Goal: Communication & Community: Answer question/provide support

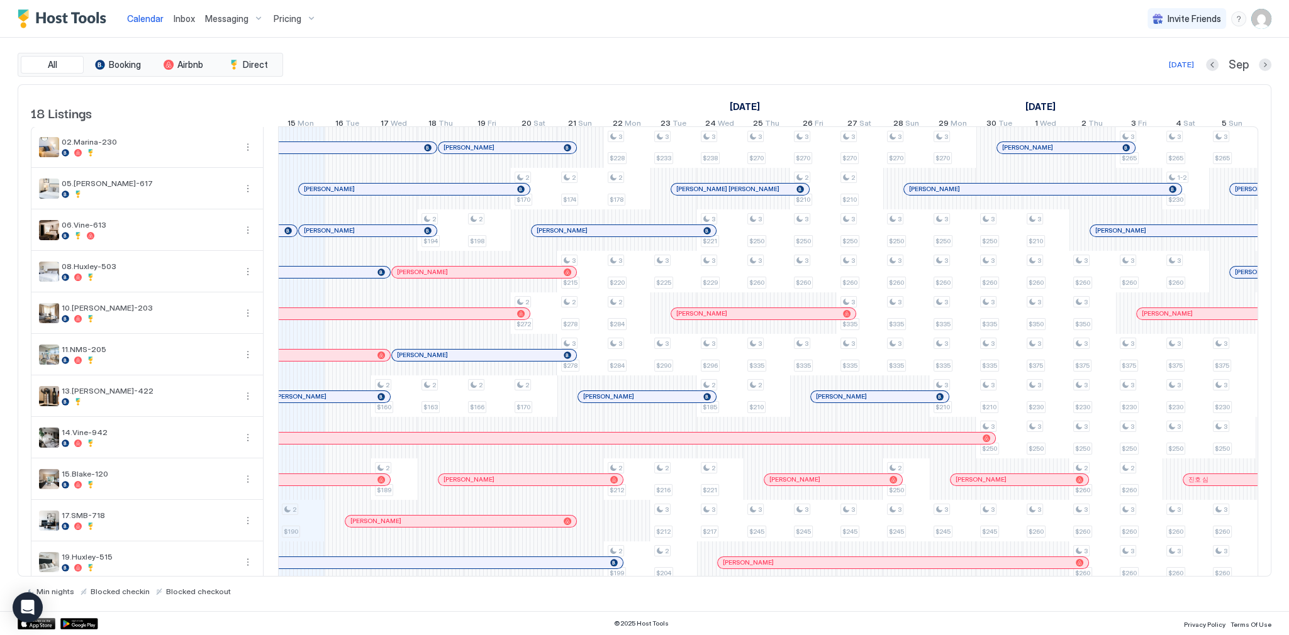
click at [175, 19] on span "Inbox" at bounding box center [184, 18] width 21 height 11
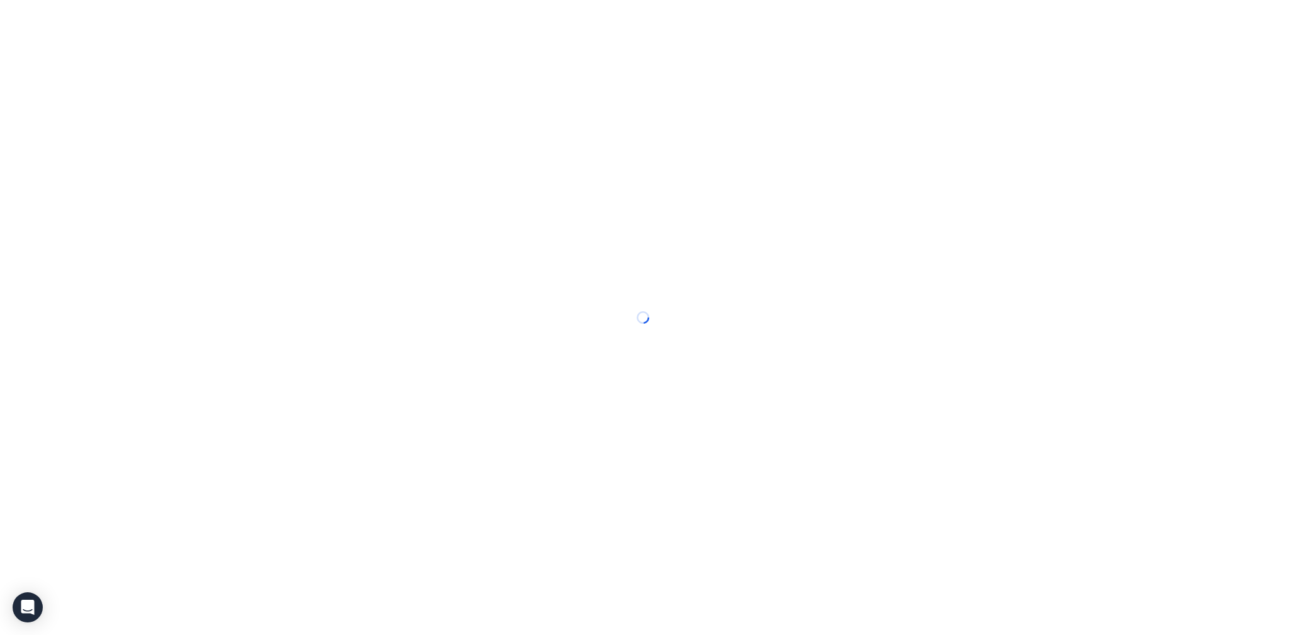
click at [0, 0] on span "Inbox" at bounding box center [0, 0] width 0 height 0
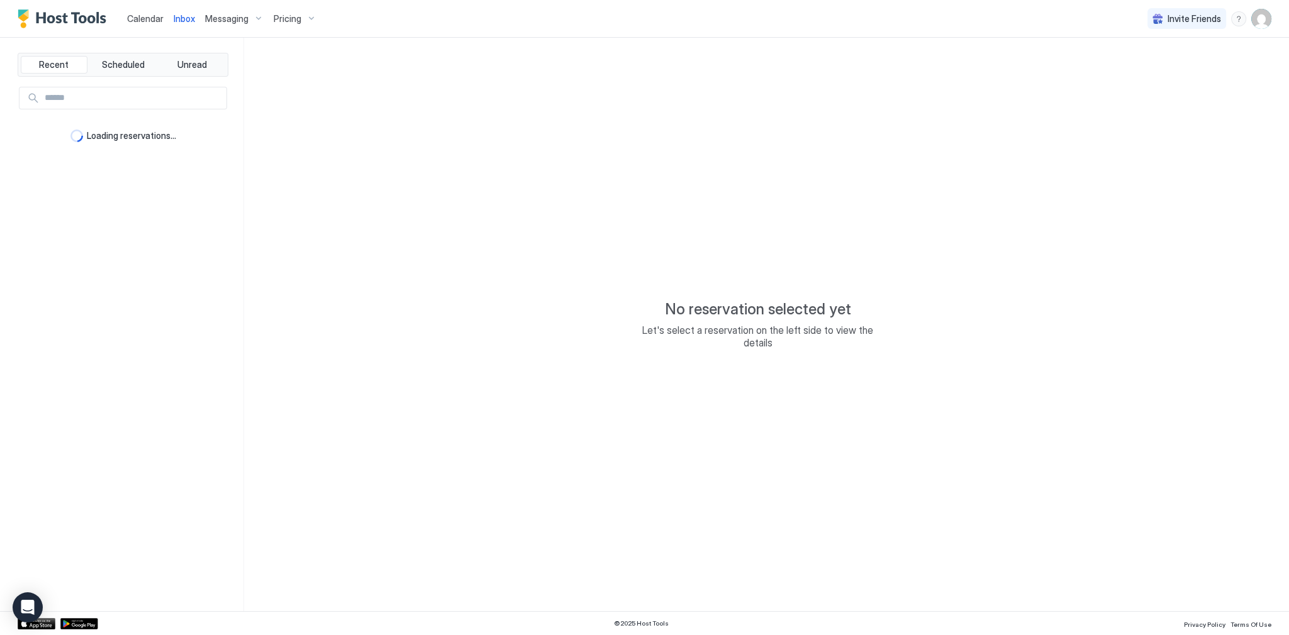
click at [175, 19] on span "Inbox" at bounding box center [184, 18] width 21 height 11
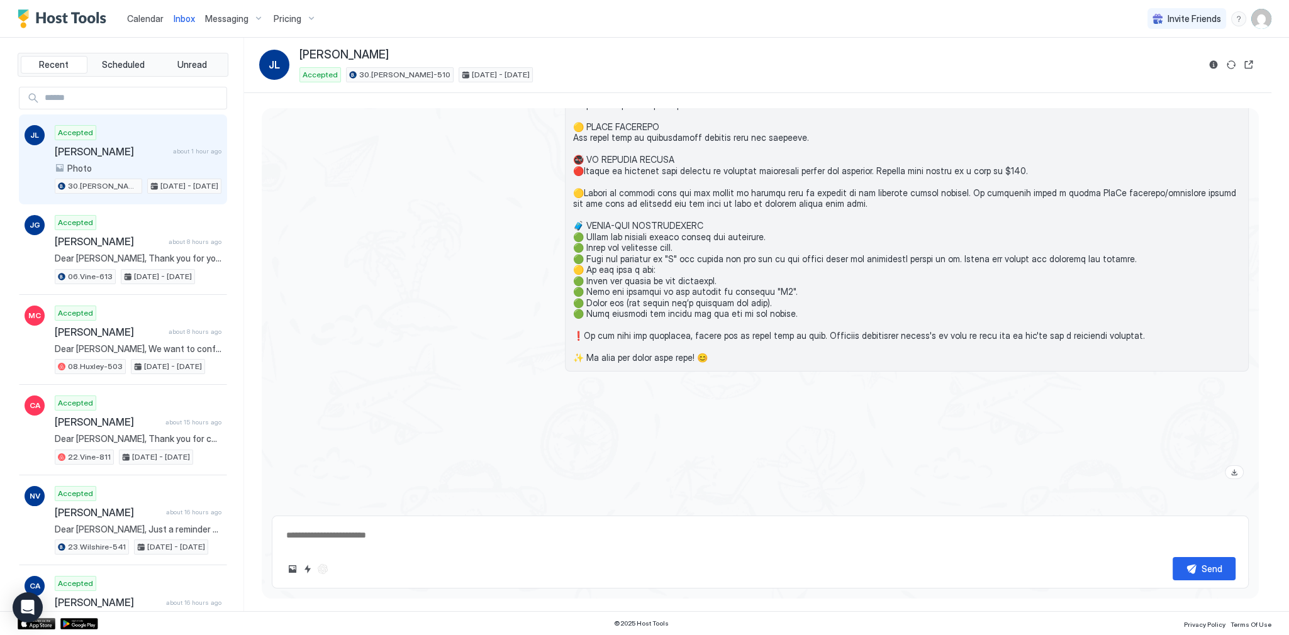
scroll to position [2634, 0]
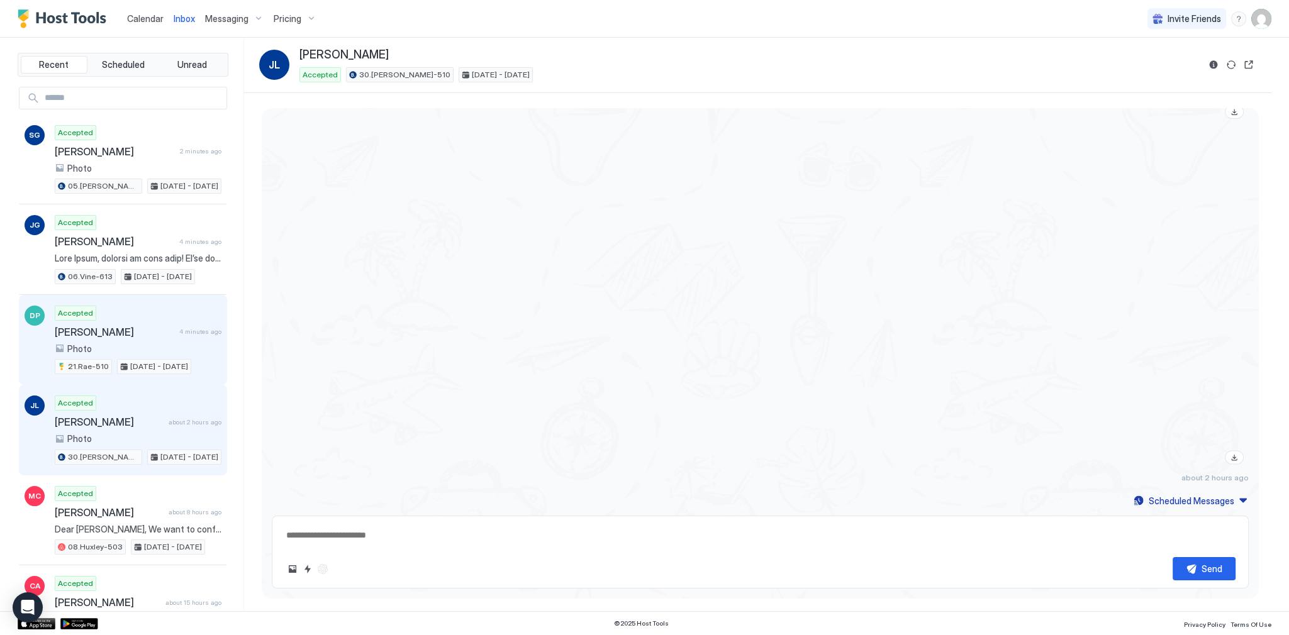
click at [153, 319] on div "Accepted Douglas Pezzi 4 minutes ago Photo 21.Rae-510 Sep 15 - 20, 2025" at bounding box center [138, 340] width 167 height 69
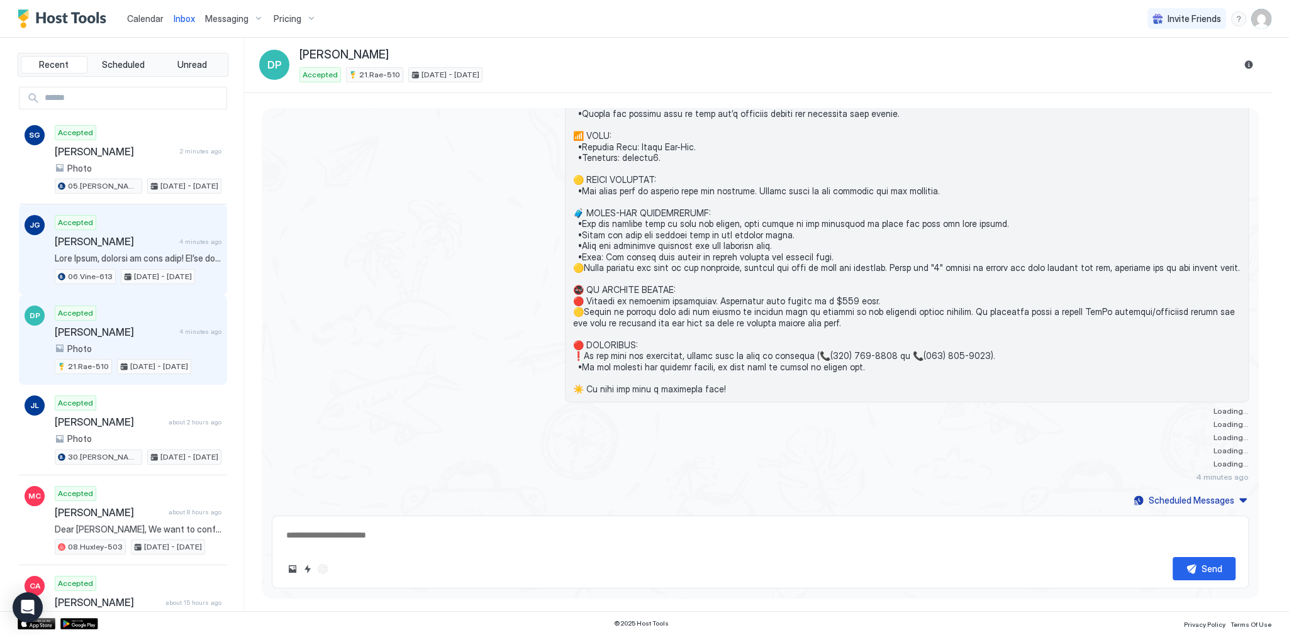
scroll to position [1034, 0]
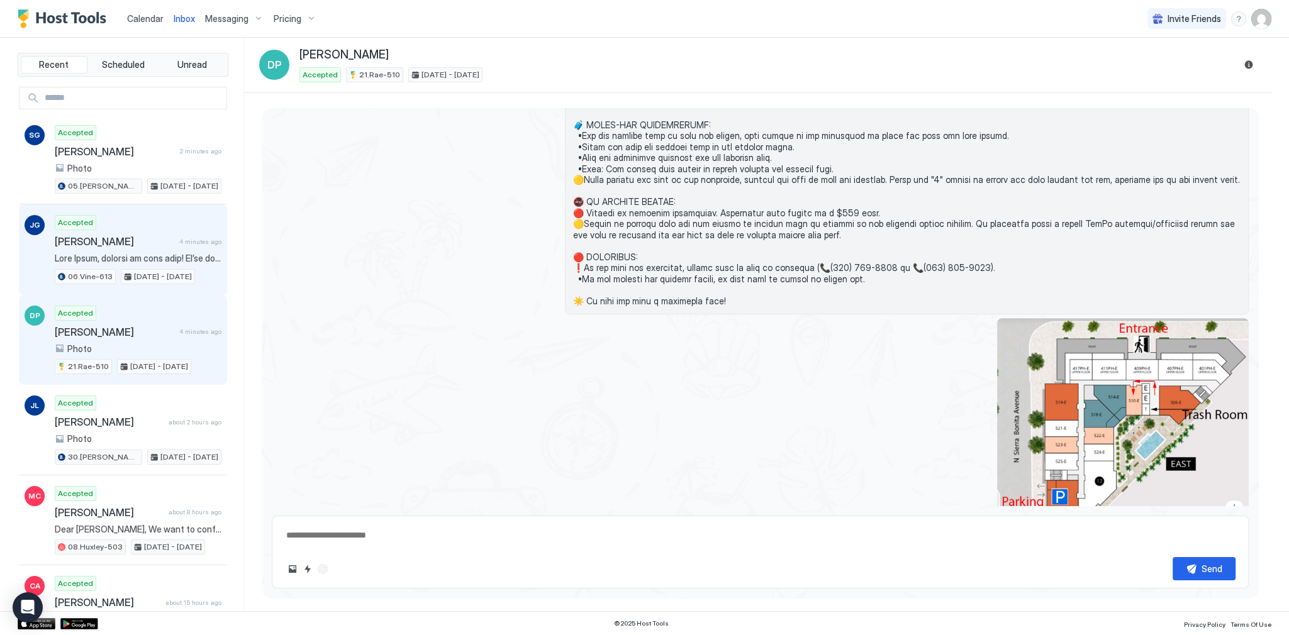
click at [159, 229] on div "Accepted Julia Gasser 4 minutes ago 06.Vine-613 Sep 15 - 18, 2025" at bounding box center [138, 249] width 167 height 69
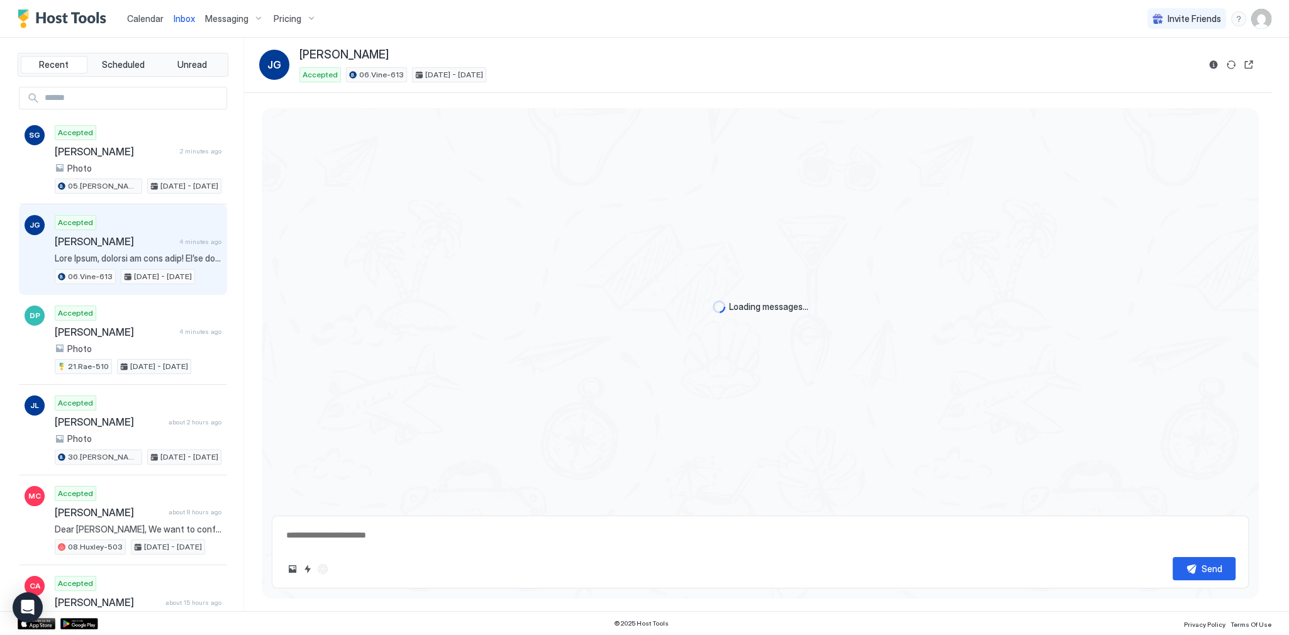
scroll to position [1814, 0]
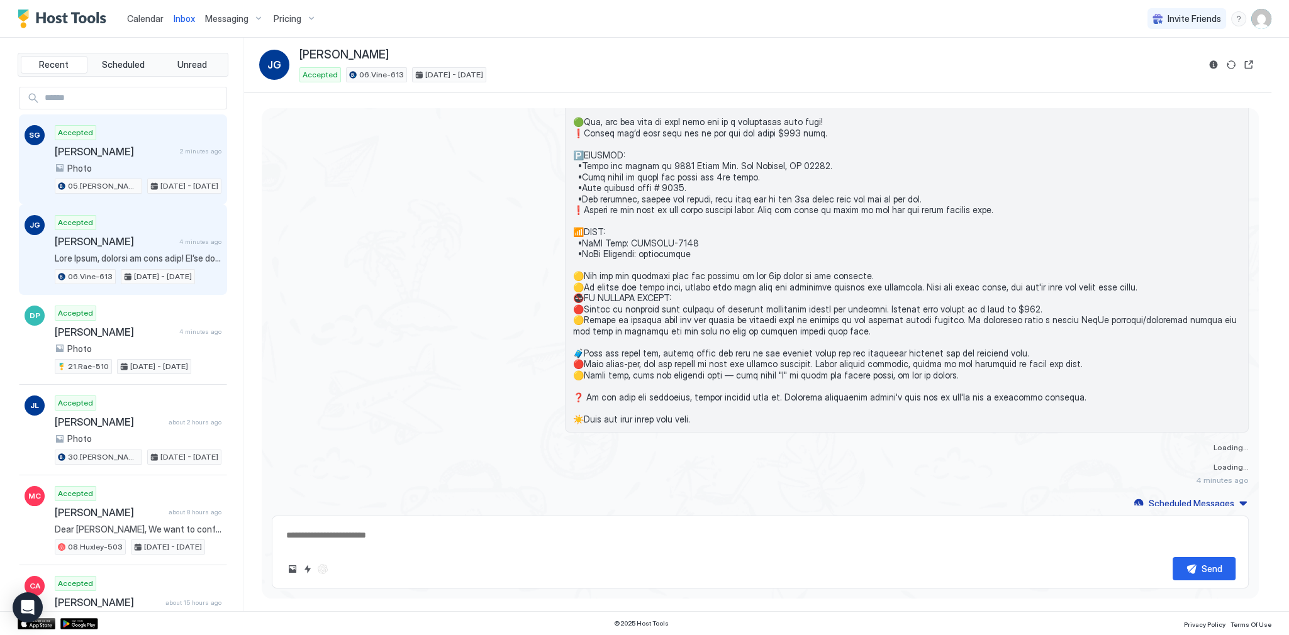
click at [184, 163] on div "Photo" at bounding box center [138, 168] width 167 height 11
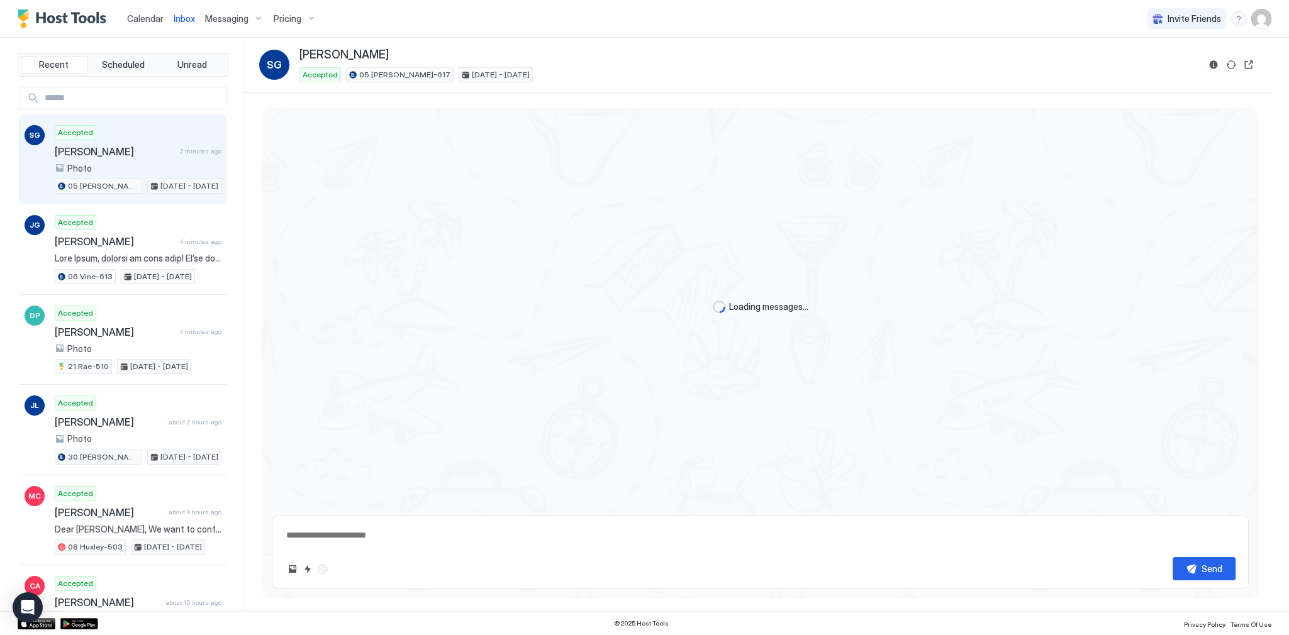
scroll to position [1263, 0]
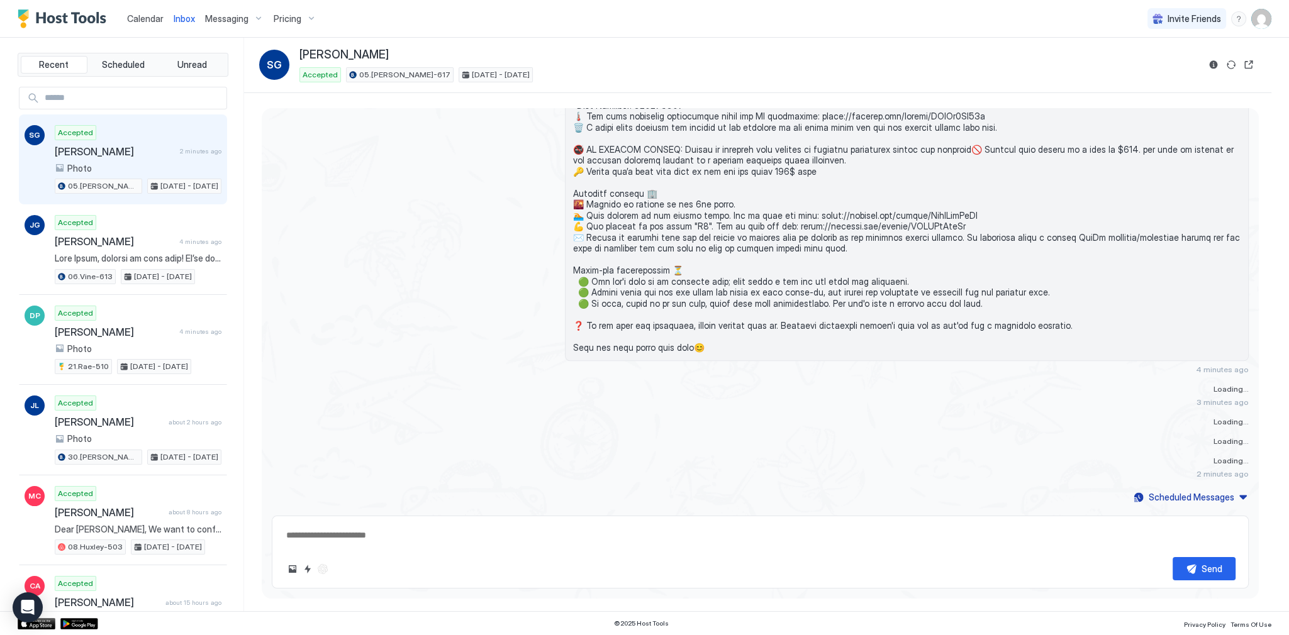
click at [391, 195] on div "4 minutes ago" at bounding box center [760, 51] width 977 height 646
click at [140, 20] on span "Calendar" at bounding box center [145, 18] width 36 height 11
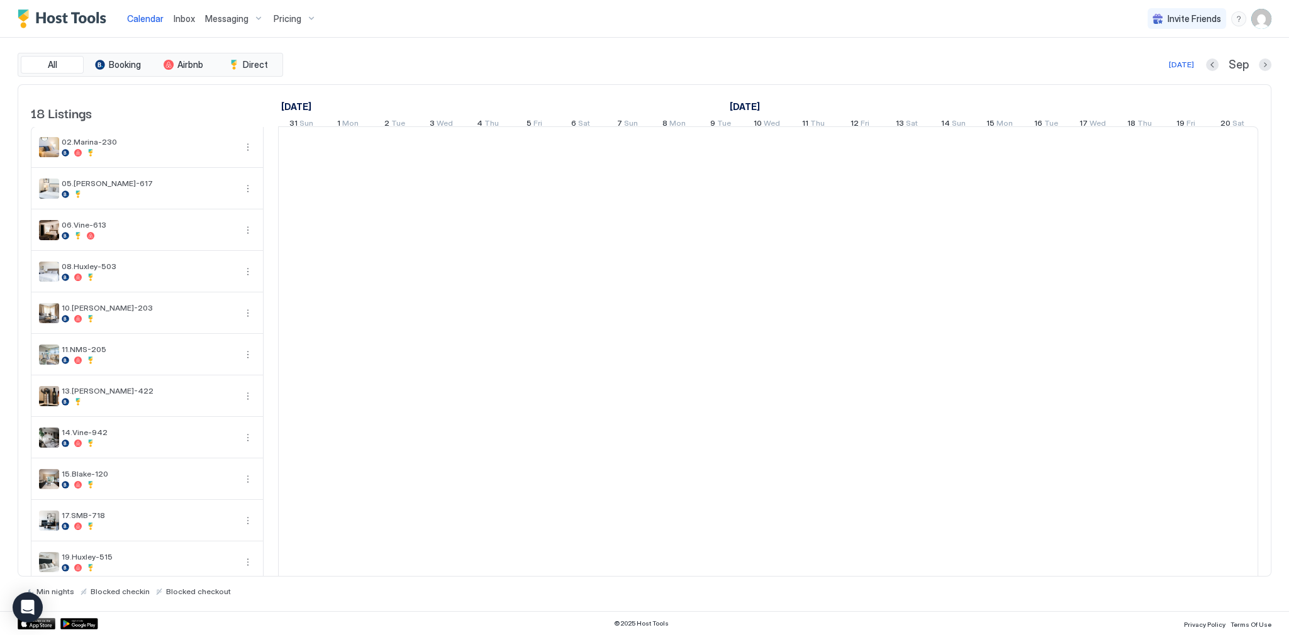
scroll to position [0, 699]
click at [189, 19] on span "Inbox" at bounding box center [184, 18] width 21 height 11
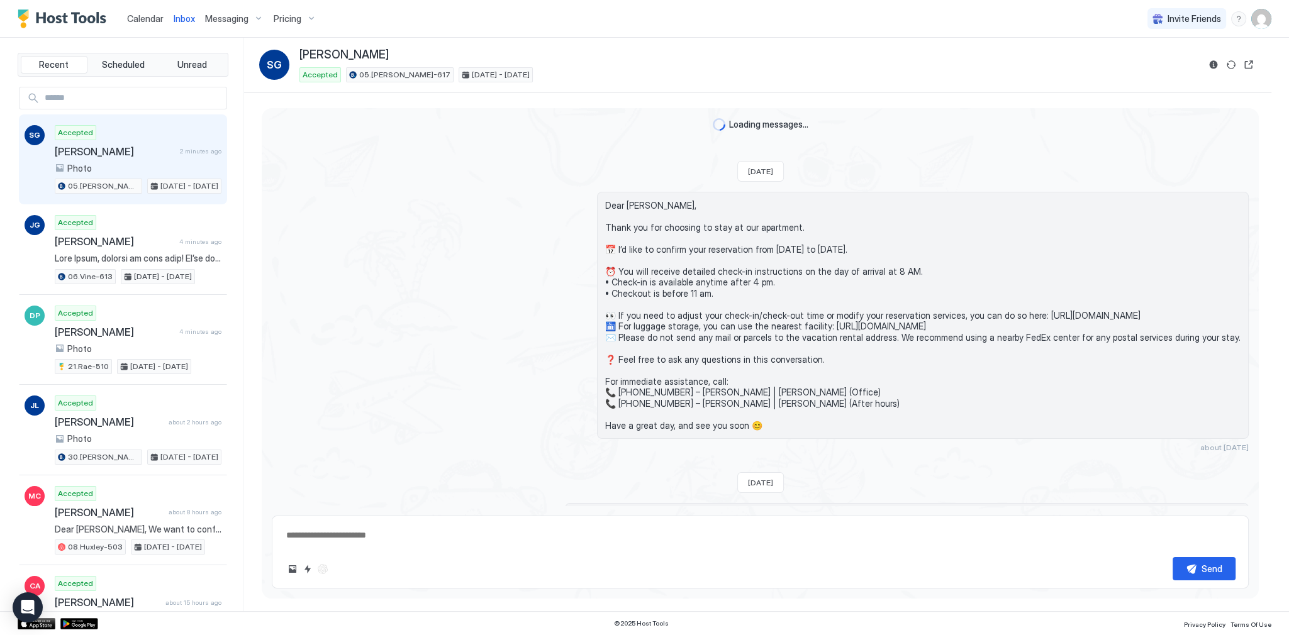
click at [189, 19] on span "Inbox" at bounding box center [184, 18] width 21 height 11
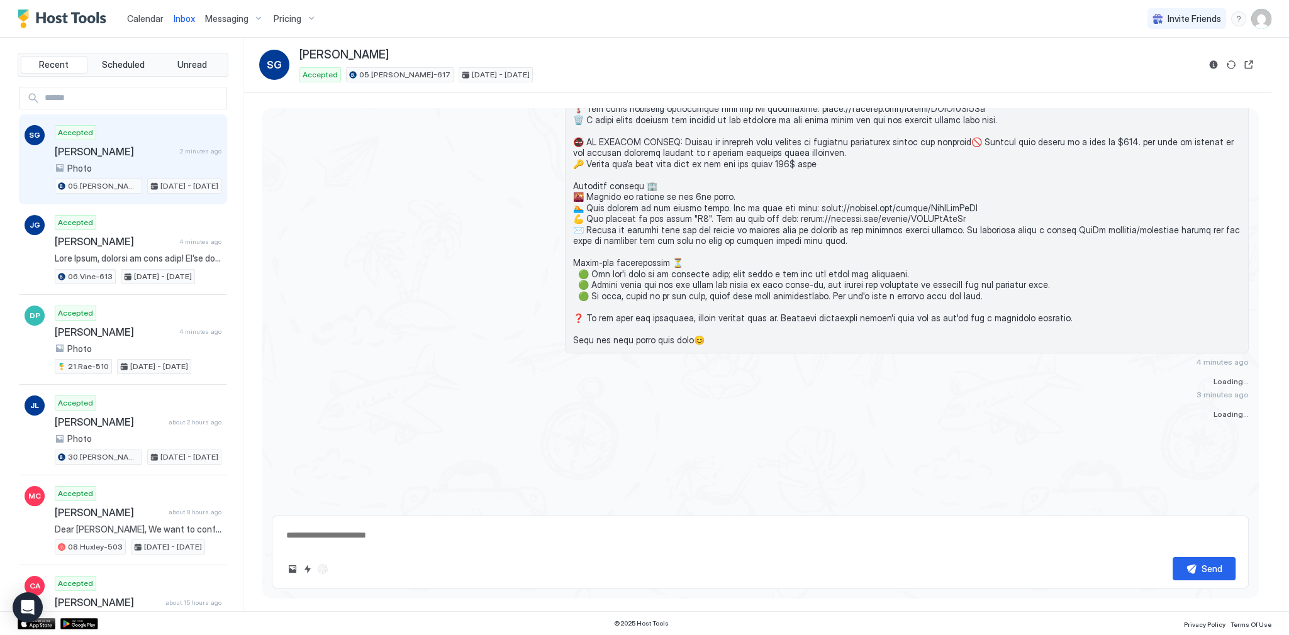
click at [477, 45] on div "Inbox SG Sebastian Gorgas Accepted 05.Archer-617 Sep 15 - 20, 2025" at bounding box center [757, 65] width 1027 height 55
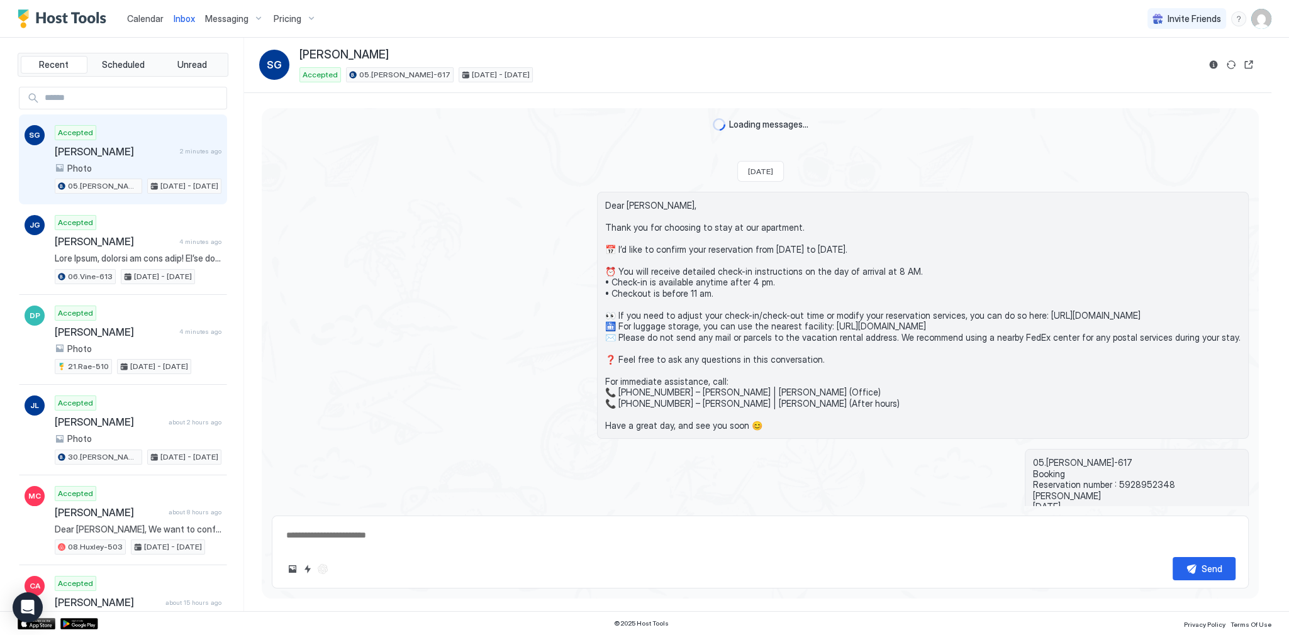
scroll to position [1263, 0]
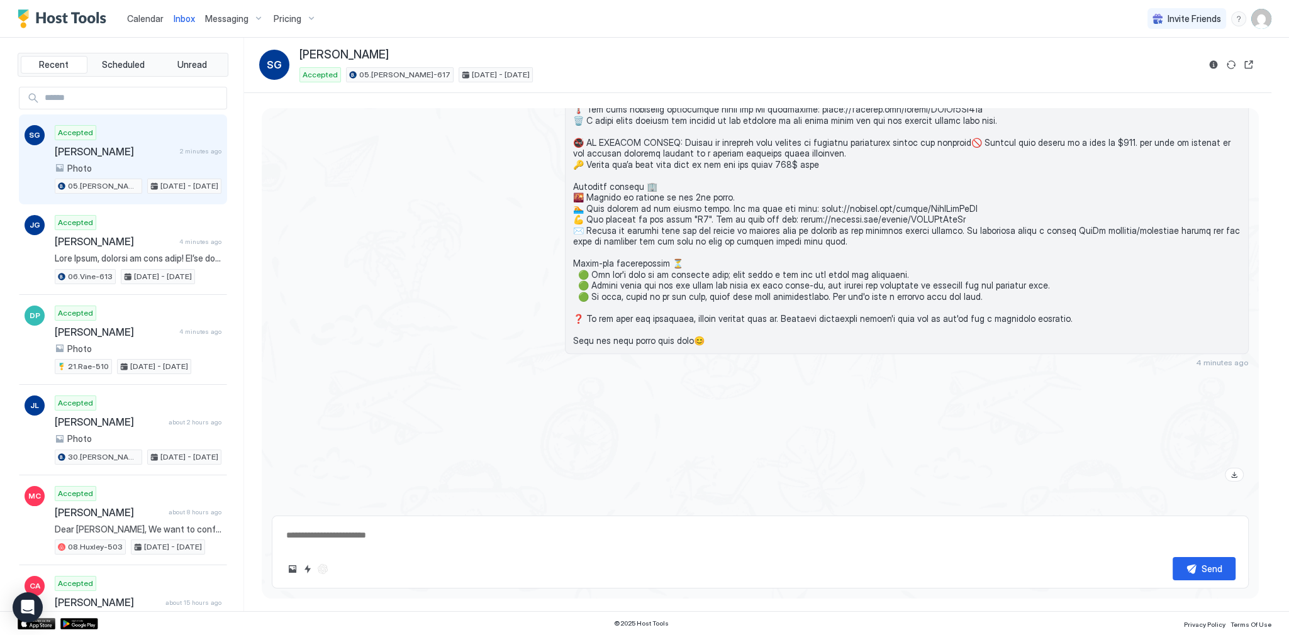
click at [153, 20] on span "Calendar" at bounding box center [145, 18] width 36 height 11
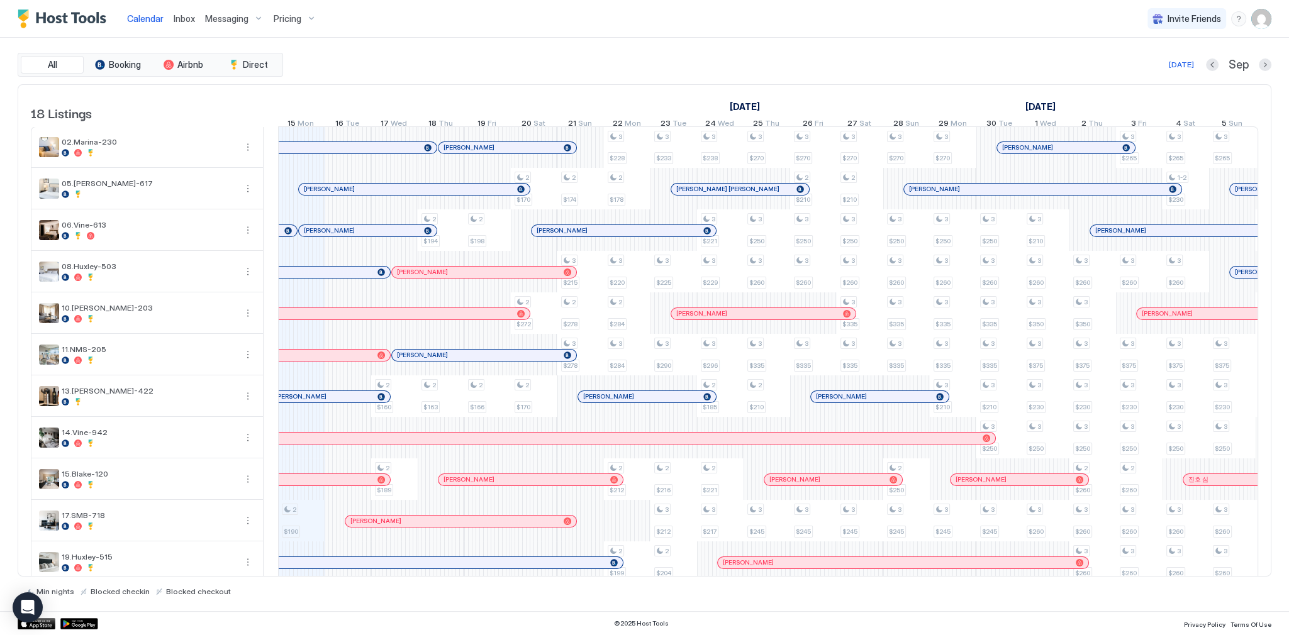
scroll to position [0, 598]
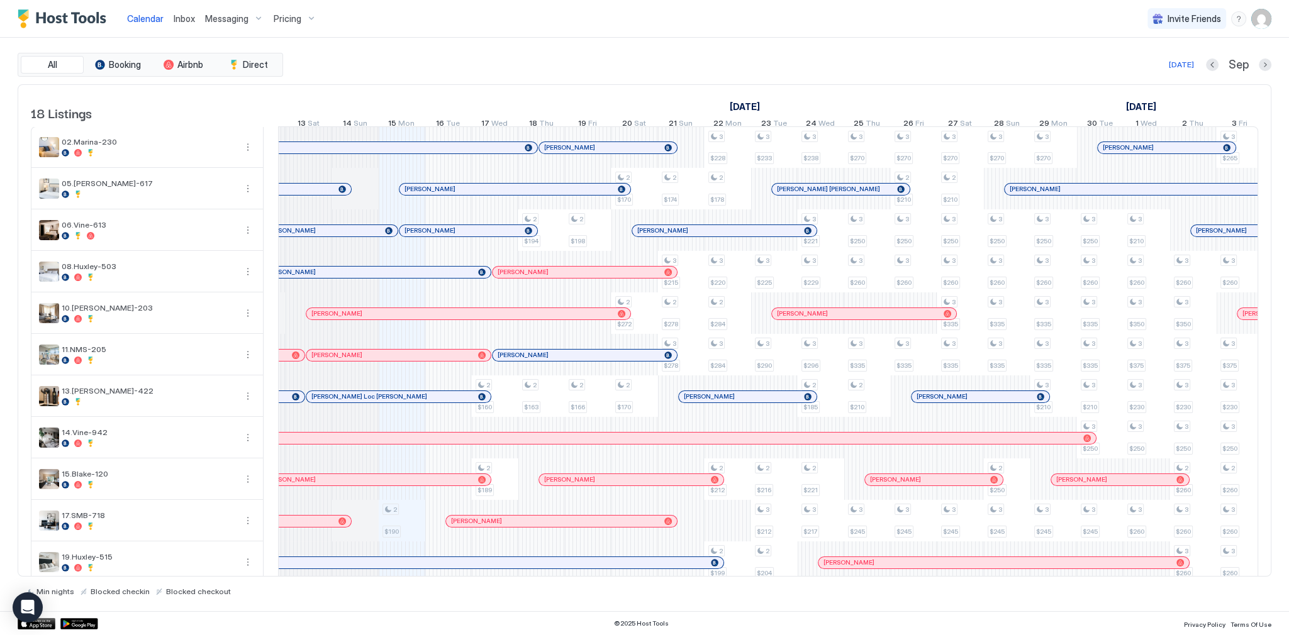
click at [504, 236] on div at bounding box center [509, 231] width 10 height 10
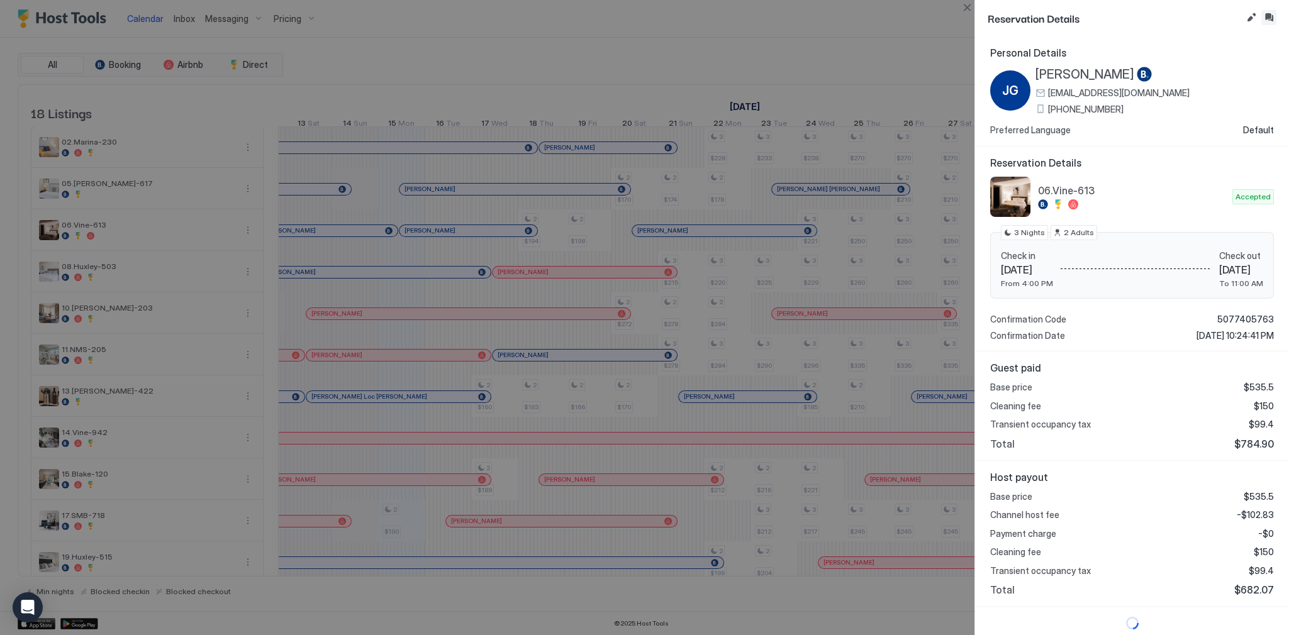
click at [1268, 20] on button "Inbox" at bounding box center [1268, 17] width 15 height 15
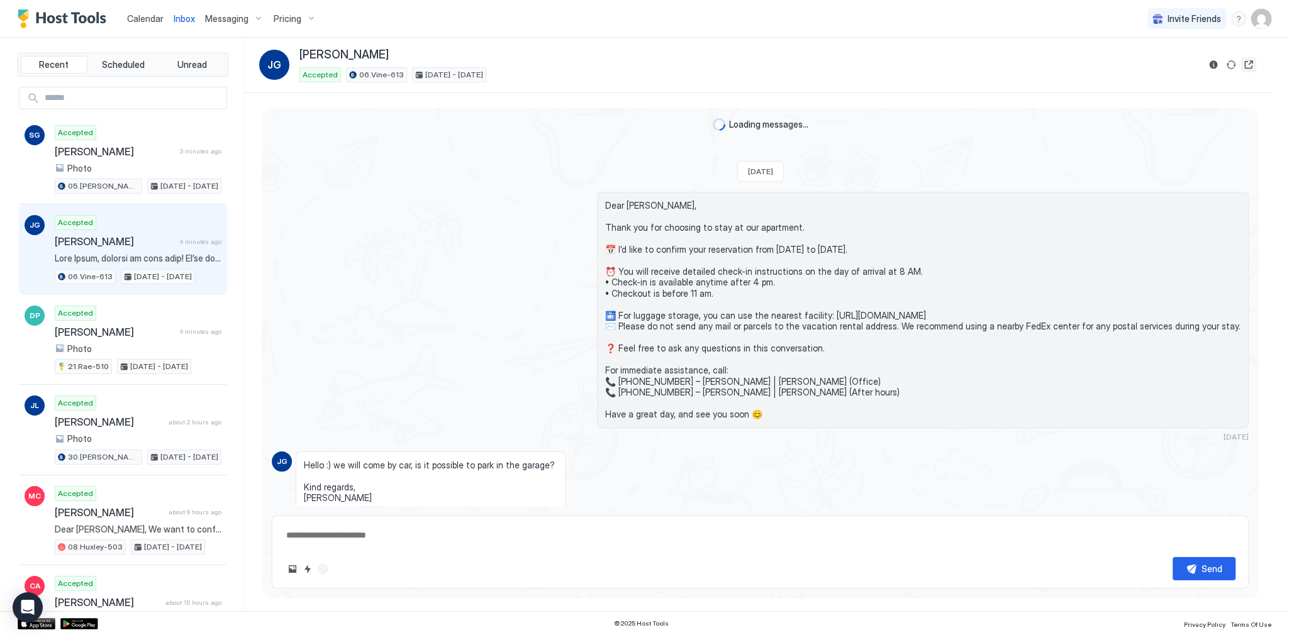
scroll to position [1814, 0]
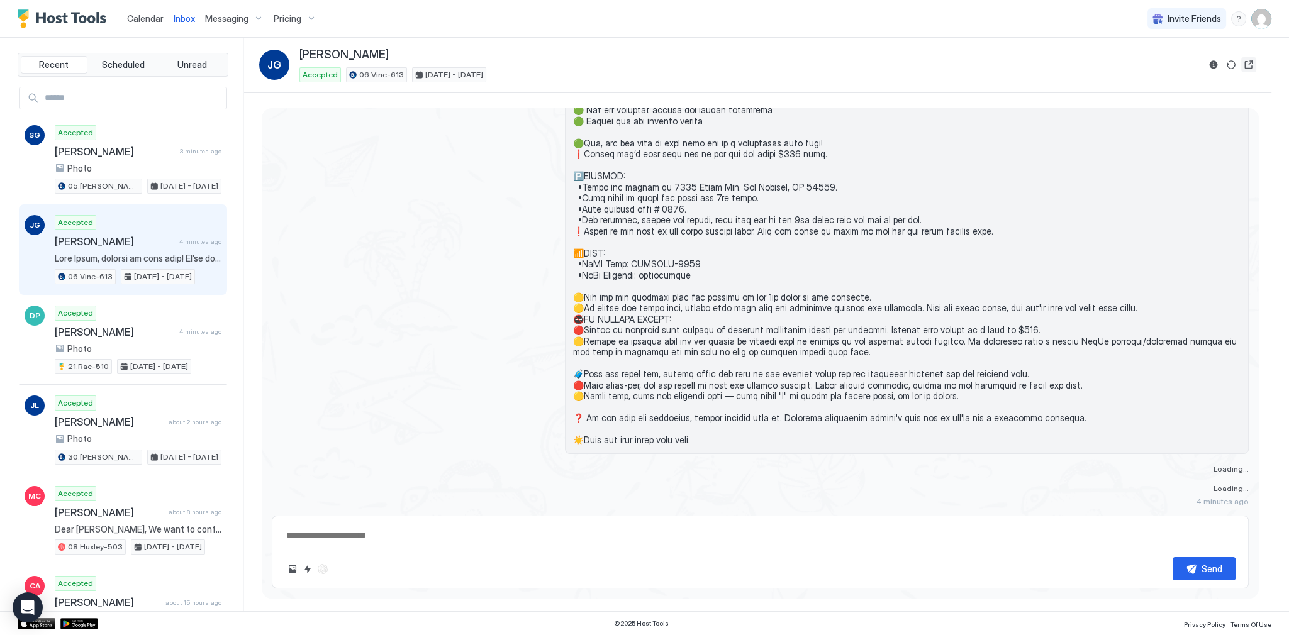
type textarea "*"
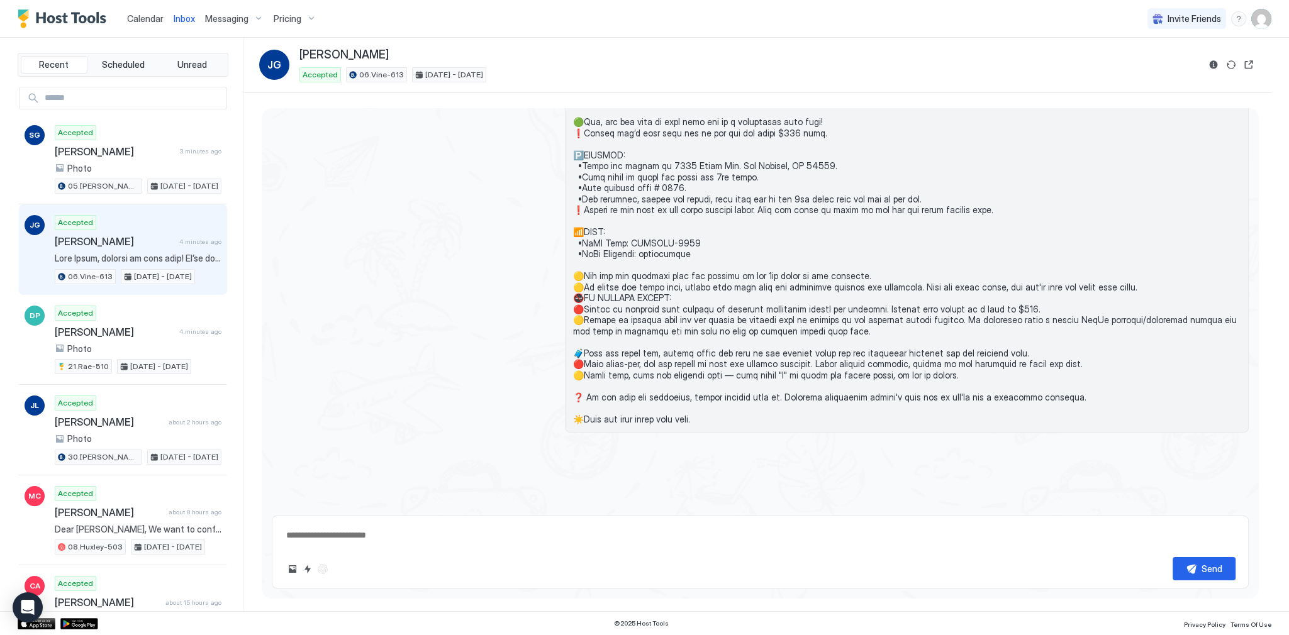
click at [550, 540] on textarea at bounding box center [760, 535] width 950 height 23
paste textarea "**********"
type textarea "**********"
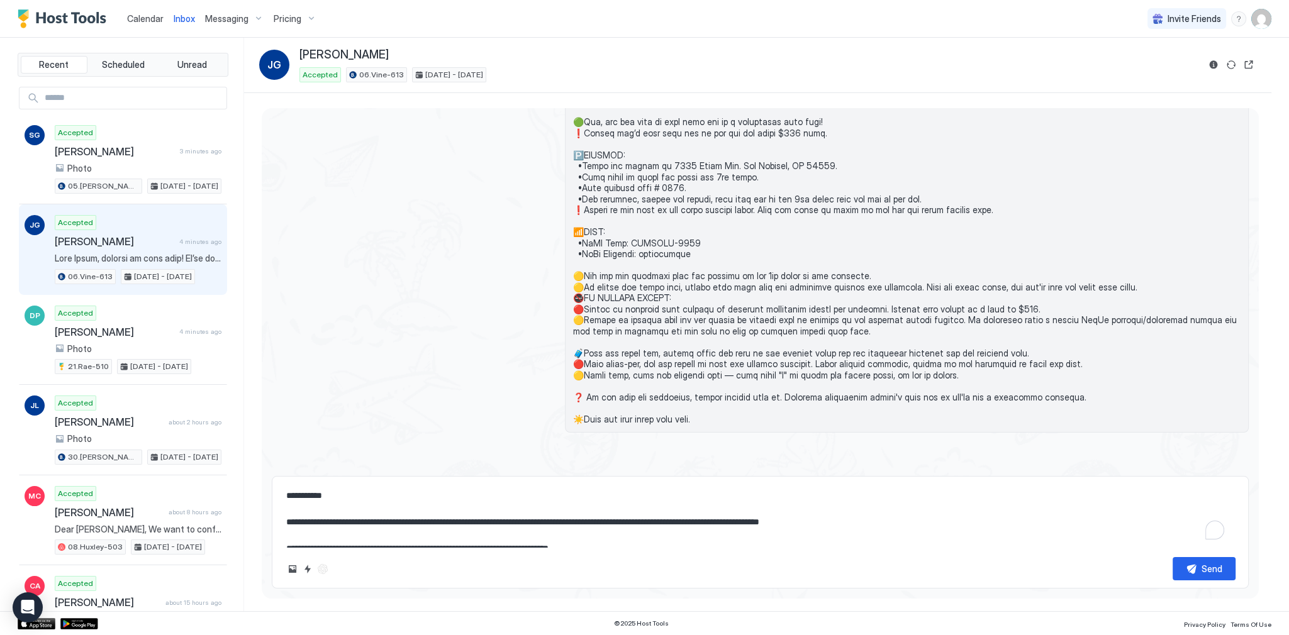
type textarea "*"
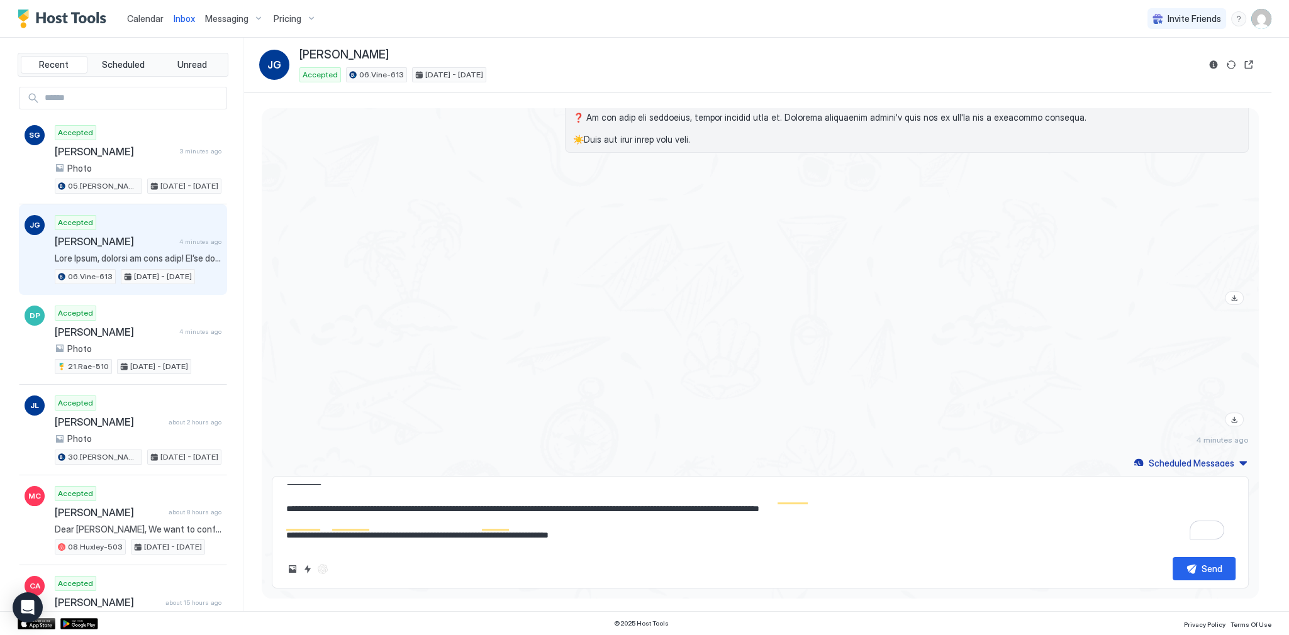
scroll to position [26, 0]
type textarea "**********"
click at [1179, 558] on button "Send" at bounding box center [1203, 568] width 63 height 23
type textarea "*"
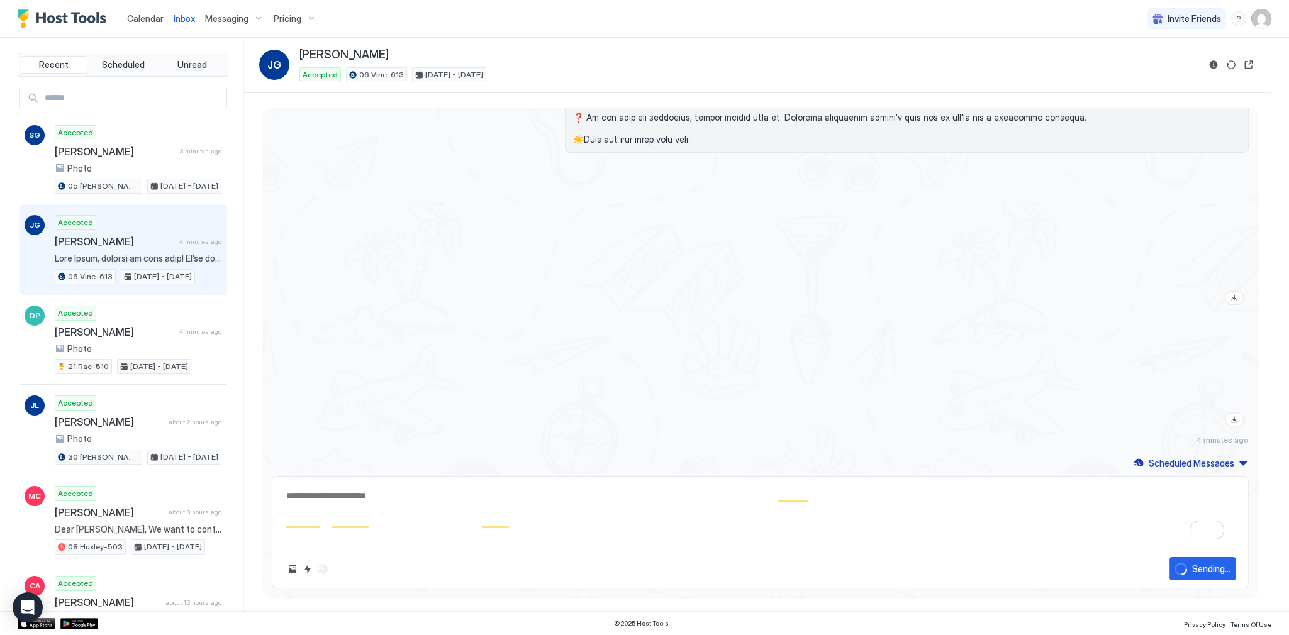
scroll to position [0, 0]
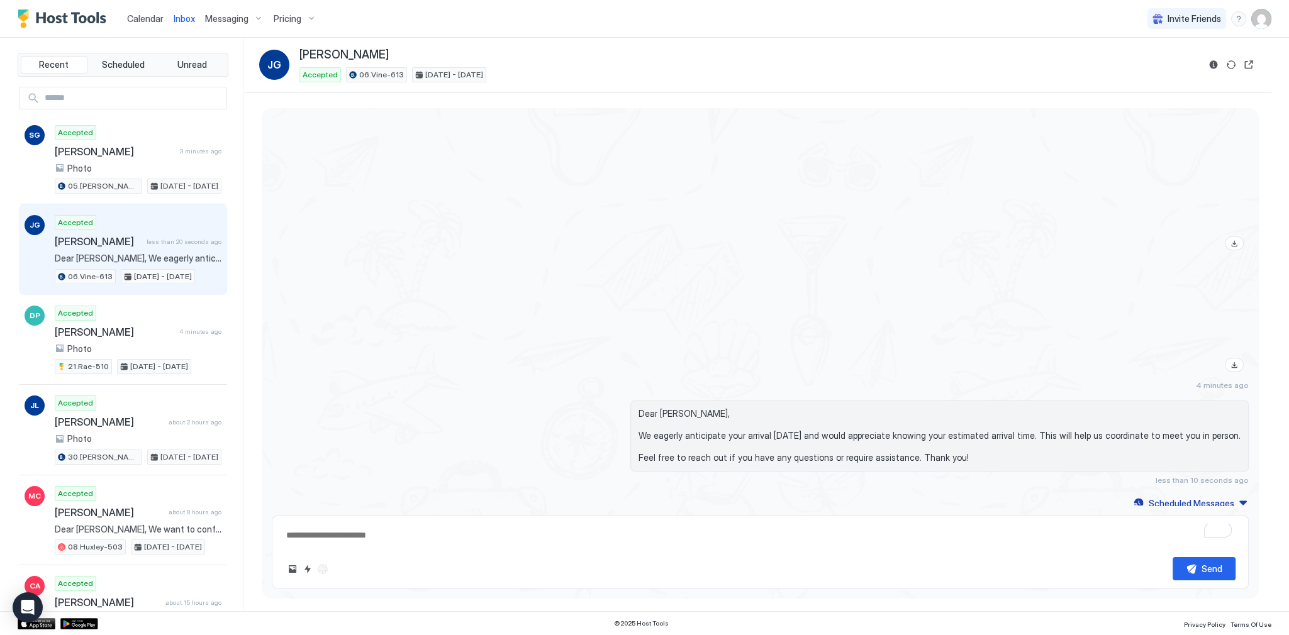
click at [928, 331] on div at bounding box center [907, 320] width 684 height 111
click at [697, 220] on div at bounding box center [907, 181] width 684 height 147
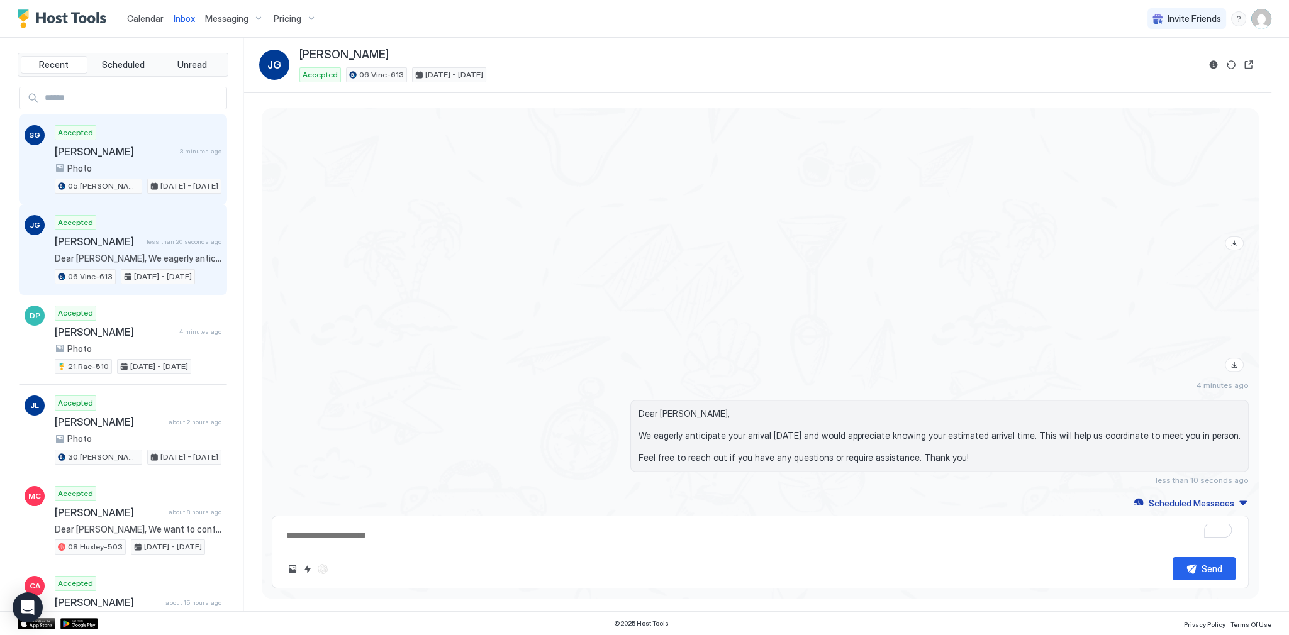
click at [194, 142] on div "Accepted Sebastian Gorgas 3 minutes ago Photo 05.Archer-617 Sep 15 - 20, 2025" at bounding box center [138, 159] width 167 height 69
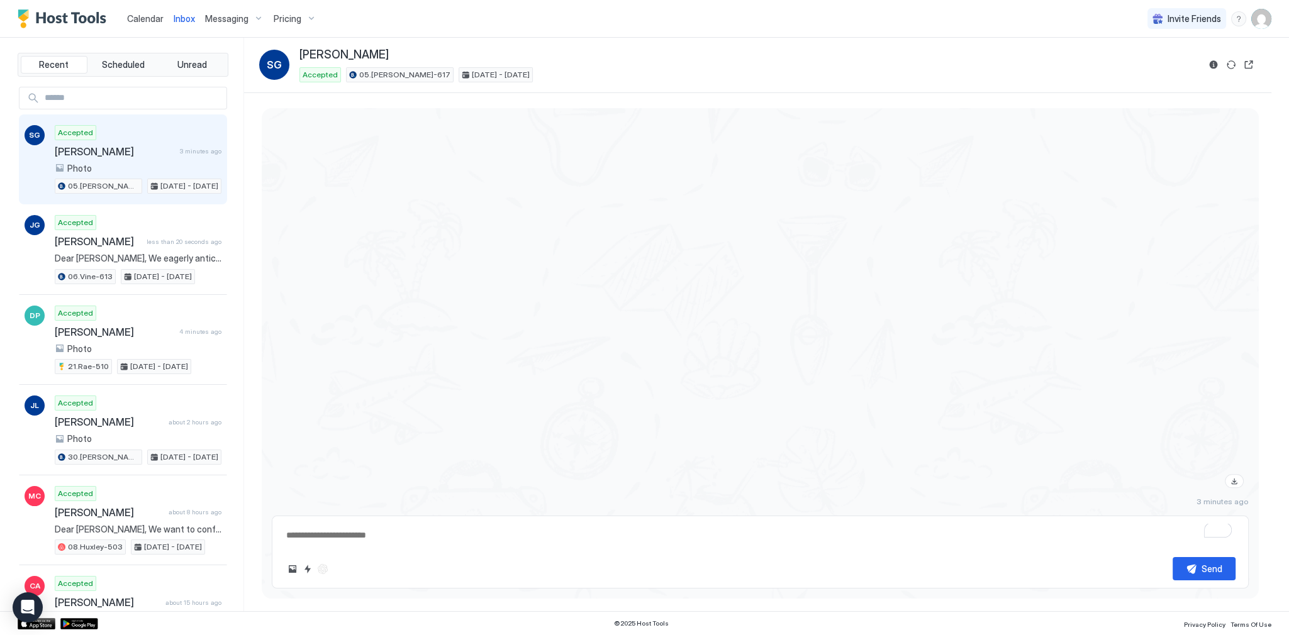
scroll to position [1979, 0]
type textarea "*"
click at [541, 181] on div "3 minutes ago" at bounding box center [760, 248] width 977 height 461
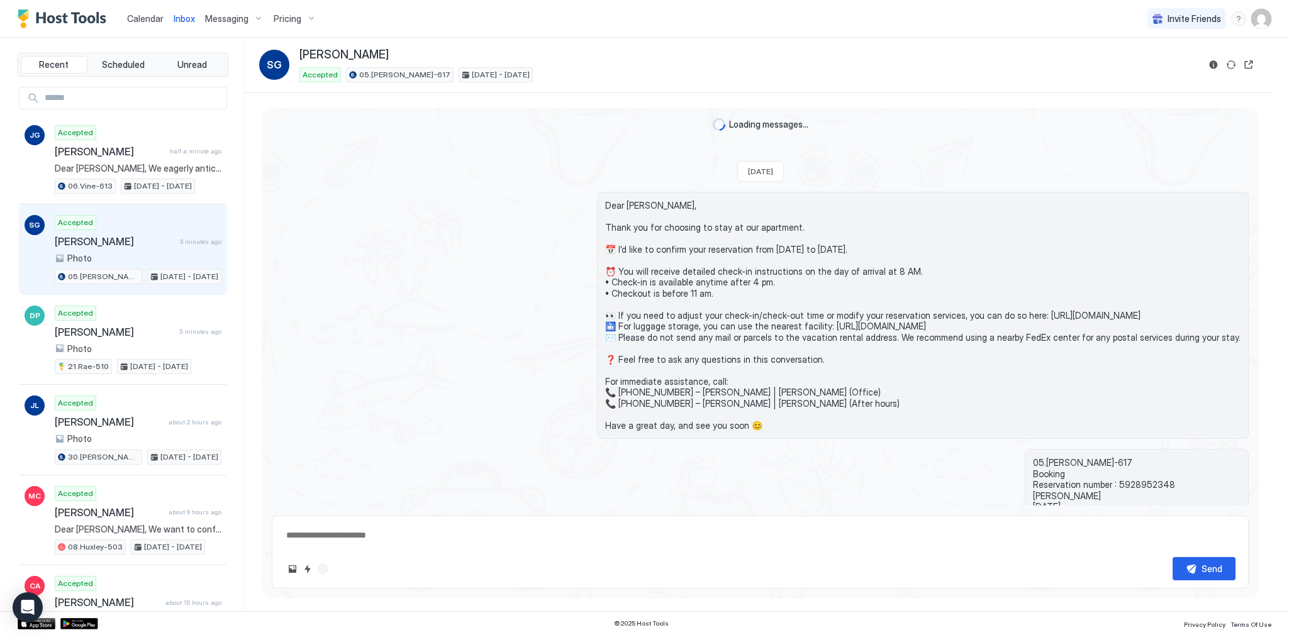
type textarea "*"
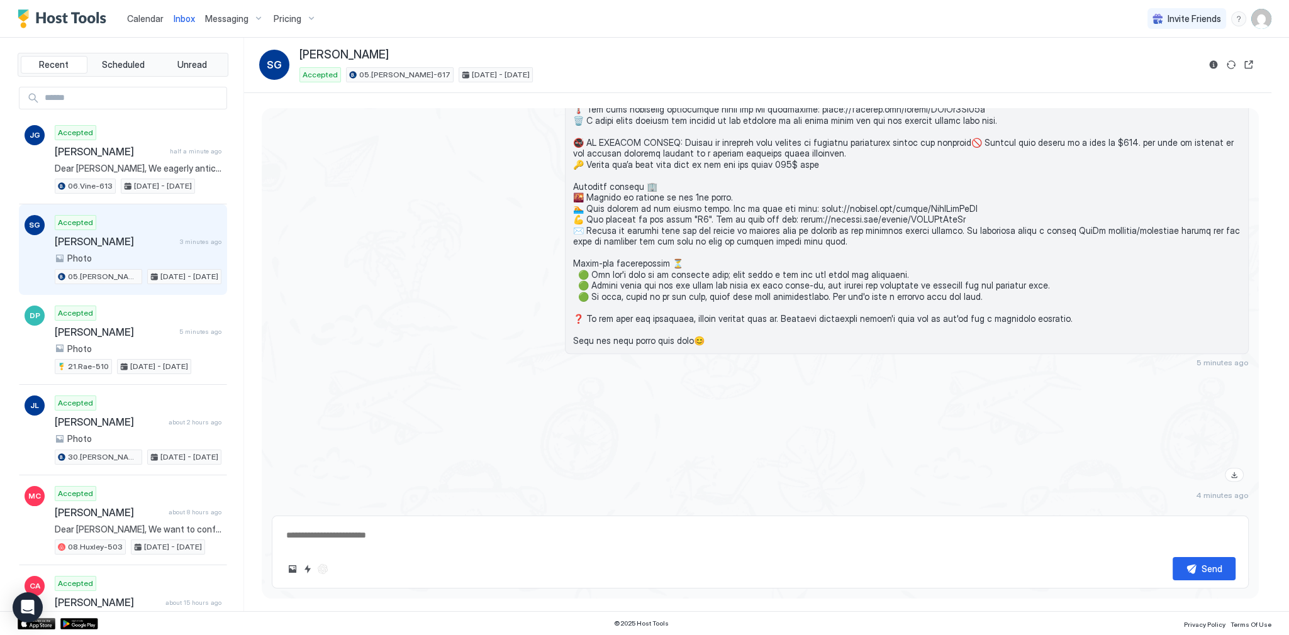
click at [695, 243] on span at bounding box center [906, 38] width 667 height 616
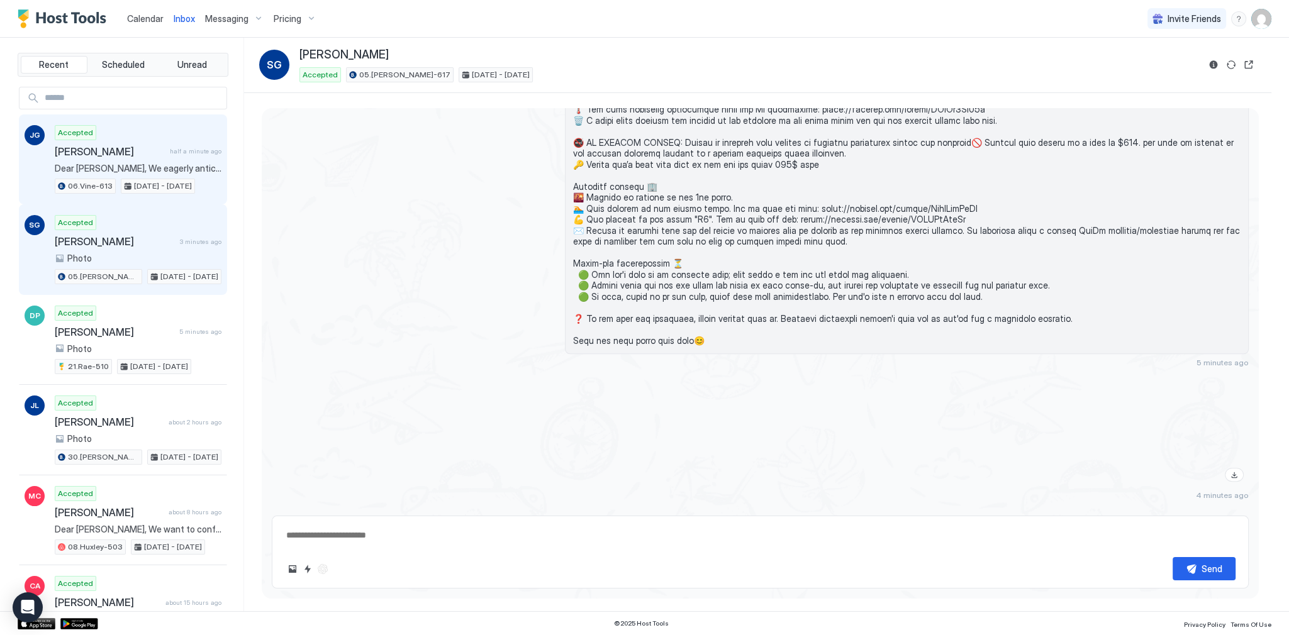
click at [121, 181] on div "[DATE] - [DATE]" at bounding box center [158, 186] width 74 height 15
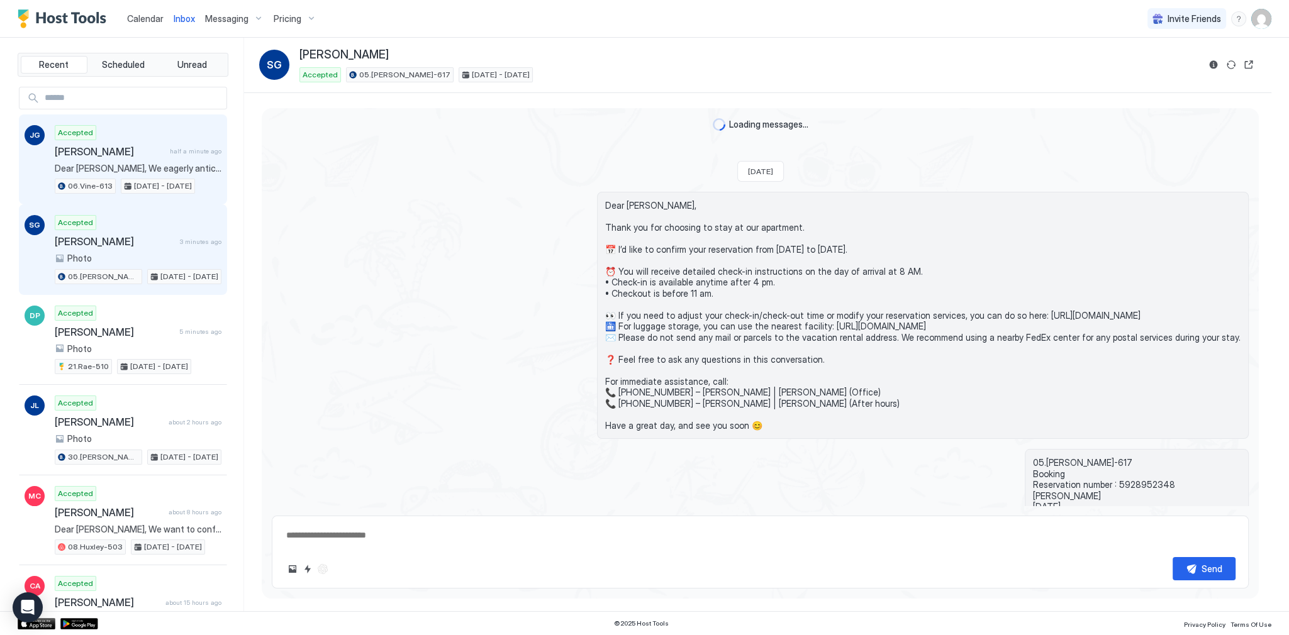
scroll to position [1909, 0]
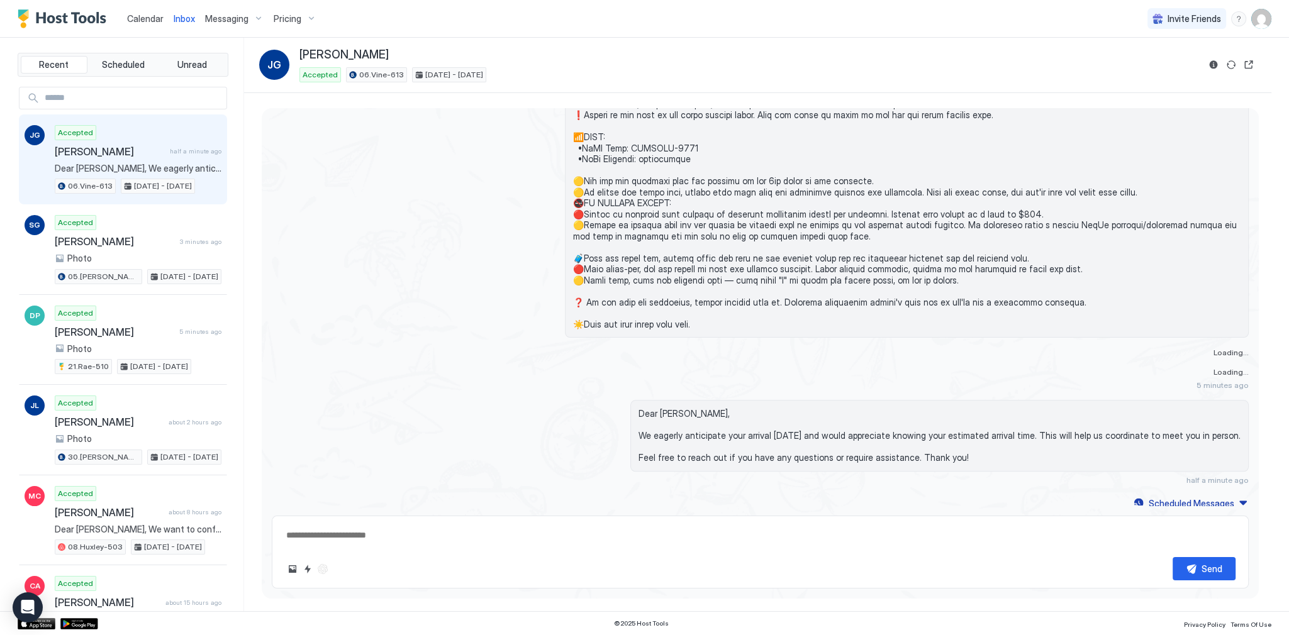
click at [400, 174] on div at bounding box center [760, 16] width 977 height 644
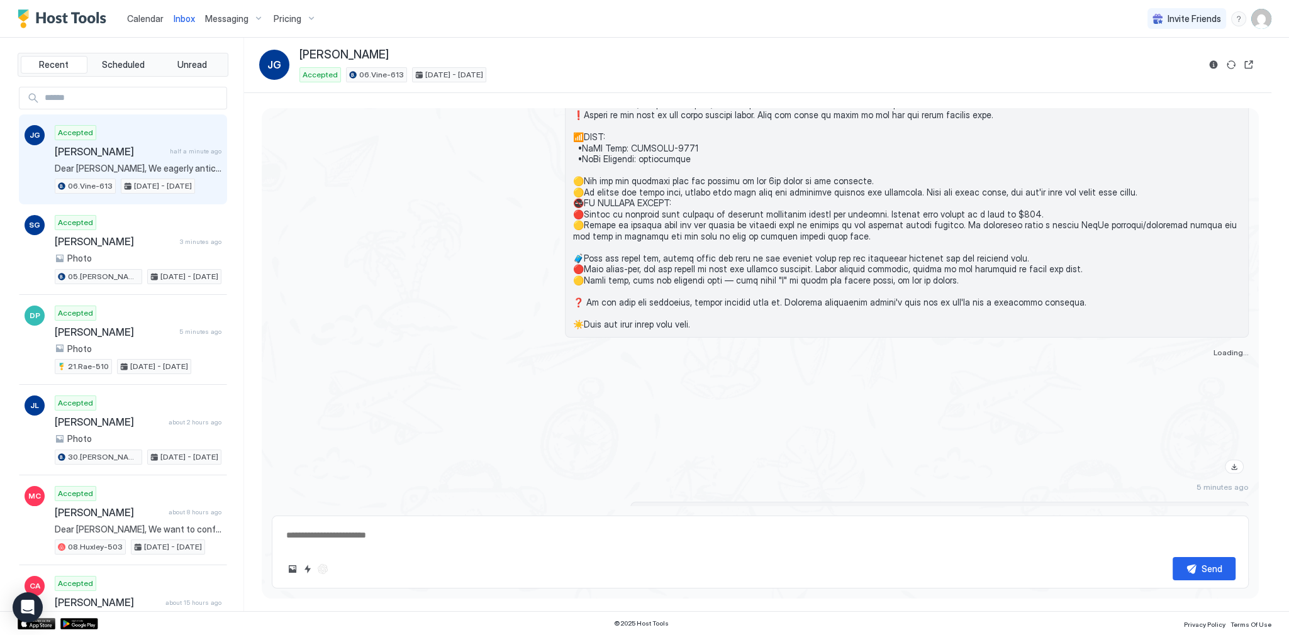
click at [135, 21] on span "Calendar" at bounding box center [145, 18] width 36 height 11
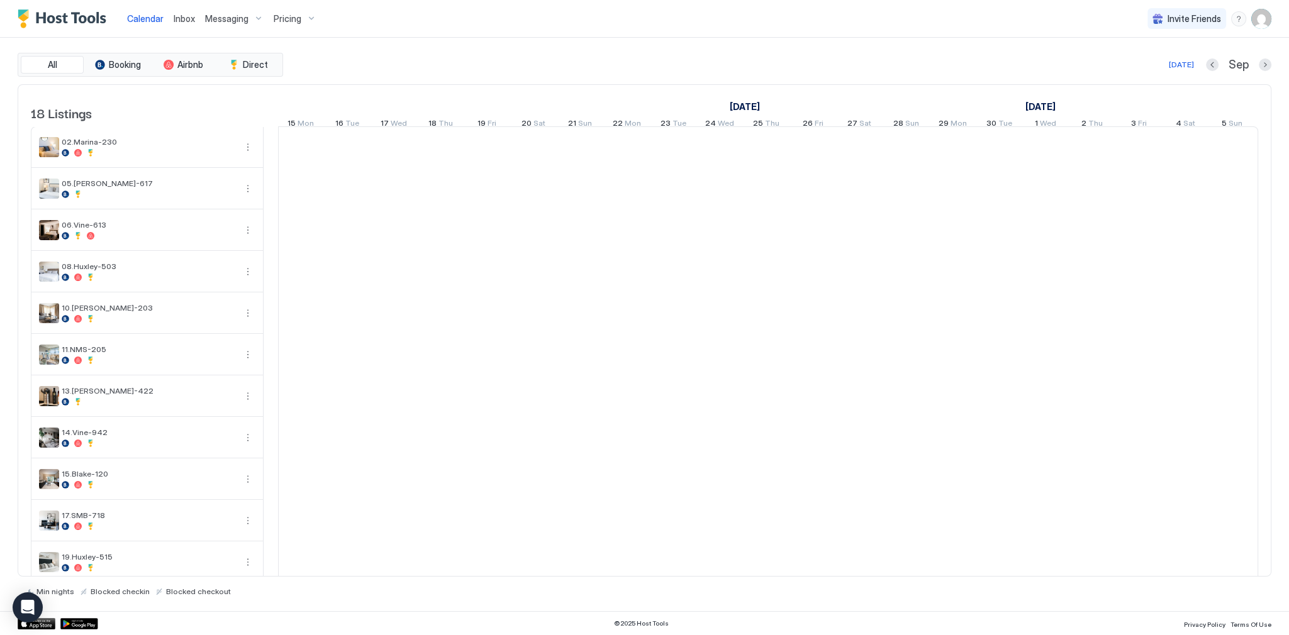
scroll to position [0, 699]
click at [137, 20] on span "Calendar" at bounding box center [145, 18] width 36 height 11
click at [591, 58] on div "Today Sep" at bounding box center [778, 64] width 985 height 15
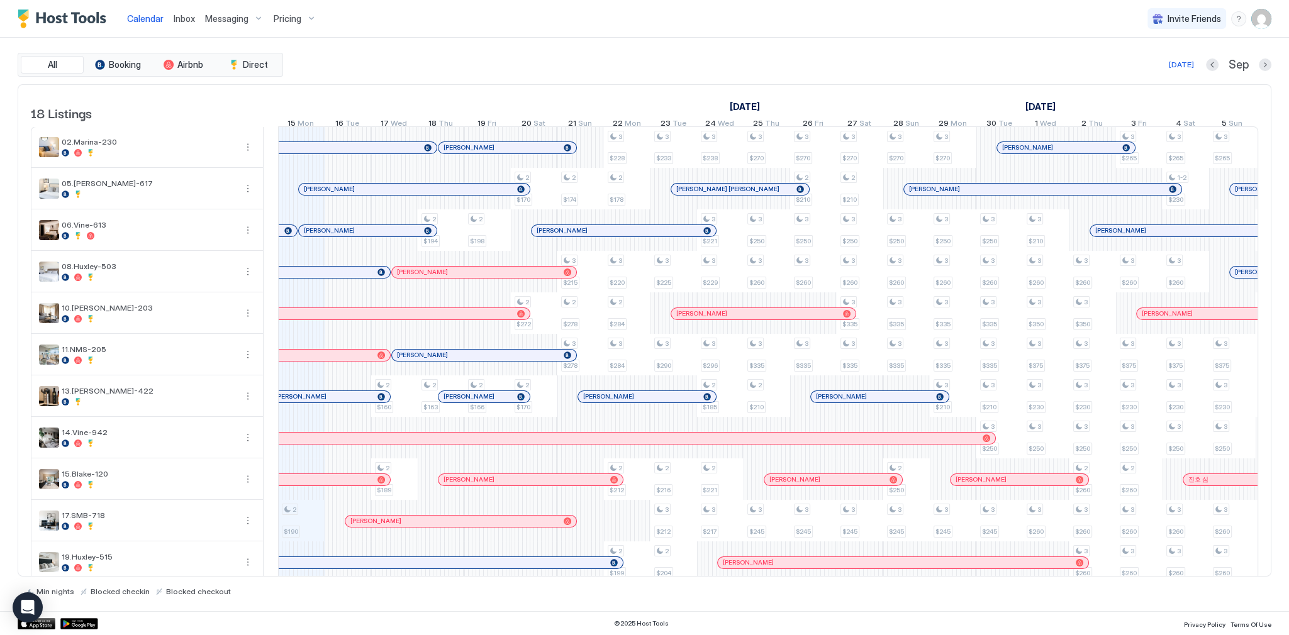
click at [183, 19] on span "Inbox" at bounding box center [184, 18] width 21 height 11
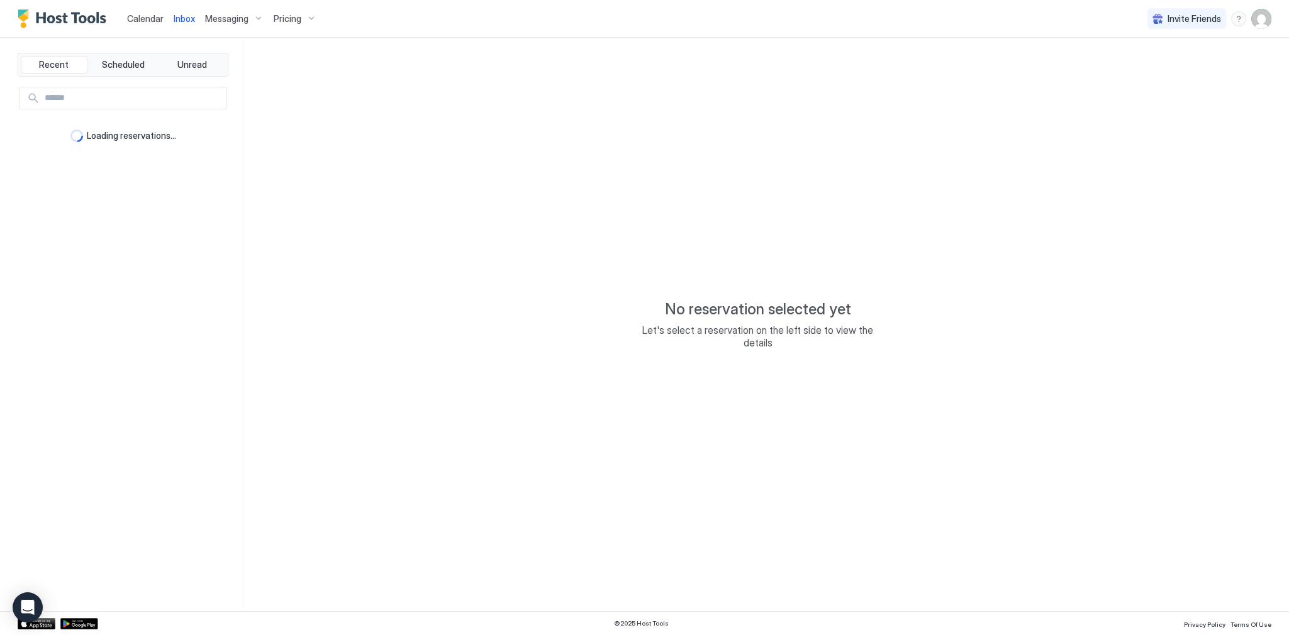
click at [183, 19] on span "Inbox" at bounding box center [184, 18] width 21 height 11
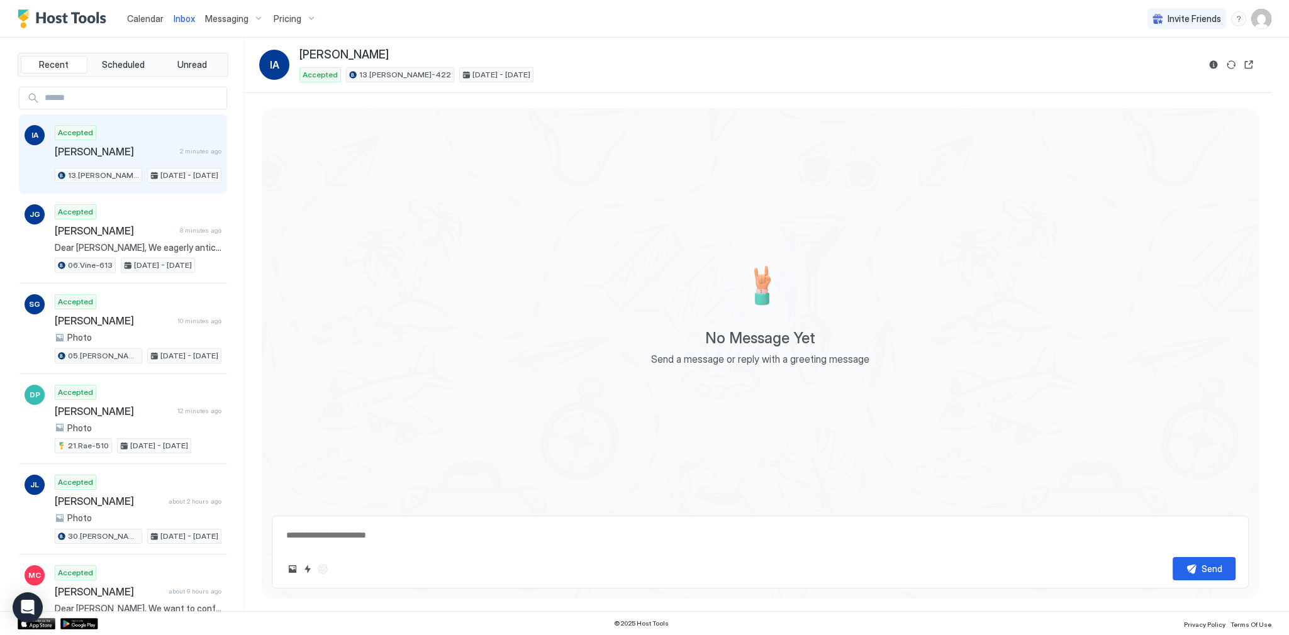
click at [564, 326] on div "No Message Yet Send a message or reply with a greeting message" at bounding box center [760, 307] width 997 height 398
type textarea "*"
click at [191, 147] on span "2 minutes ago" at bounding box center [201, 151] width 42 height 8
click at [682, 233] on div "No Message Yet Send a message or reply with a greeting message" at bounding box center [760, 307] width 997 height 398
click at [796, 333] on span "No Message Yet" at bounding box center [760, 338] width 110 height 19
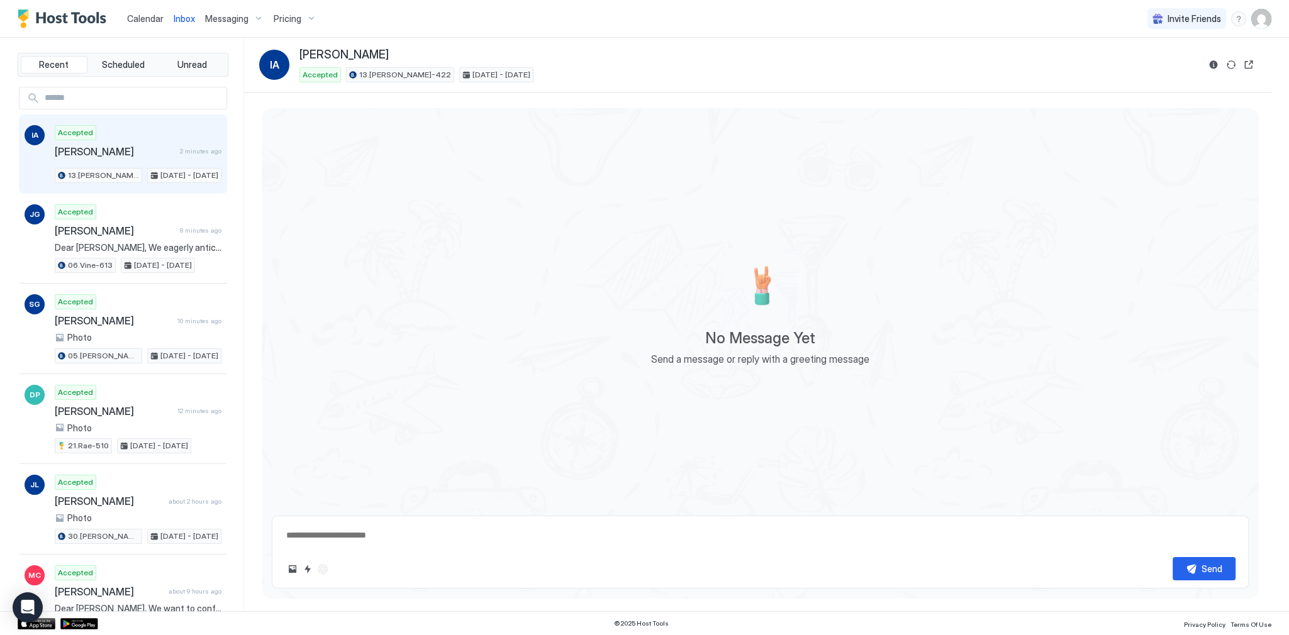
type textarea "*"
click at [713, 284] on div "No Message Yet Send a message or reply with a greeting message" at bounding box center [760, 306] width 218 height 117
click at [1211, 63] on button "Reservation information" at bounding box center [1213, 64] width 15 height 15
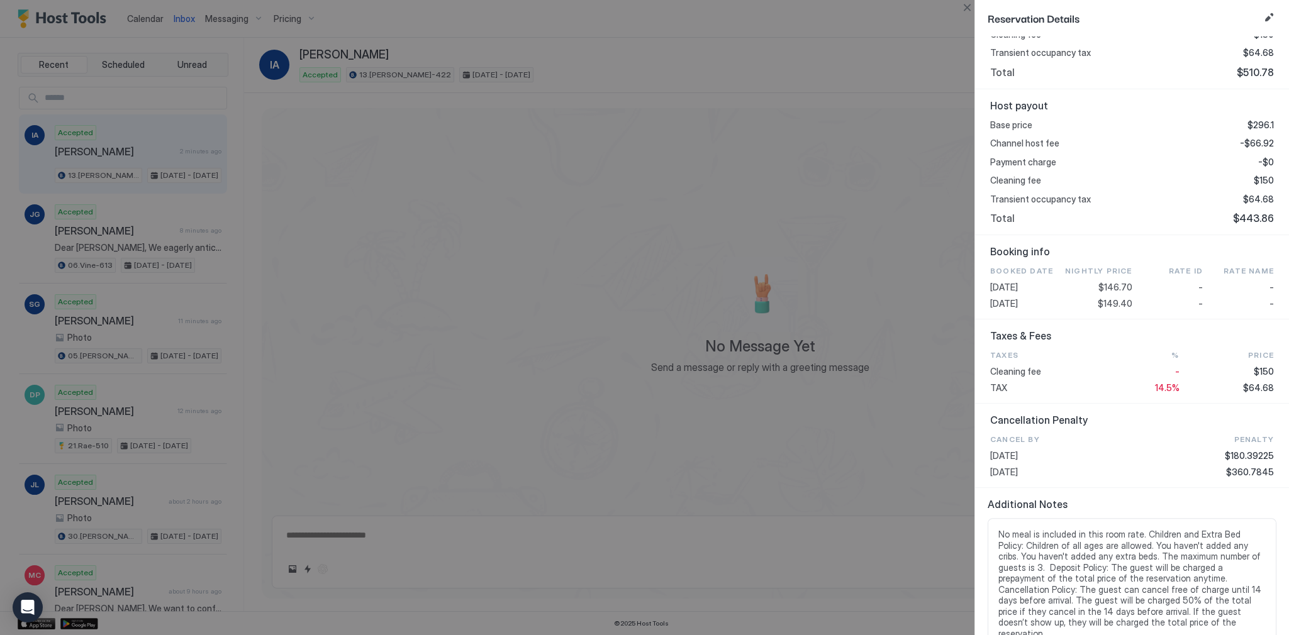
scroll to position [383, 0]
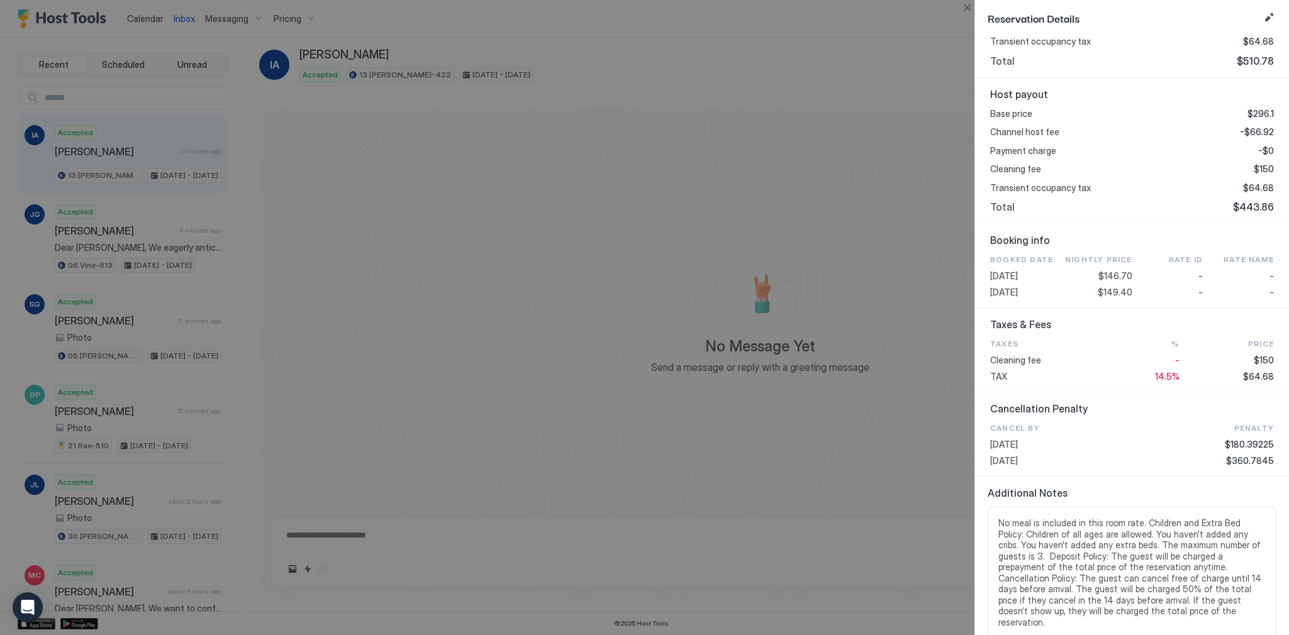
click at [1052, 519] on span "No meal is included in this room rate. Children and Extra Bed Policy: Children …" at bounding box center [1131, 573] width 267 height 110
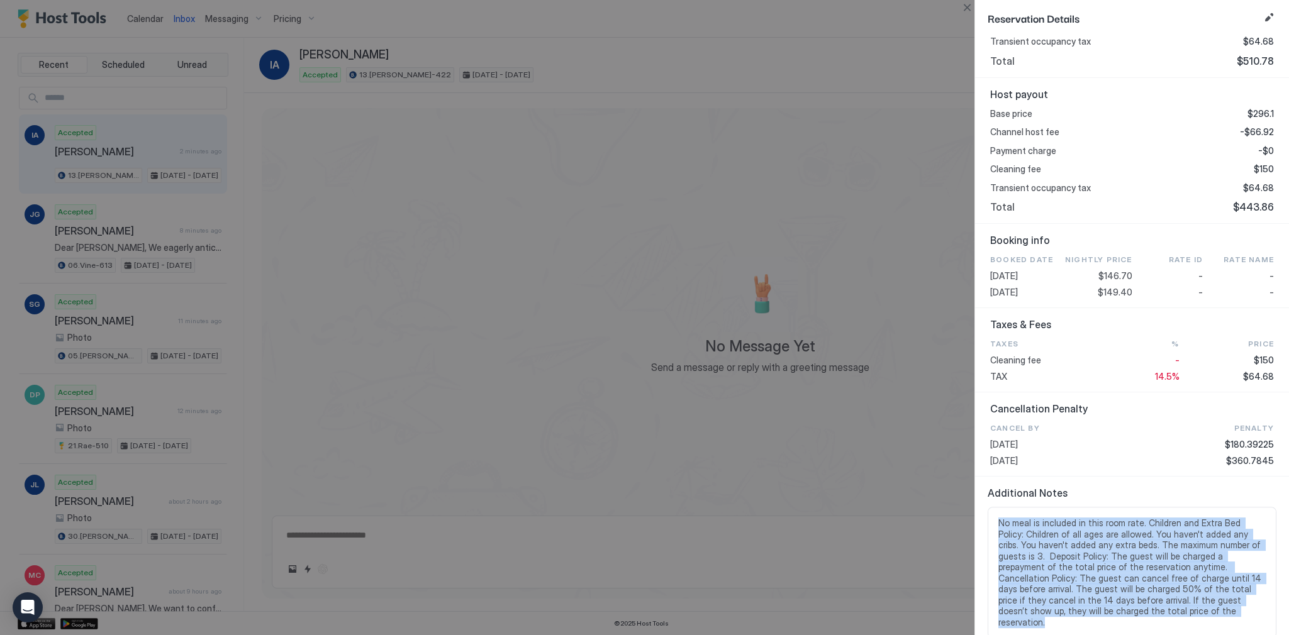
drag, startPoint x: 1052, startPoint y: 519, endPoint x: 1097, endPoint y: 548, distance: 53.7
click at [1092, 548] on span "No meal is included in this room rate. Children and Extra Bed Policy: Children …" at bounding box center [1131, 573] width 267 height 110
click at [1131, 553] on span "No meal is included in this room rate. Children and Extra Bed Policy: Children …" at bounding box center [1131, 573] width 267 height 110
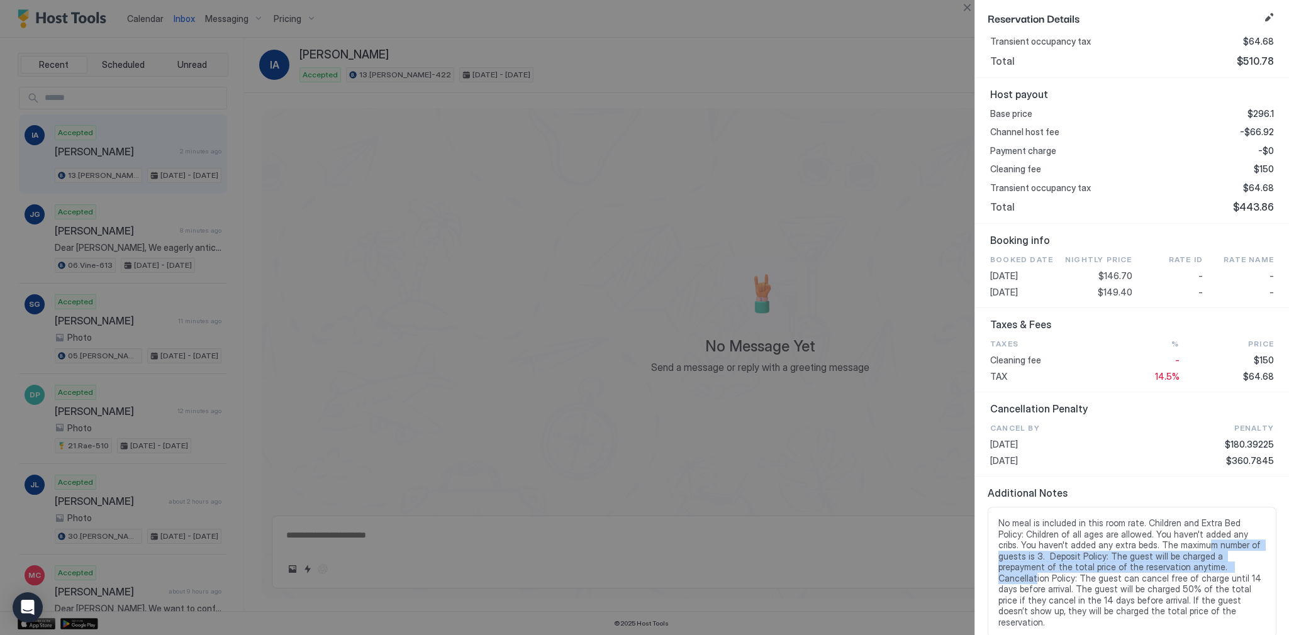
drag, startPoint x: 1165, startPoint y: 547, endPoint x: 1160, endPoint y: 567, distance: 21.2
click at [1160, 567] on span "No meal is included in this room rate. Children and Extra Bed Policy: Children …" at bounding box center [1131, 573] width 267 height 110
click at [1158, 556] on span "No meal is included in this room rate. Children and Extra Bed Policy: Children …" at bounding box center [1131, 573] width 267 height 110
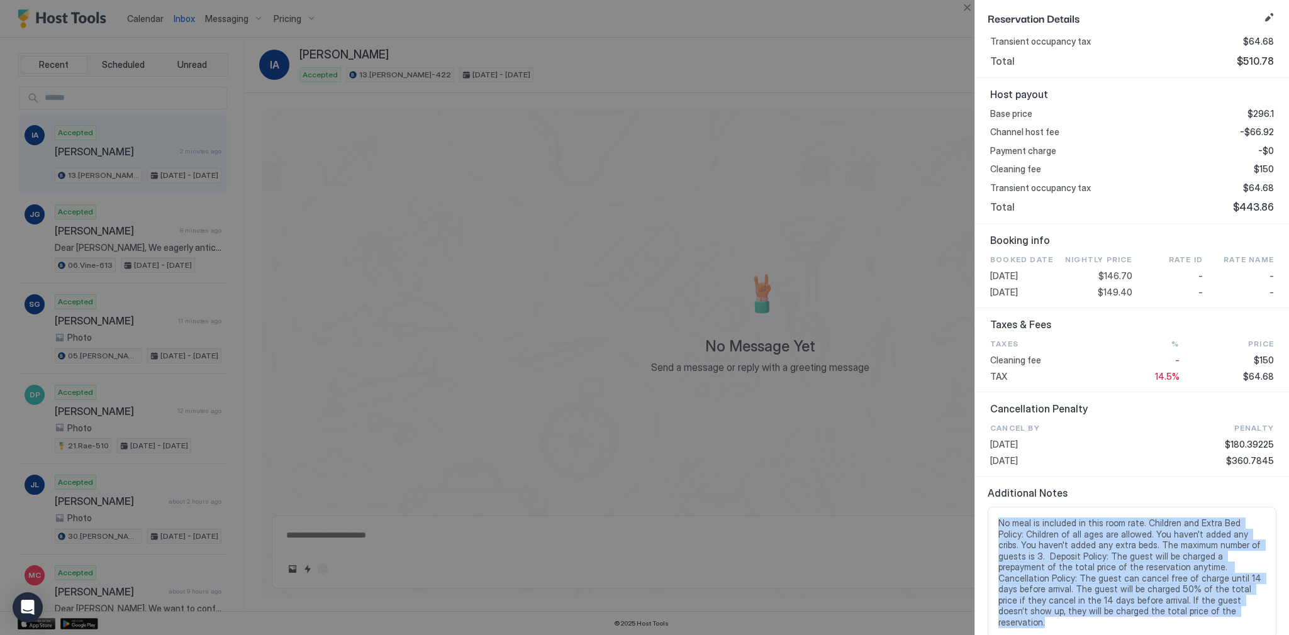
drag, startPoint x: 1158, startPoint y: 556, endPoint x: 1157, endPoint y: 563, distance: 6.9
click at [1157, 560] on span "No meal is included in this room rate. Children and Extra Bed Policy: Children …" at bounding box center [1131, 573] width 267 height 110
click at [1158, 565] on span "No meal is included in this room rate. Children and Extra Bed Policy: Children …" at bounding box center [1131, 573] width 267 height 110
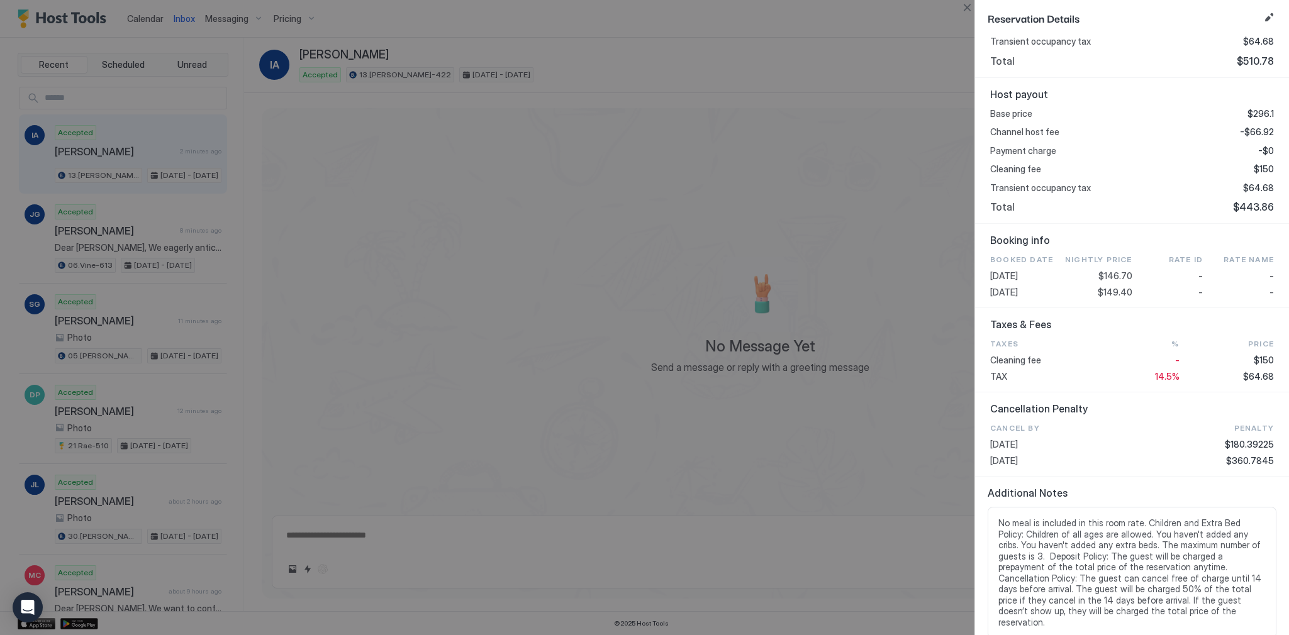
click at [1157, 559] on span "No meal is included in this room rate. Children and Extra Bed Policy: Children …" at bounding box center [1131, 573] width 267 height 110
click at [965, 13] on button "Close" at bounding box center [966, 7] width 15 height 15
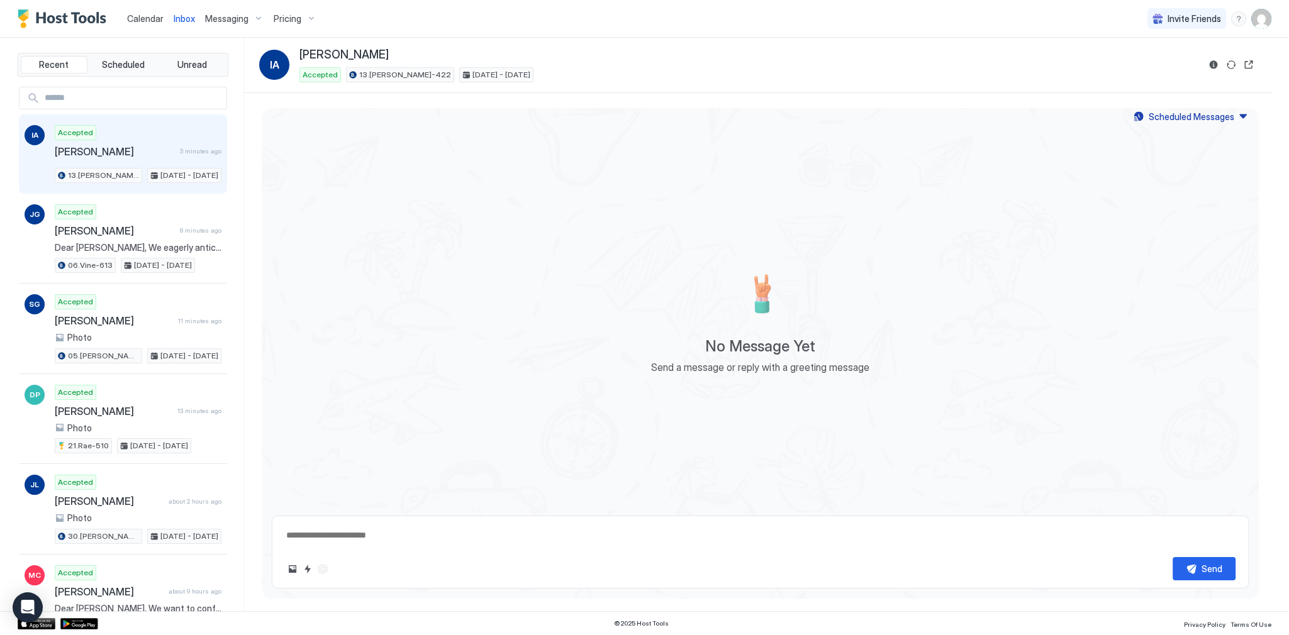
click at [1210, 67] on button "Reservation information" at bounding box center [1213, 64] width 15 height 15
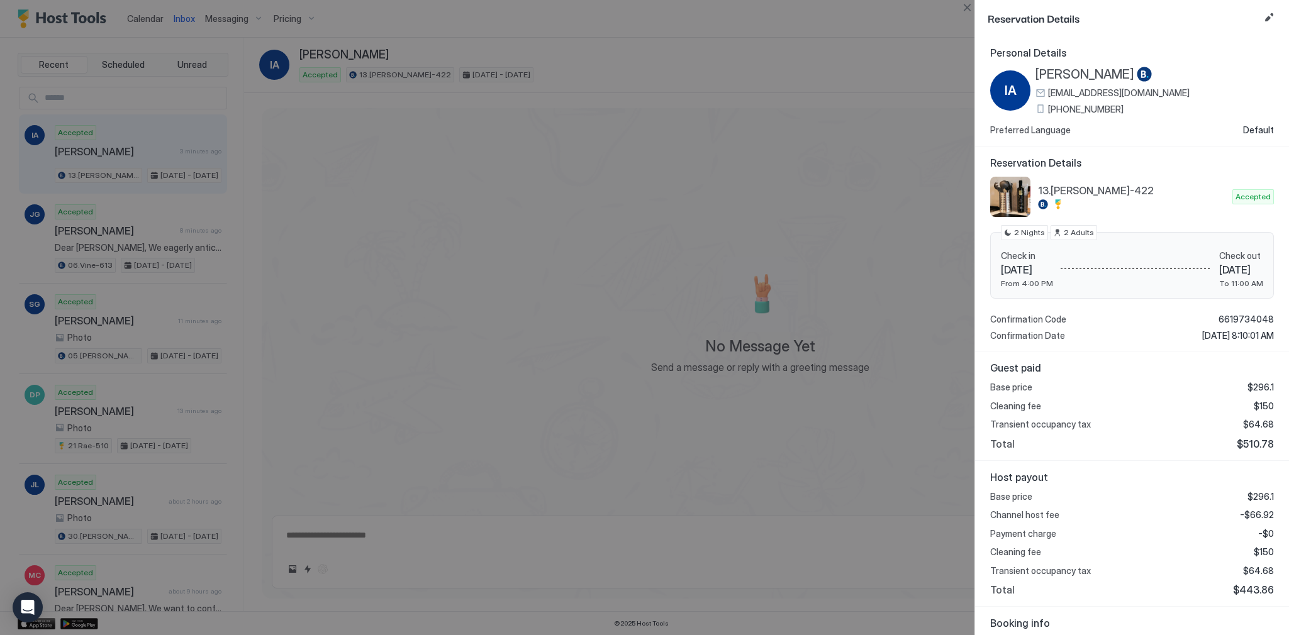
click at [929, 93] on div at bounding box center [644, 317] width 1289 height 635
click at [973, 11] on button "Close" at bounding box center [966, 7] width 15 height 15
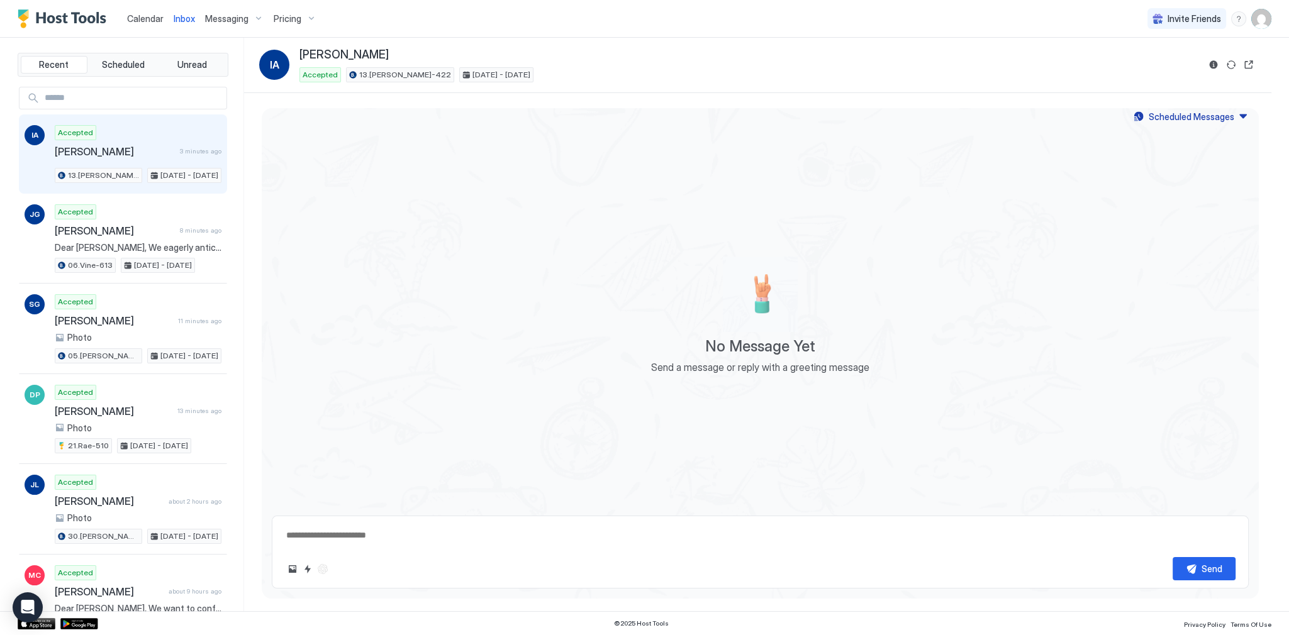
click at [312, 49] on span "[PERSON_NAME]" at bounding box center [343, 55] width 89 height 14
click at [312, 48] on span "[PERSON_NAME]" at bounding box center [343, 55] width 89 height 14
copy div "[PERSON_NAME]"
click at [1214, 65] on button "Reservation information" at bounding box center [1213, 64] width 15 height 15
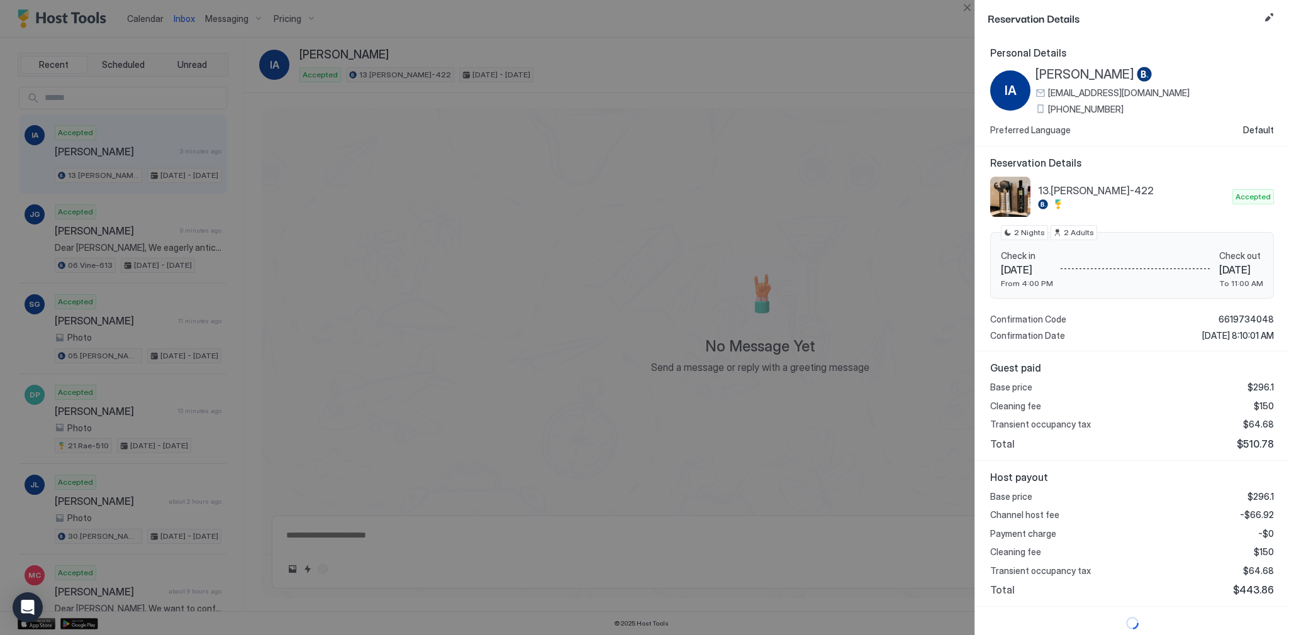
click at [1071, 188] on span "13.[PERSON_NAME]-422" at bounding box center [1132, 190] width 189 height 13
copy div "13.[PERSON_NAME]-422"
click at [1228, 315] on span "6619734048" at bounding box center [1245, 319] width 55 height 11
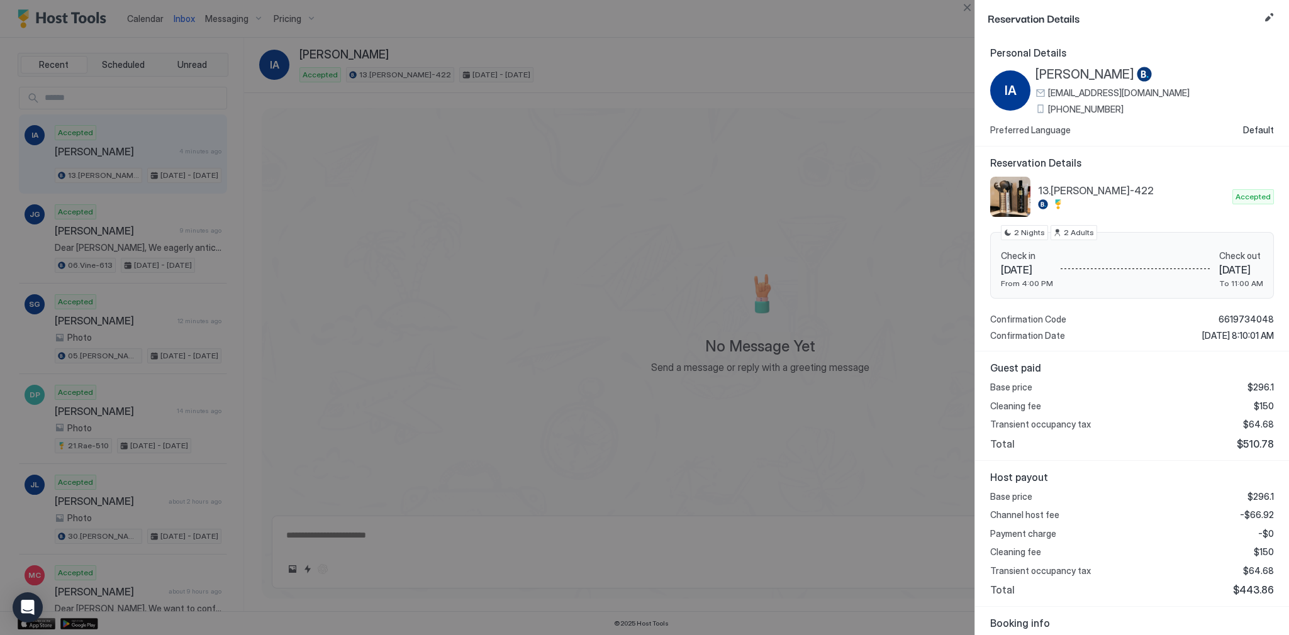
click at [1060, 75] on span "[PERSON_NAME]" at bounding box center [1084, 75] width 99 height 16
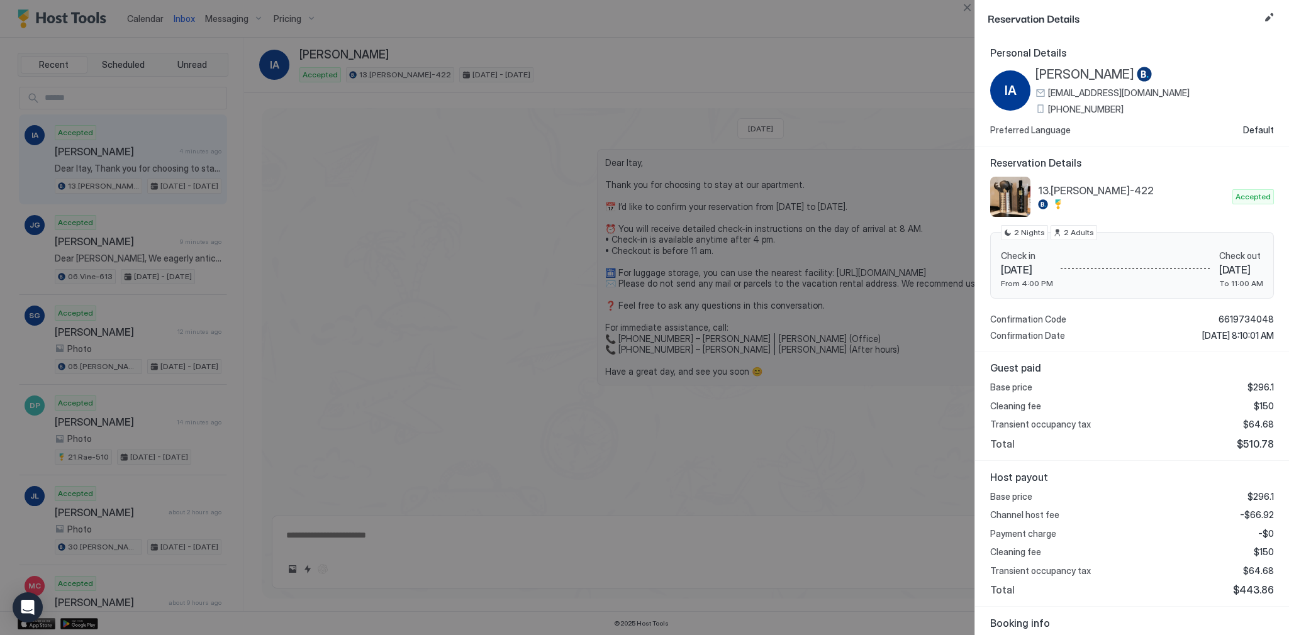
click at [1029, 267] on span "Thu 18 Sep, 2025" at bounding box center [1027, 270] width 52 height 13
copy span "Thu 18 Sep, 2025"
click at [1219, 272] on span "Sat 20 Sep, 2025" at bounding box center [1241, 270] width 44 height 13
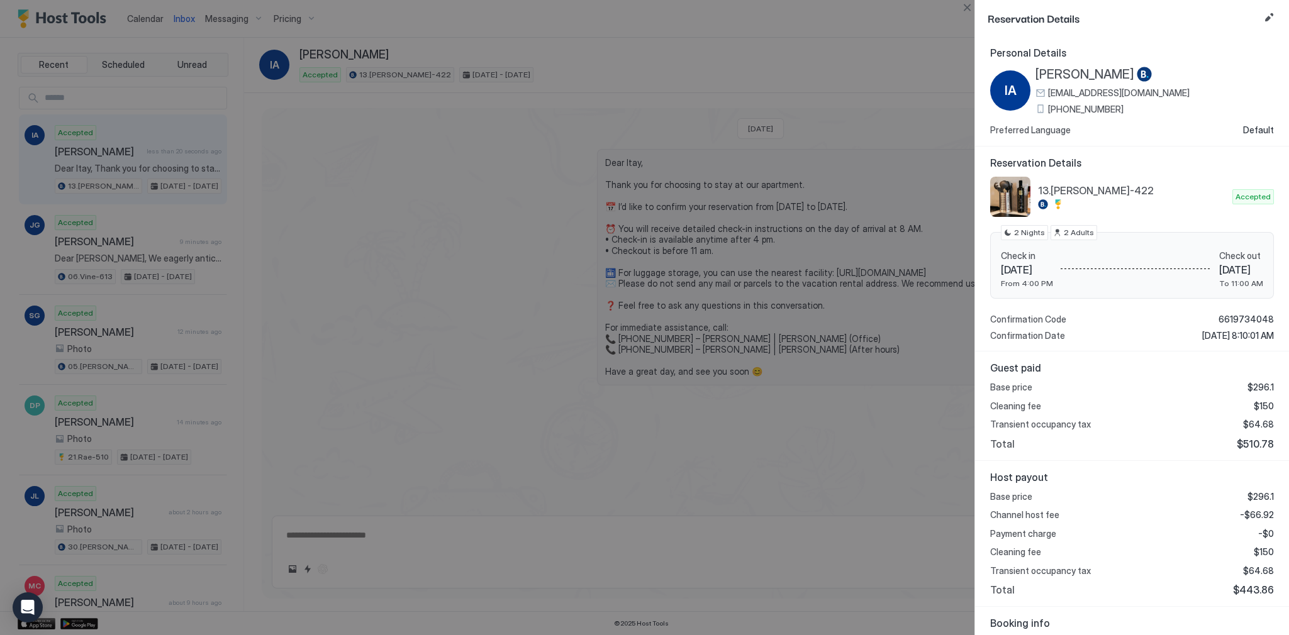
click at [1219, 272] on span "Sat 20 Sep, 2025" at bounding box center [1241, 270] width 44 height 13
copy span "Sat 20 Sep, 2025"
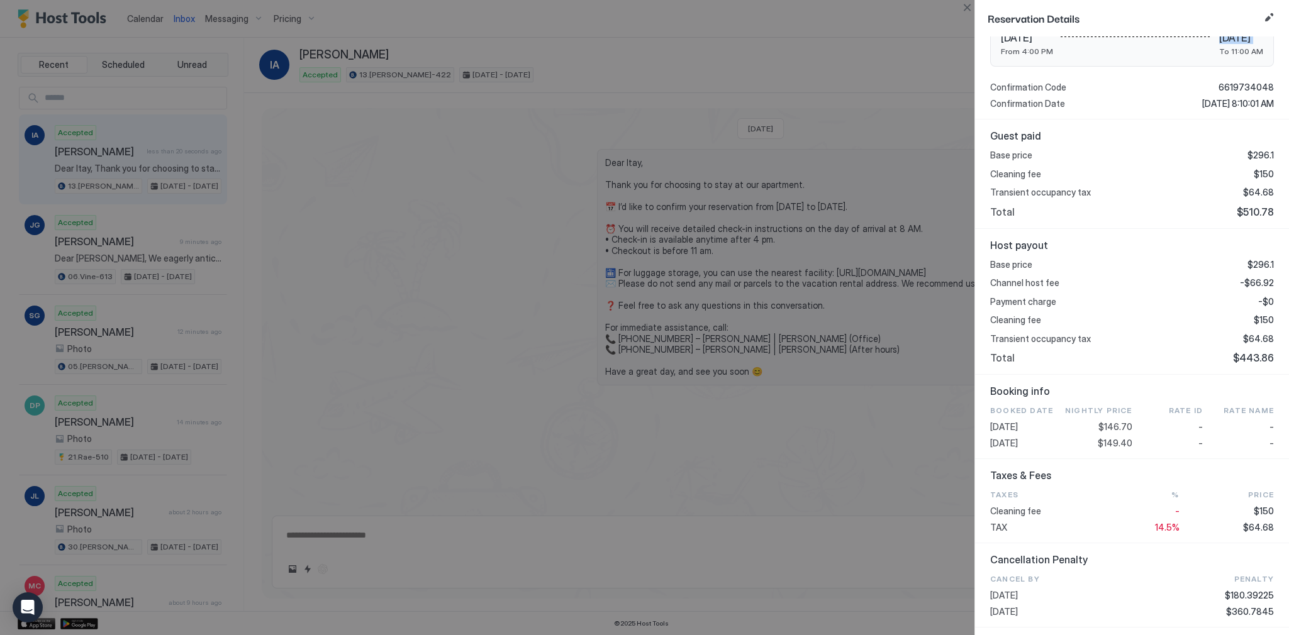
scroll to position [182, 0]
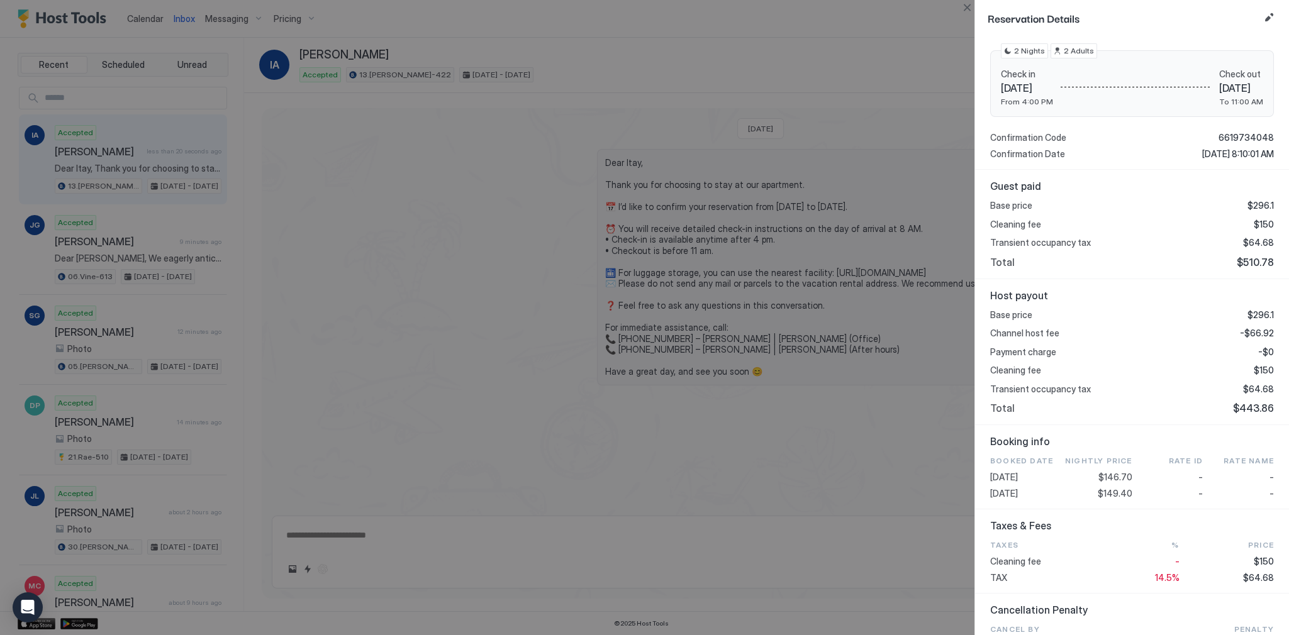
click at [1242, 408] on span "$443.86" at bounding box center [1253, 408] width 41 height 13
click at [1250, 257] on span "$510.78" at bounding box center [1254, 262] width 37 height 13
copy span "510.78"
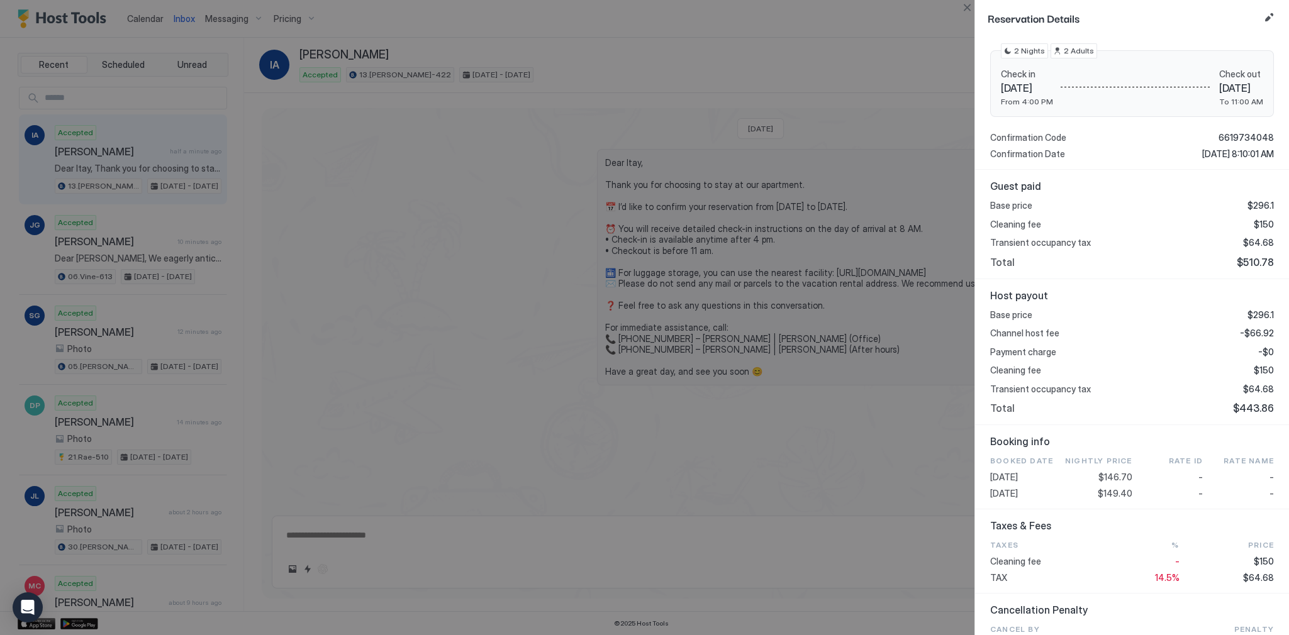
click at [1253, 335] on span "-$66.92" at bounding box center [1257, 333] width 34 height 11
copy span "66.92"
click at [1107, 493] on span "$149.40" at bounding box center [1114, 493] width 35 height 11
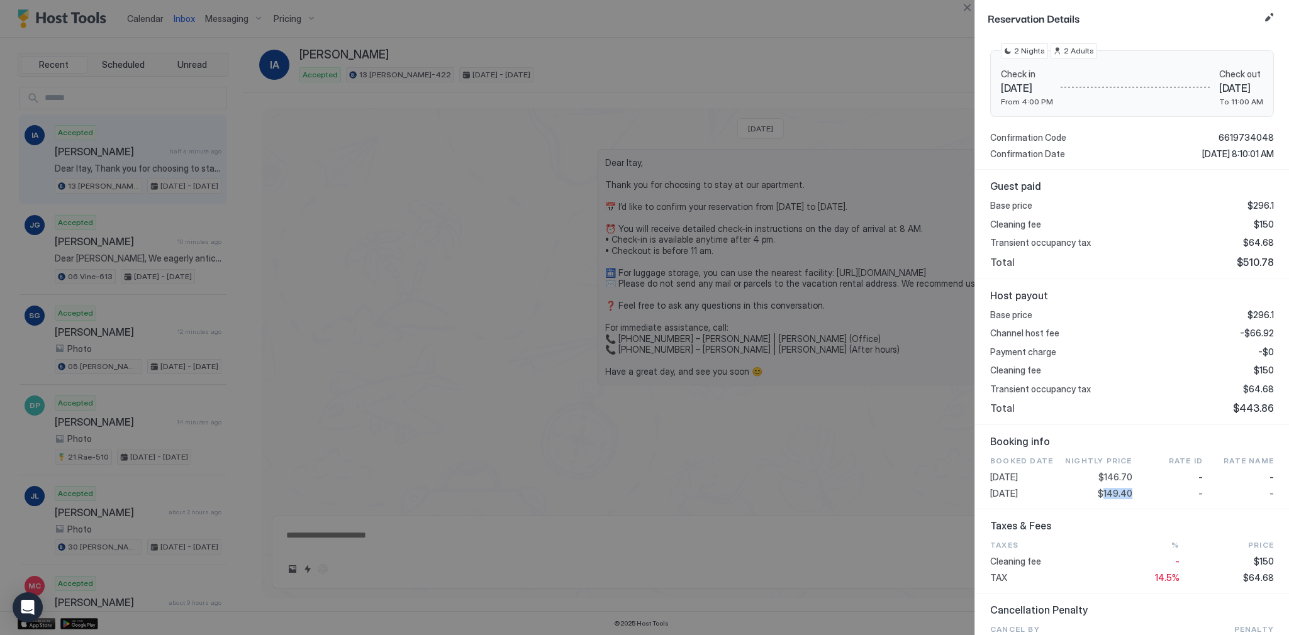
copy span "149.40"
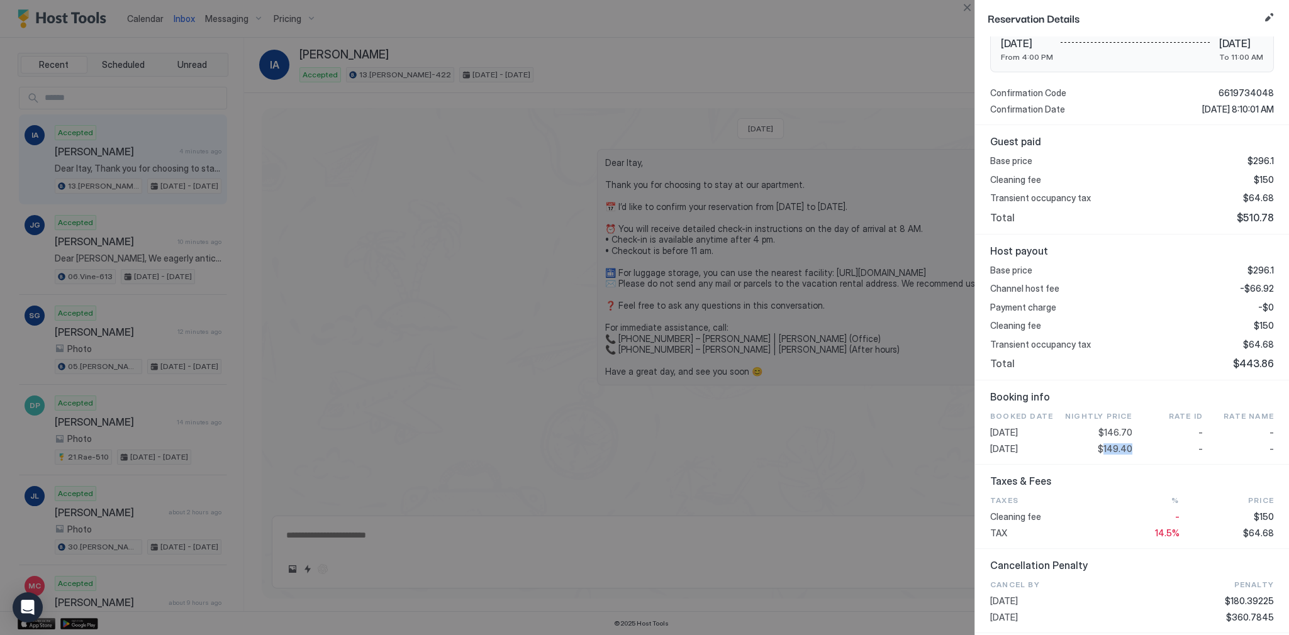
scroll to position [232, 0]
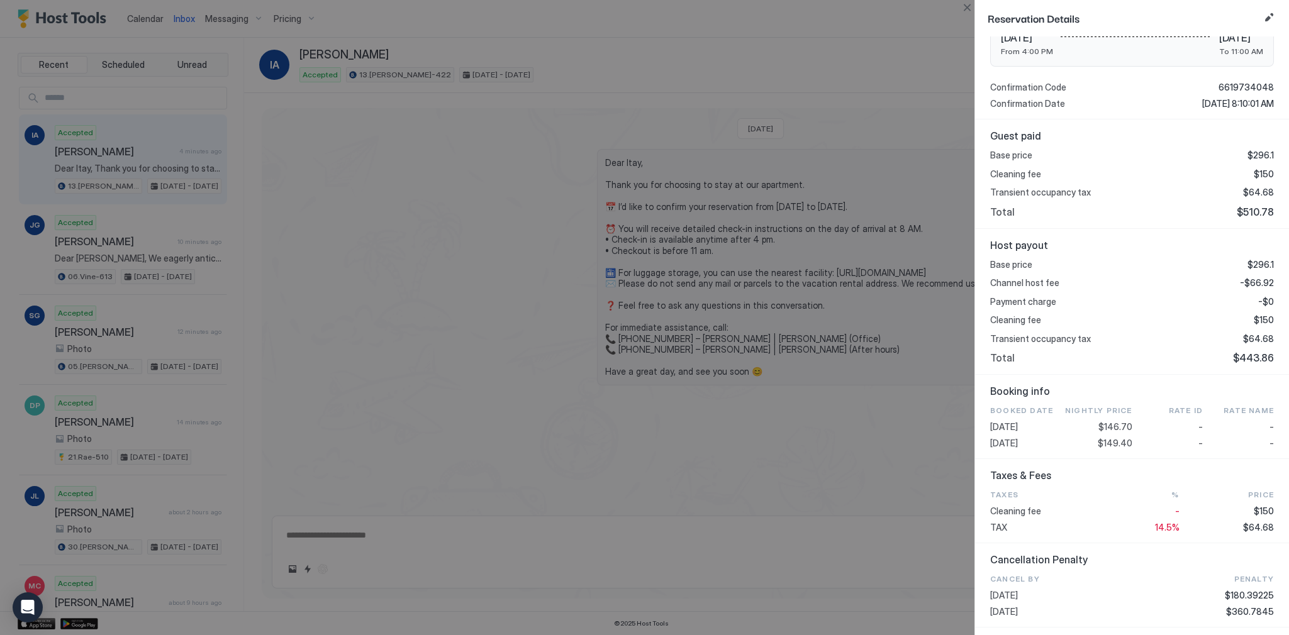
click at [1252, 337] on span "$64.68" at bounding box center [1258, 338] width 31 height 11
copy span "64.68"
click at [521, 225] on div at bounding box center [644, 317] width 1289 height 635
type textarea "*"
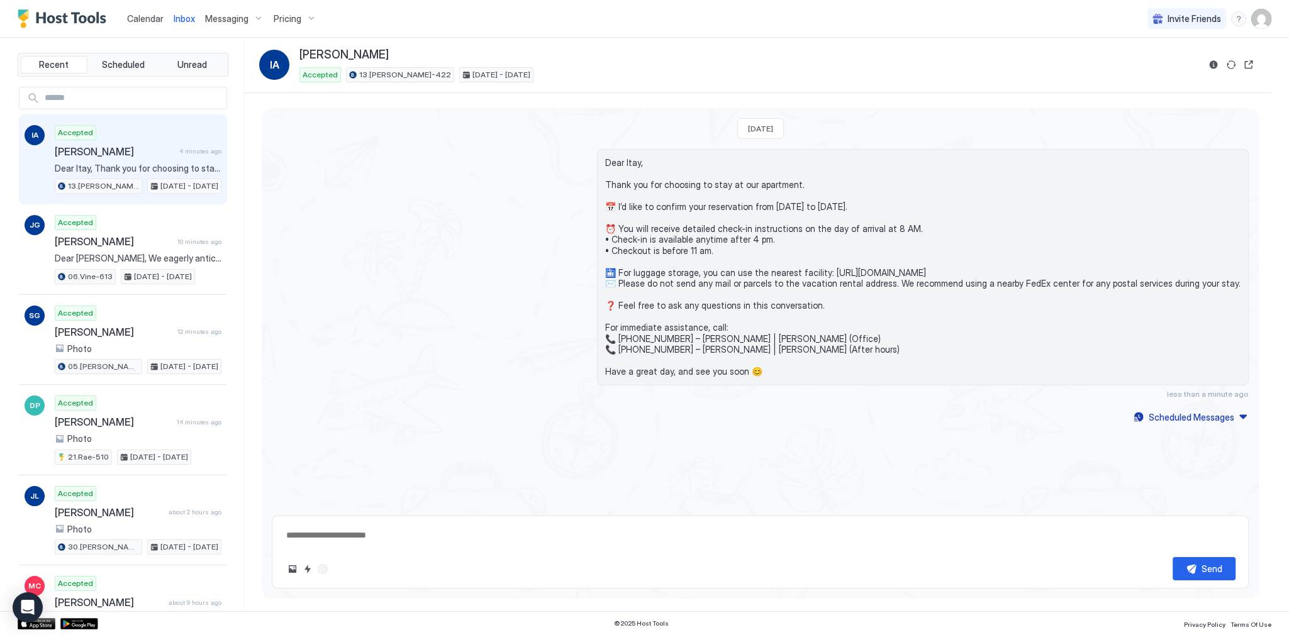
click at [701, 258] on span "Dear Itay, Thank you for choosing to stay at our apartment. 📅 I’d like to confi…" at bounding box center [922, 267] width 635 height 220
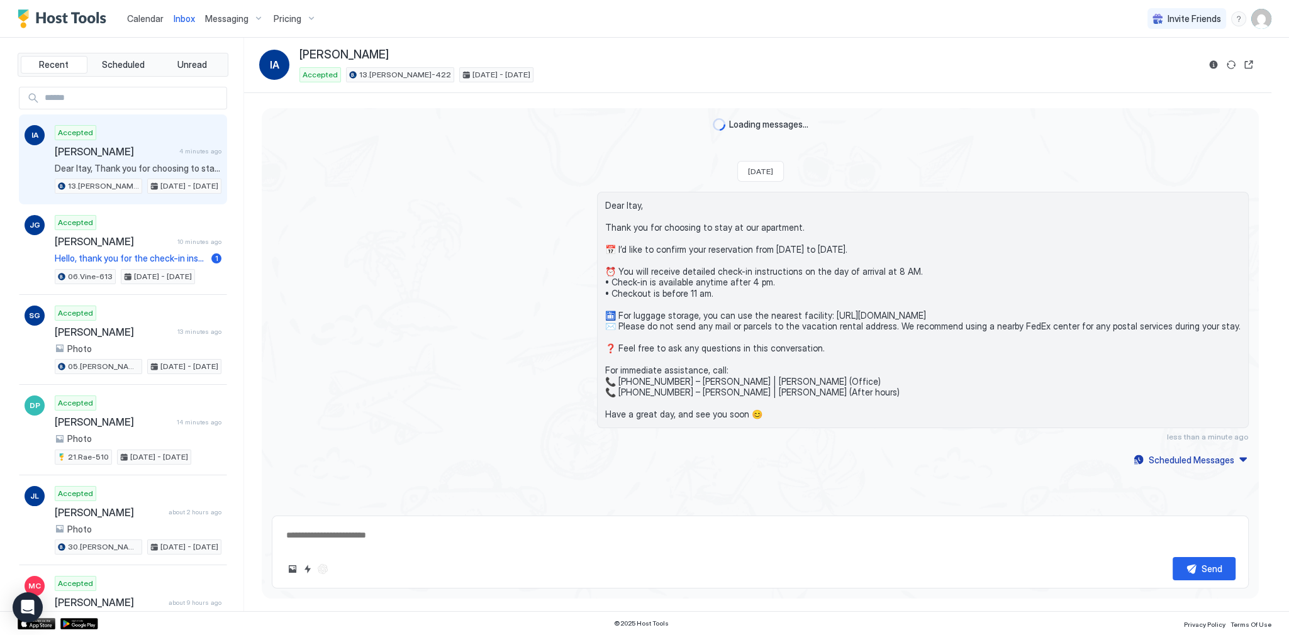
scroll to position [95, 0]
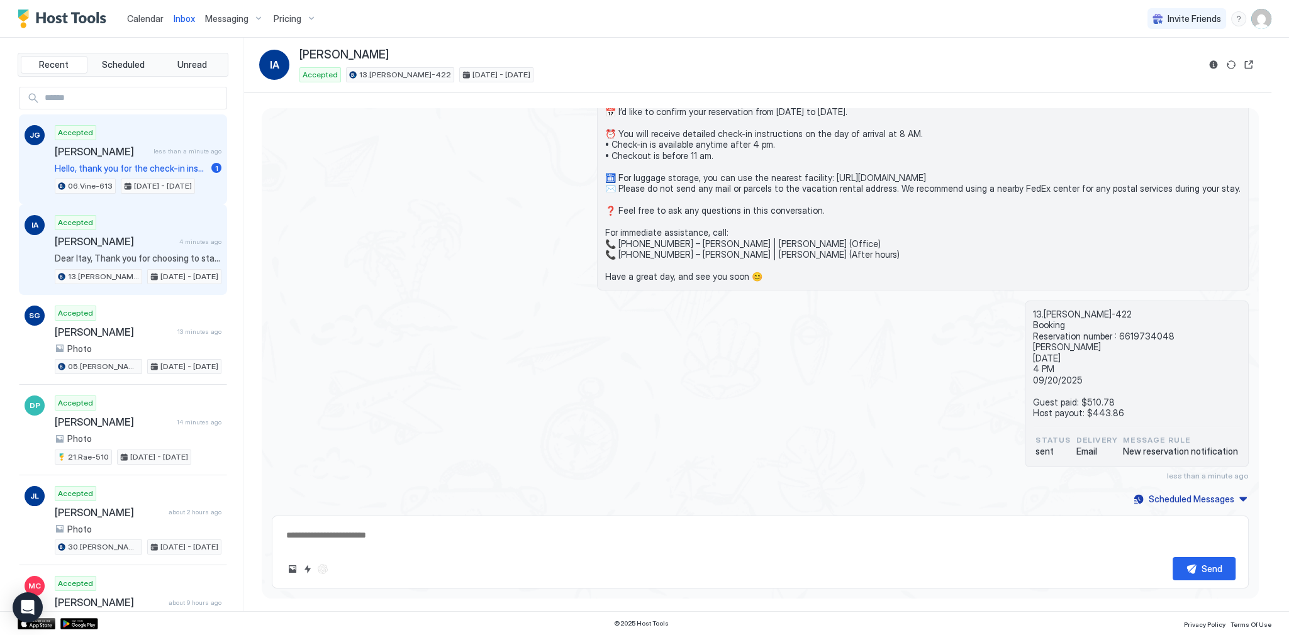
click at [191, 136] on div "Accepted [PERSON_NAME] less than a minute ago Hello, thank you for the check-in…" at bounding box center [138, 159] width 167 height 69
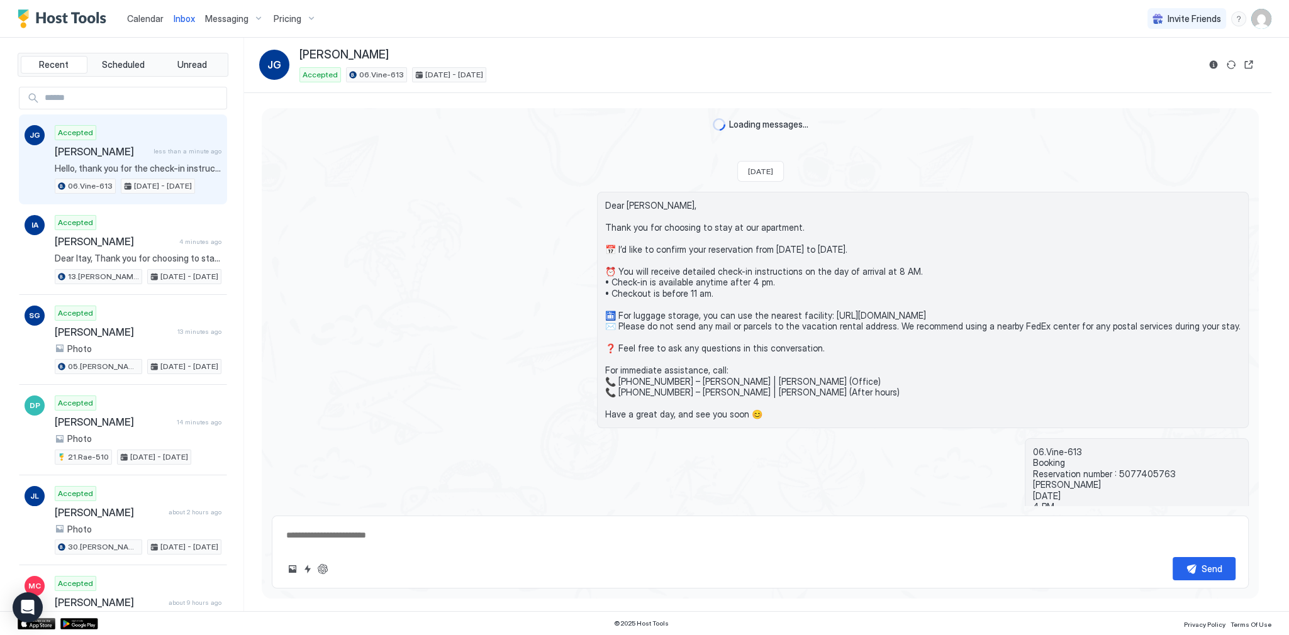
scroll to position [2004, 0]
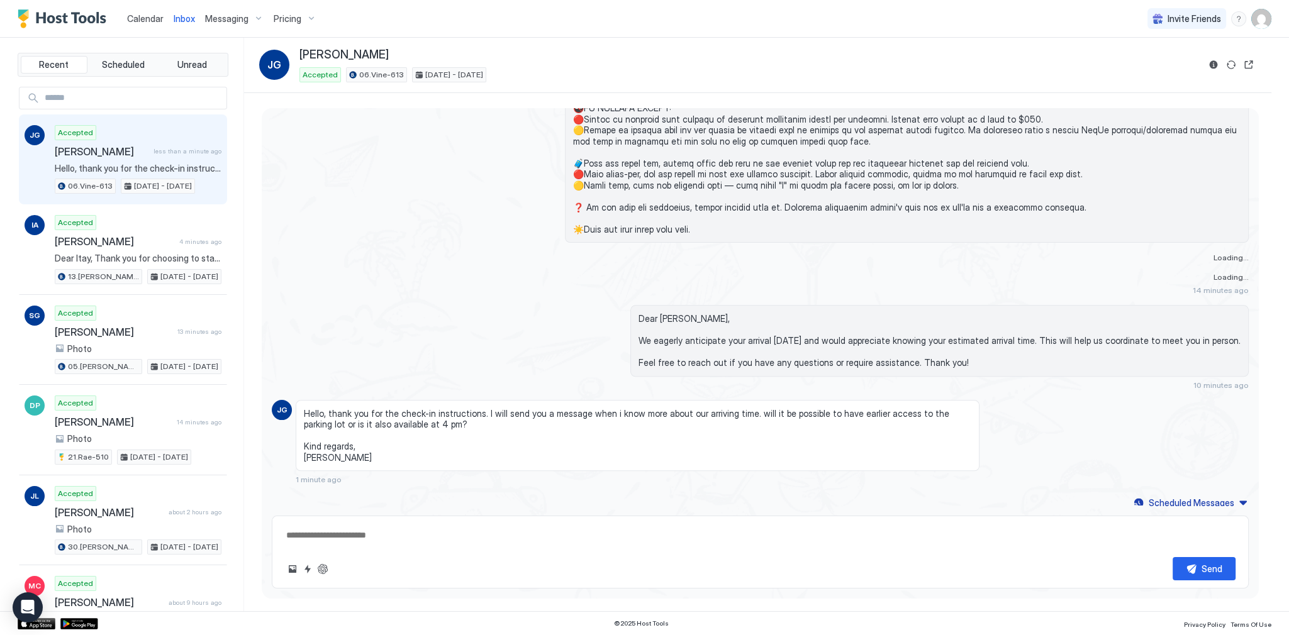
click at [493, 410] on span "Hello, thank you for the check-in instructions. I will send you a message when …" at bounding box center [637, 435] width 667 height 55
click at [493, 411] on span "Hello, thank you for the check-in instructions. I will send you a message when …" at bounding box center [637, 435] width 667 height 55
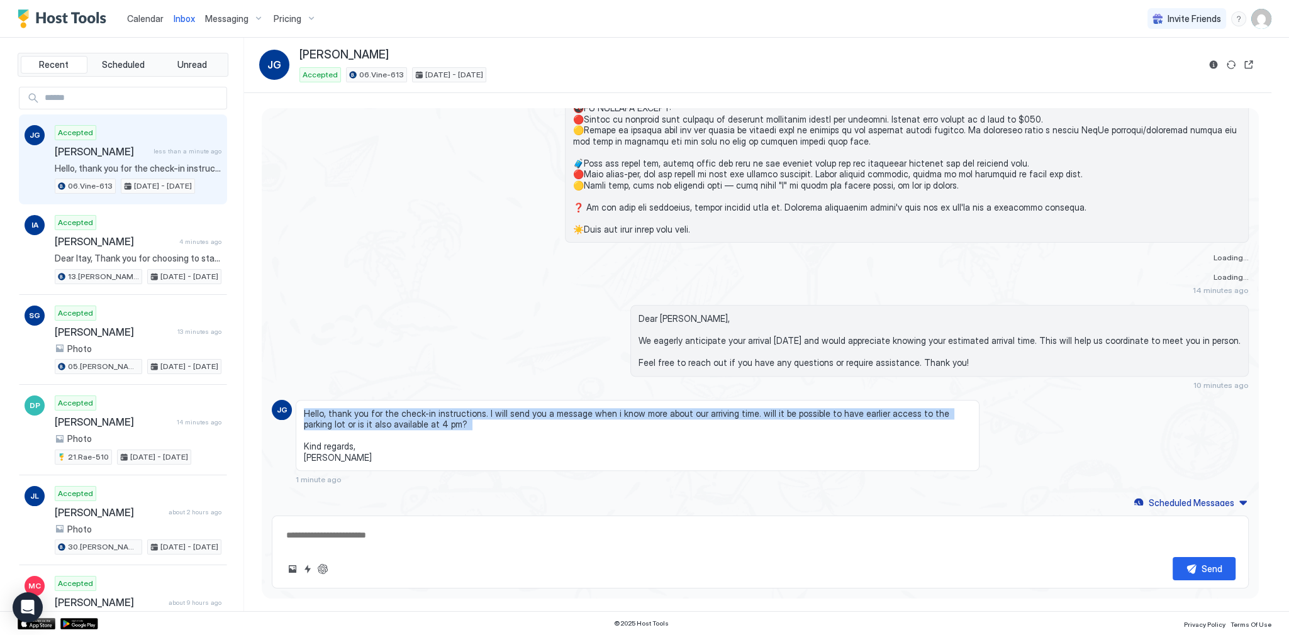
click at [493, 411] on span "Hello, thank you for the check-in instructions. I will send you a message when …" at bounding box center [637, 435] width 667 height 55
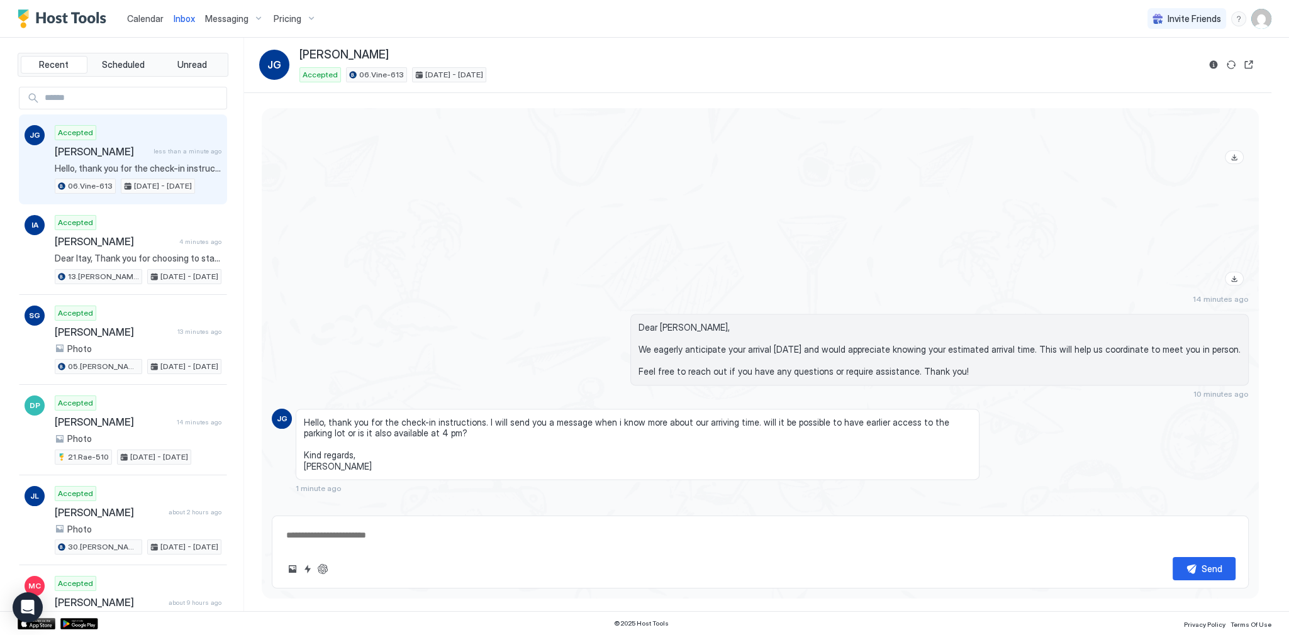
scroll to position [2244, 0]
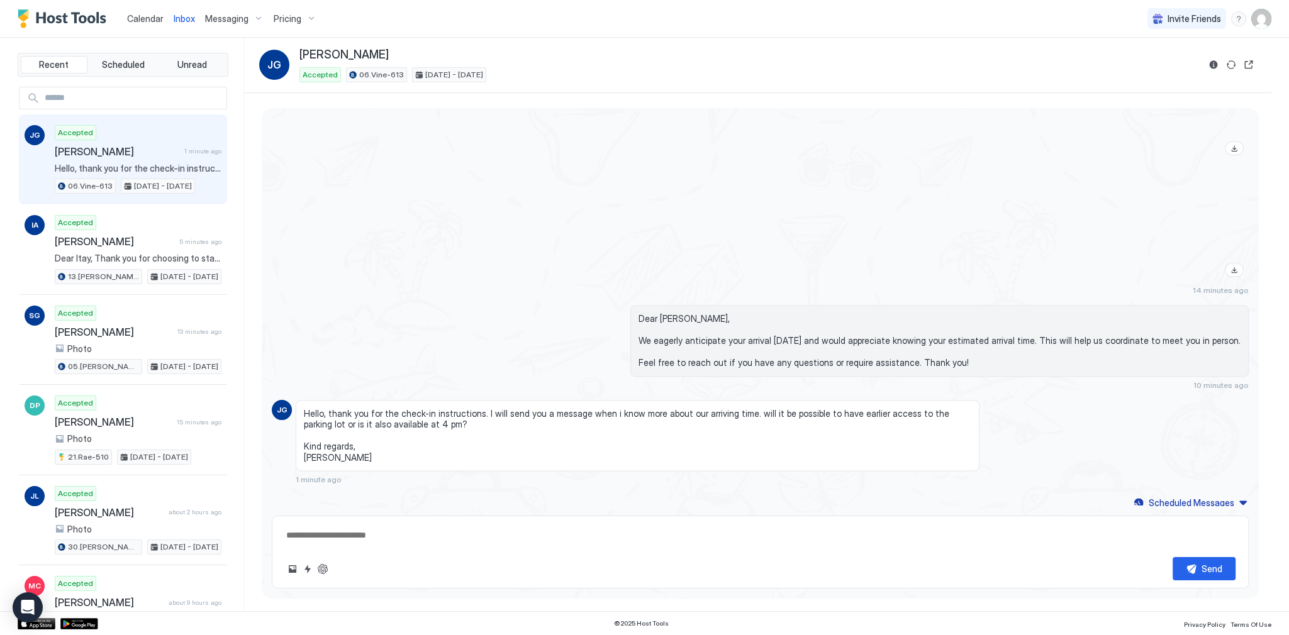
click at [154, 20] on span "Calendar" at bounding box center [145, 18] width 36 height 11
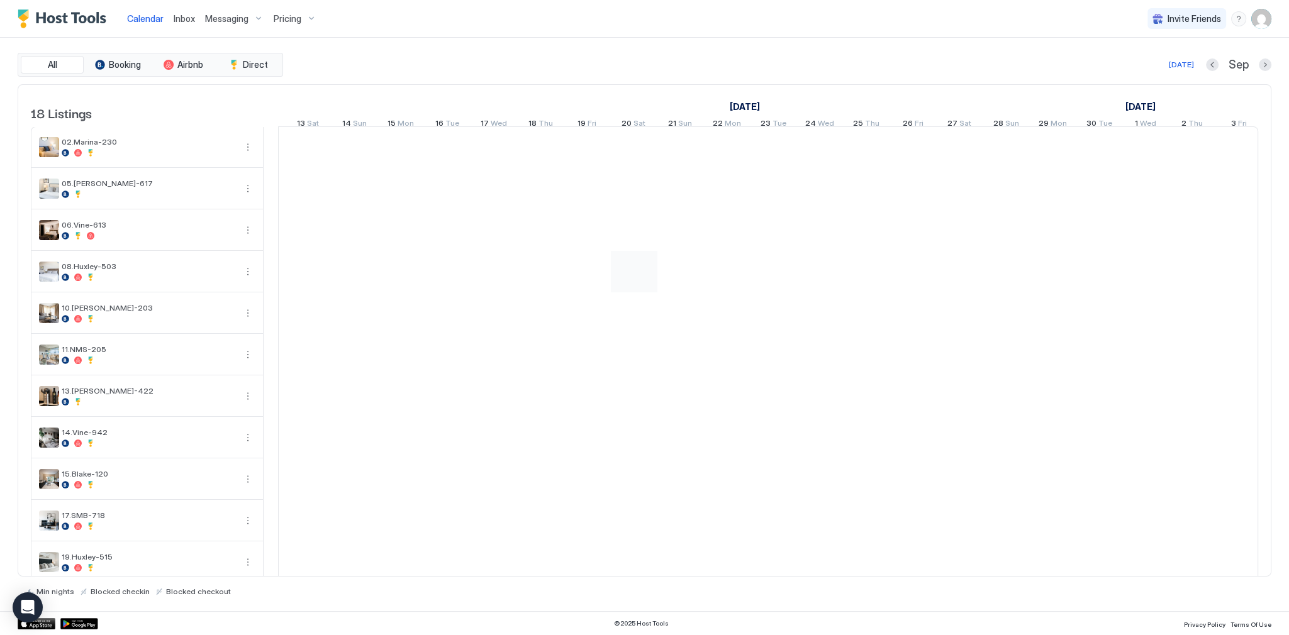
scroll to position [0, 598]
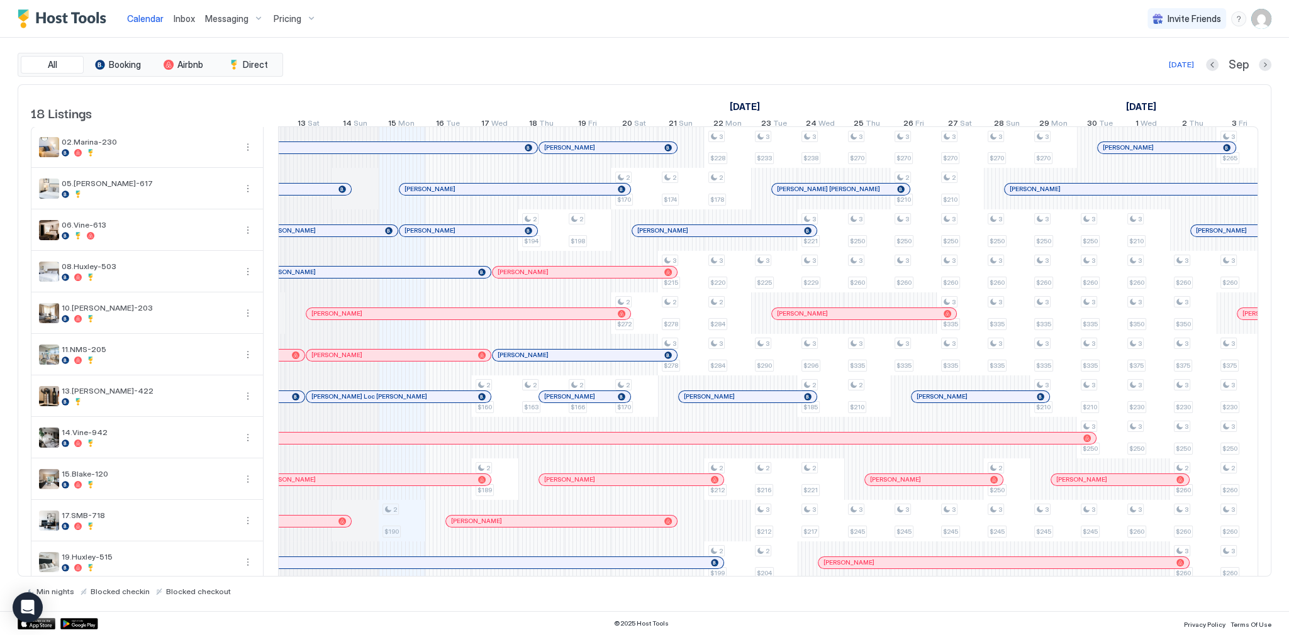
click at [181, 18] on span "Inbox" at bounding box center [184, 18] width 21 height 11
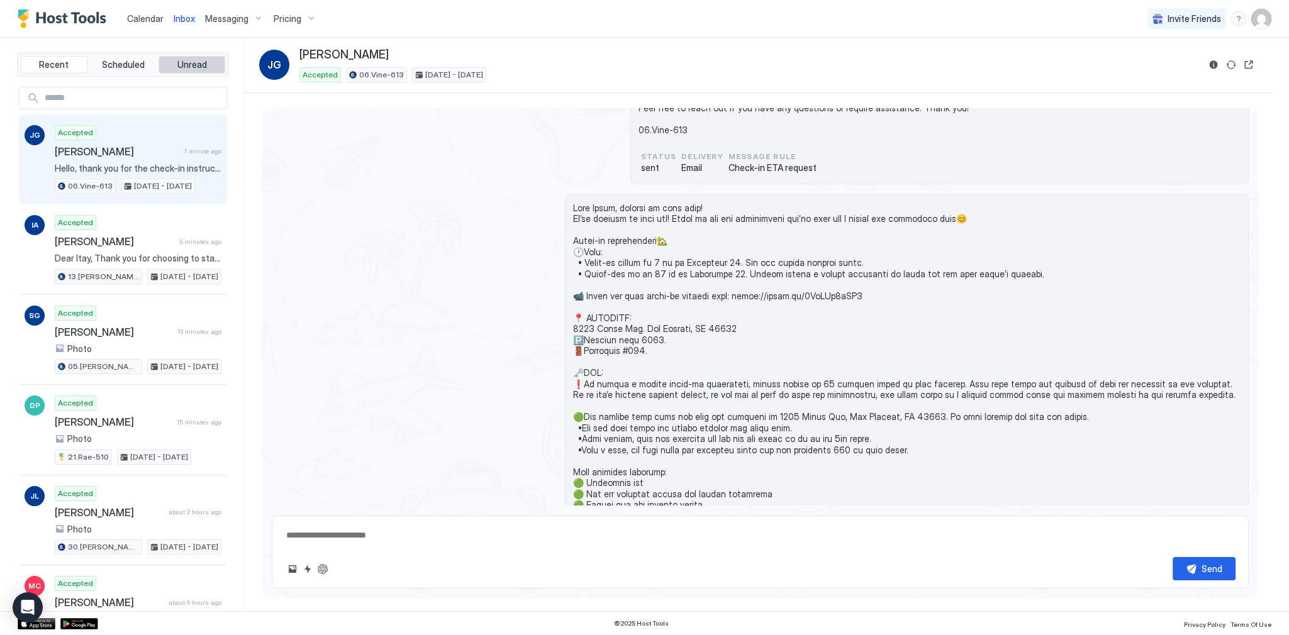
scroll to position [2244, 0]
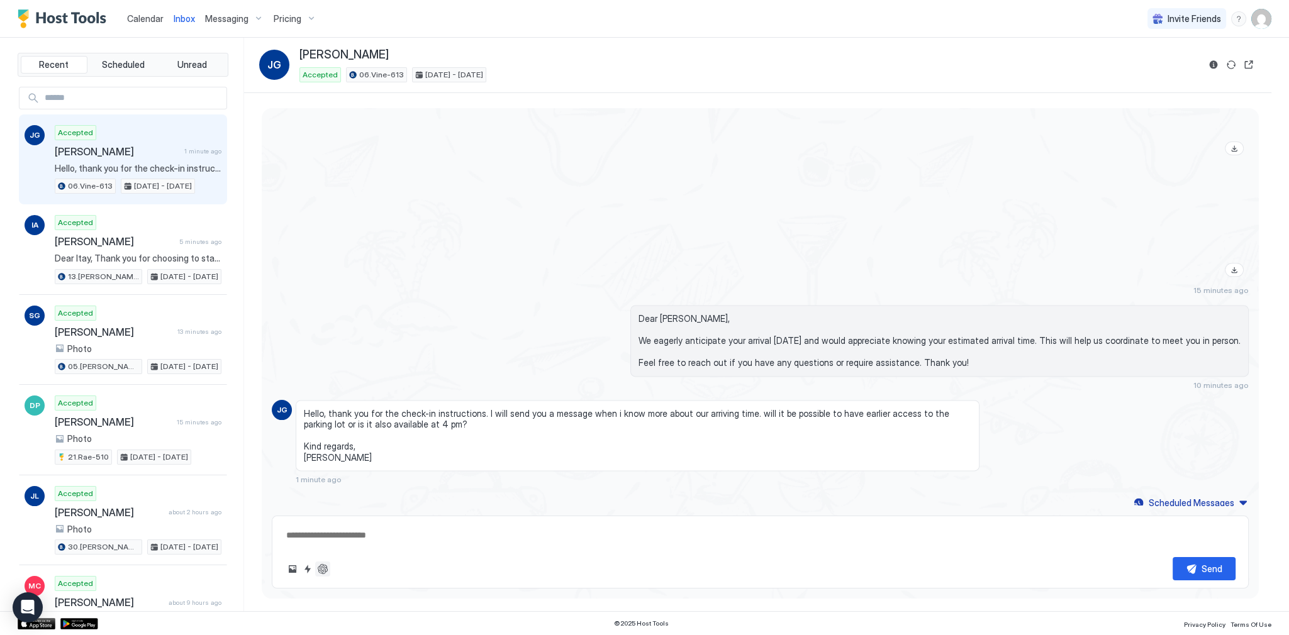
click at [325, 565] on button "ChatGPT Auto Reply" at bounding box center [322, 569] width 15 height 15
type textarea "*"
type textarea "**********"
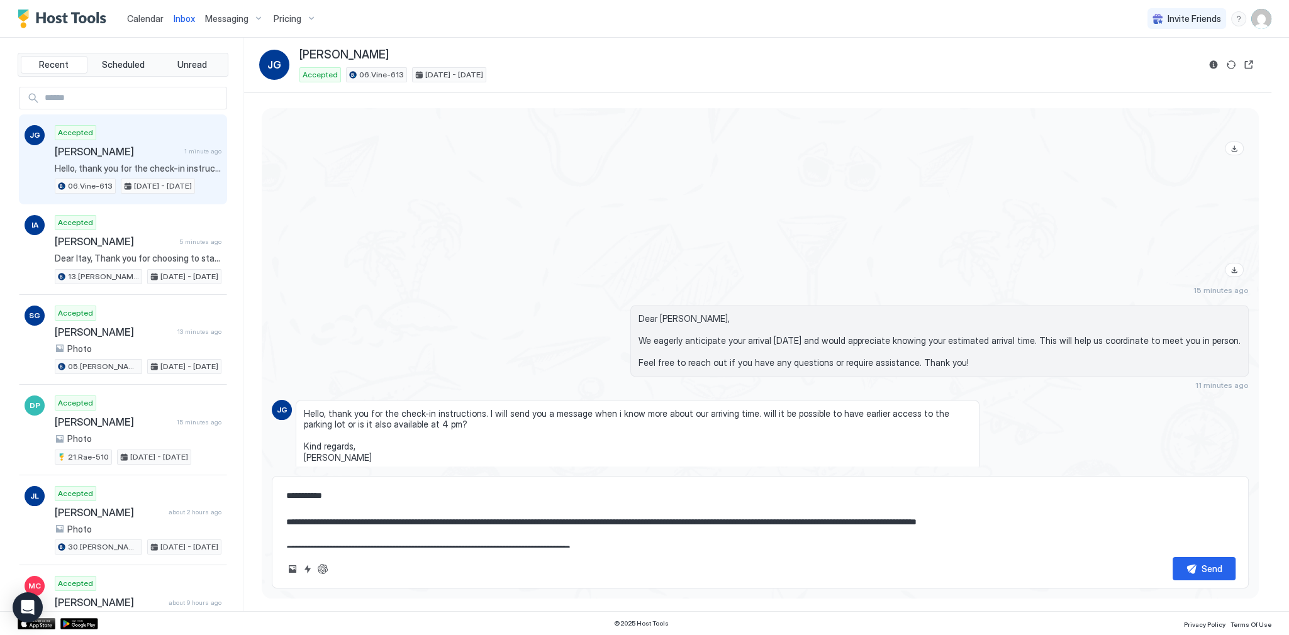
click at [448, 523] on textarea "**********" at bounding box center [760, 515] width 950 height 63
drag, startPoint x: 448, startPoint y: 523, endPoint x: 430, endPoint y: 520, distance: 17.9
click at [430, 520] on textarea "**********" at bounding box center [760, 515] width 950 height 63
type textarea "*"
type textarea "**********"
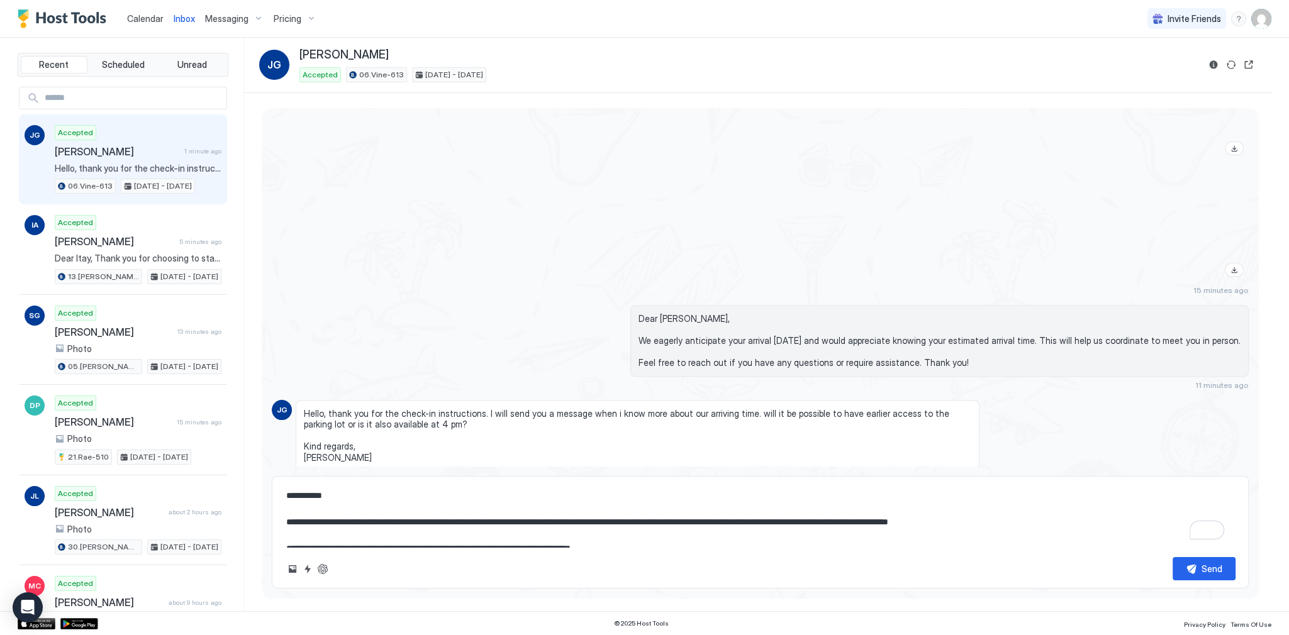
type textarea "*"
type textarea "**********"
type textarea "*"
type textarea "**********"
type textarea "*"
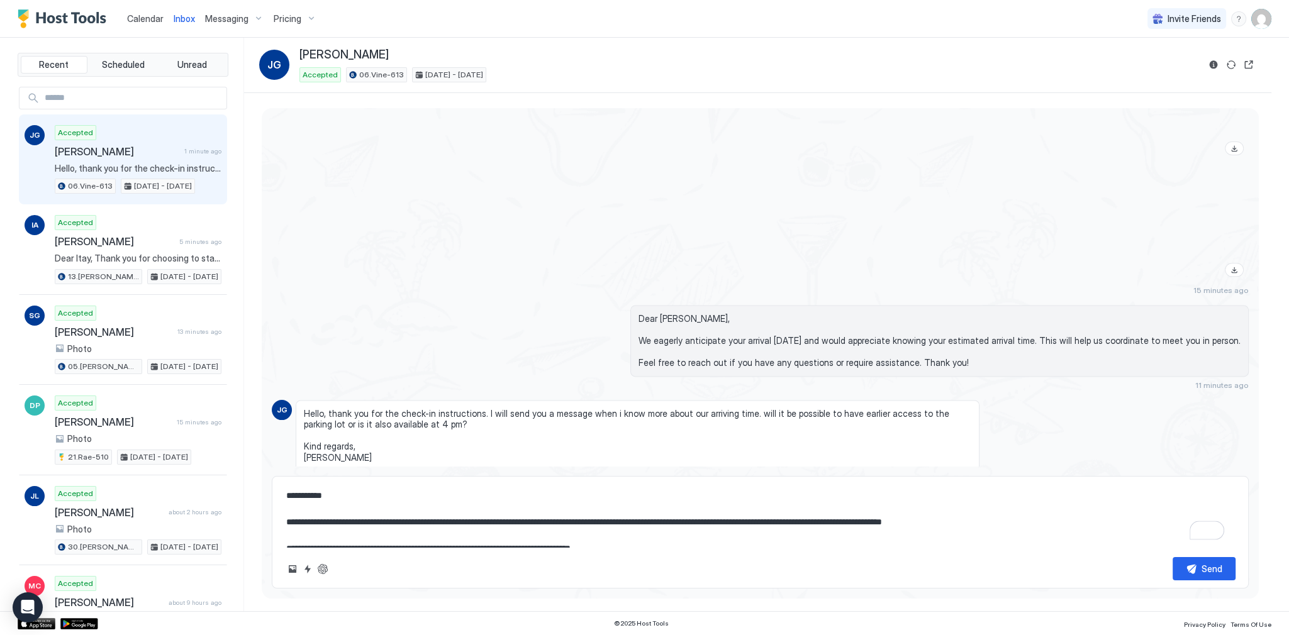
type textarea "**********"
type textarea "*"
type textarea "**********"
type textarea "*"
type textarea "**********"
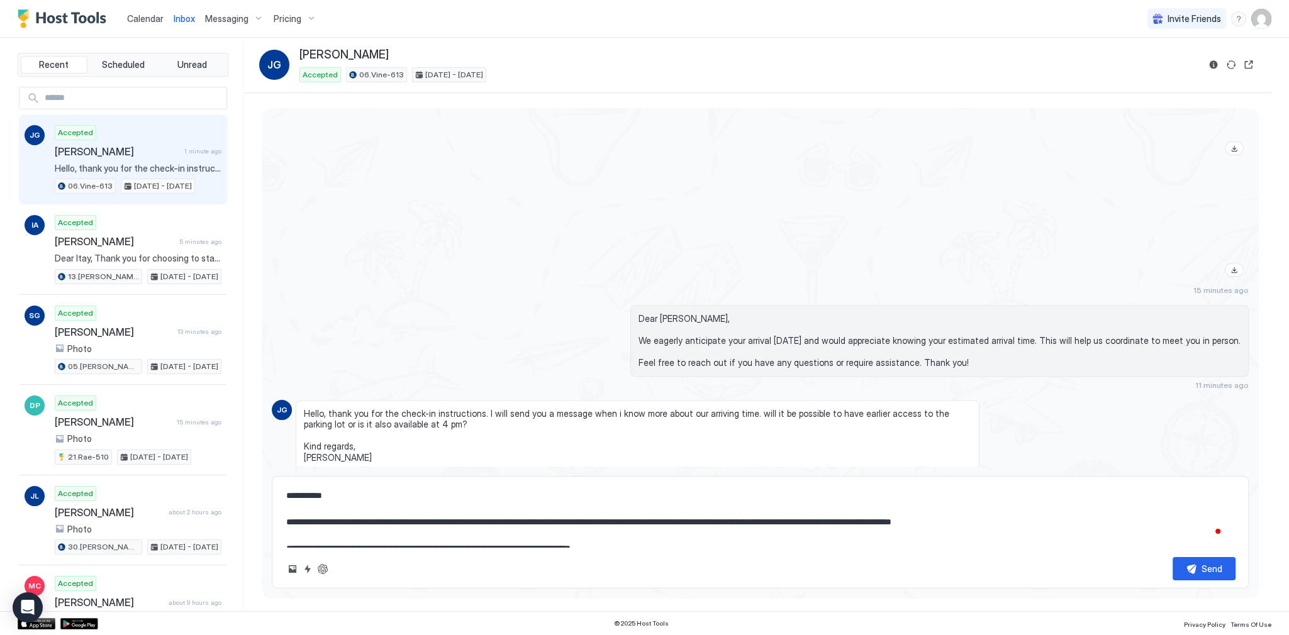
type textarea "*"
type textarea "**********"
type textarea "*"
type textarea "**********"
type textarea "*"
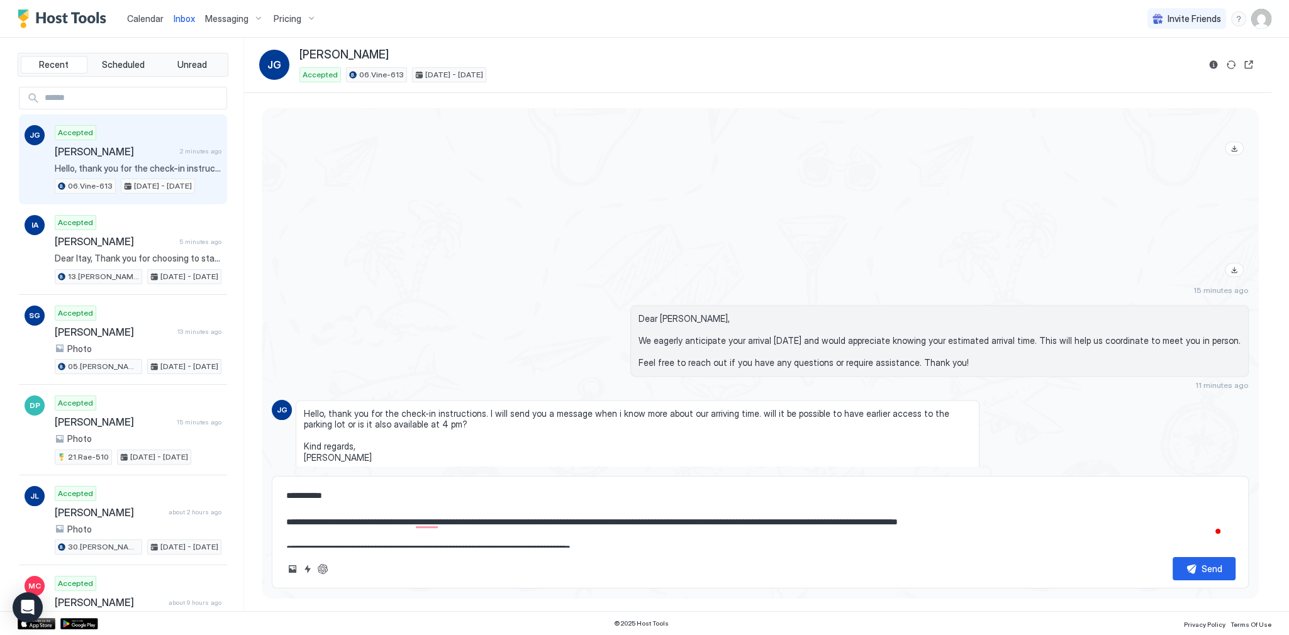
type textarea "**********"
type textarea "*"
type textarea "**********"
type textarea "*"
type textarea "**********"
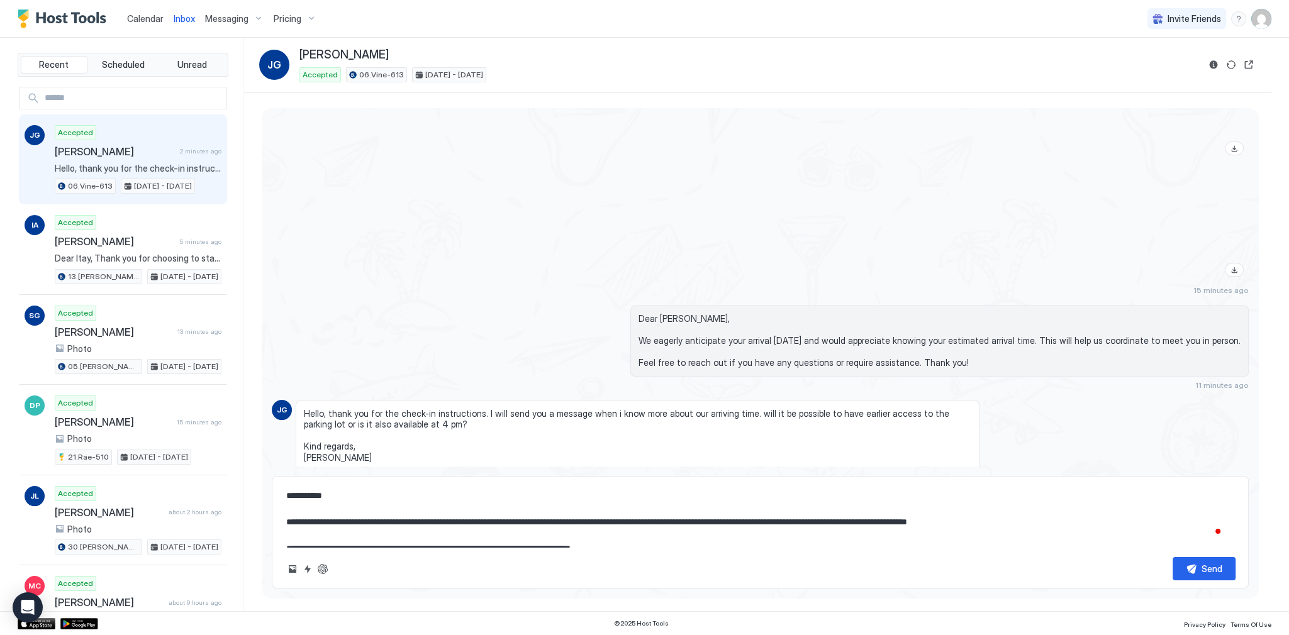
type textarea "*"
type textarea "**********"
type textarea "*"
type textarea "**********"
type textarea "*"
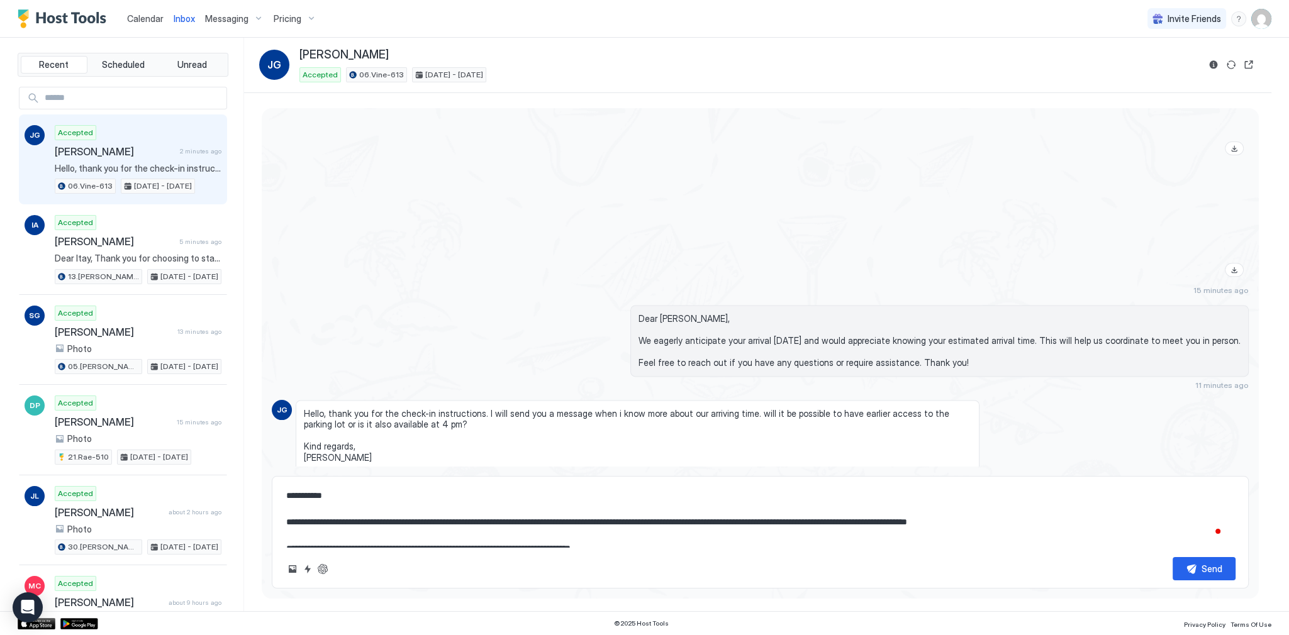
type textarea "**********"
type textarea "*"
type textarea "**********"
type textarea "*"
type textarea "**********"
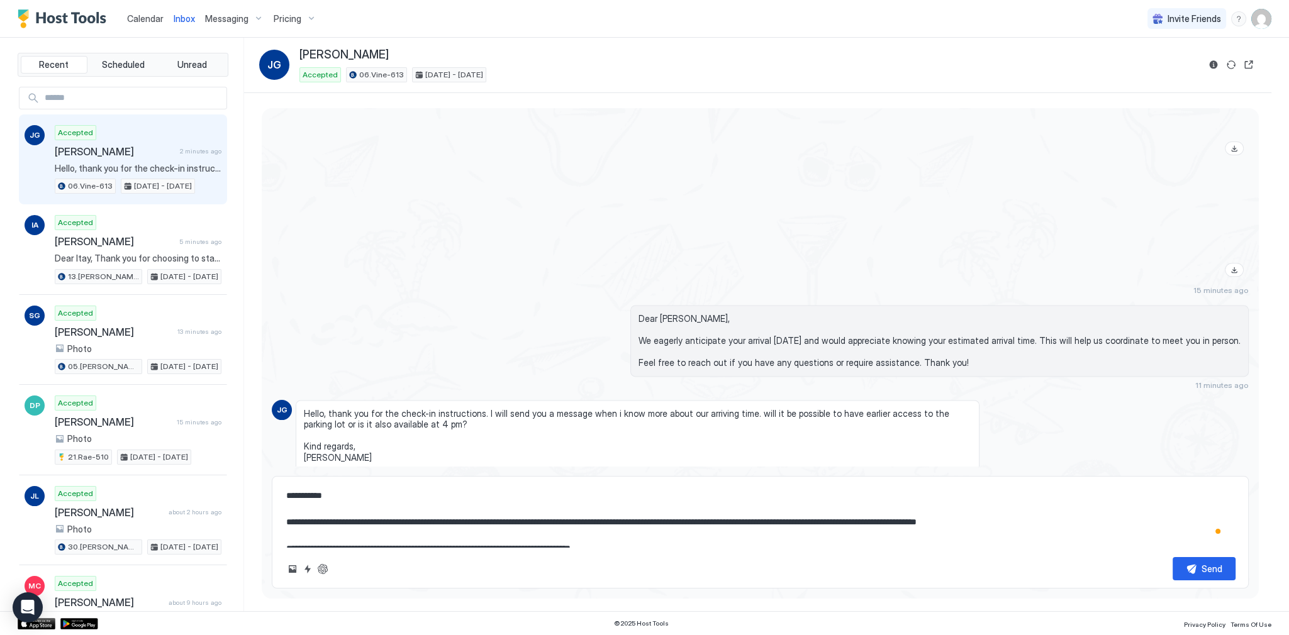
type textarea "*"
type textarea "**********"
type textarea "*"
type textarea "**********"
type textarea "*"
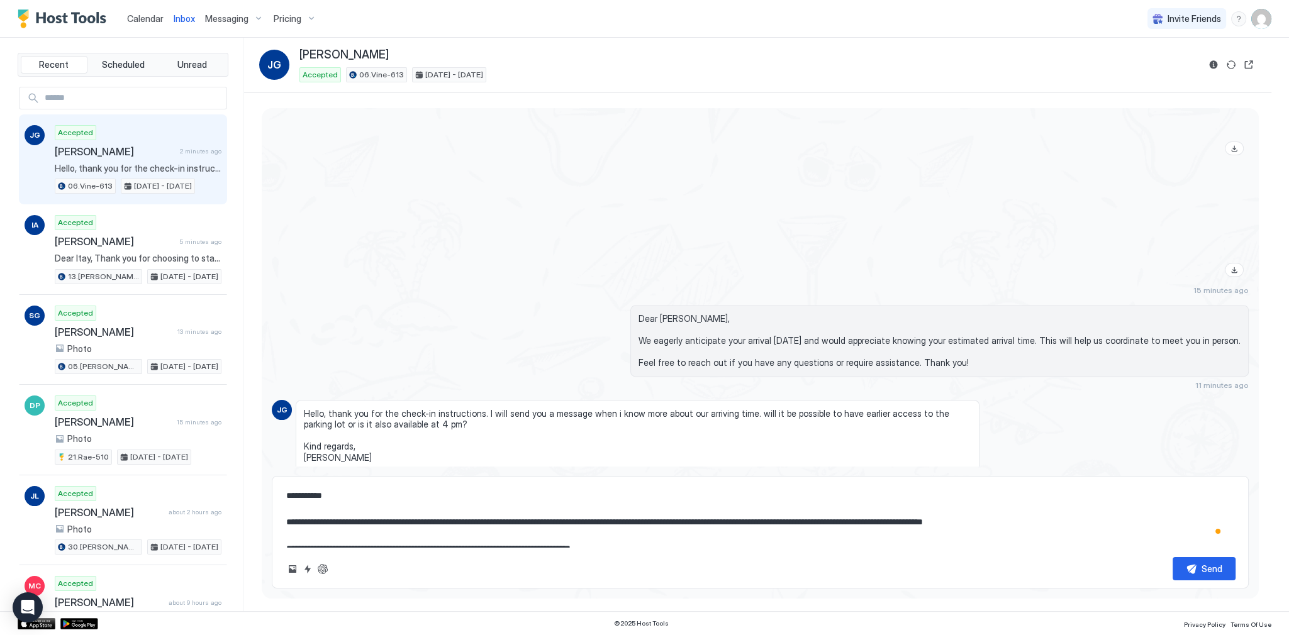
type textarea "**********"
type textarea "*"
type textarea "**********"
type textarea "*"
type textarea "**********"
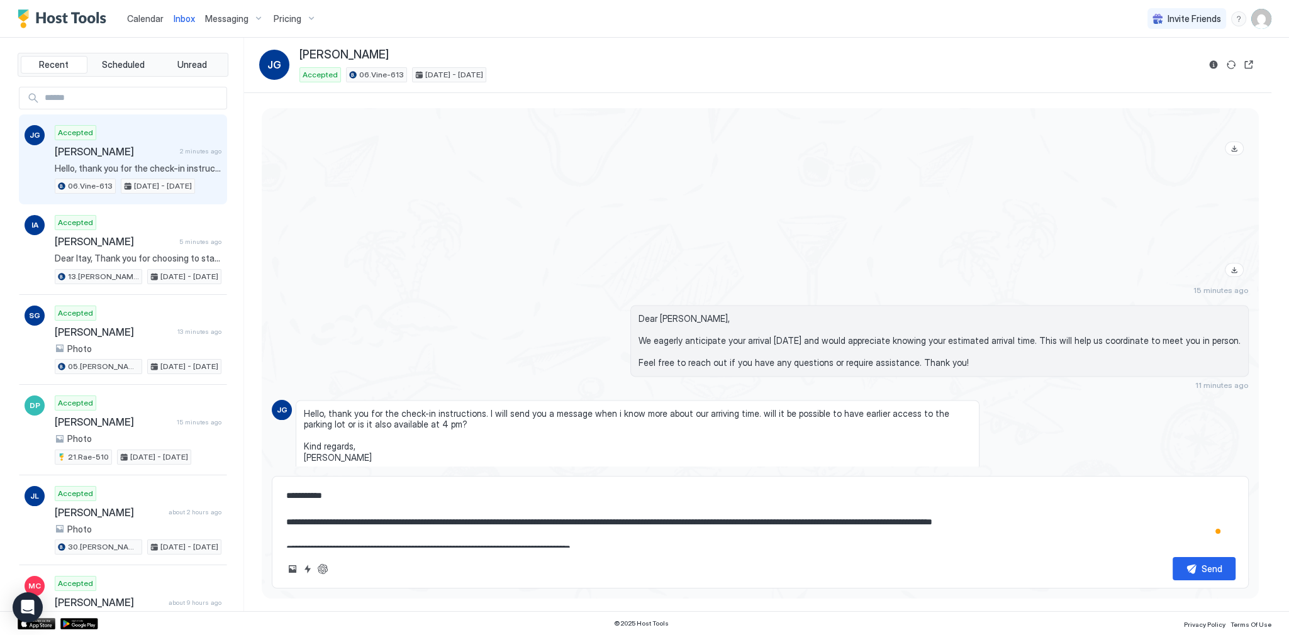
type textarea "*"
type textarea "**********"
type textarea "*"
type textarea "**********"
type textarea "*"
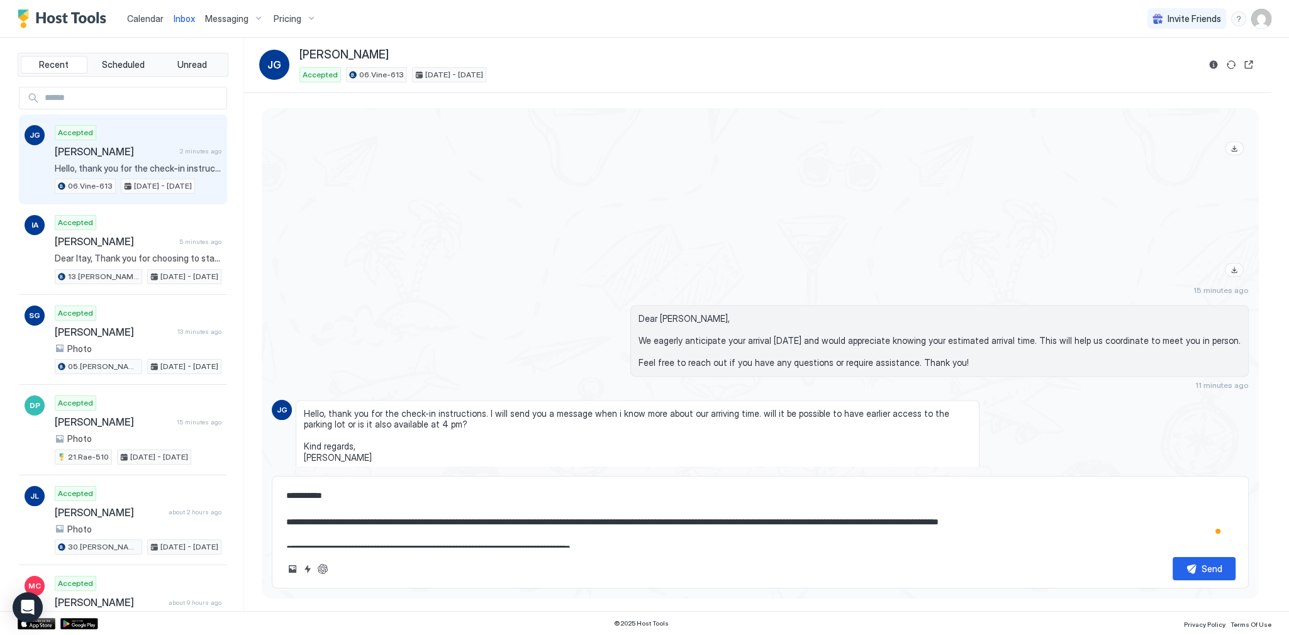
type textarea "**********"
type textarea "*"
type textarea "**********"
type textarea "*"
type textarea "**********"
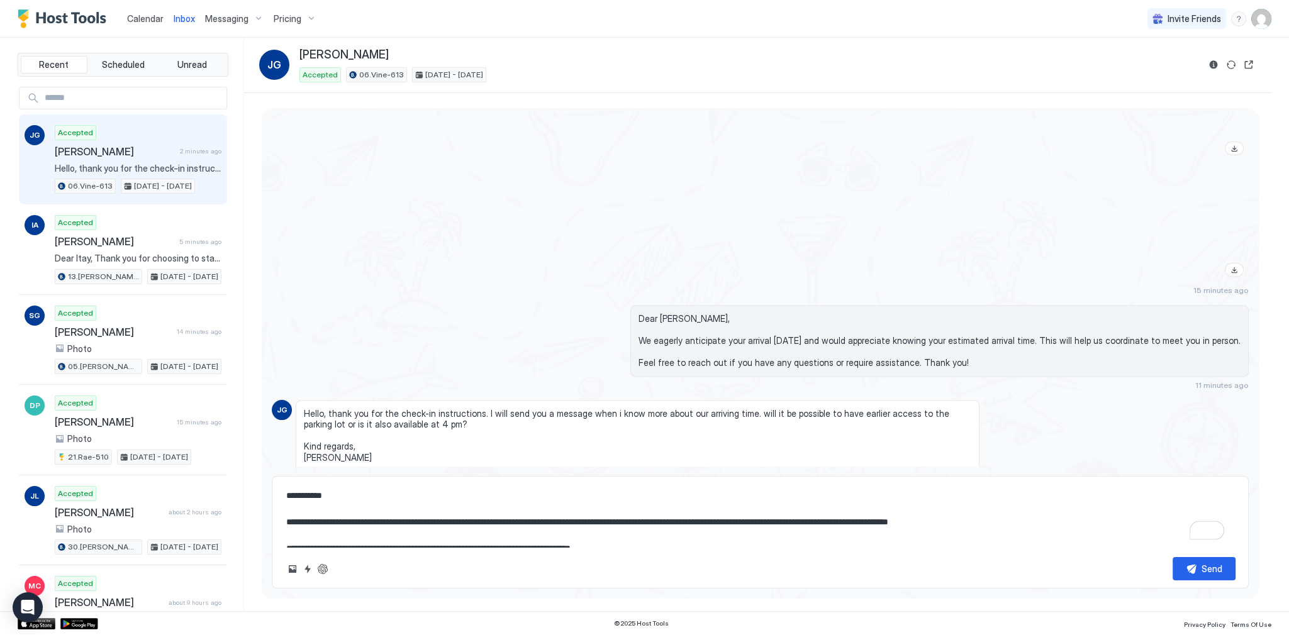
type textarea "*"
type textarea "**********"
type textarea "*"
type textarea "**********"
type textarea "*"
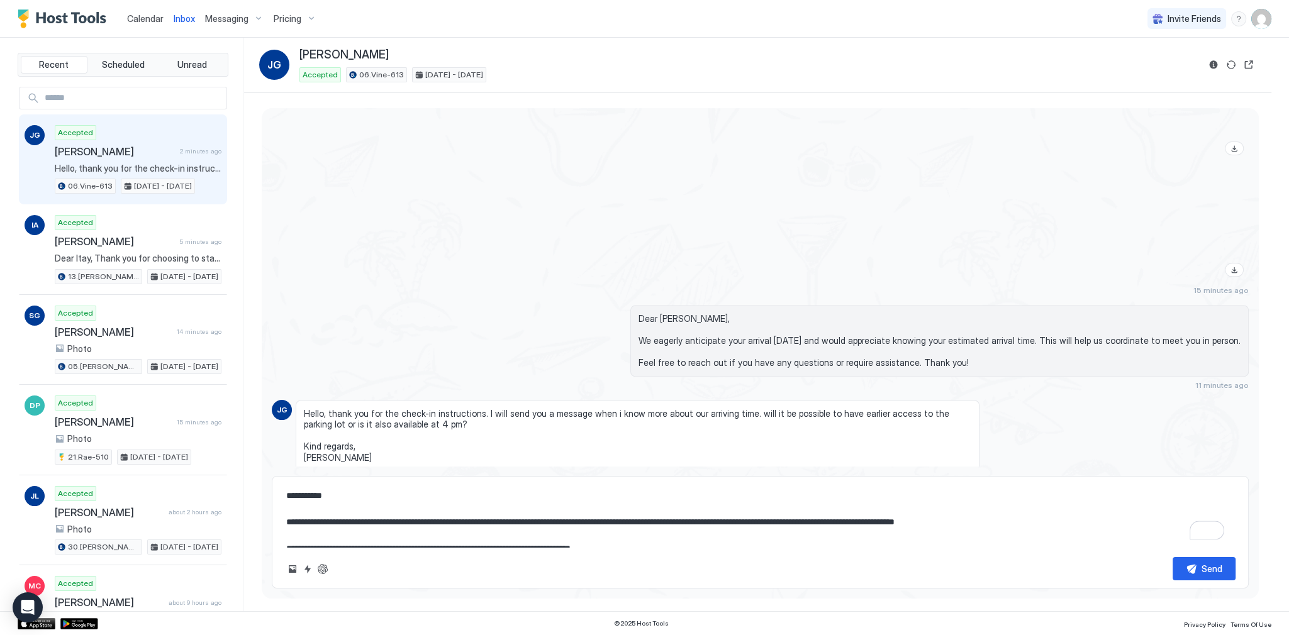
type textarea "**********"
type textarea "*"
type textarea "**********"
type textarea "*"
type textarea "**********"
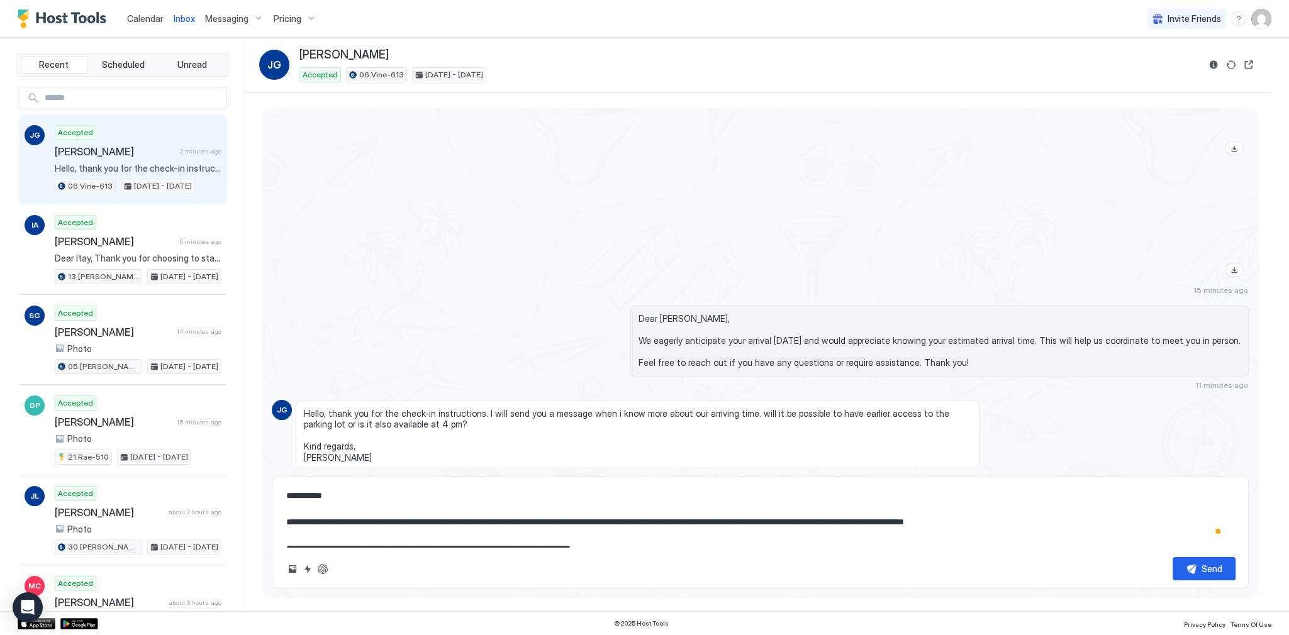
type textarea "*"
type textarea "**********"
type textarea "*"
type textarea "**********"
type textarea "*"
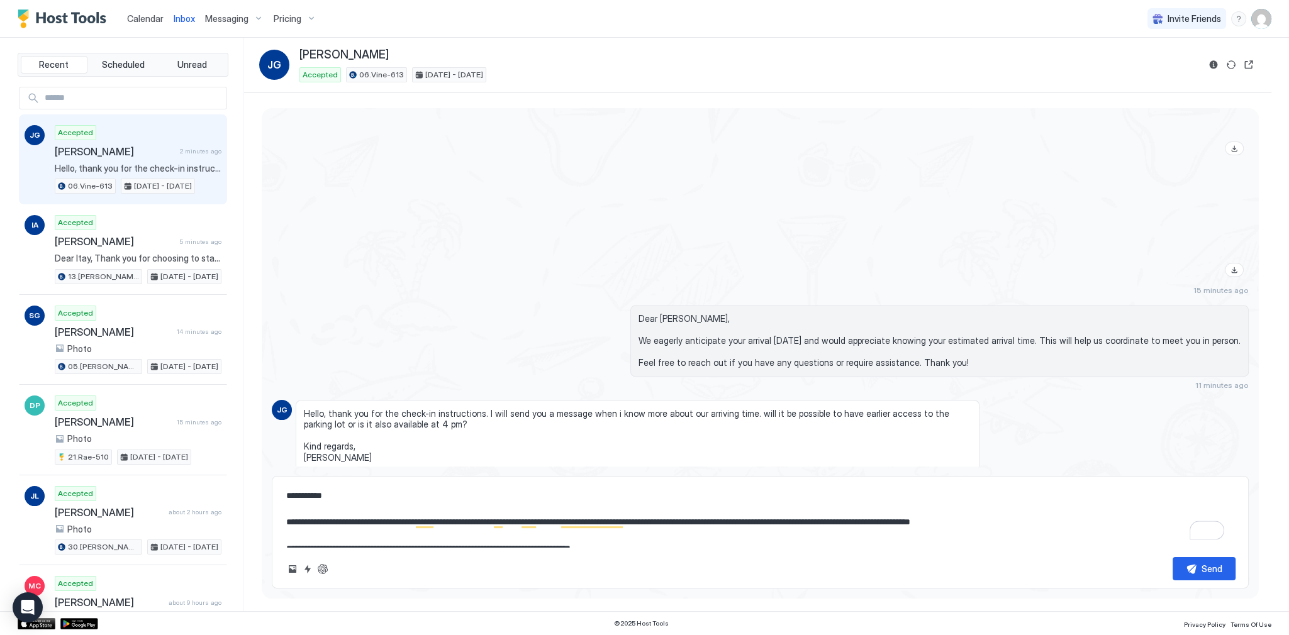
type textarea "**********"
type textarea "*"
type textarea "**********"
type textarea "*"
type textarea "**********"
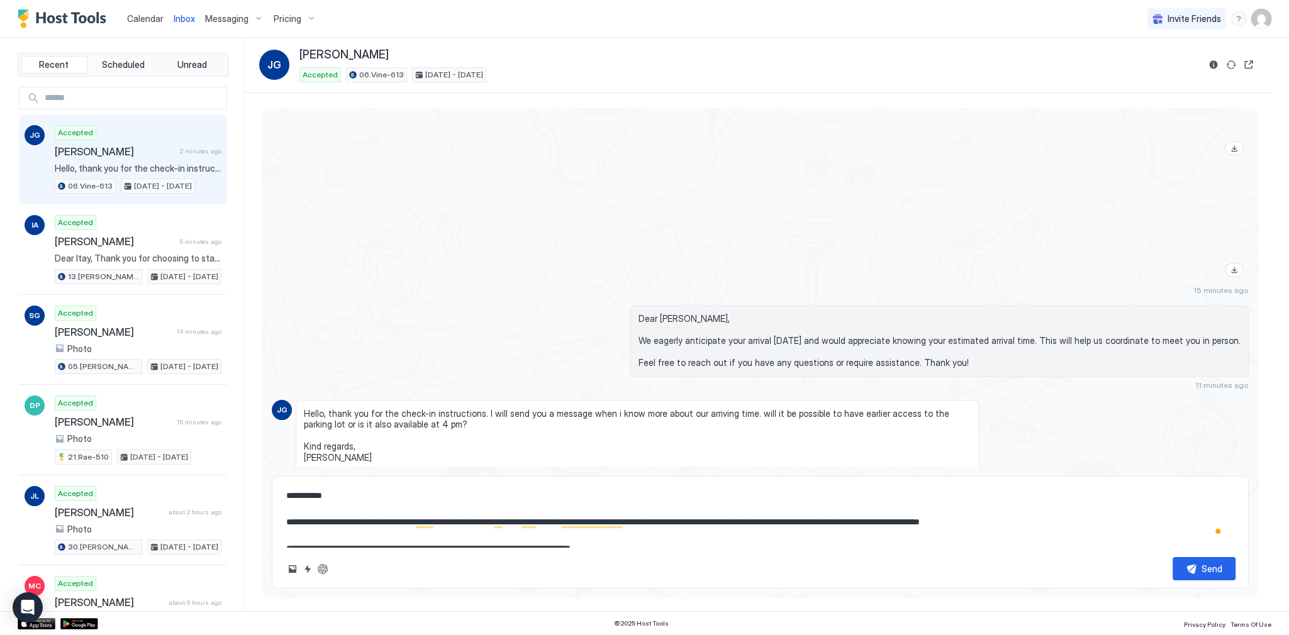
type textarea "*"
type textarea "**********"
type textarea "*"
type textarea "**********"
type textarea "*"
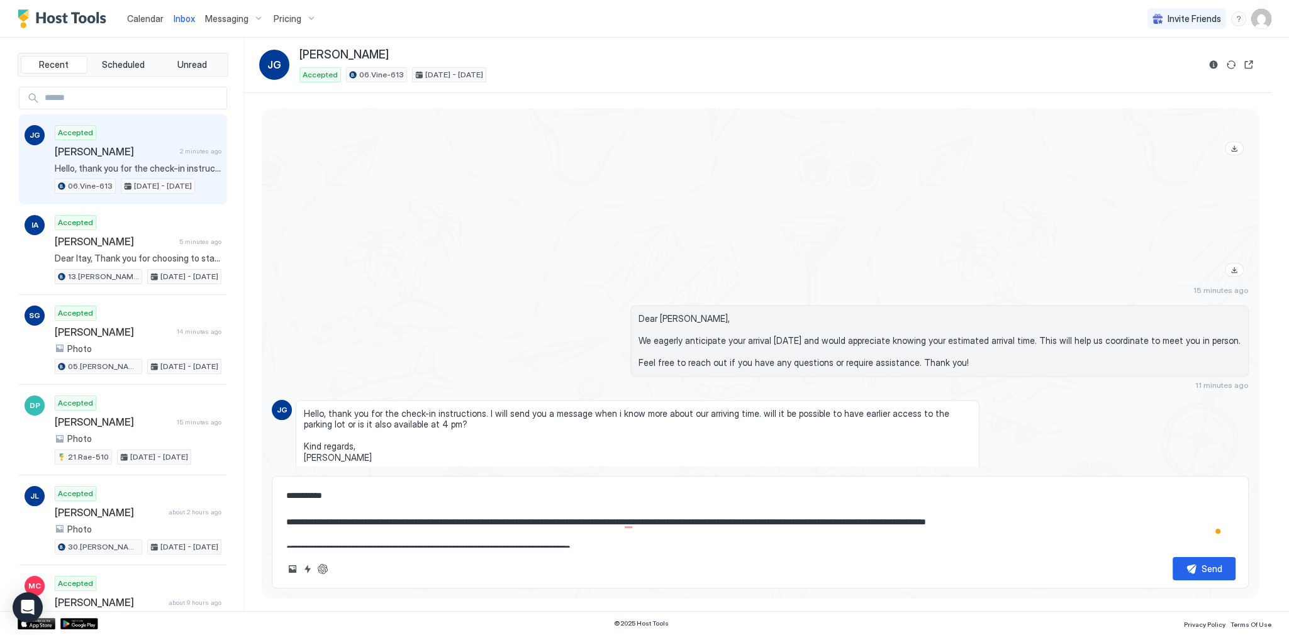
type textarea "**********"
type textarea "*"
type textarea "**********"
click at [696, 519] on textarea "**********" at bounding box center [760, 515] width 950 height 63
drag, startPoint x: 696, startPoint y: 519, endPoint x: 1047, endPoint y: 521, distance: 350.9
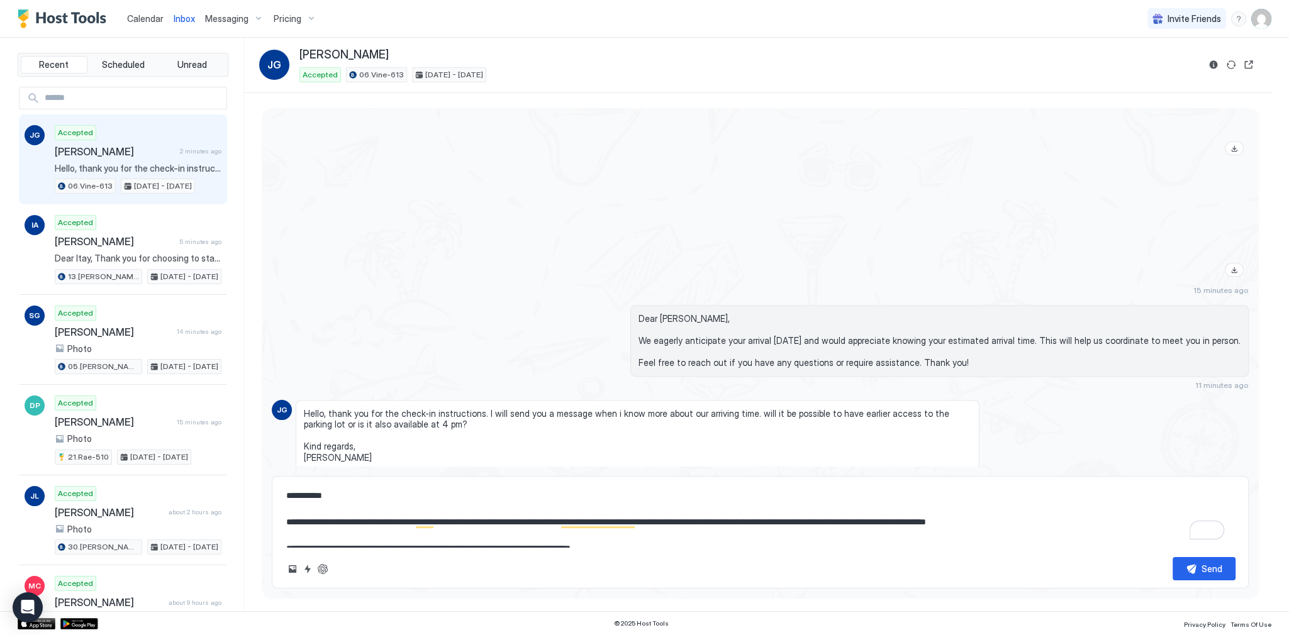
click at [1047, 521] on textarea "**********" at bounding box center [760, 515] width 950 height 63
type textarea "*"
type textarea "**********"
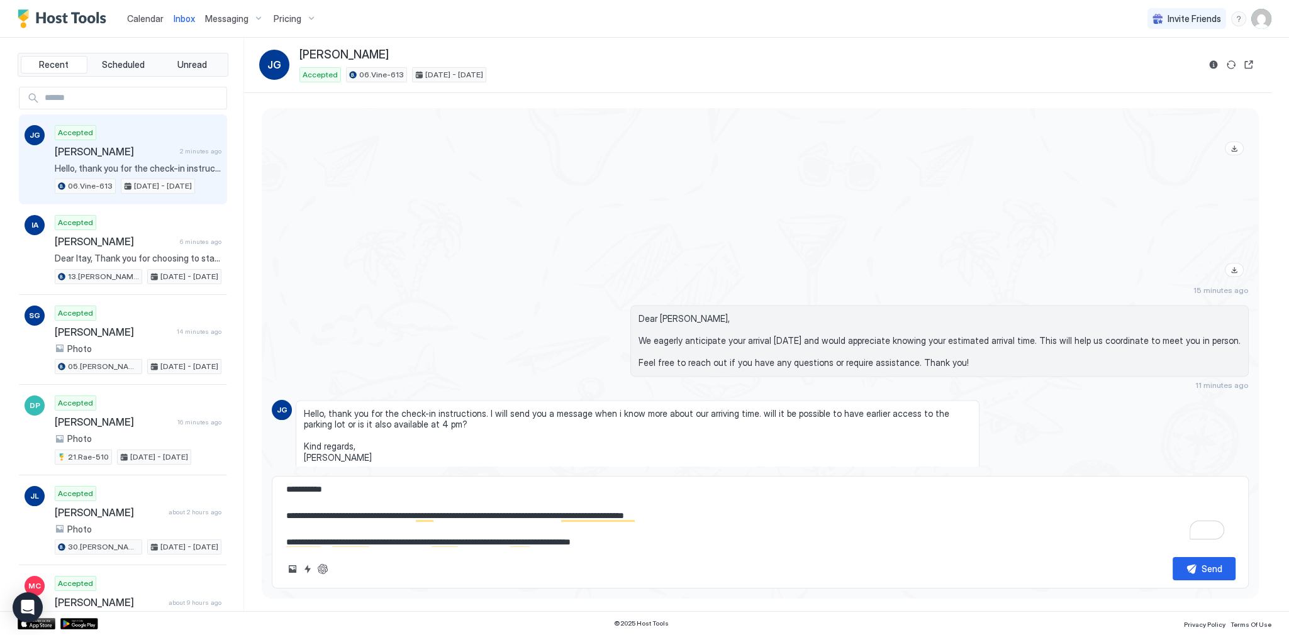
type textarea "*"
type textarea "**********"
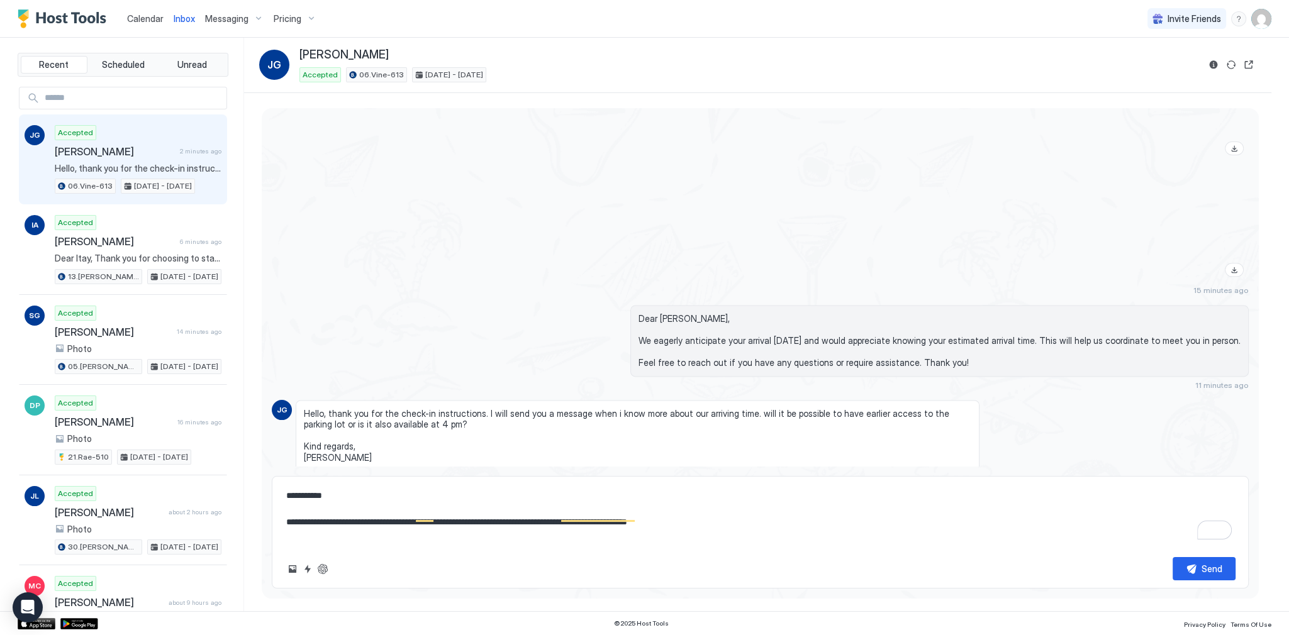
scroll to position [0, 0]
type textarea "*"
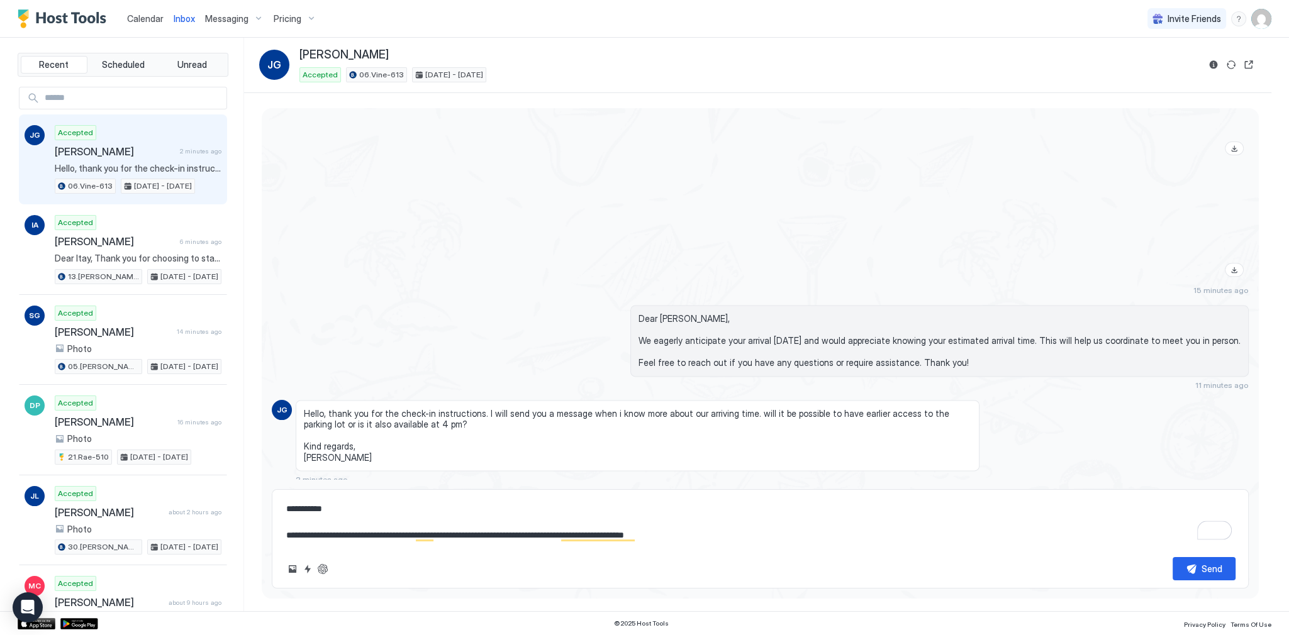
type textarea "**********"
click at [537, 499] on textarea "**********" at bounding box center [760, 522] width 950 height 50
paste textarea "To enrich screen reader interactions, please activate Accessibility in Grammarl…"
type textarea "*"
type textarea "**********"
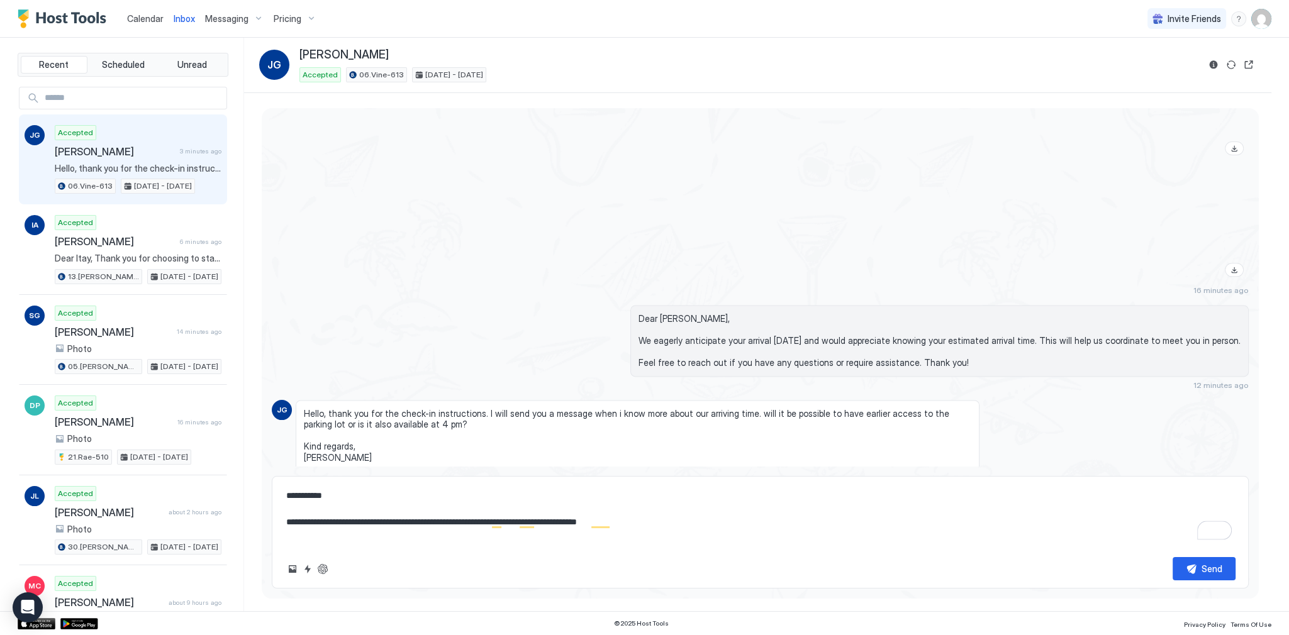
click at [589, 527] on textarea "**********" at bounding box center [760, 515] width 950 height 63
click at [667, 530] on textarea "**********" at bounding box center [760, 515] width 950 height 63
type textarea "*"
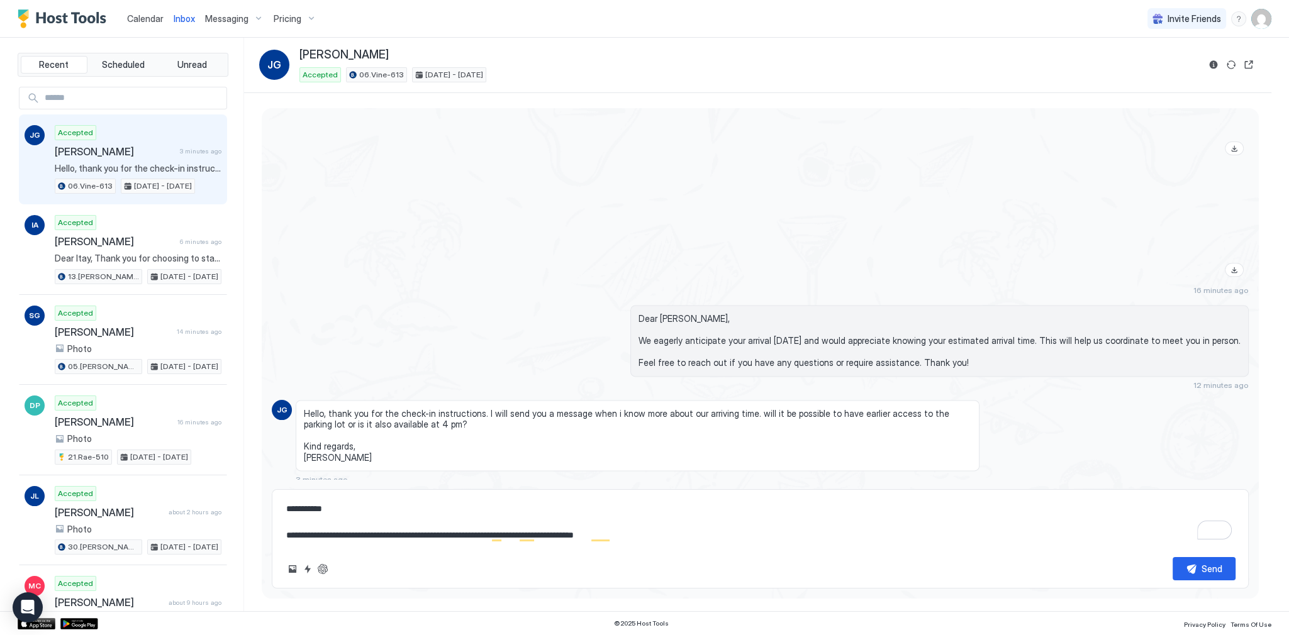
type textarea "**********"
click at [694, 535] on textarea "**********" at bounding box center [760, 522] width 950 height 50
click at [664, 513] on textarea "**********" at bounding box center [760, 522] width 950 height 50
click at [671, 513] on textarea "**********" at bounding box center [760, 522] width 950 height 50
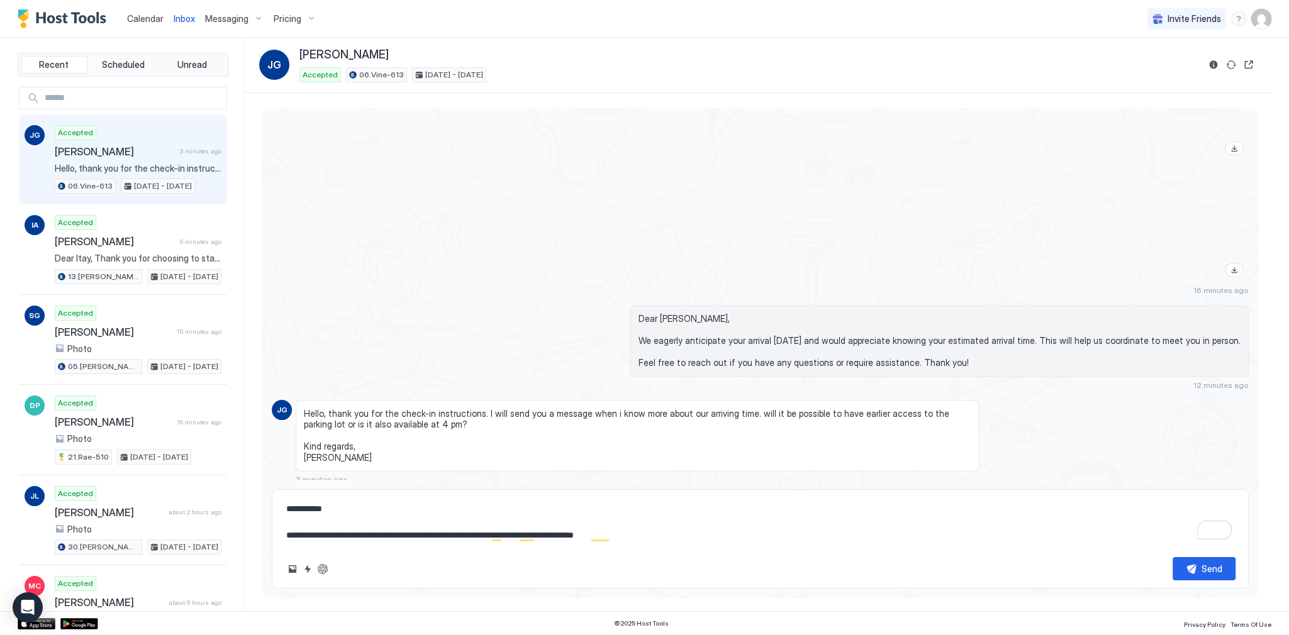
click at [669, 521] on textarea "**********" at bounding box center [760, 522] width 950 height 50
click at [673, 509] on textarea "**********" at bounding box center [760, 522] width 950 height 50
click at [680, 525] on textarea "**********" at bounding box center [760, 522] width 950 height 50
click at [696, 531] on textarea "**********" at bounding box center [760, 522] width 950 height 50
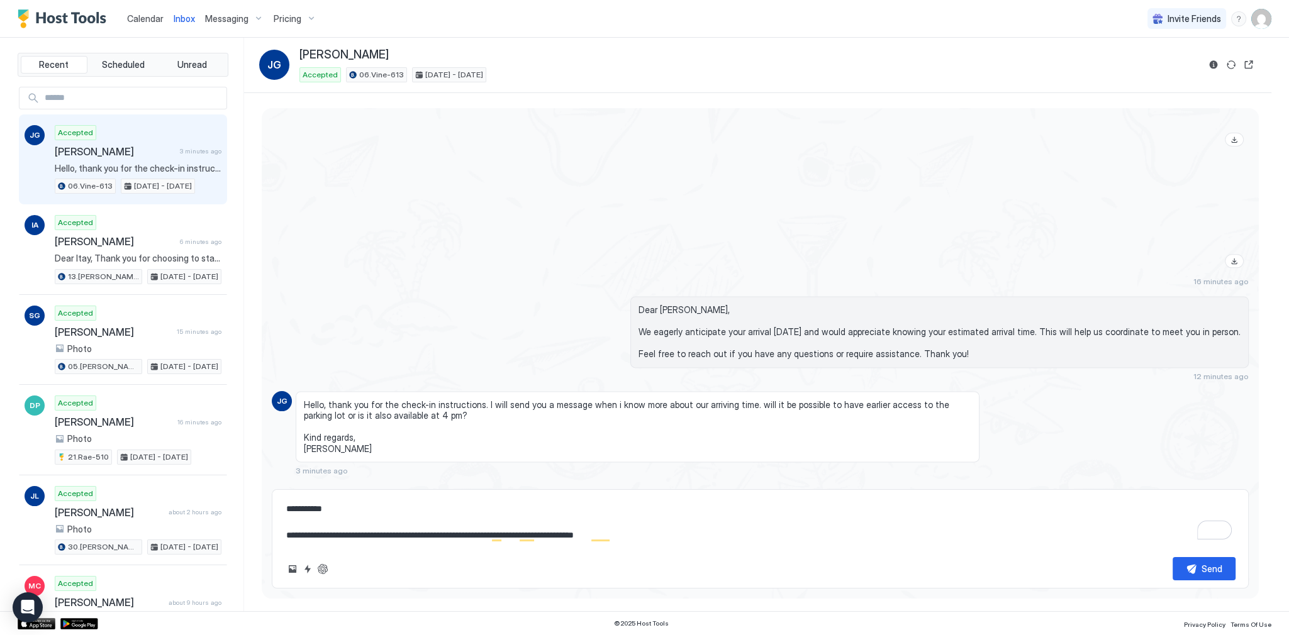
scroll to position [2270, 0]
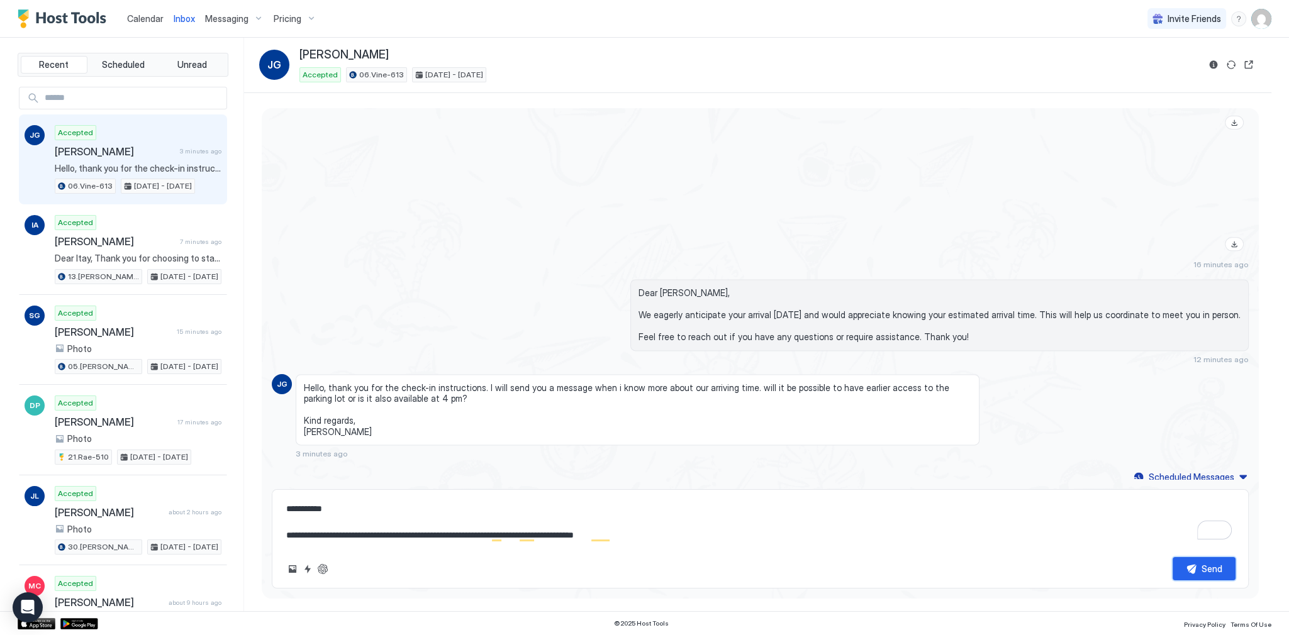
click at [1219, 568] on button "Send" at bounding box center [1203, 568] width 63 height 23
type textarea "*"
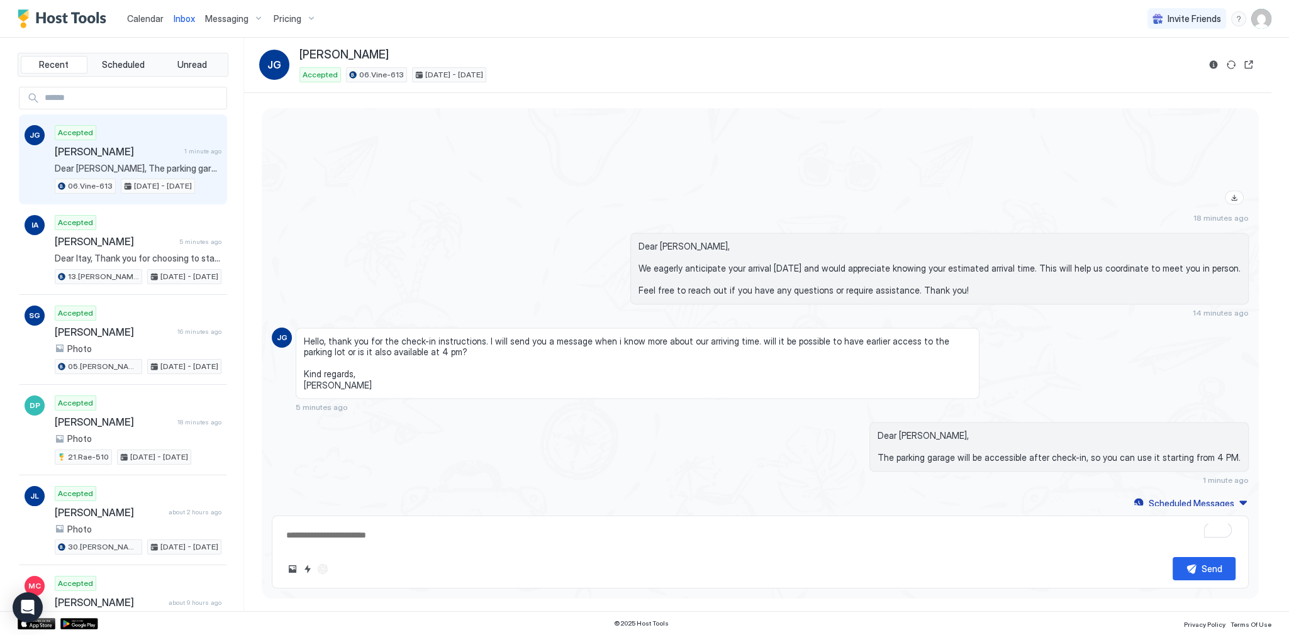
click at [639, 150] on div at bounding box center [907, 153] width 684 height 111
click at [181, 27] on div "Inbox" at bounding box center [184, 18] width 31 height 23
click at [181, 21] on span "Inbox" at bounding box center [184, 18] width 21 height 11
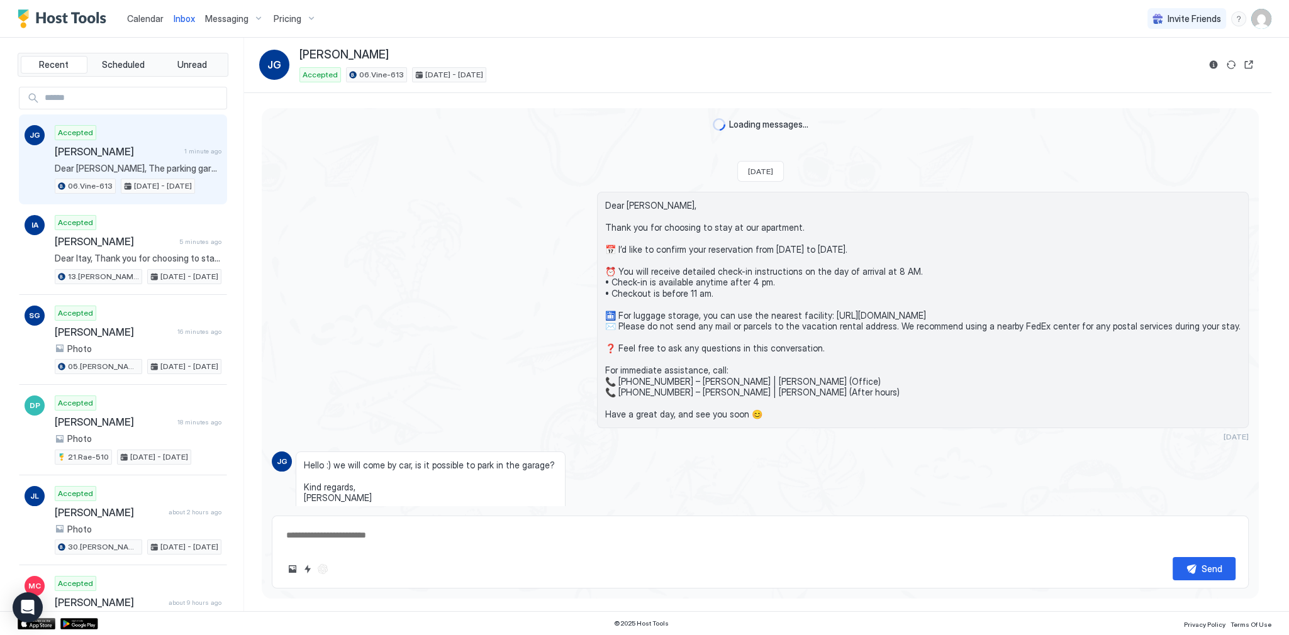
scroll to position [1482, 0]
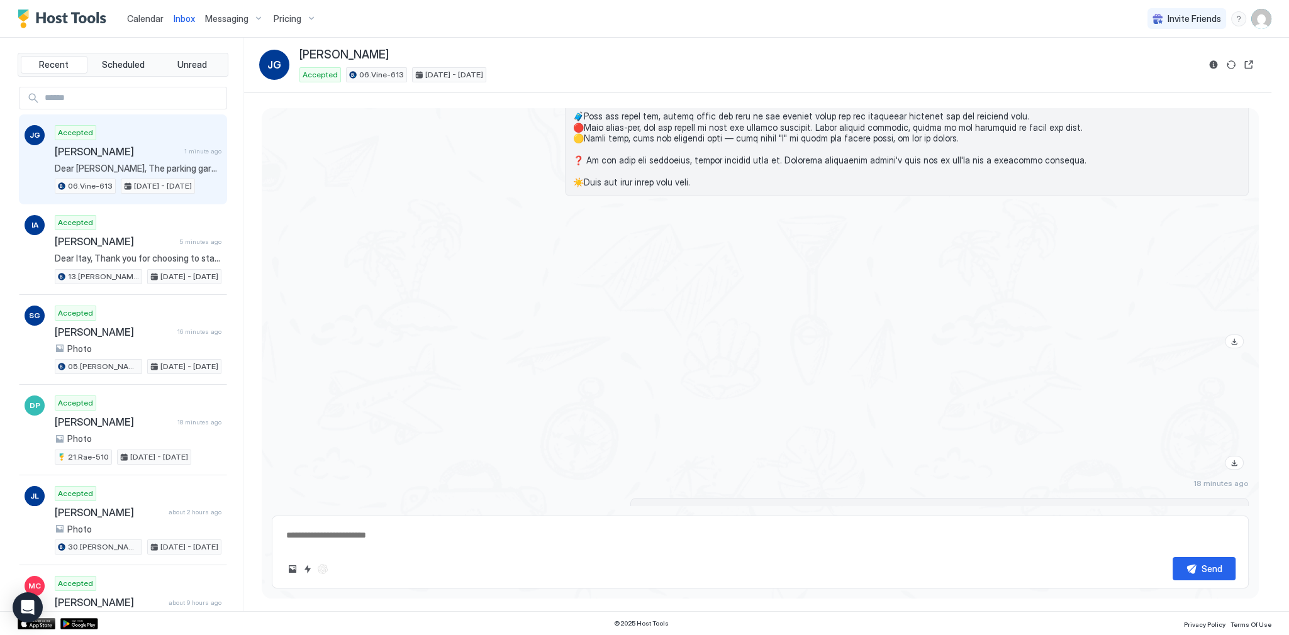
click at [181, 21] on span "Inbox" at bounding box center [184, 18] width 21 height 11
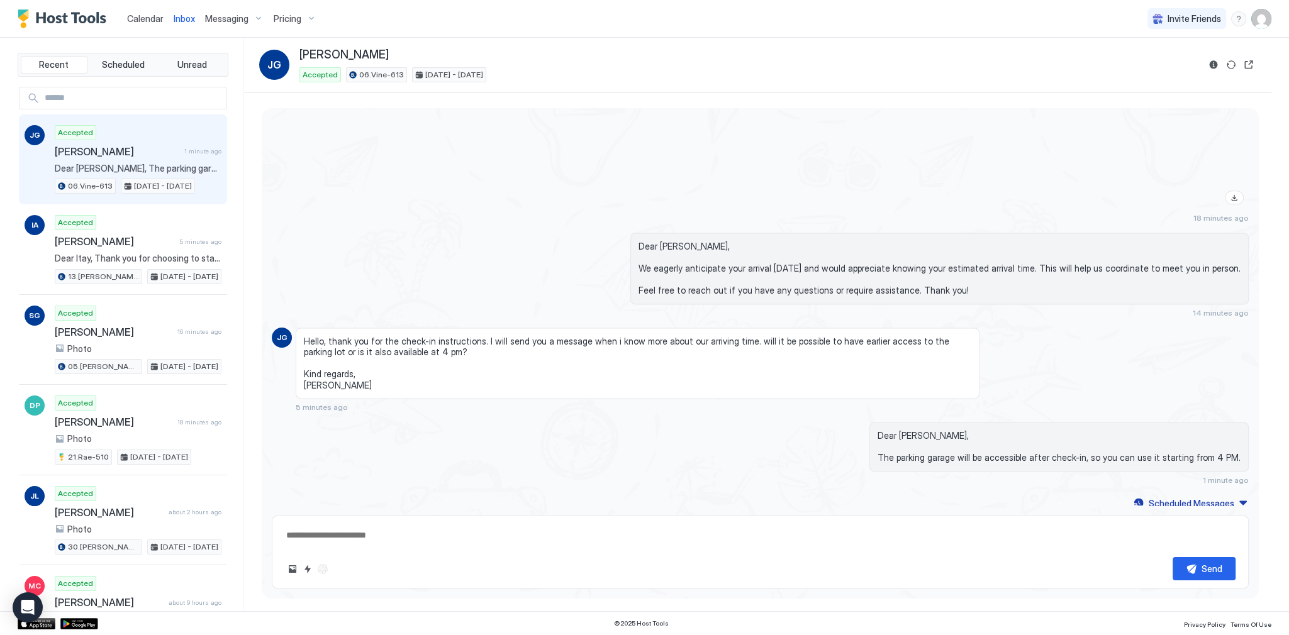
click at [157, 19] on span "Calendar" at bounding box center [145, 18] width 36 height 11
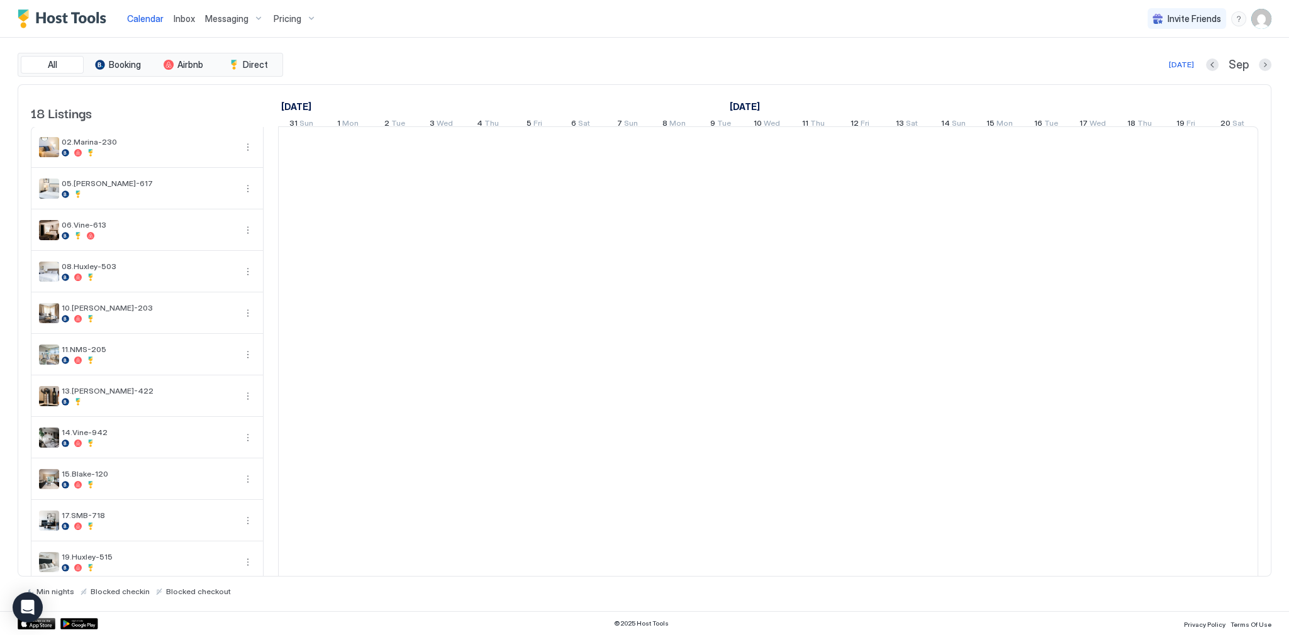
scroll to position [0, 699]
click at [181, 19] on span "Inbox" at bounding box center [184, 18] width 21 height 11
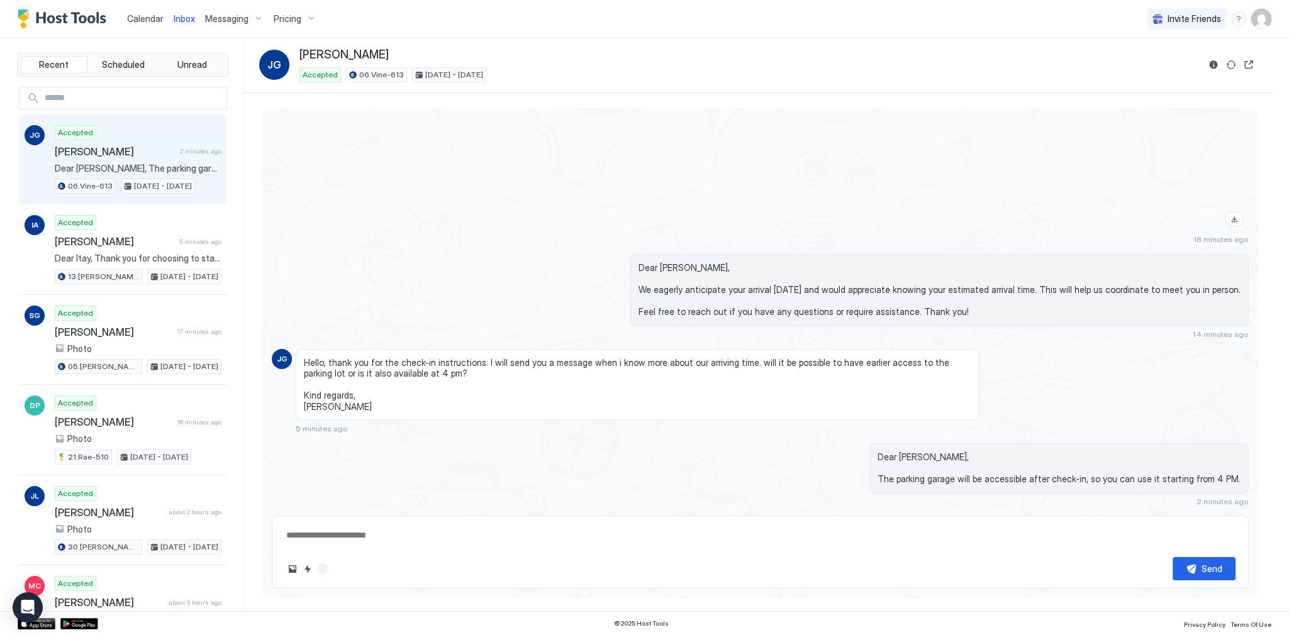
scroll to position [2215, 0]
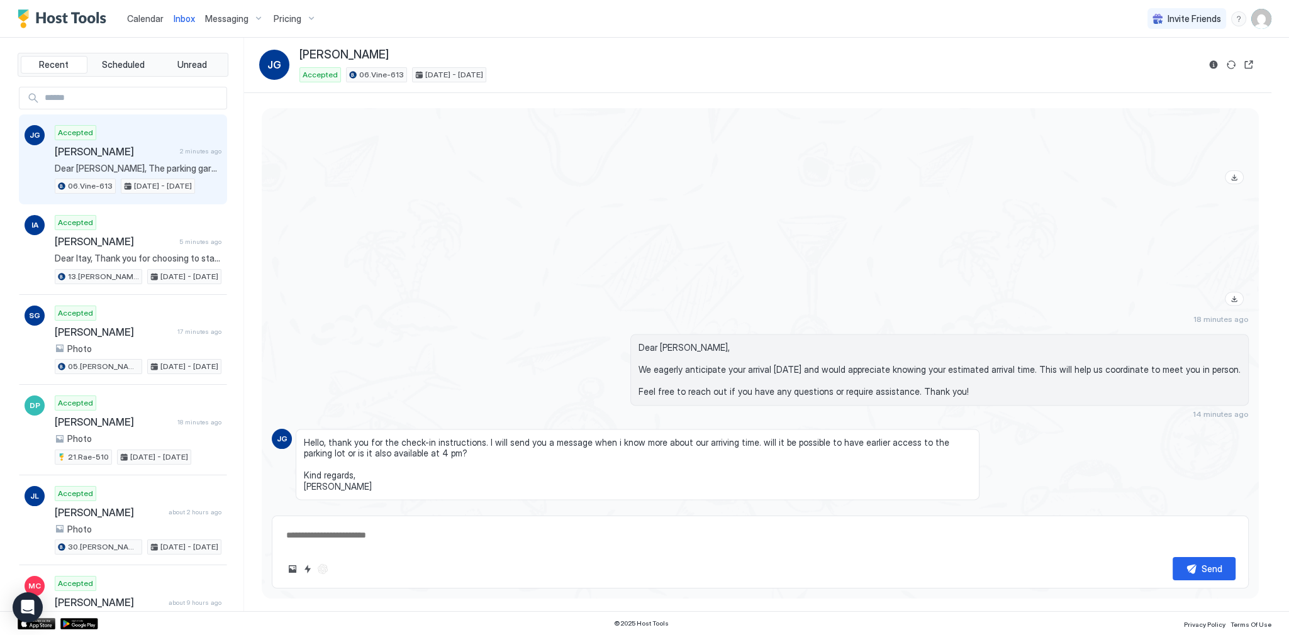
click at [147, 12] on link "Calendar" at bounding box center [145, 18] width 36 height 13
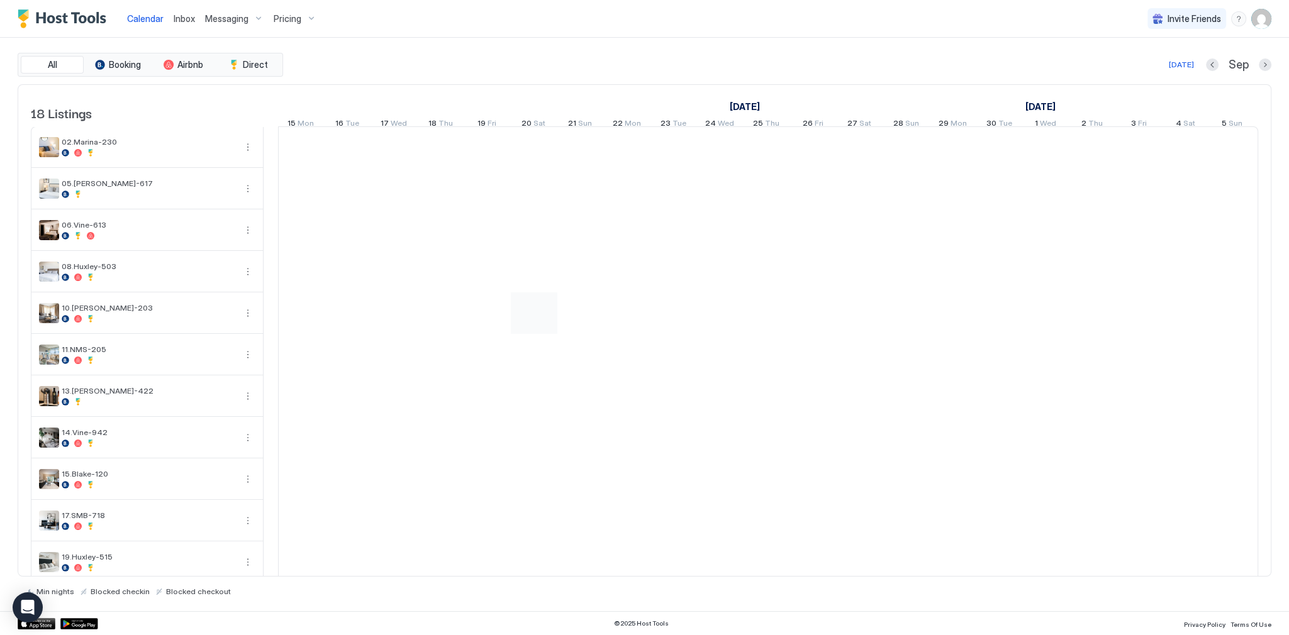
scroll to position [0, 699]
click at [122, 0] on button "Calendar" at bounding box center [145, 18] width 47 height 37
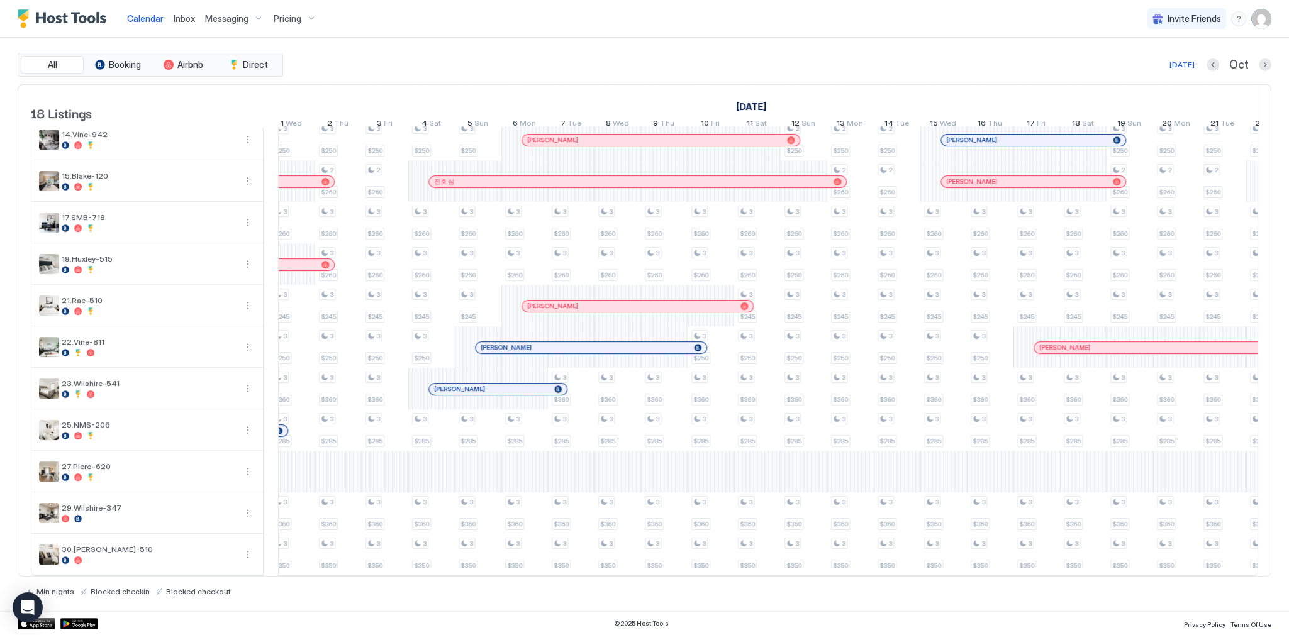
scroll to position [0, 1453]
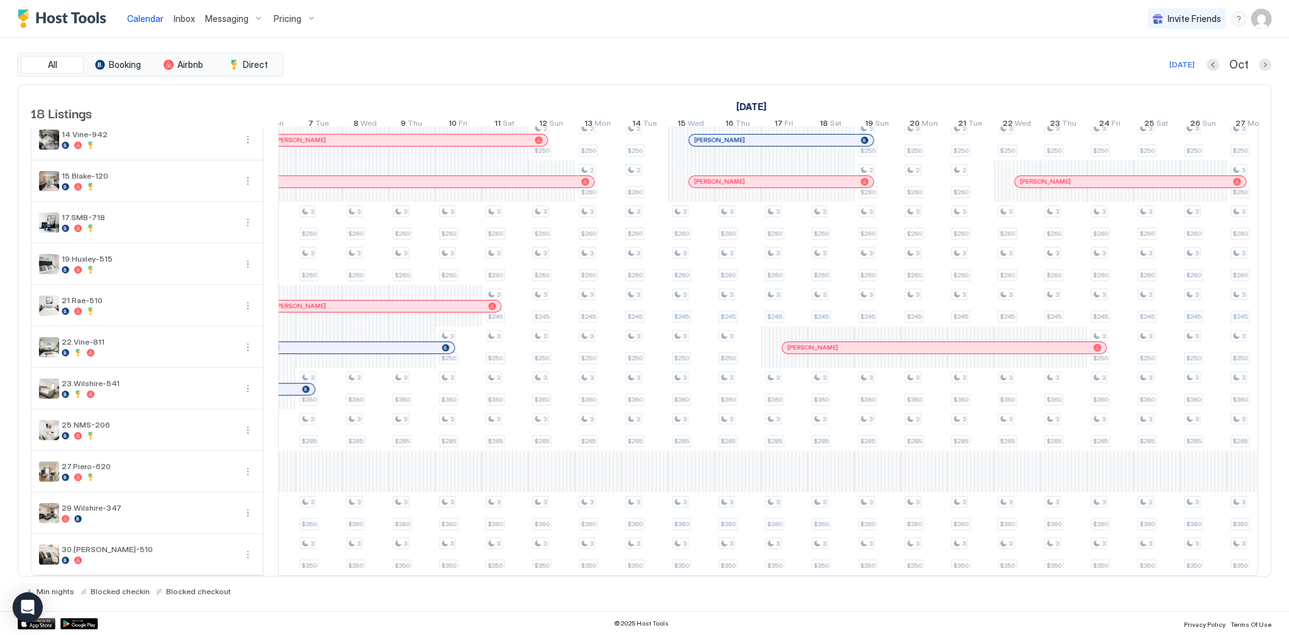
click at [293, 22] on span "Pricing" at bounding box center [288, 18] width 28 height 11
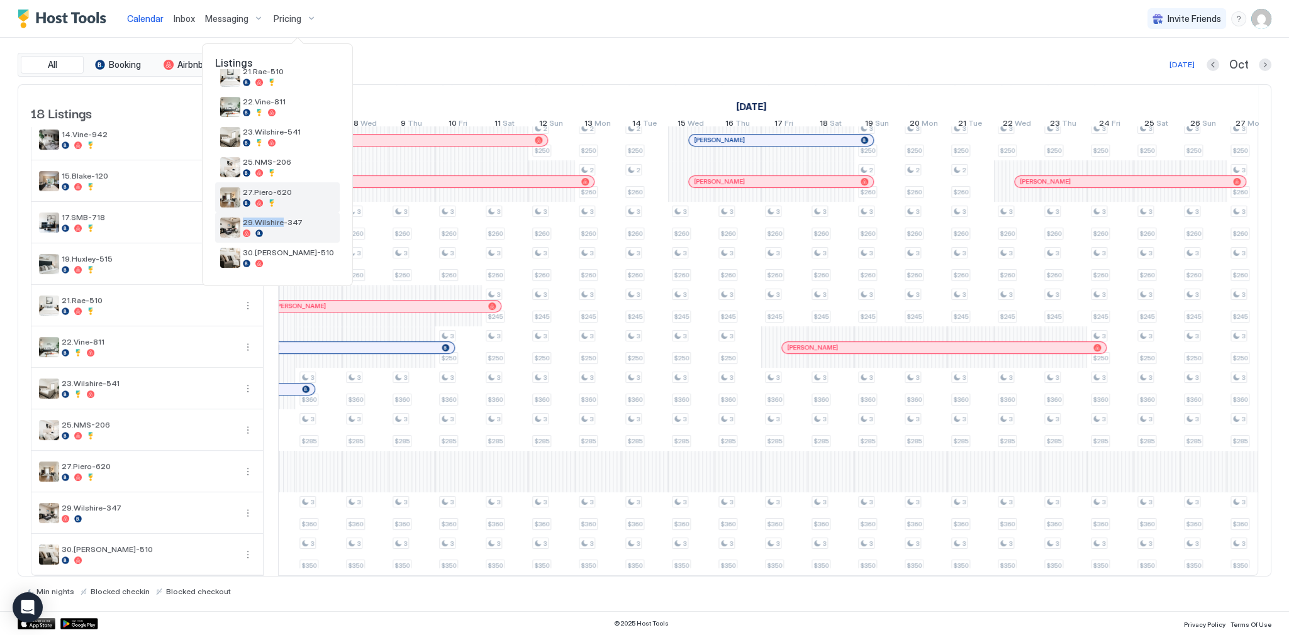
drag, startPoint x: 278, startPoint y: 213, endPoint x: 279, endPoint y: 207, distance: 6.4
click at [279, 207] on div "02.Marina-230 05.Archer-617 06.Vine-613 08.Huxley-503 10.Shelton-203 11.NMS-205…" at bounding box center [277, 1] width 125 height 543
click at [280, 201] on div at bounding box center [289, 203] width 92 height 8
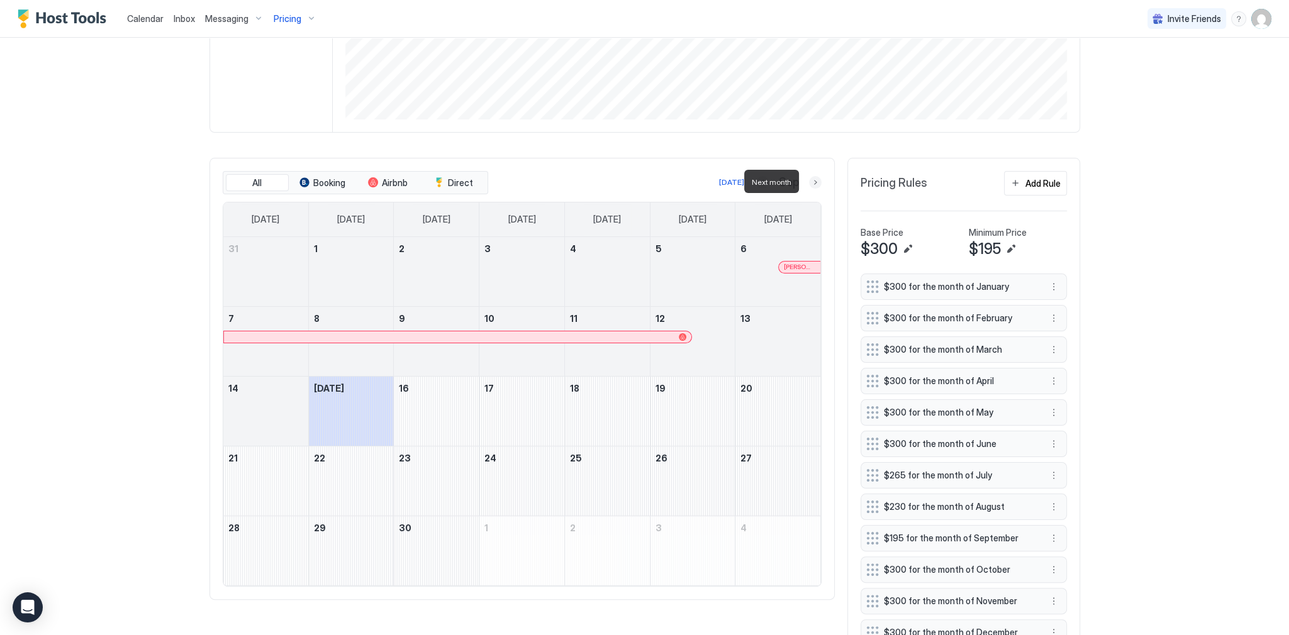
click at [813, 184] on button "Next month" at bounding box center [815, 182] width 13 height 13
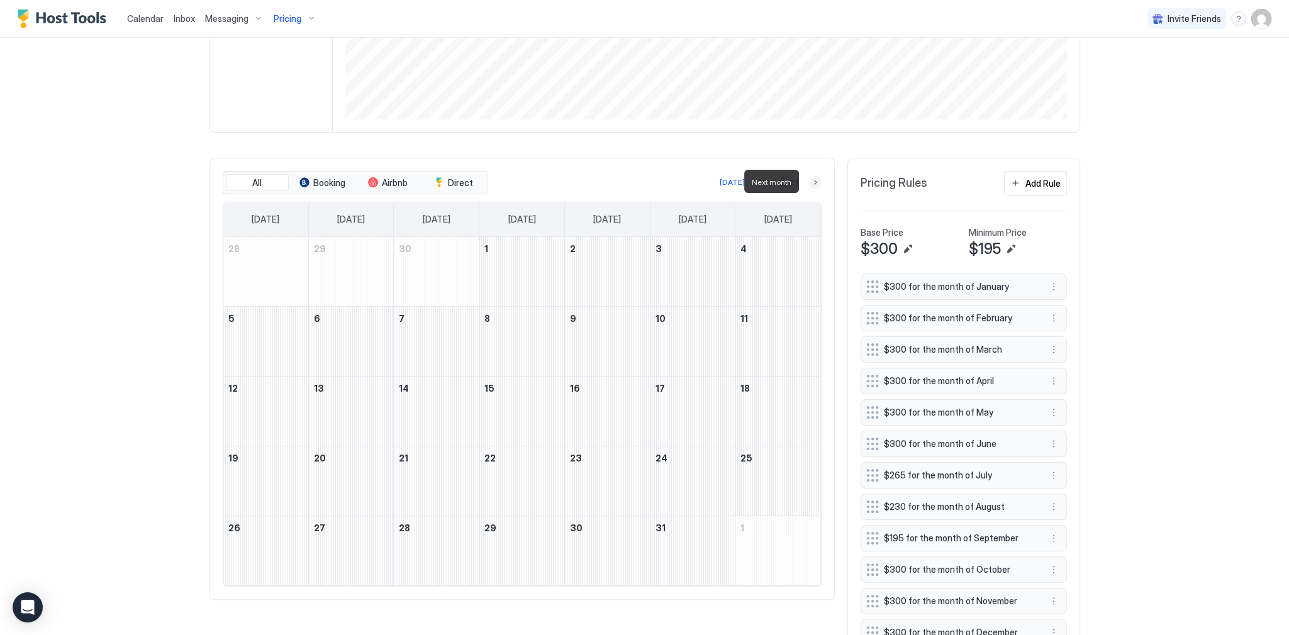
click at [813, 184] on button "Next month" at bounding box center [815, 182] width 13 height 13
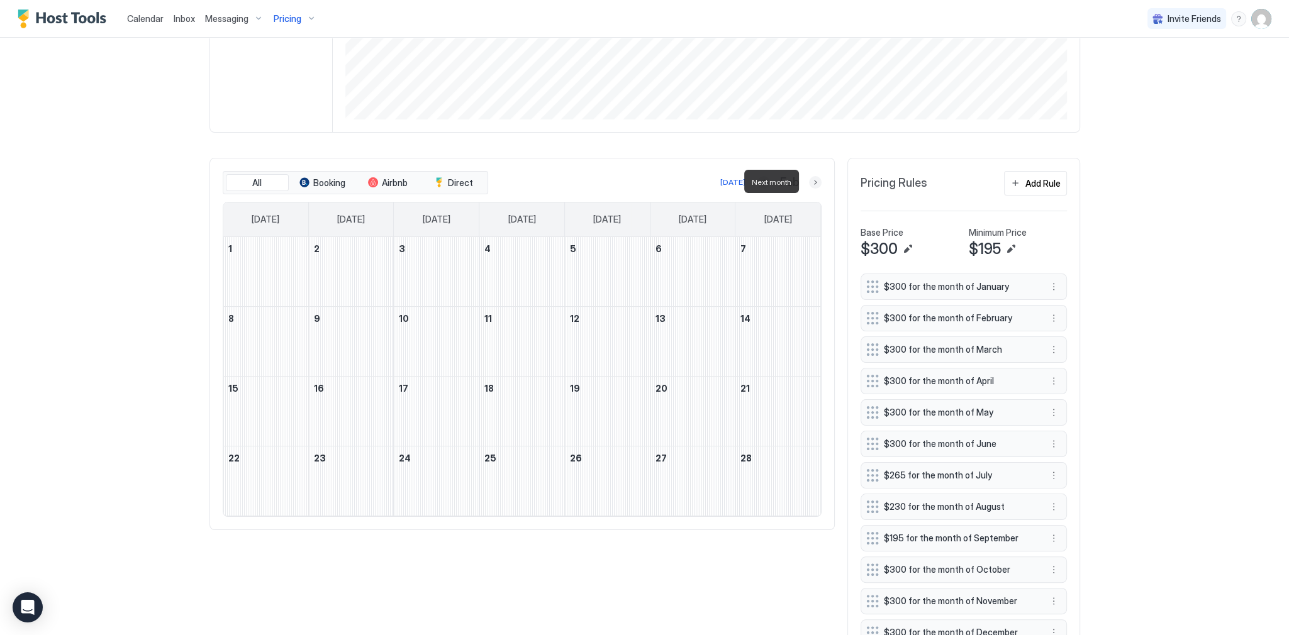
click at [813, 184] on button "Next month" at bounding box center [815, 182] width 13 height 13
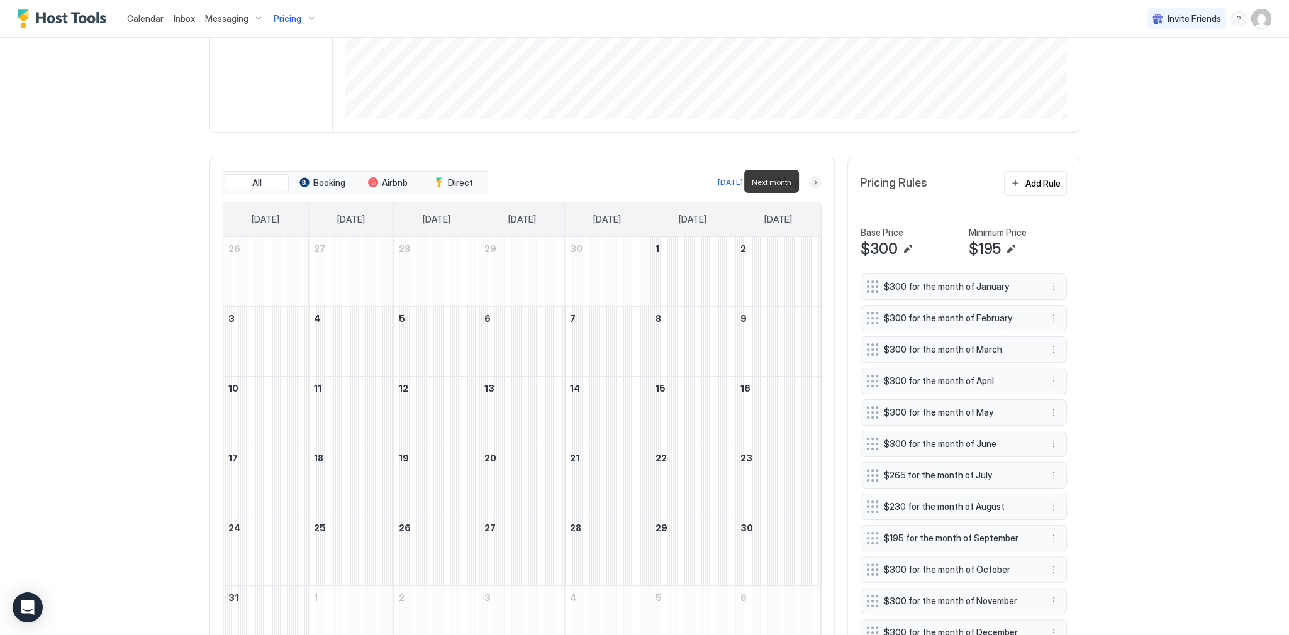
click at [813, 184] on button "Next month" at bounding box center [815, 182] width 13 height 13
click at [810, 184] on button "Next month" at bounding box center [815, 182] width 13 height 13
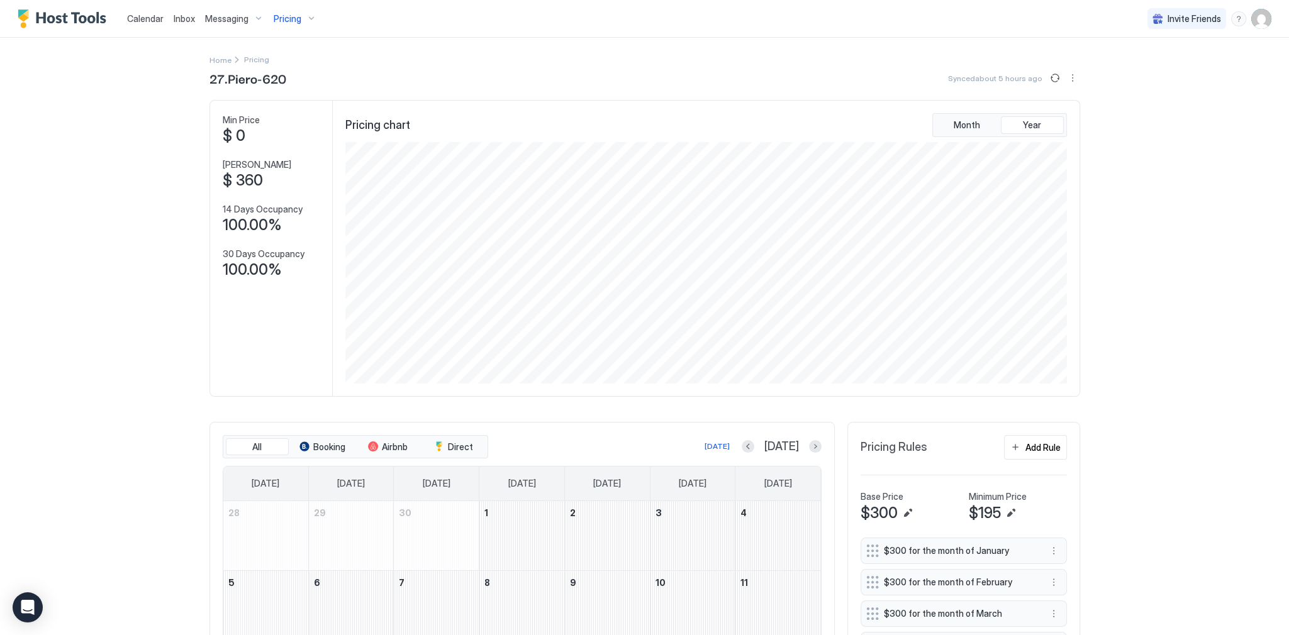
click at [161, 14] on span "Calendar" at bounding box center [145, 18] width 36 height 11
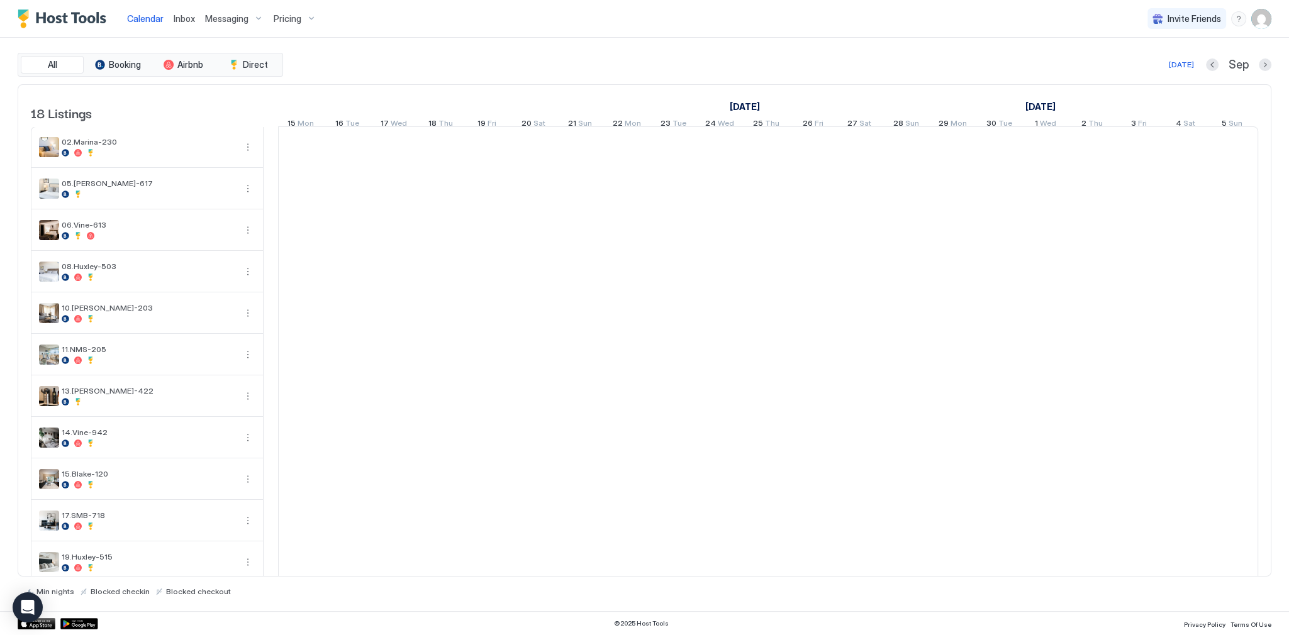
click at [794, 78] on div "All Booking Airbnb Direct Today Sep 18 Listings August 2025 September 2025 Octo…" at bounding box center [644, 324] width 1253 height 543
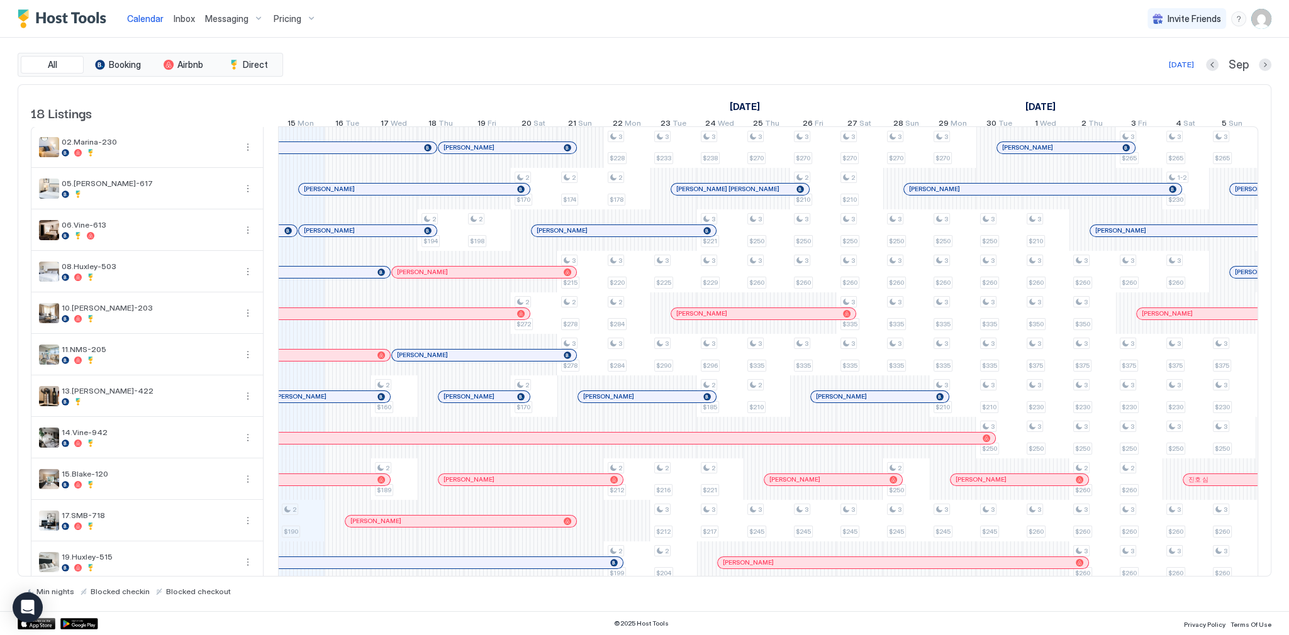
click at [704, 58] on div "[DATE] Sep" at bounding box center [778, 64] width 985 height 15
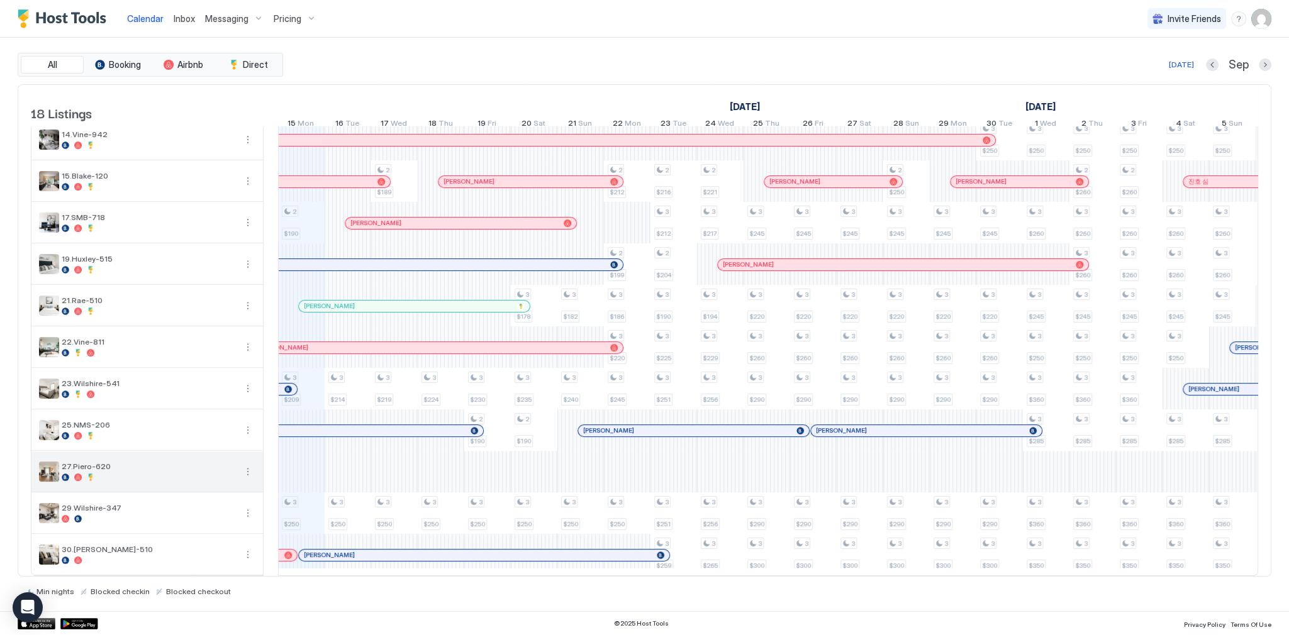
click at [106, 462] on span "27.Piero-620" at bounding box center [149, 466] width 174 height 9
copy tbody "27.Piero-620"
click at [701, 80] on div "All Booking Airbnb Direct Today Sep 18 Listings August 2025 September 2025 Octo…" at bounding box center [644, 324] width 1253 height 543
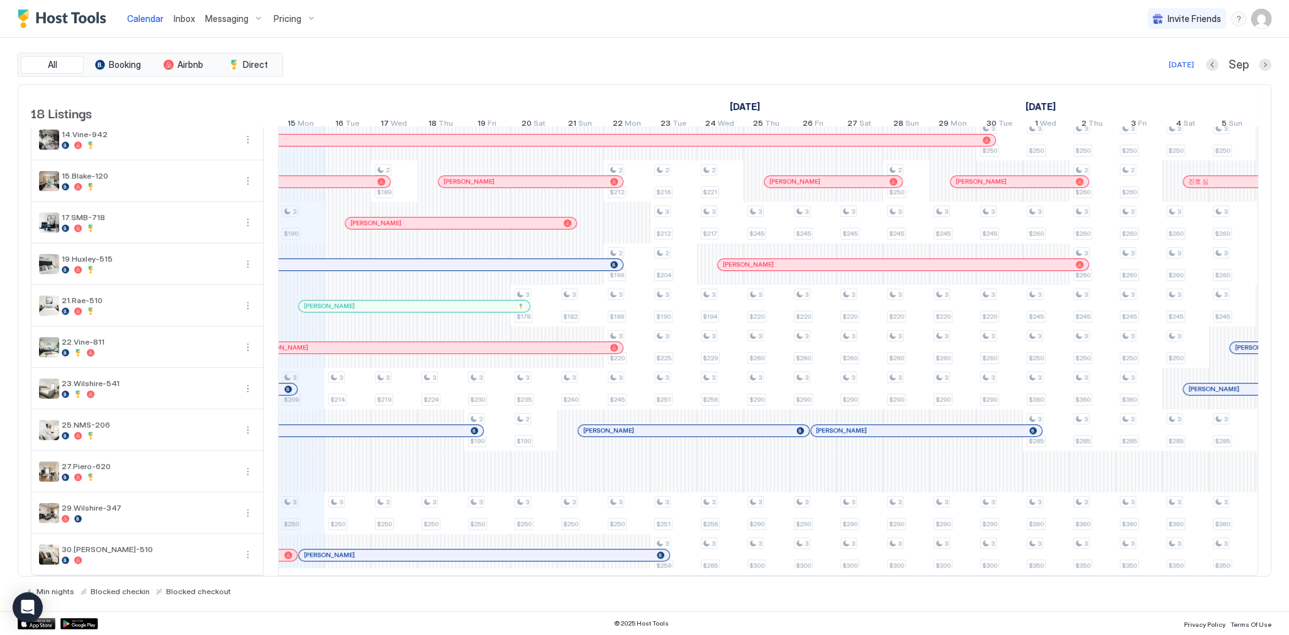
click at [604, 57] on div "[DATE] Sep" at bounding box center [778, 64] width 985 height 15
click at [179, 18] on span "Inbox" at bounding box center [184, 18] width 21 height 11
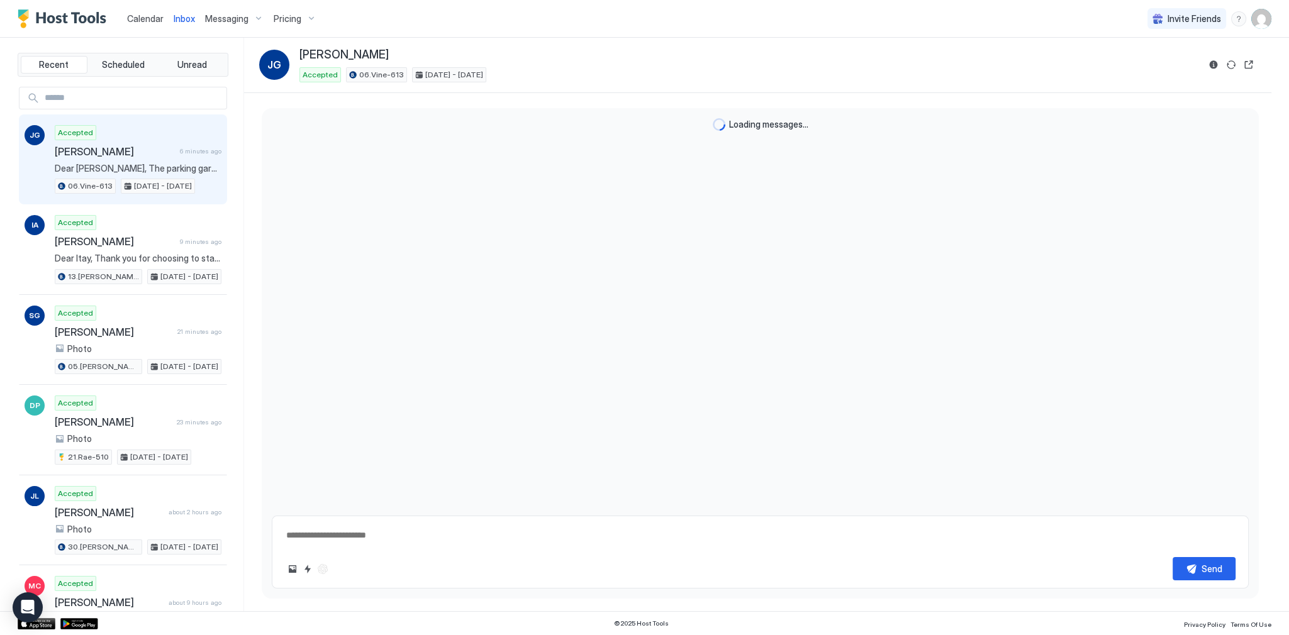
click at [179, 18] on span "Inbox" at bounding box center [184, 18] width 21 height 11
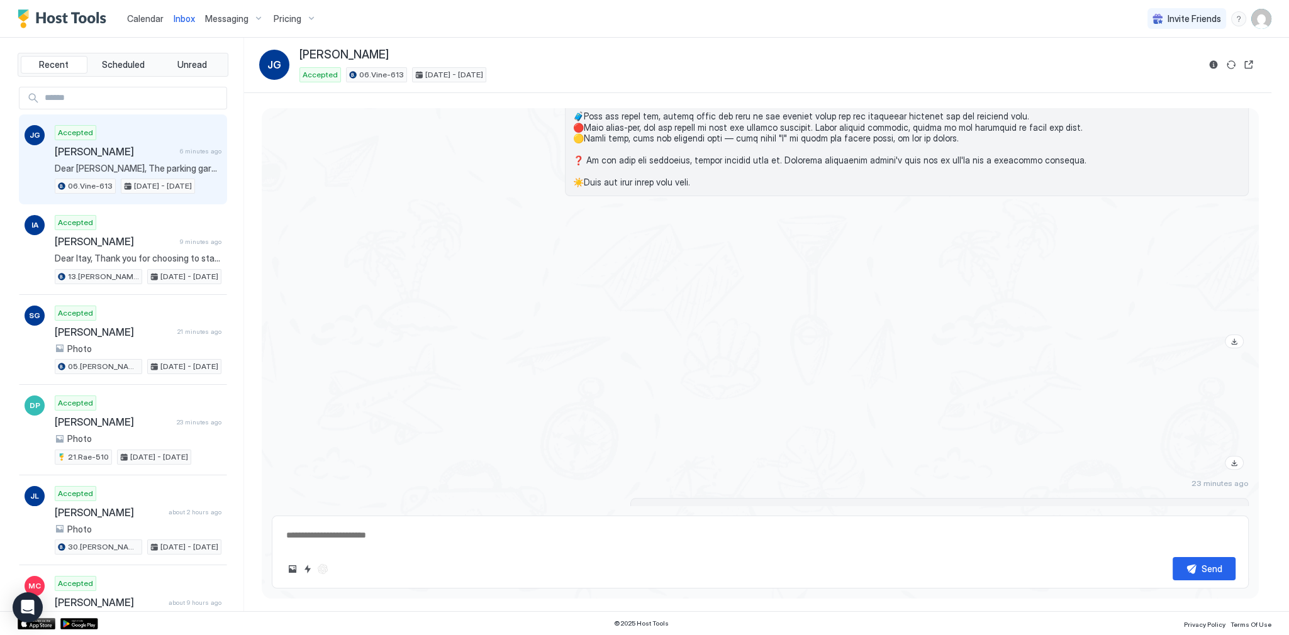
type textarea "*"
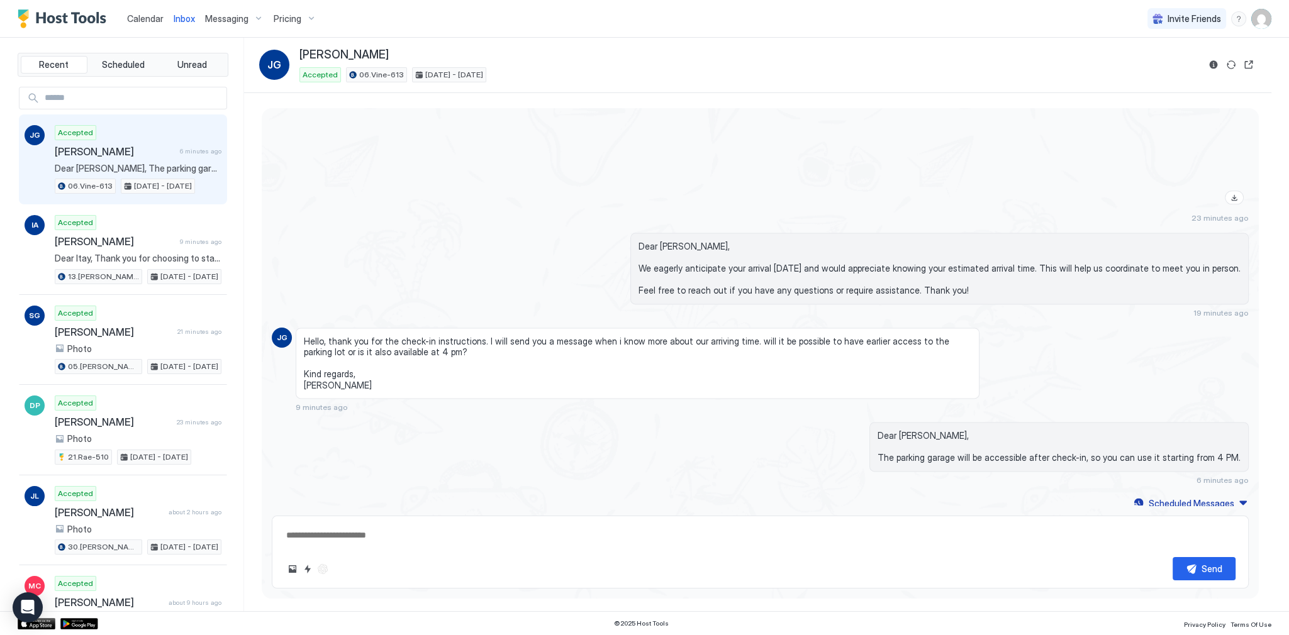
click at [147, 16] on span "Calendar" at bounding box center [145, 18] width 36 height 11
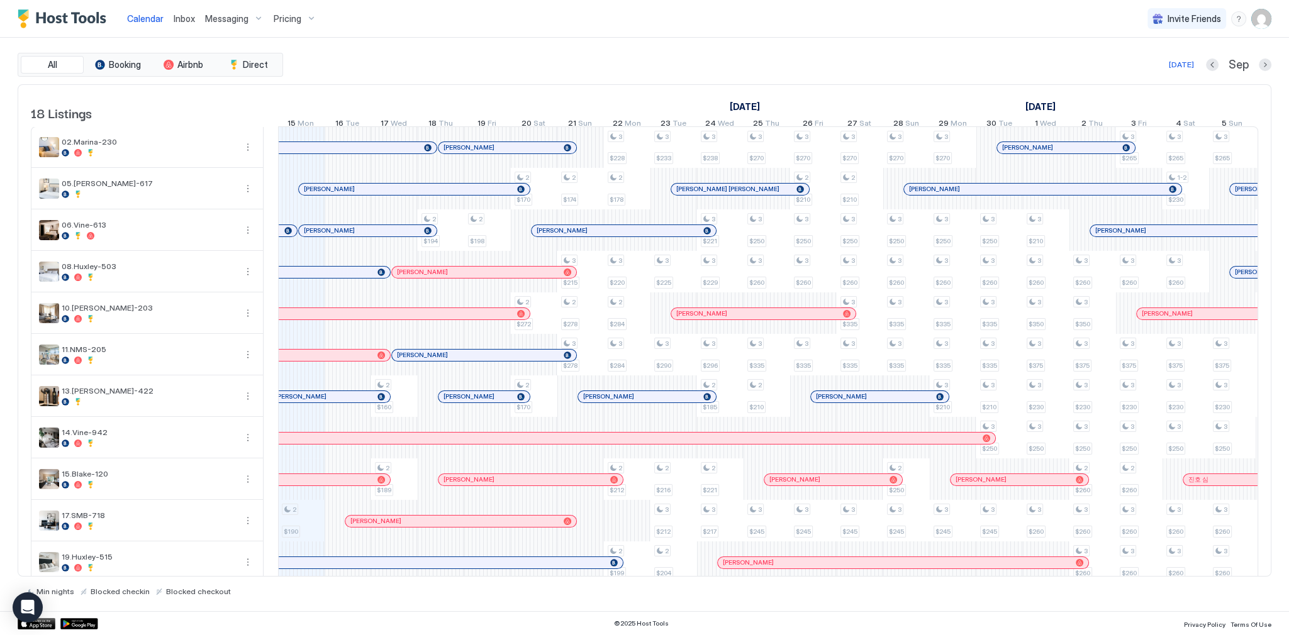
click at [614, 67] on div "[DATE] Sep" at bounding box center [778, 64] width 985 height 15
click at [602, 31] on div "Calendar Inbox Messaging Pricing Invite Friends SG" at bounding box center [644, 19] width 1289 height 38
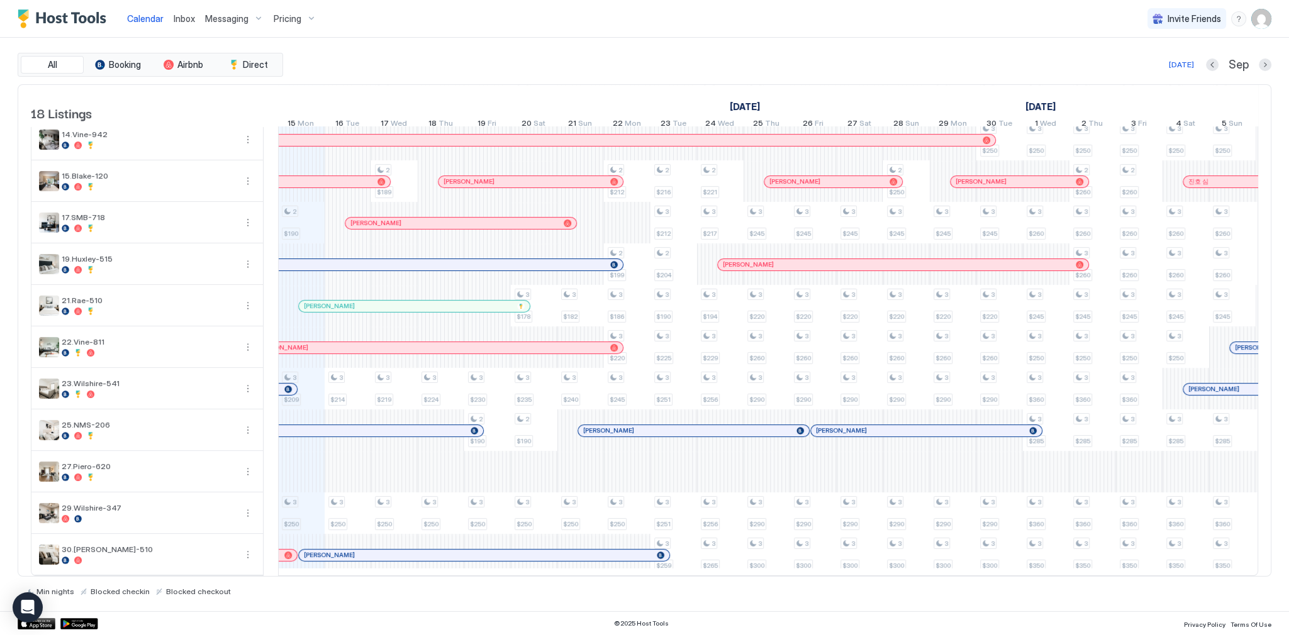
click at [639, 426] on div at bounding box center [640, 431] width 10 height 10
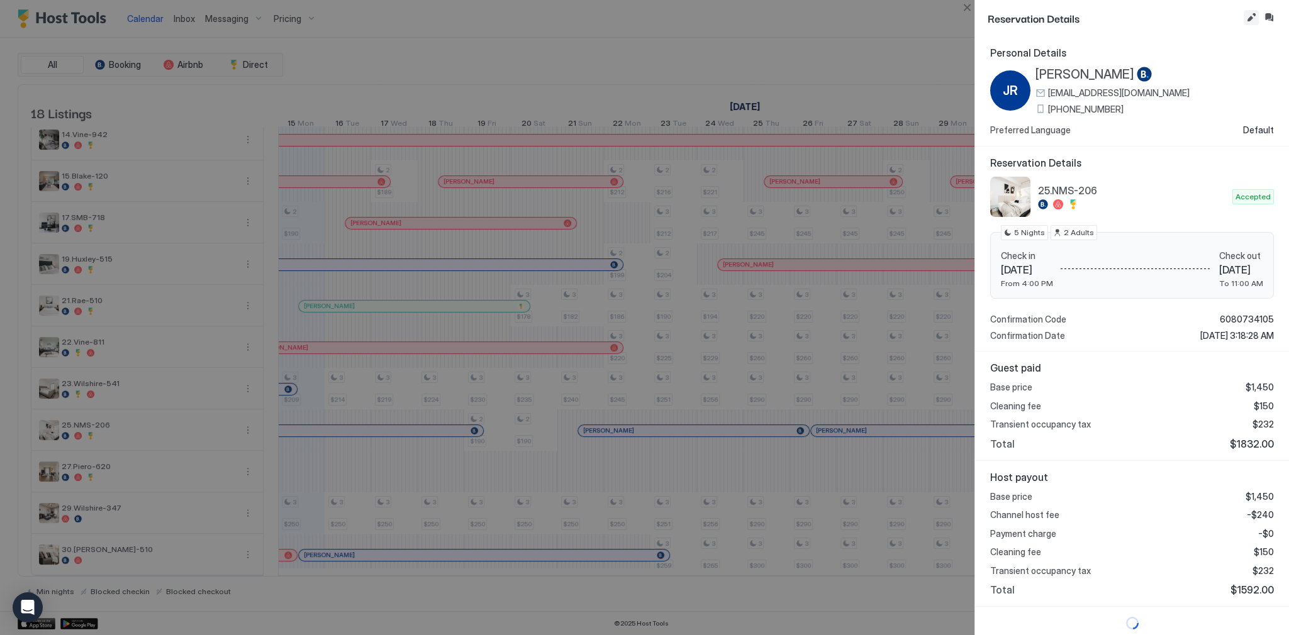
click at [1248, 19] on button "Edit reservation" at bounding box center [1250, 17] width 15 height 15
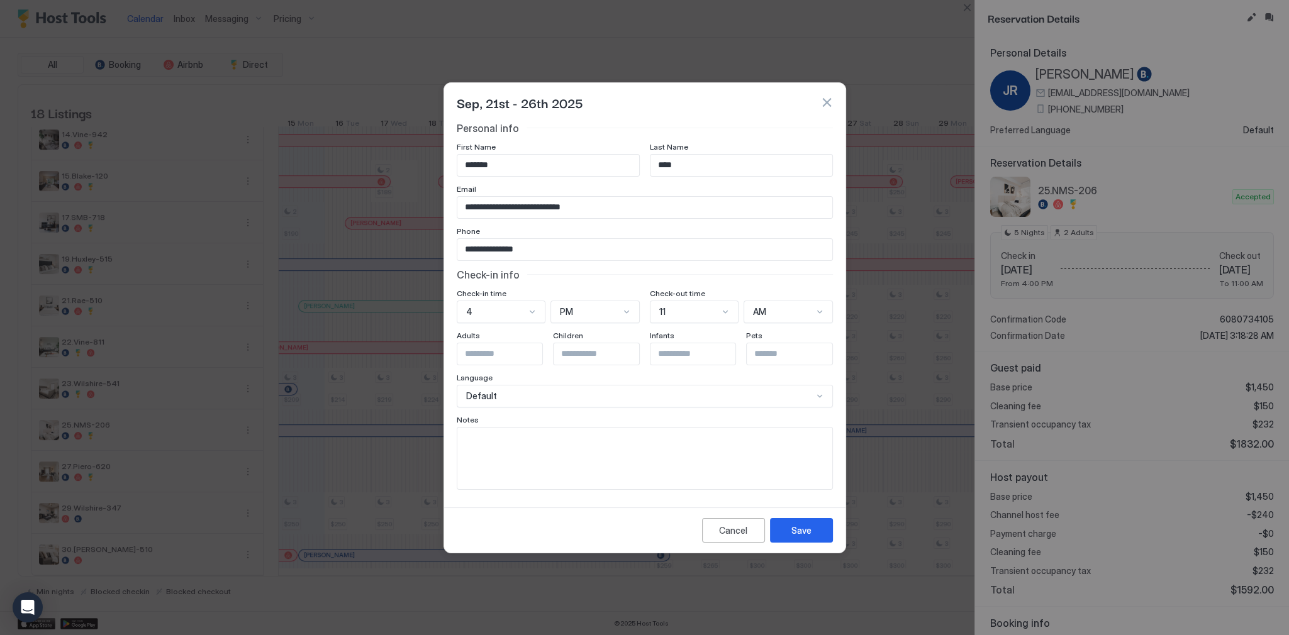
click at [512, 315] on div "4" at bounding box center [501, 312] width 89 height 23
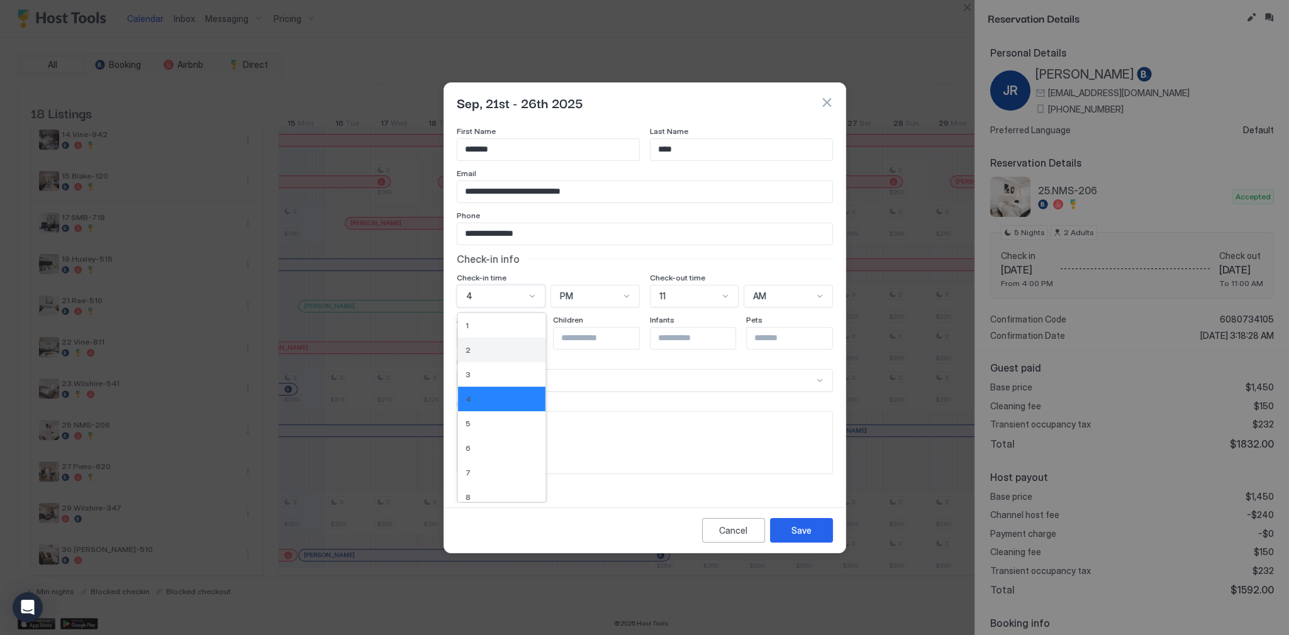
click at [506, 357] on div "2" at bounding box center [502, 350] width 88 height 25
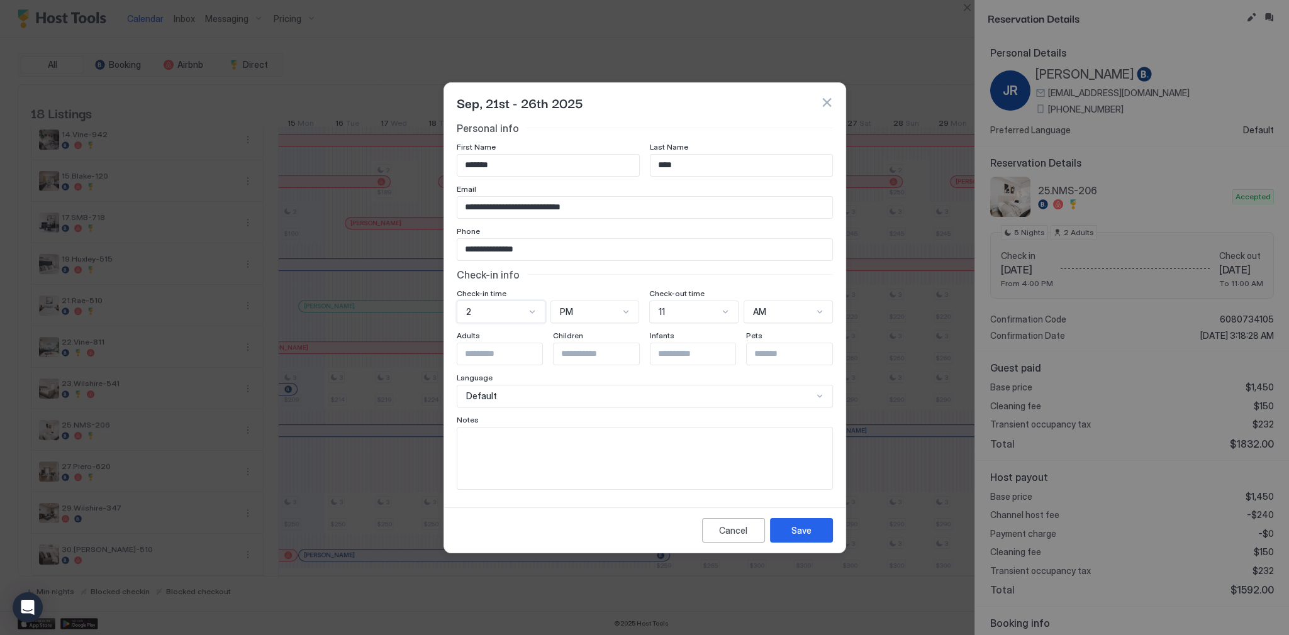
click at [721, 320] on div "11" at bounding box center [693, 312] width 89 height 23
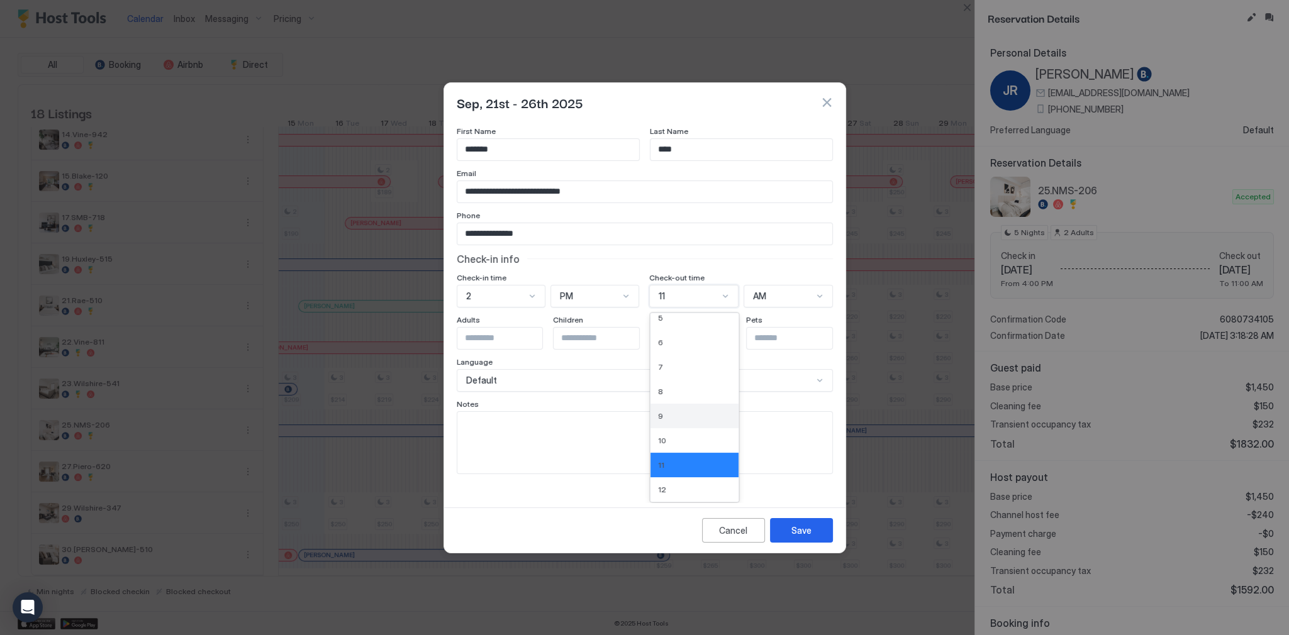
scroll to position [0, 0]
click at [680, 329] on div "1" at bounding box center [694, 325] width 73 height 9
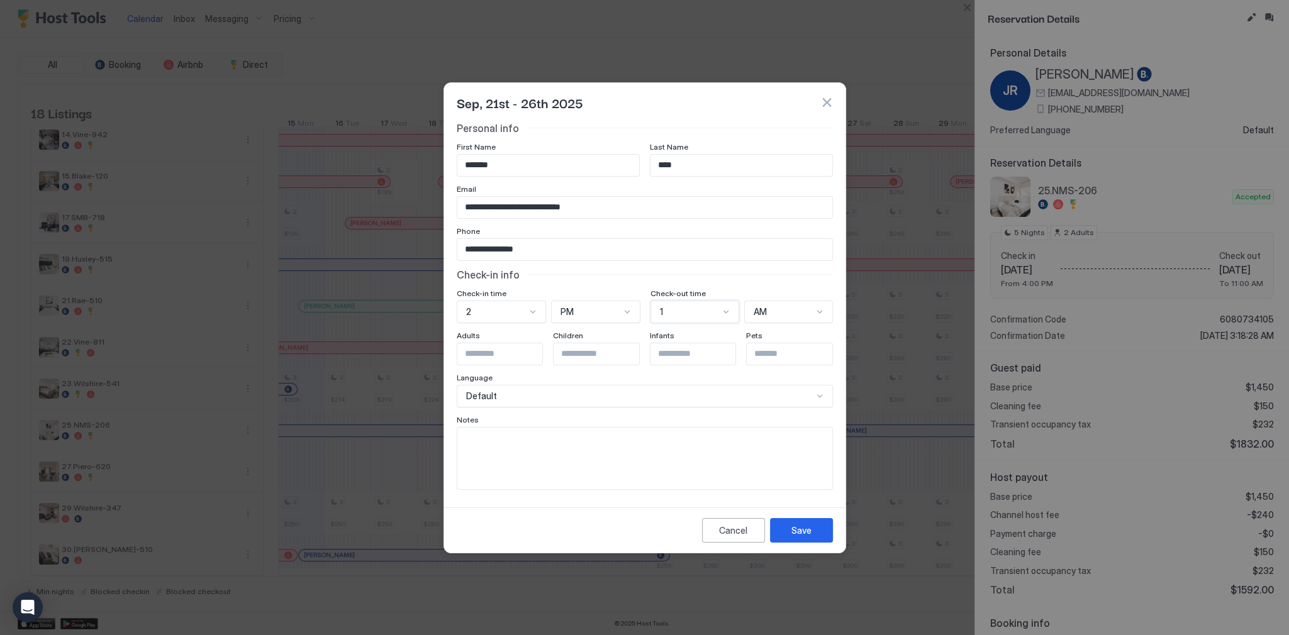
click at [760, 311] on span "AM" at bounding box center [759, 311] width 13 height 11
click at [763, 360] on div "PM" at bounding box center [788, 365] width 87 height 25
click at [694, 480] on textarea "Input Field" at bounding box center [644, 459] width 375 height 62
click at [697, 419] on div "Notes" at bounding box center [645, 421] width 376 height 12
click at [679, 473] on textarea "To enrich screen reader interactions, please activate Accessibility in Grammarl…" at bounding box center [644, 459] width 375 height 62
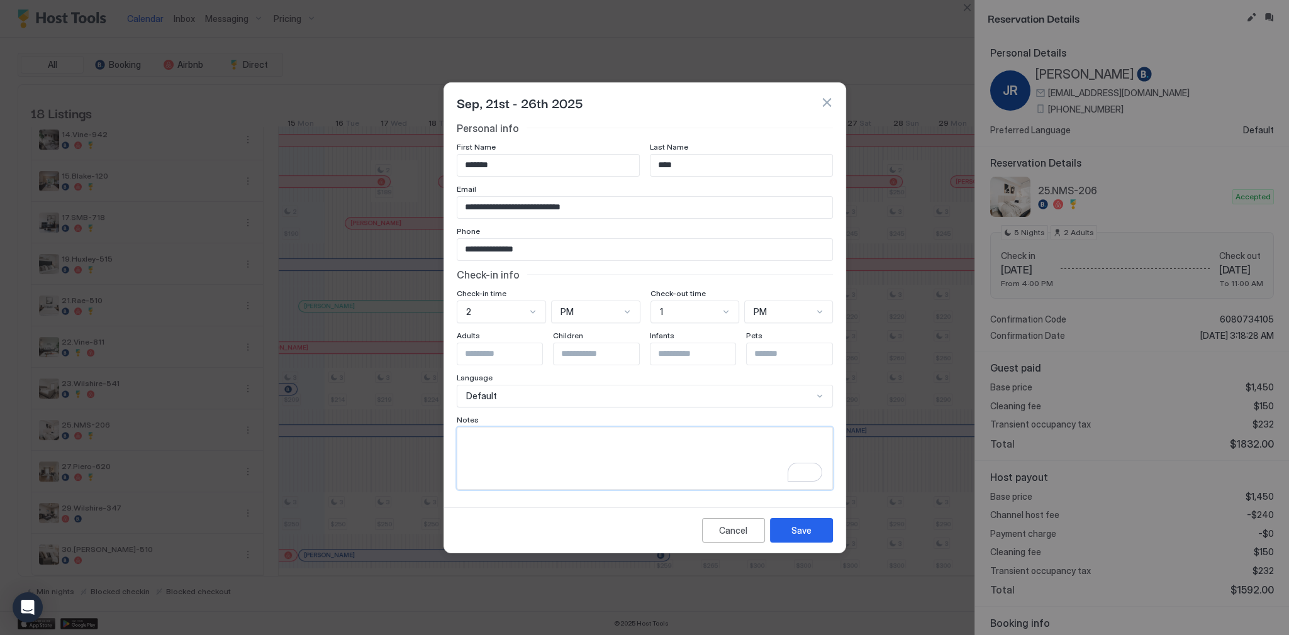
paste textarea "**********"
type textarea "**********"
click at [791, 524] on div "Save" at bounding box center [801, 530] width 20 height 13
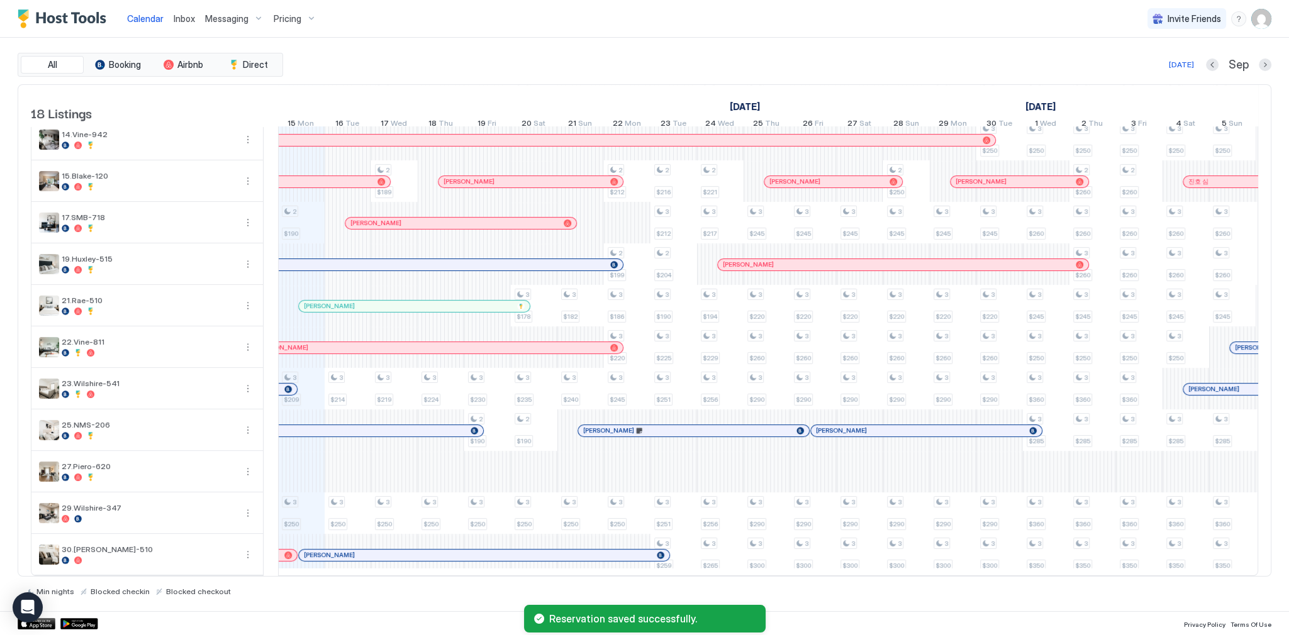
click at [708, 38] on div "All Booking Airbnb Direct Today Sep 18 Listings August 2025 September 2025 Octo…" at bounding box center [644, 325] width 1253 height 574
click at [614, 65] on div "[DATE] Sep" at bounding box center [778, 64] width 985 height 15
click at [587, 58] on div "[DATE] Sep" at bounding box center [778, 64] width 985 height 15
click at [603, 49] on div "All Booking Airbnb Direct Today Sep 18 Listings August 2025 September 2025 Octo…" at bounding box center [644, 325] width 1253 height 574
click at [661, 426] on div at bounding box center [662, 431] width 10 height 10
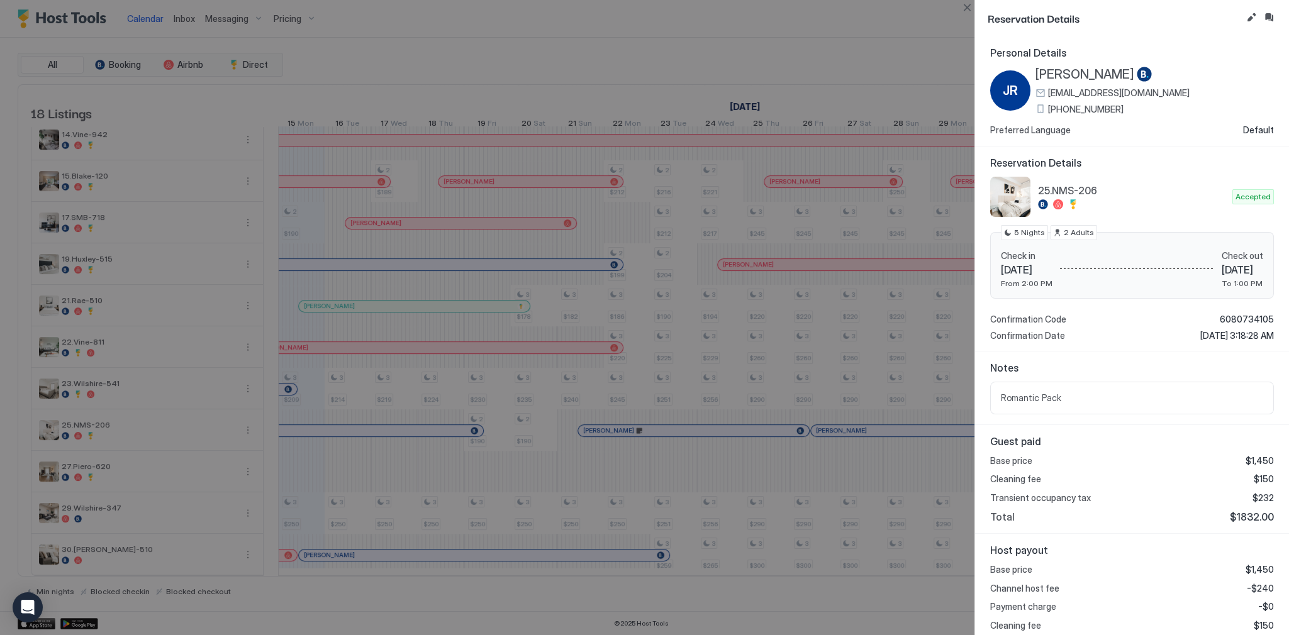
click at [1271, 18] on button "Inbox" at bounding box center [1268, 17] width 15 height 15
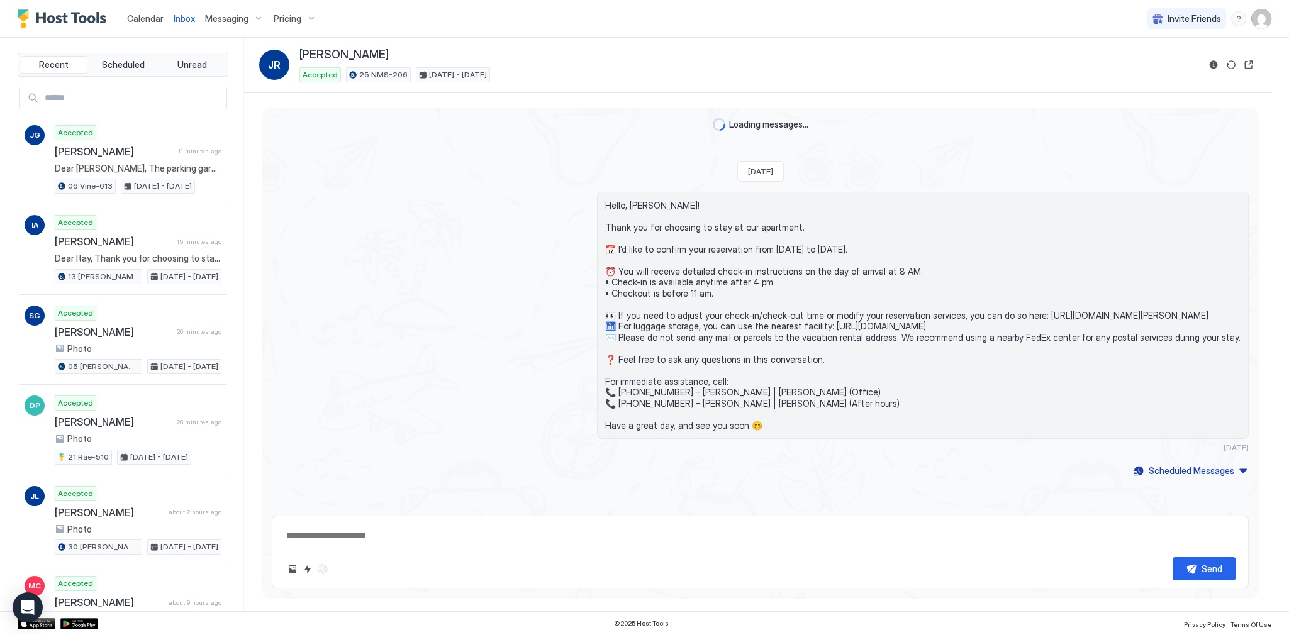
scroll to position [117, 0]
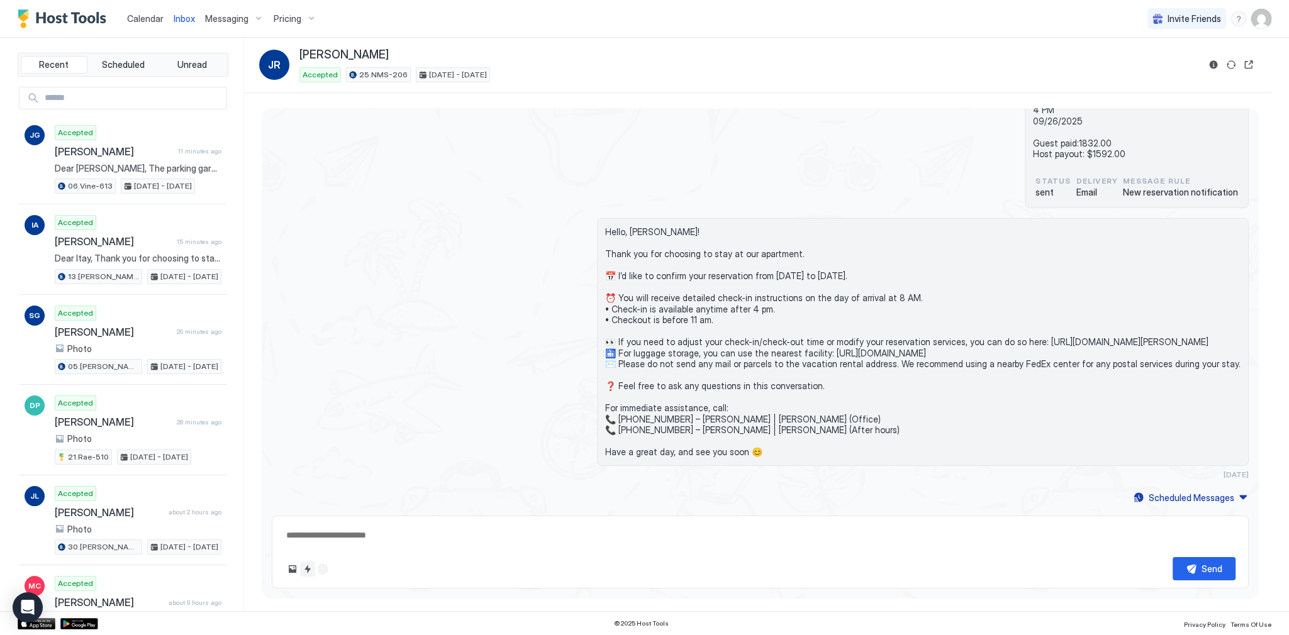
click at [304, 571] on button "Quick reply" at bounding box center [307, 569] width 15 height 15
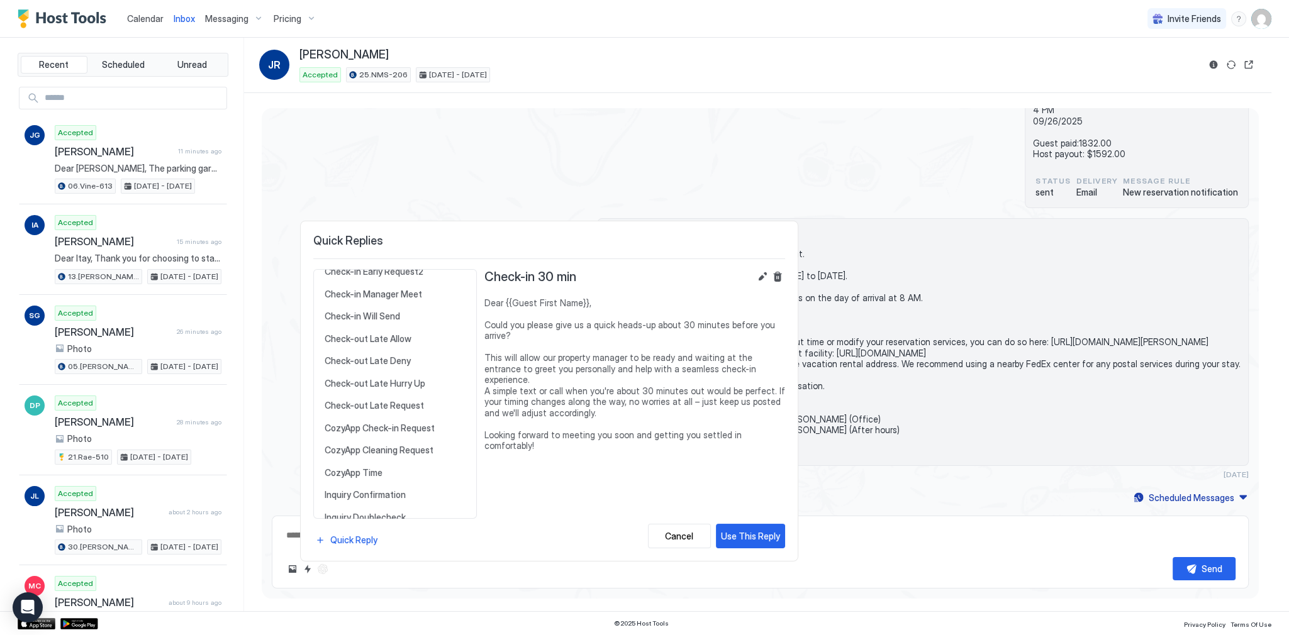
scroll to position [236, 0]
click at [385, 474] on span "CozyApp Time" at bounding box center [395, 479] width 141 height 11
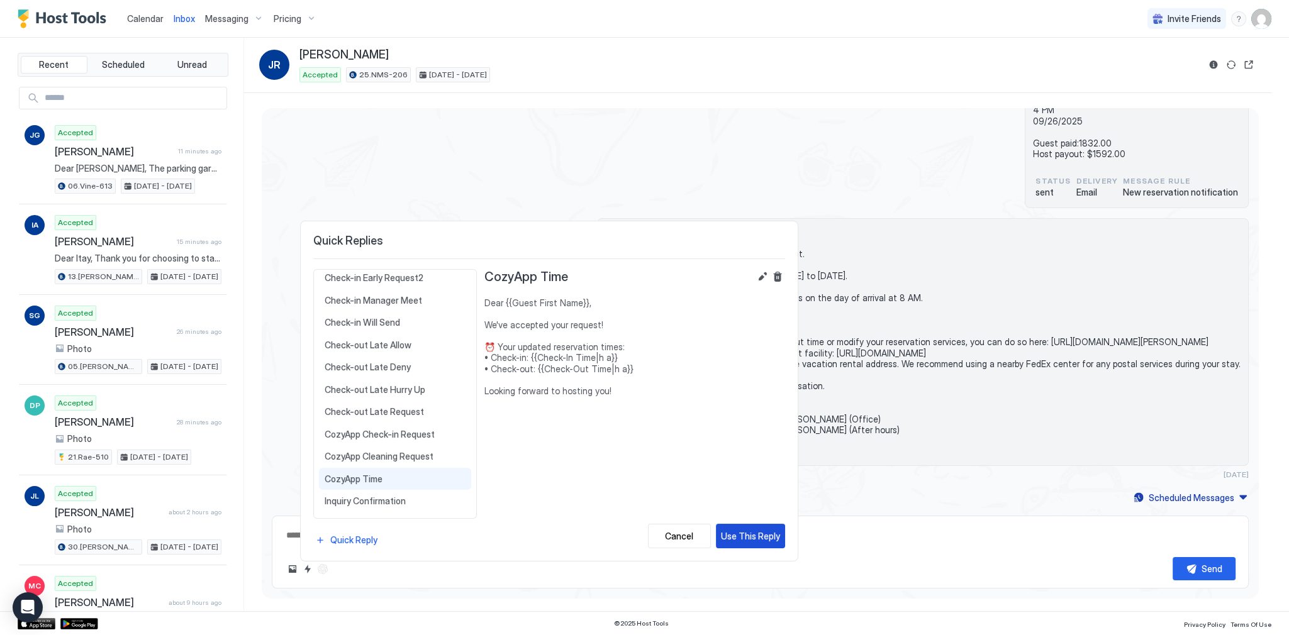
click at [741, 530] on div "Use This Reply" at bounding box center [750, 536] width 59 height 13
type textarea "*"
type textarea "**********"
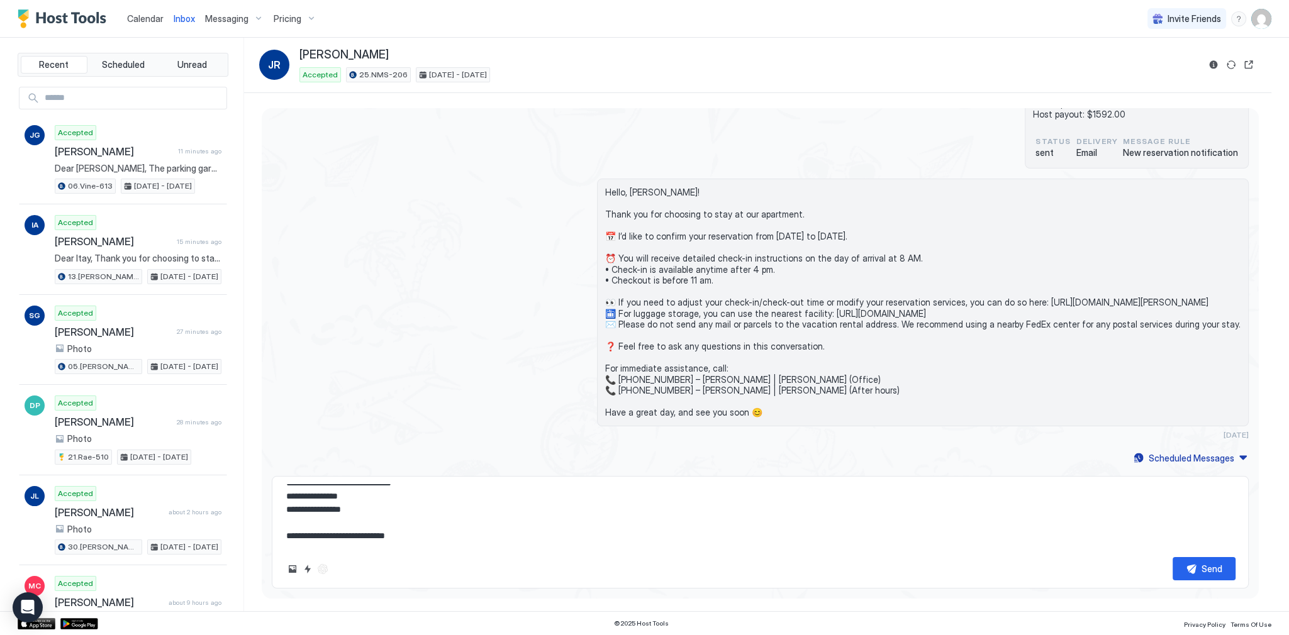
scroll to position [15, 0]
drag, startPoint x: 274, startPoint y: 0, endPoint x: 531, endPoint y: 230, distance: 344.3
click at [531, 230] on div "Hello, Jasmine! Thank you for choosing to stay at our apartment. 📅 I’d like to …" at bounding box center [760, 309] width 977 height 261
drag, startPoint x: 1196, startPoint y: 566, endPoint x: 694, endPoint y: 518, distance: 503.5
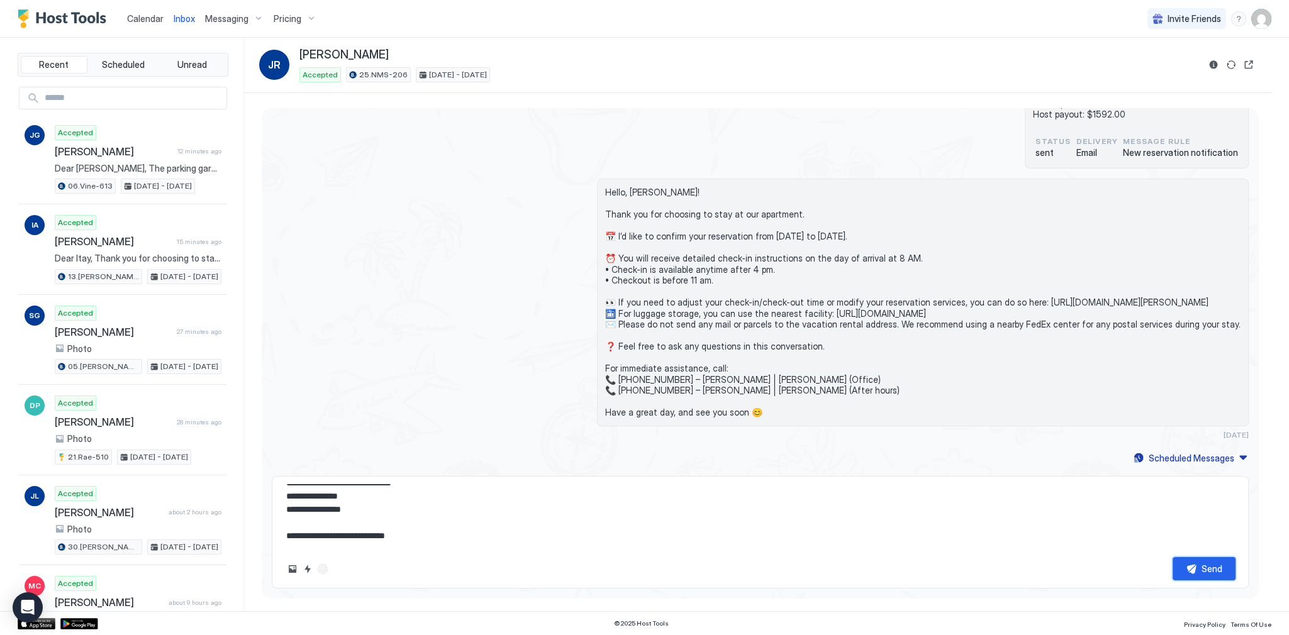
click at [694, 518] on div "**********" at bounding box center [760, 532] width 977 height 113
click at [1197, 570] on button "Send" at bounding box center [1203, 568] width 63 height 23
type textarea "*"
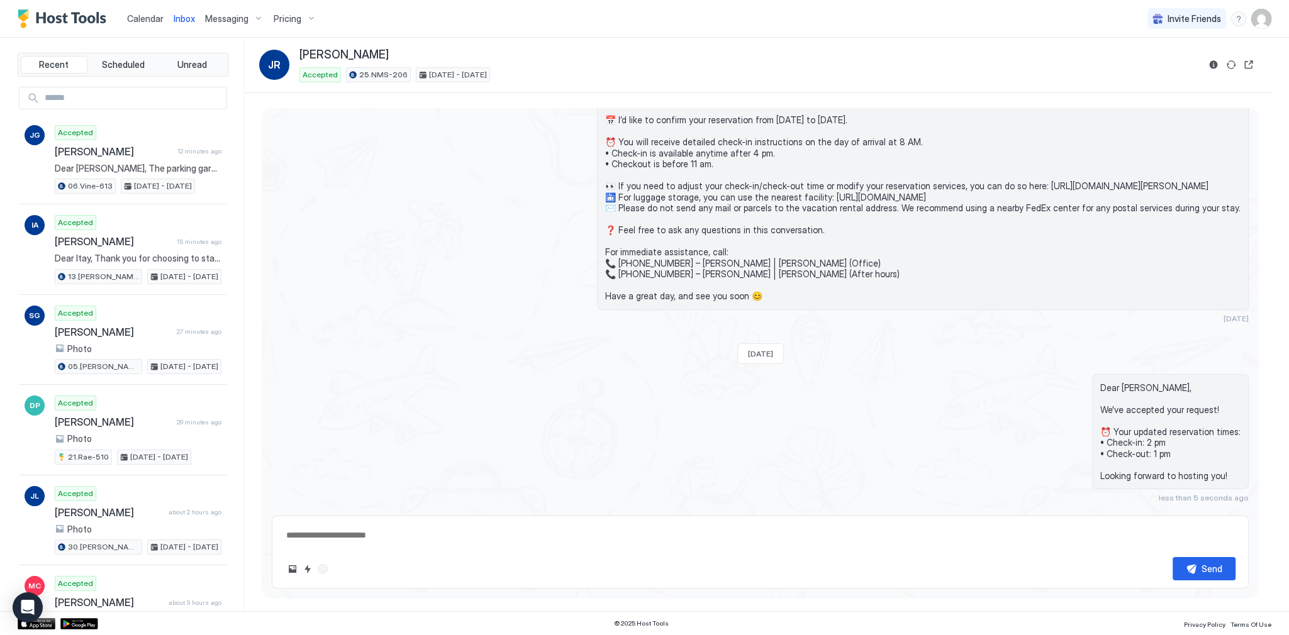
scroll to position [296, 0]
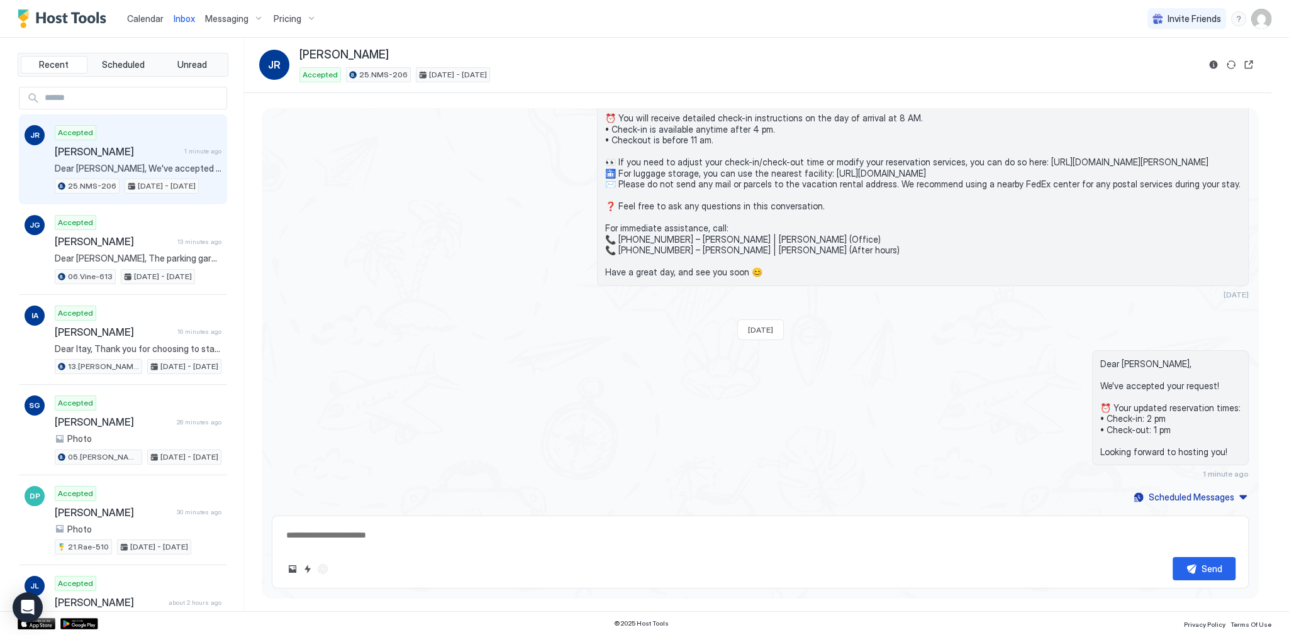
click at [605, 273] on span "Hello, Jasmine! Thank you for choosing to stay at our apartment. 📅 I’d like to …" at bounding box center [922, 162] width 635 height 231
type textarea "*"
click at [145, 13] on span "Calendar" at bounding box center [145, 18] width 36 height 11
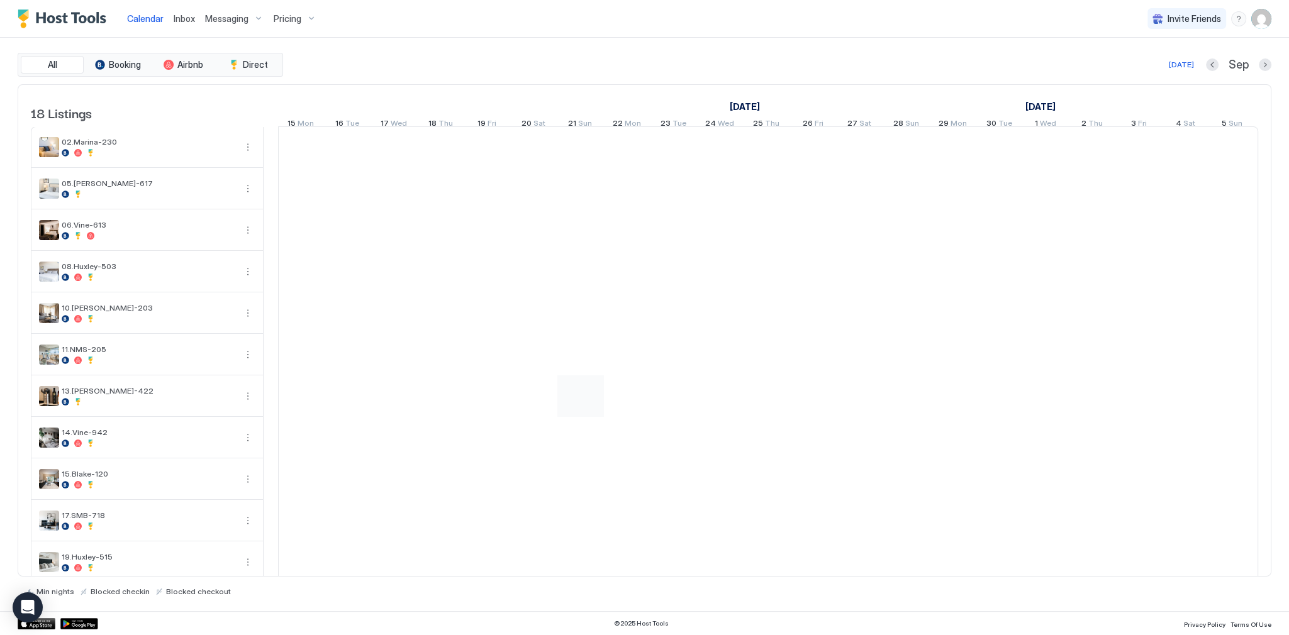
scroll to position [309, 0]
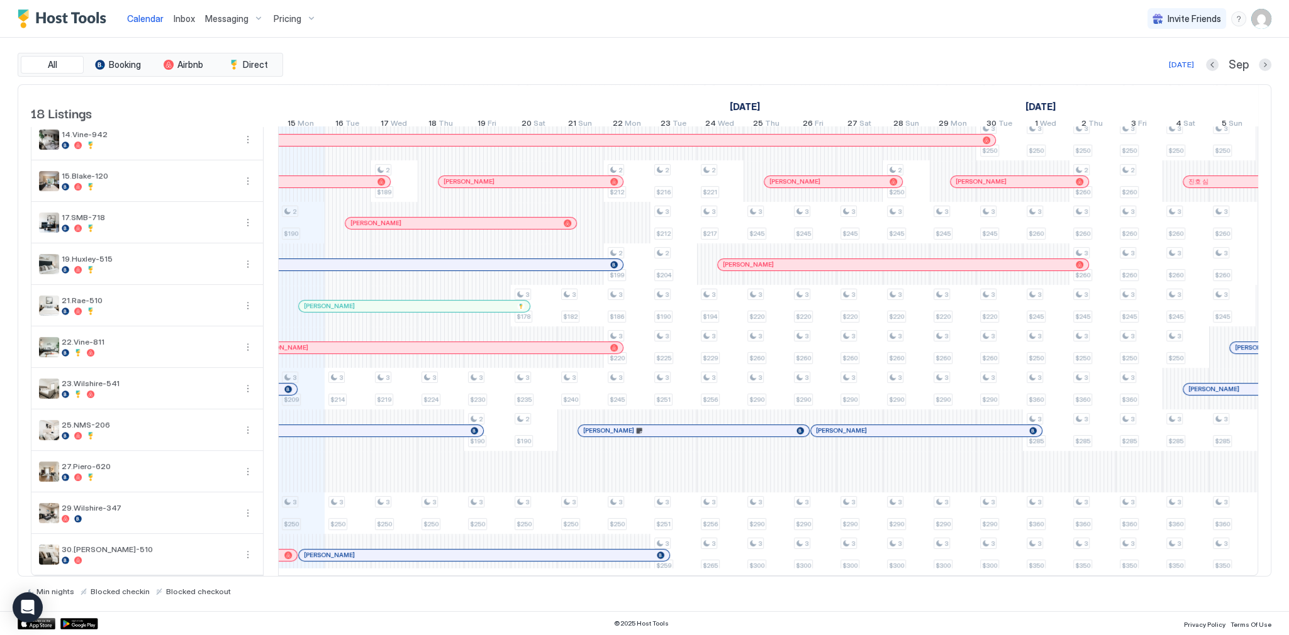
click at [752, 426] on div at bounding box center [757, 431] width 10 height 10
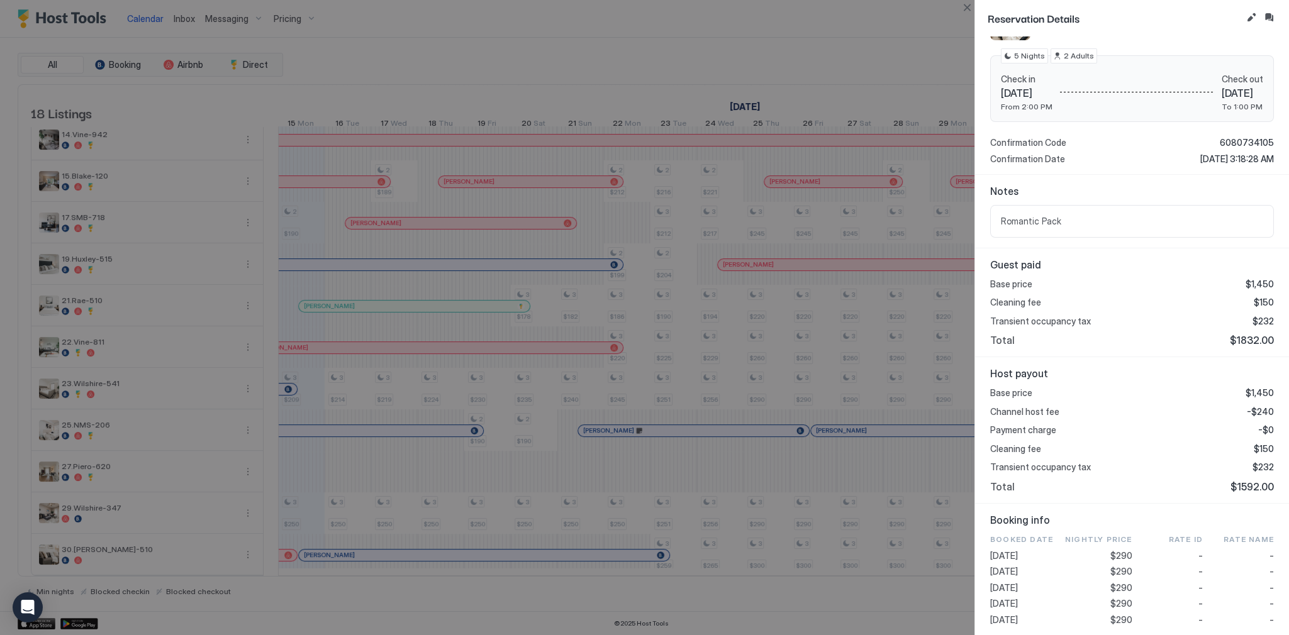
scroll to position [201, 0]
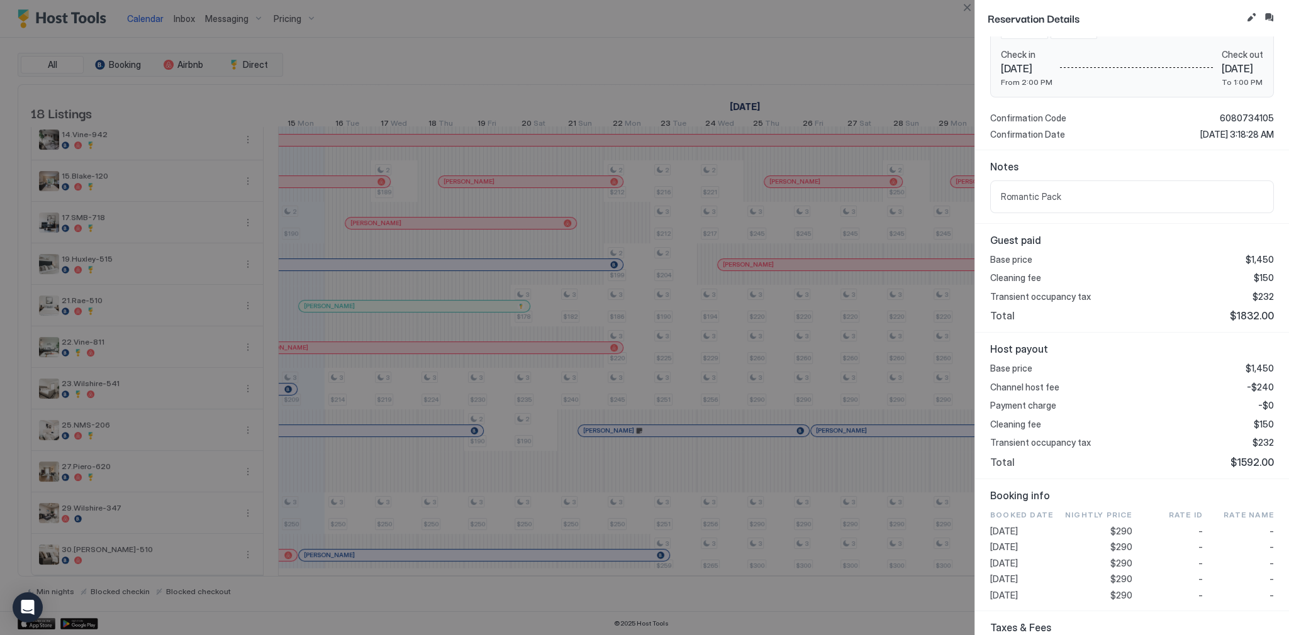
click at [1102, 195] on span "Romantic Pack" at bounding box center [1132, 196] width 262 height 11
click at [1043, 197] on span "Romantic Pack" at bounding box center [1132, 196] width 262 height 11
copy span "Romantic Pack"
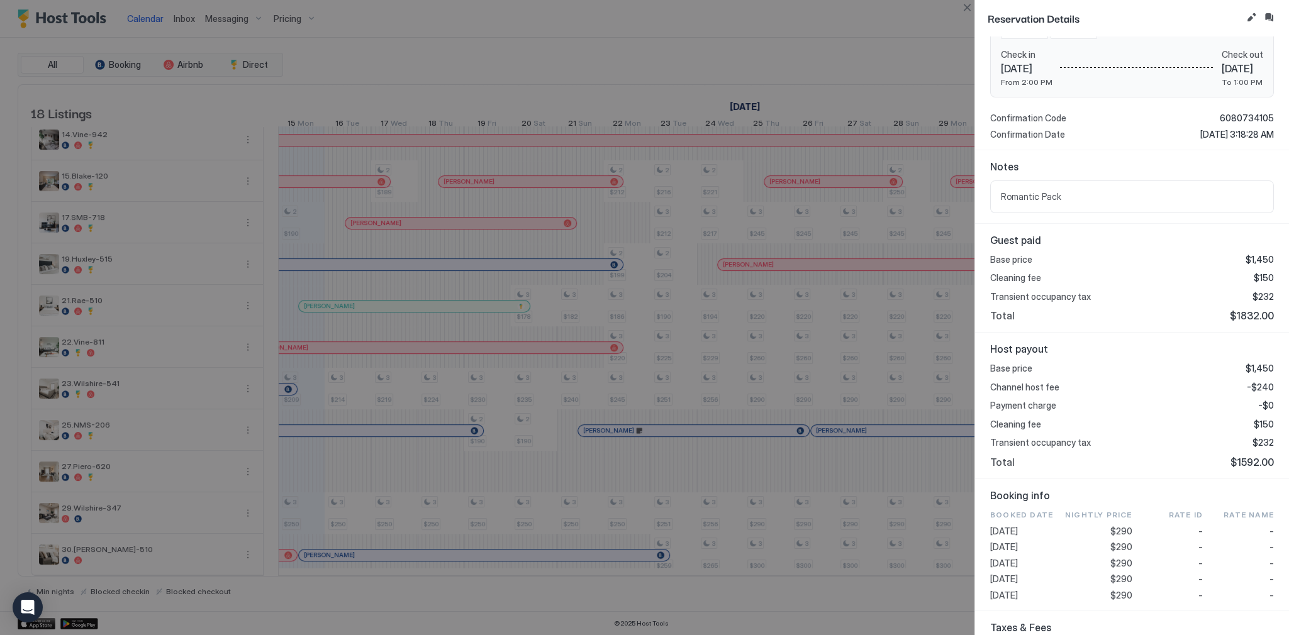
click at [902, 206] on div at bounding box center [644, 317] width 1289 height 635
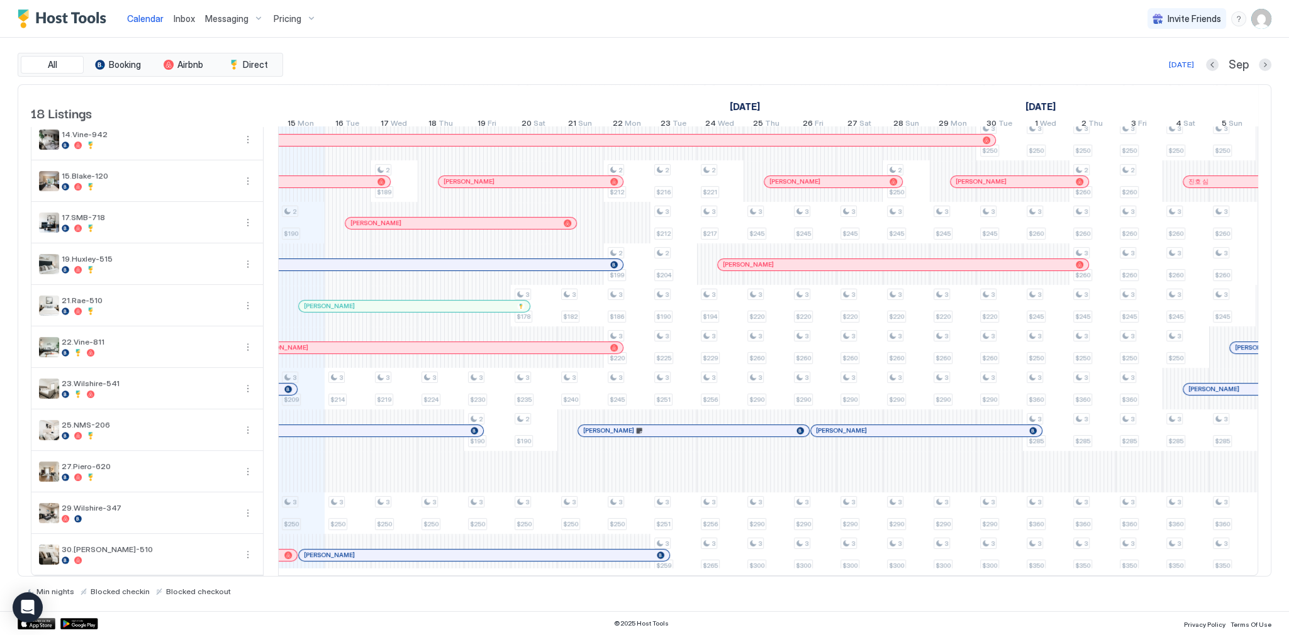
click at [641, 59] on div "[DATE] Sep" at bounding box center [778, 64] width 985 height 15
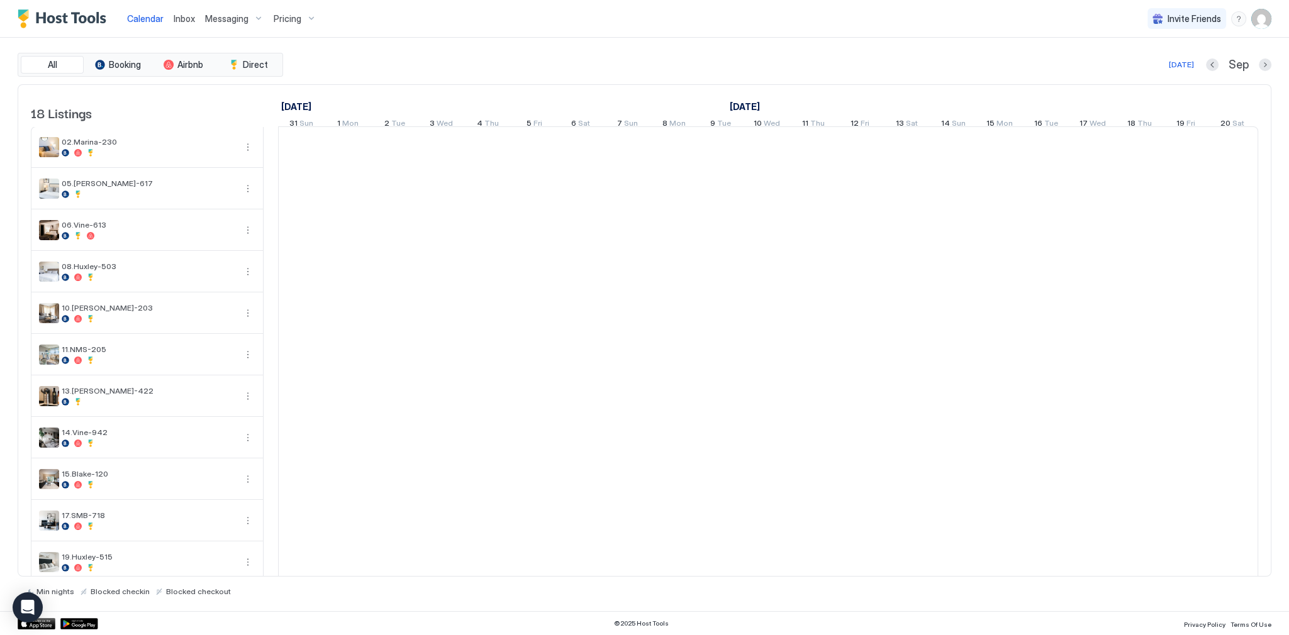
scroll to position [0, 699]
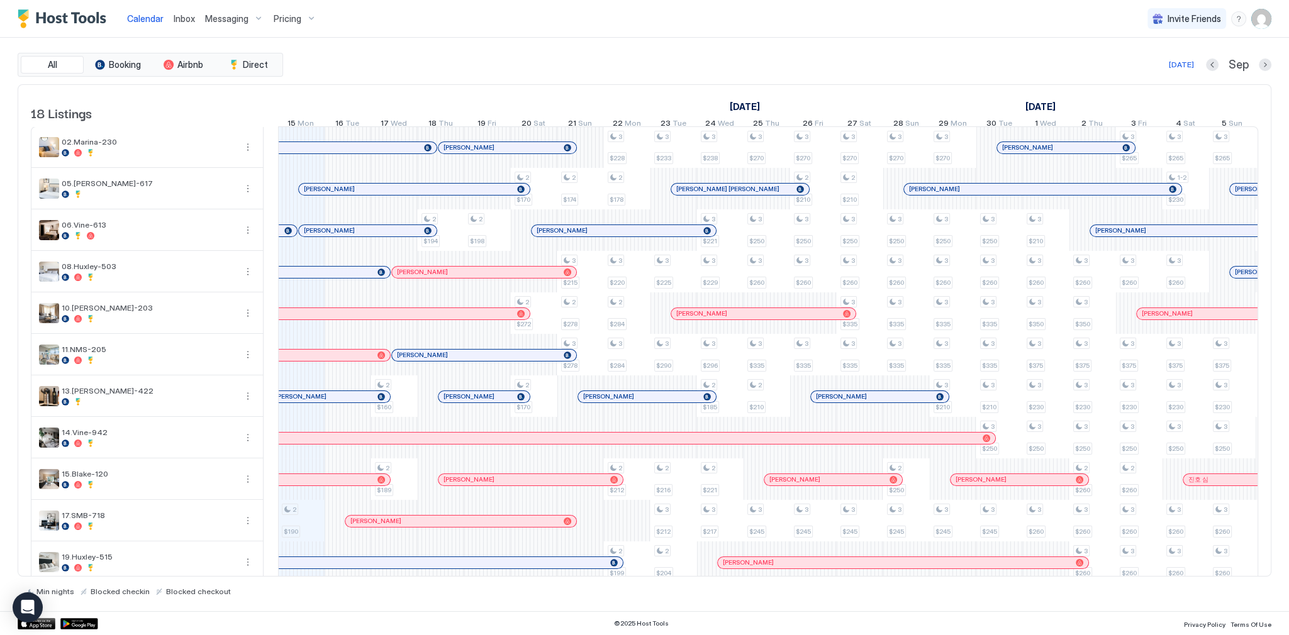
click at [633, 104] on div "September 2025" at bounding box center [324, 106] width 1396 height 18
click at [1124, 44] on span "Marianne Loquias just booked 23.Wilshire-541" at bounding box center [1144, 47] width 128 height 22
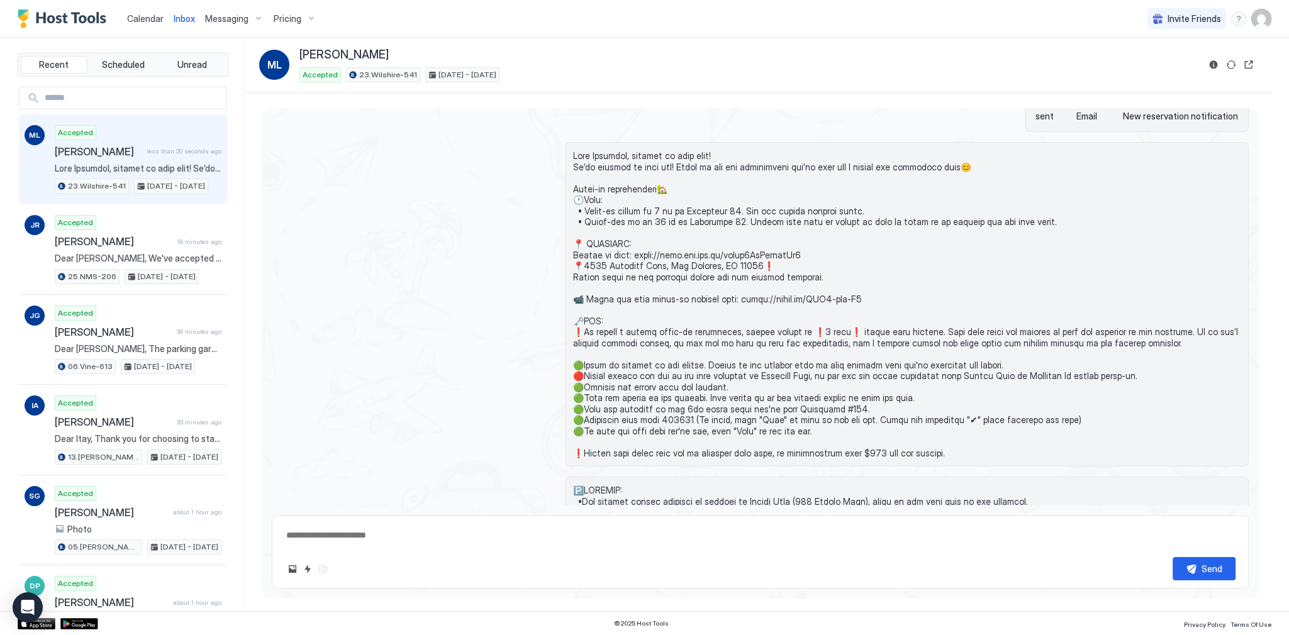
scroll to position [133, 0]
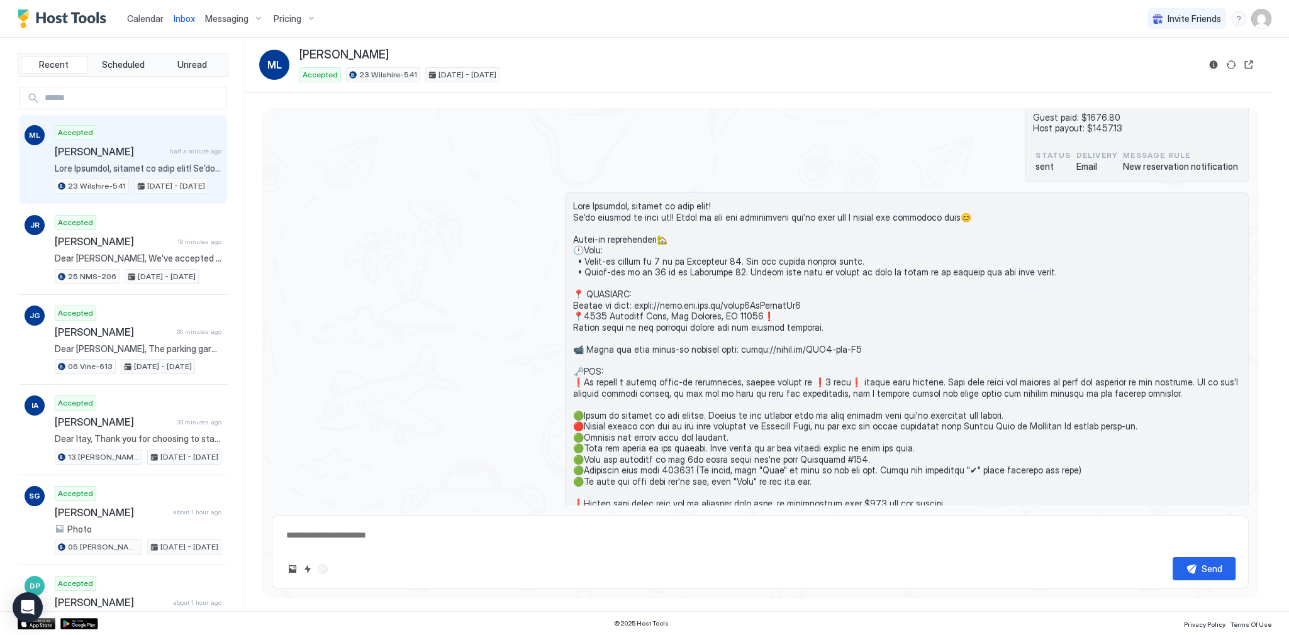
click at [375, 69] on span "23.Wilshire-541" at bounding box center [388, 74] width 58 height 11
copy div "23.Wilshire-541"
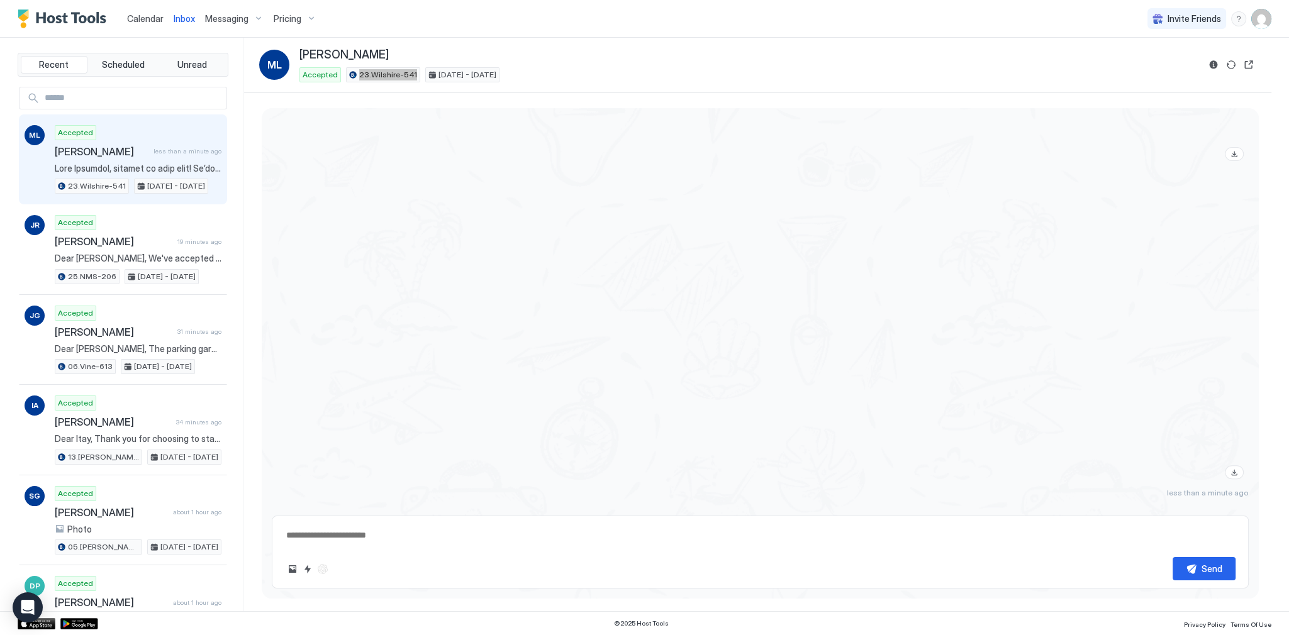
scroll to position [1180, 0]
click at [309, 574] on button "Quick reply" at bounding box center [307, 569] width 15 height 15
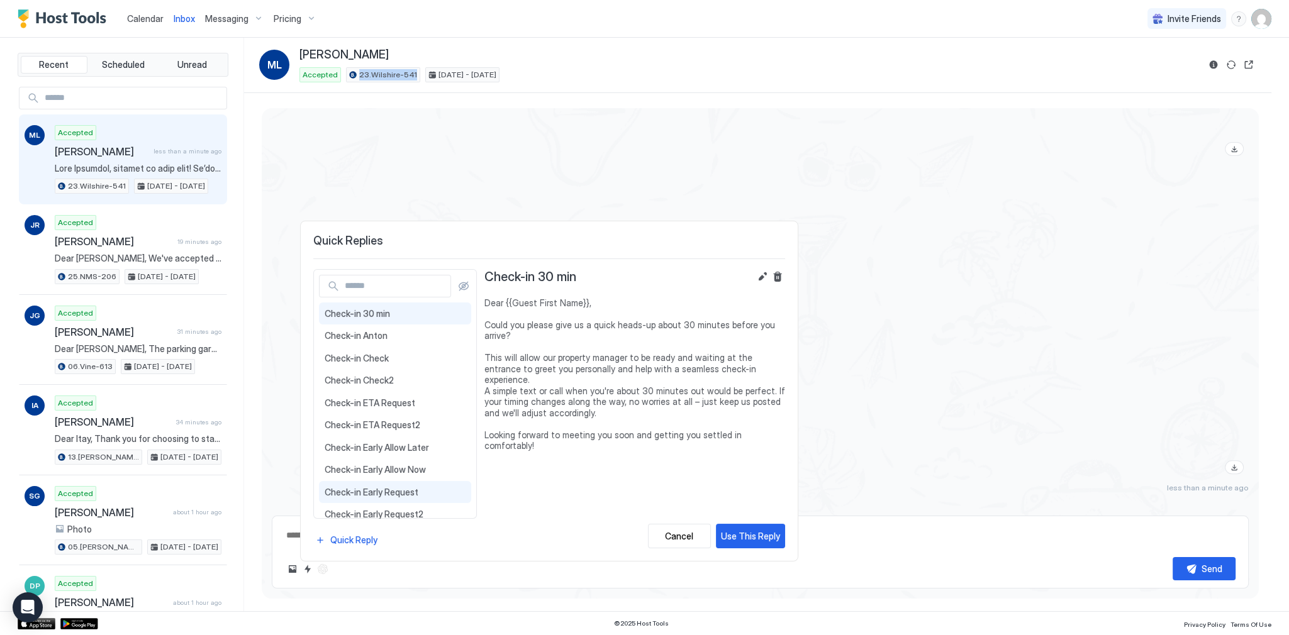
scroll to position [50, 0]
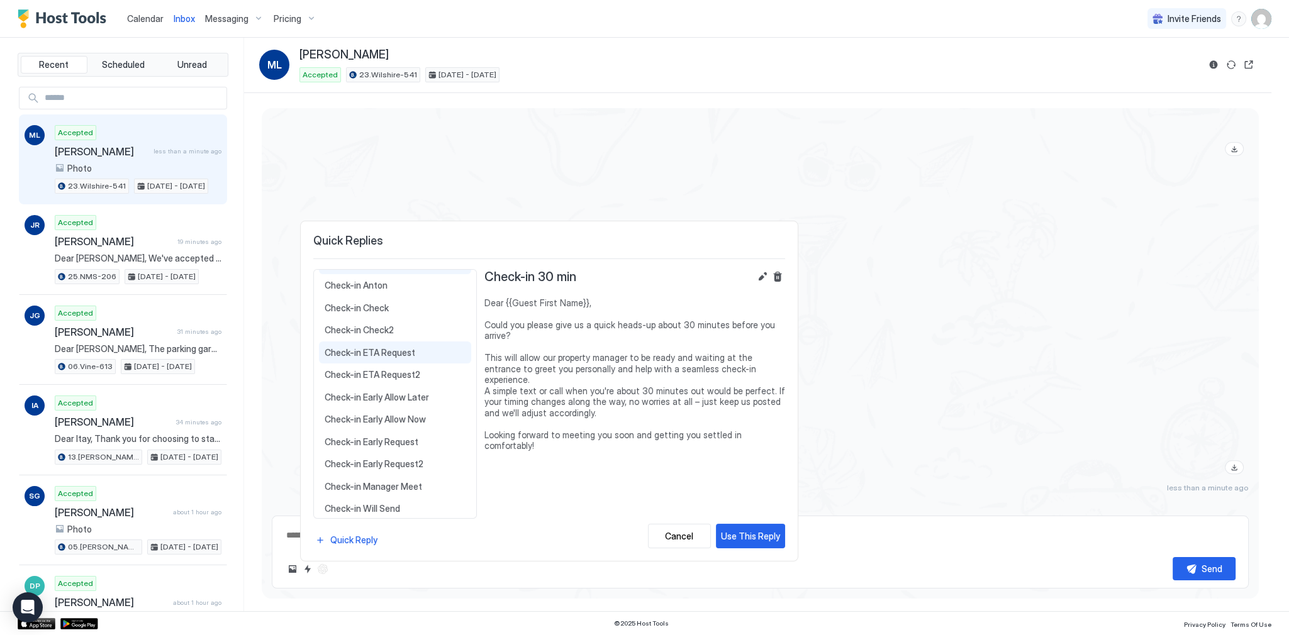
click at [406, 352] on span "Check-in ETA Request" at bounding box center [395, 352] width 141 height 11
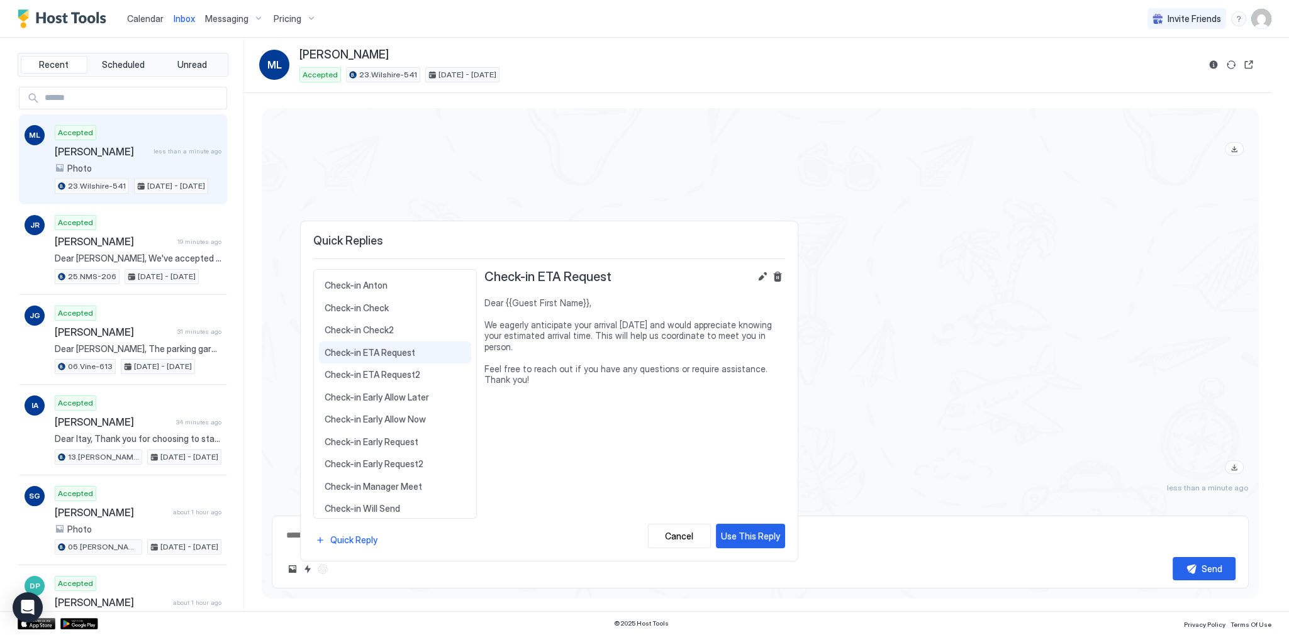
scroll to position [1213, 0]
click at [732, 541] on div "Use This Reply" at bounding box center [750, 536] width 59 height 13
type textarea "*"
type textarea "**********"
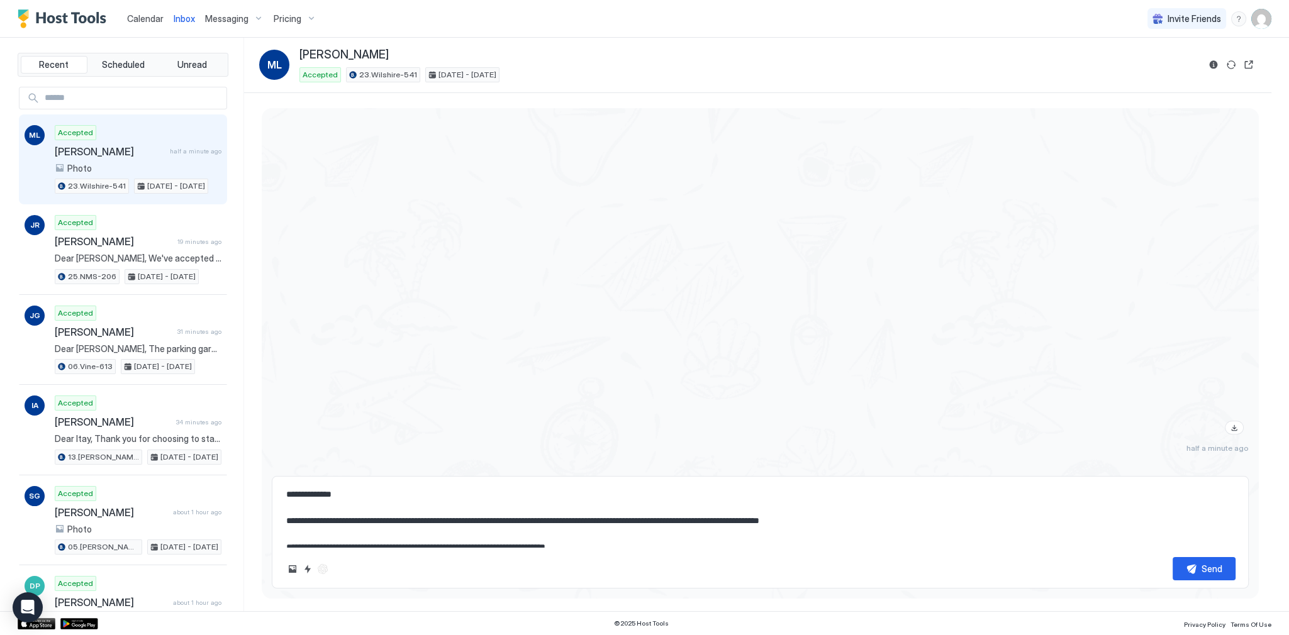
scroll to position [0, 0]
click at [696, 362] on div at bounding box center [907, 271] width 684 height 335
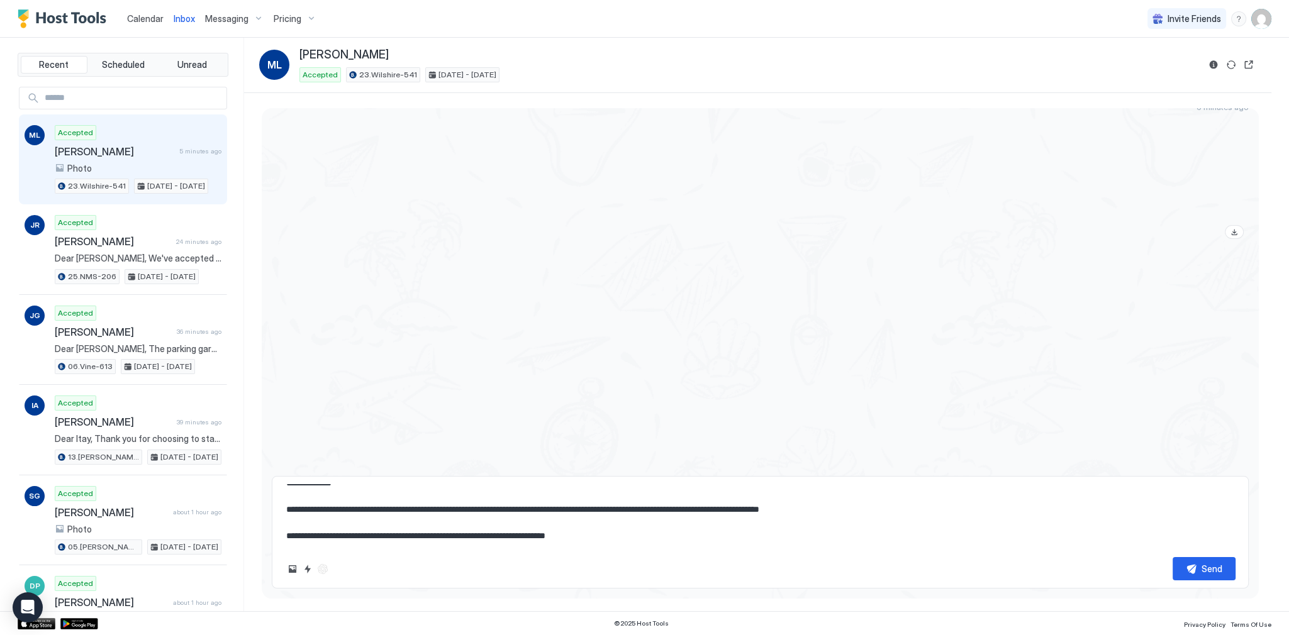
scroll to position [2346, 0]
click at [1188, 573] on button "Send" at bounding box center [1203, 568] width 63 height 23
type textarea "*"
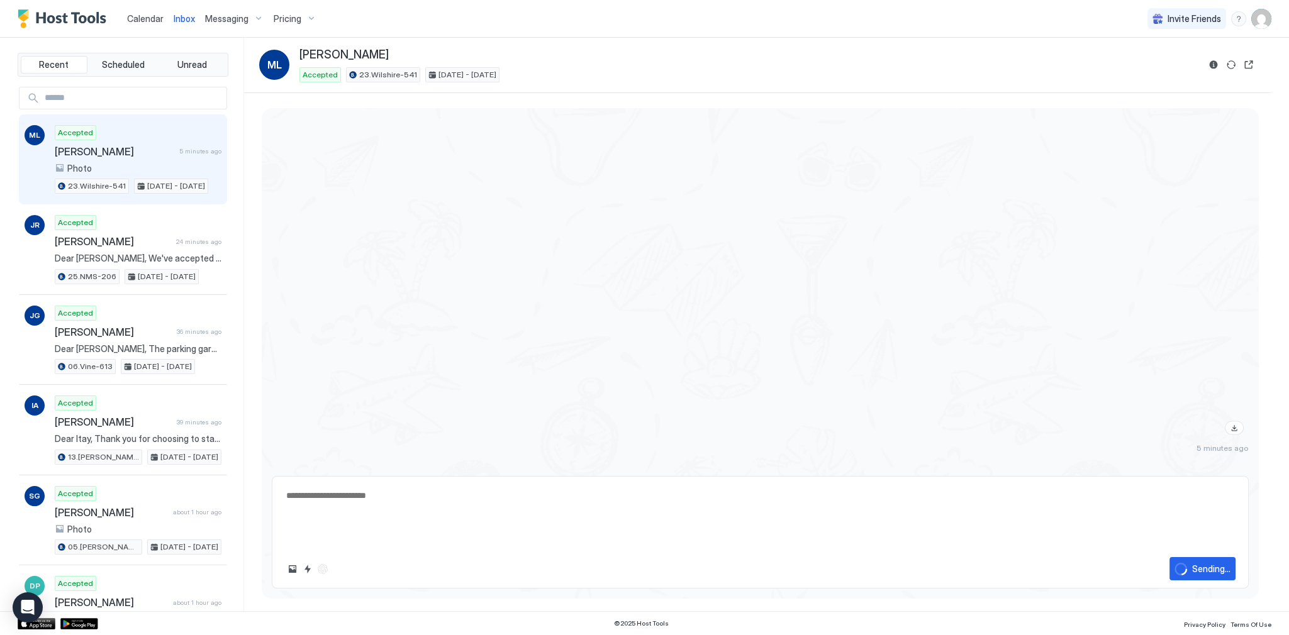
click at [151, 20] on span "Calendar" at bounding box center [145, 18] width 36 height 11
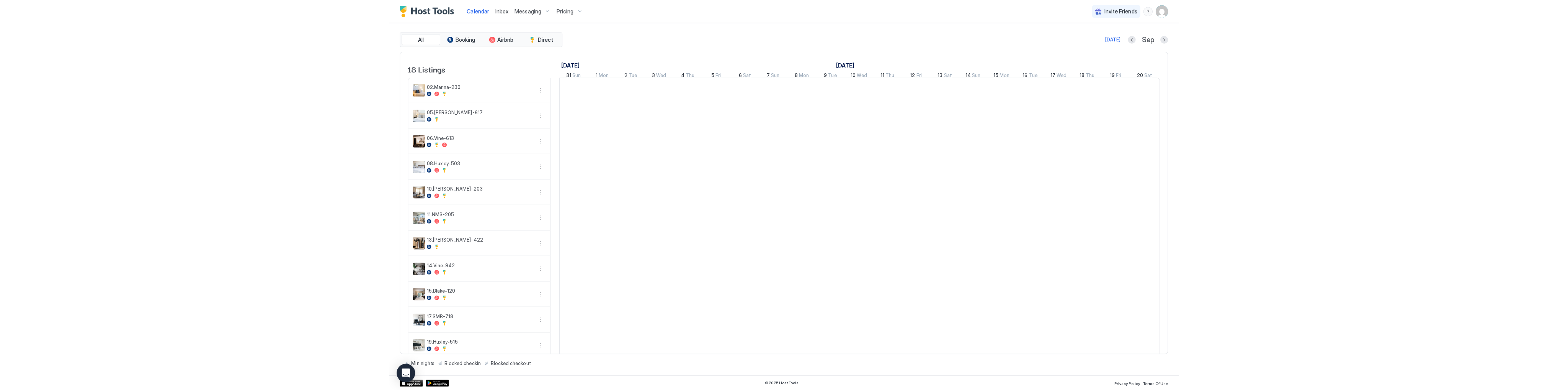
scroll to position [0, 425]
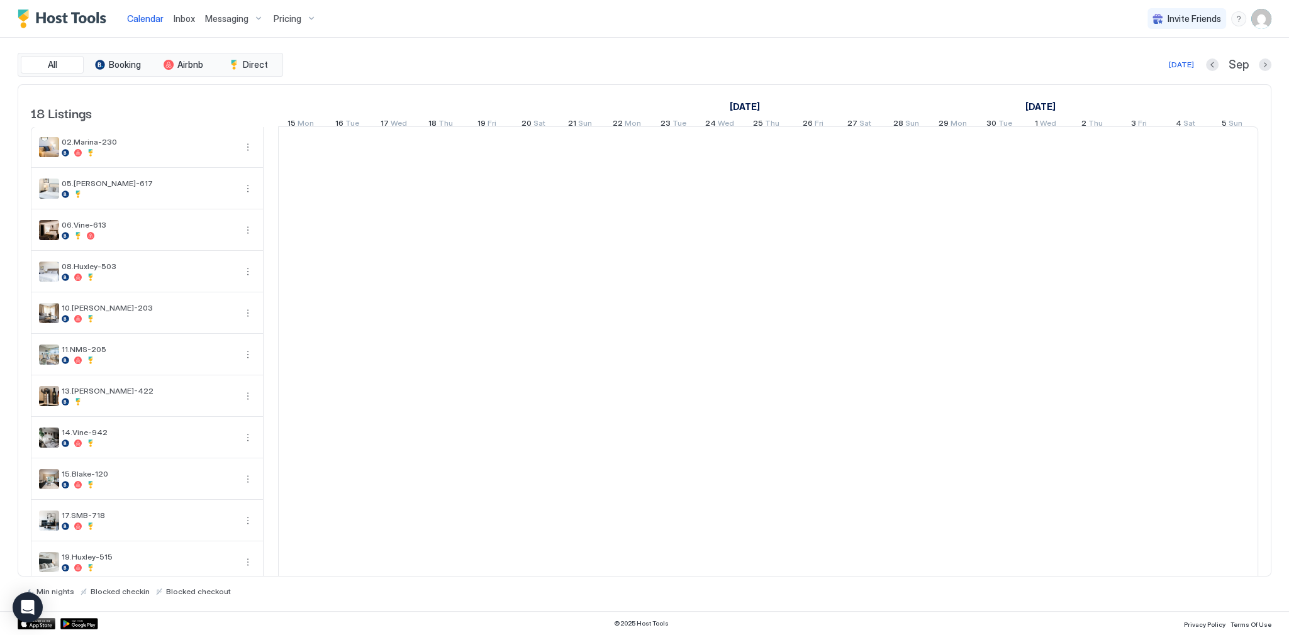
click at [137, 18] on span "Calendar" at bounding box center [145, 18] width 36 height 11
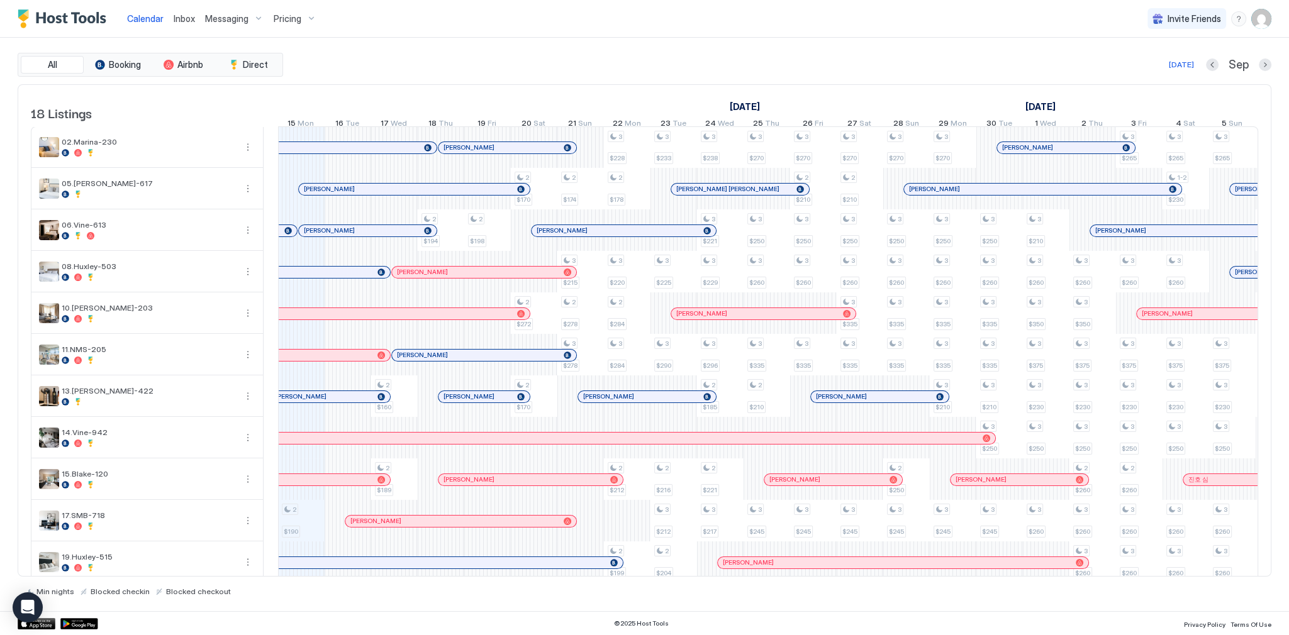
click at [377, 57] on div "[DATE] Sep" at bounding box center [778, 64] width 985 height 15
click at [574, 81] on div "All Booking Airbnb Direct [DATE] [DATE] Listings [DATE] [DATE] [DATE] 31 Sun 1 …" at bounding box center [644, 324] width 1253 height 543
click at [564, 79] on div "All Booking Airbnb Direct [DATE] [DATE] Listings [DATE] [DATE] [DATE] 31 Sun 1 …" at bounding box center [644, 324] width 1253 height 543
click at [499, 62] on div "[DATE] Sep" at bounding box center [778, 64] width 985 height 15
click at [774, 71] on div "[DATE] Sep" at bounding box center [778, 64] width 985 height 15
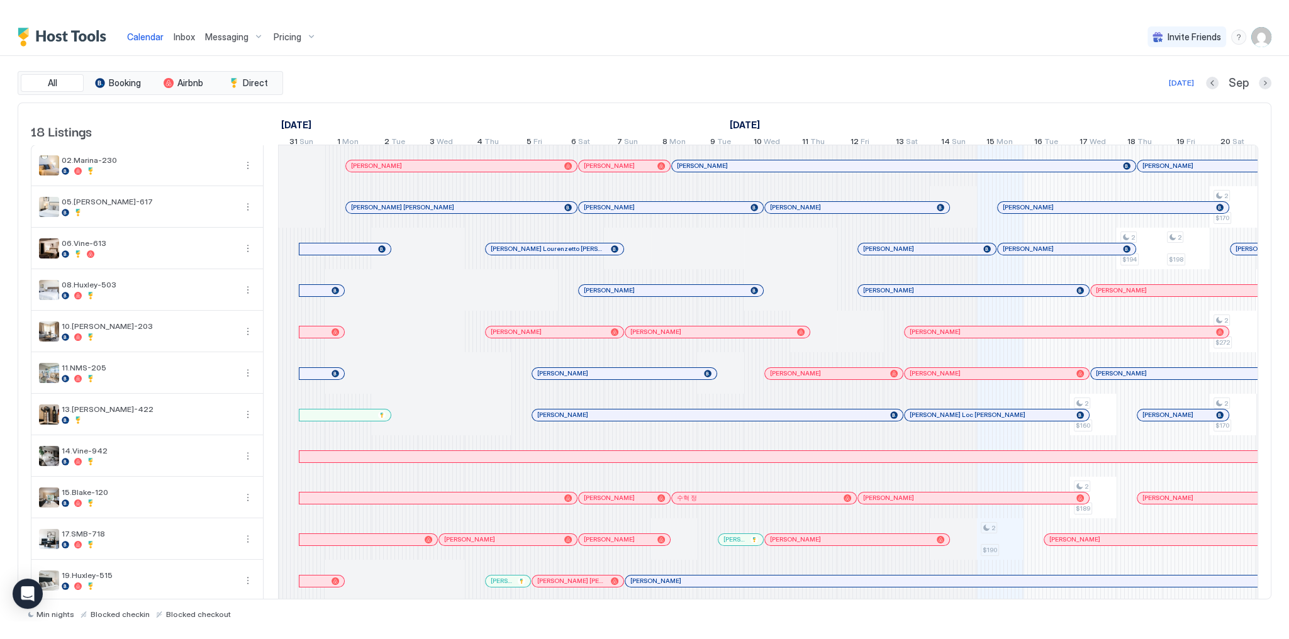
scroll to position [0, 931]
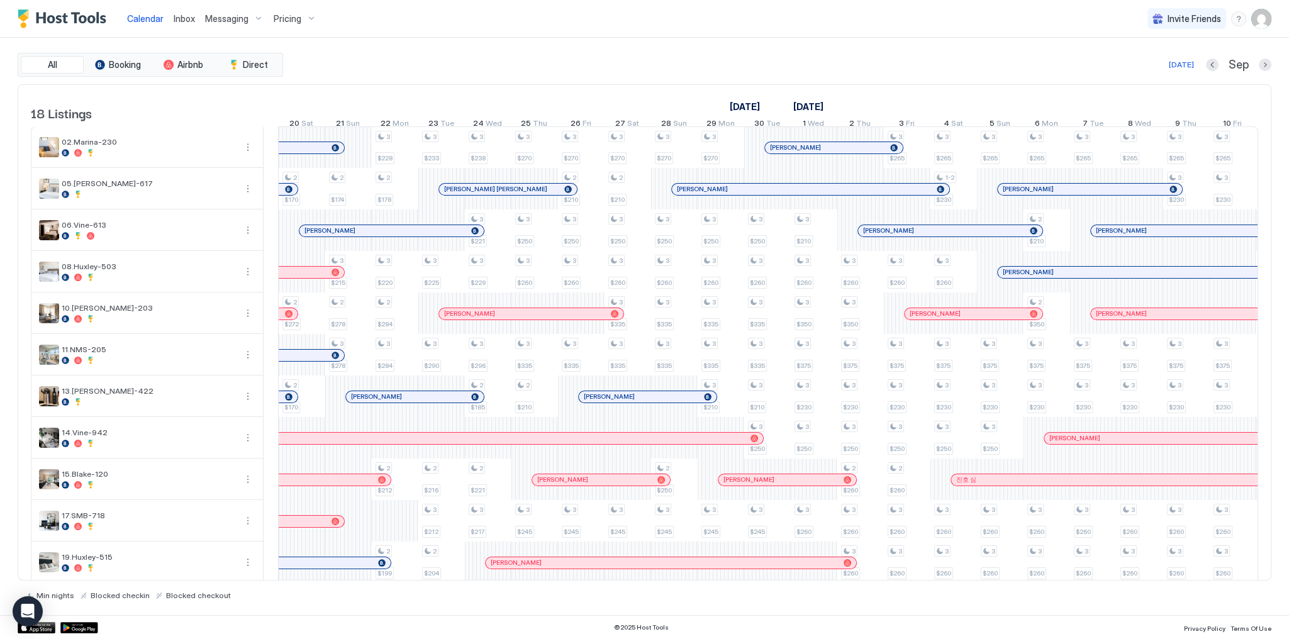
click at [186, 23] on link "Inbox" at bounding box center [184, 18] width 21 height 13
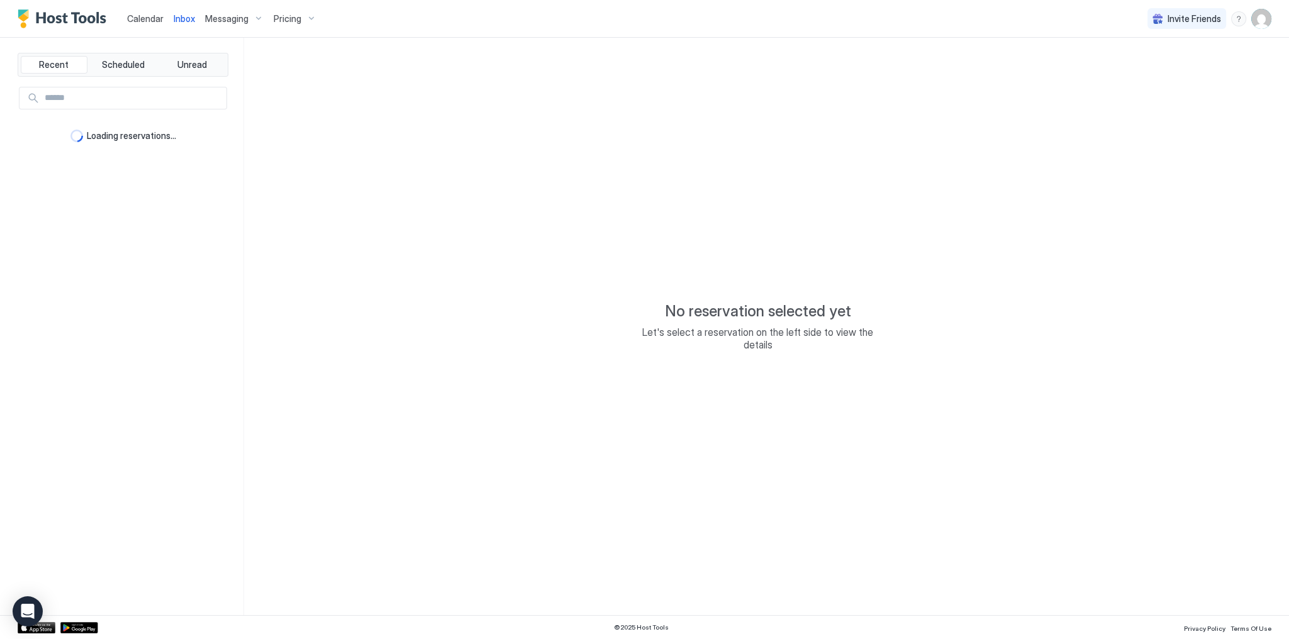
click at [186, 23] on link "Inbox" at bounding box center [184, 18] width 21 height 13
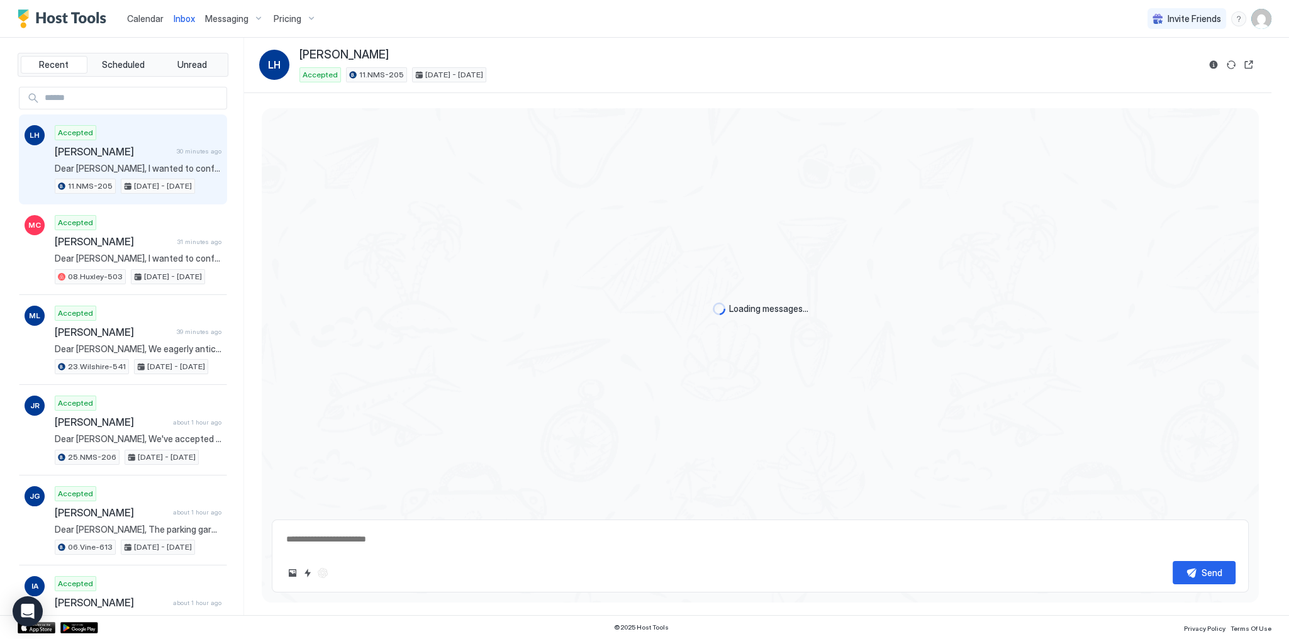
scroll to position [302, 0]
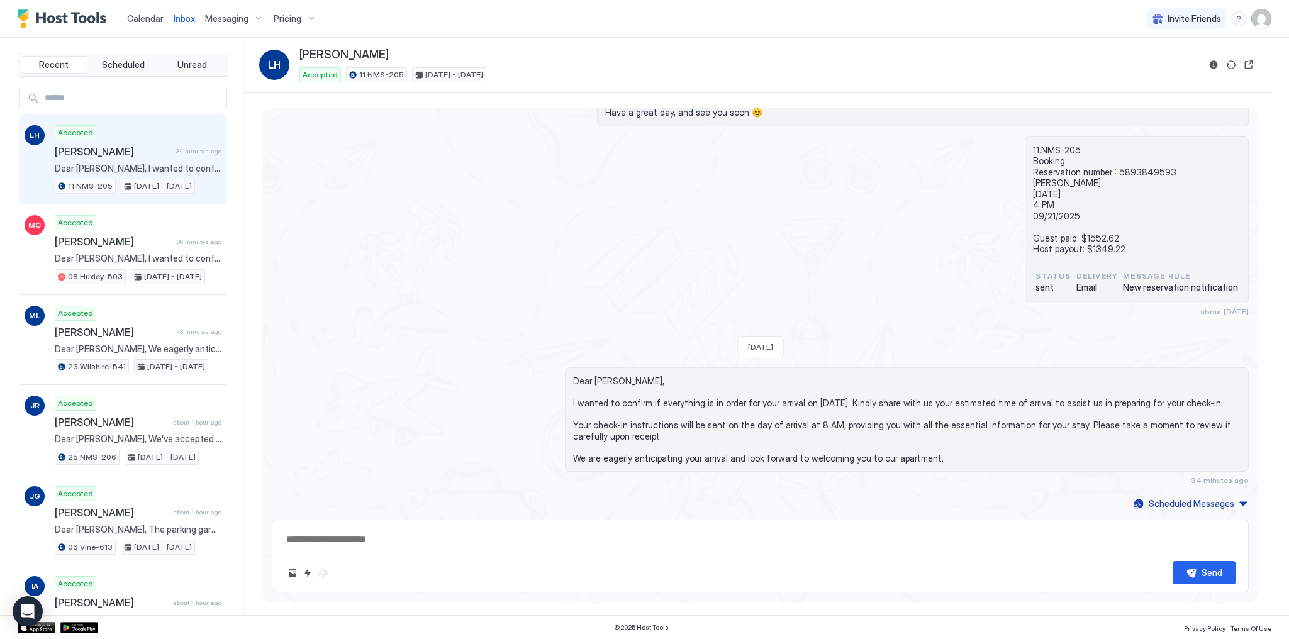
click at [773, 319] on div "Loading messages... Fri, August 15th 2025 Dear Leo, Thank you for choosing to s…" at bounding box center [760, 159] width 997 height 706
click at [758, 240] on div "11.NMS-205 Booking Reservation number : 5893849593 Leo Hwang 09/17/2025 4 PM 09…" at bounding box center [760, 226] width 977 height 180
click at [908, 406] on span "Dear [PERSON_NAME], I wanted to confirm if everything is in order for your arri…" at bounding box center [906, 419] width 667 height 88
click at [905, 401] on span "Dear [PERSON_NAME], I wanted to confirm if everything is in order for your arri…" at bounding box center [906, 419] width 667 height 88
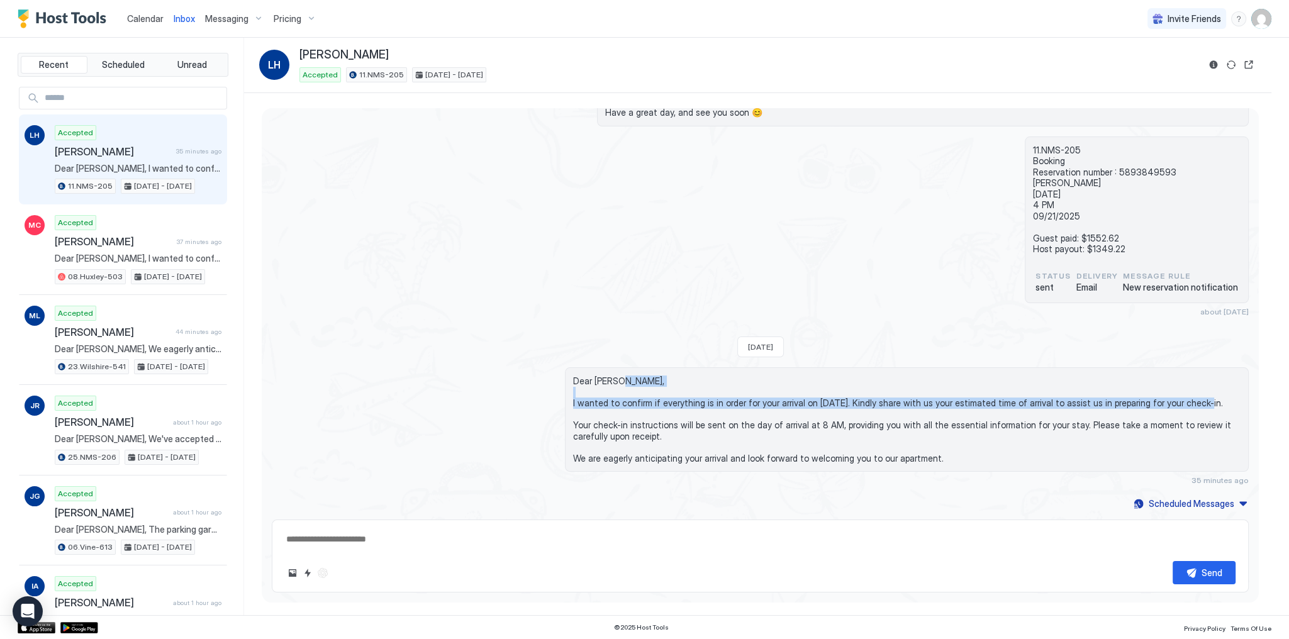
click at [905, 401] on span "Dear [PERSON_NAME], I wanted to confirm if everything is in order for your arri…" at bounding box center [906, 419] width 667 height 88
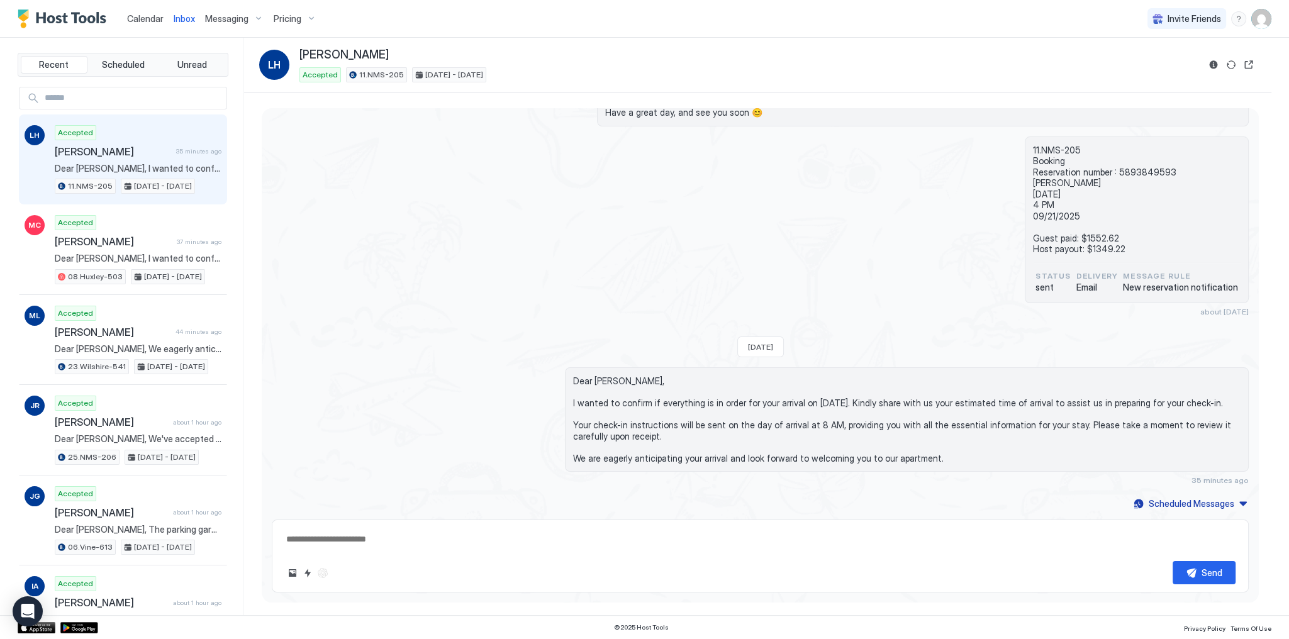
click at [573, 375] on span "Dear [PERSON_NAME], I wanted to confirm if everything is in order for your arri…" at bounding box center [906, 419] width 667 height 88
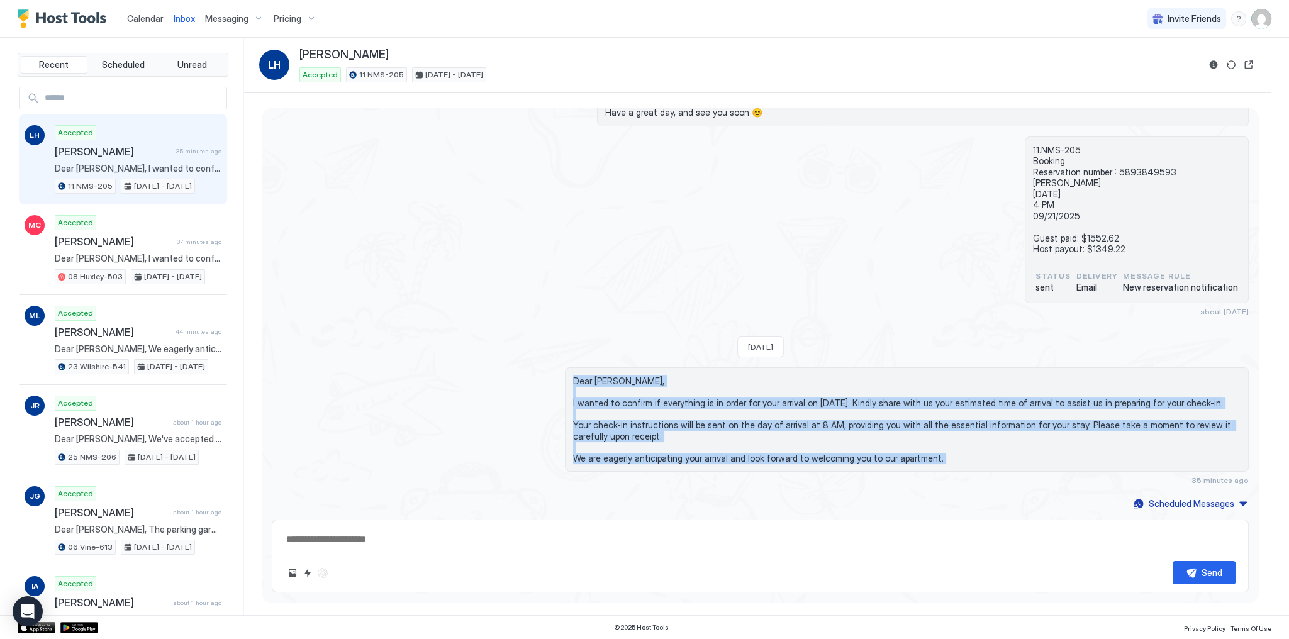
drag, startPoint x: 572, startPoint y: 375, endPoint x: 643, endPoint y: 460, distance: 110.7
click at [643, 460] on span "Dear [PERSON_NAME], I wanted to confirm if everything is in order for your arri…" at bounding box center [906, 419] width 667 height 88
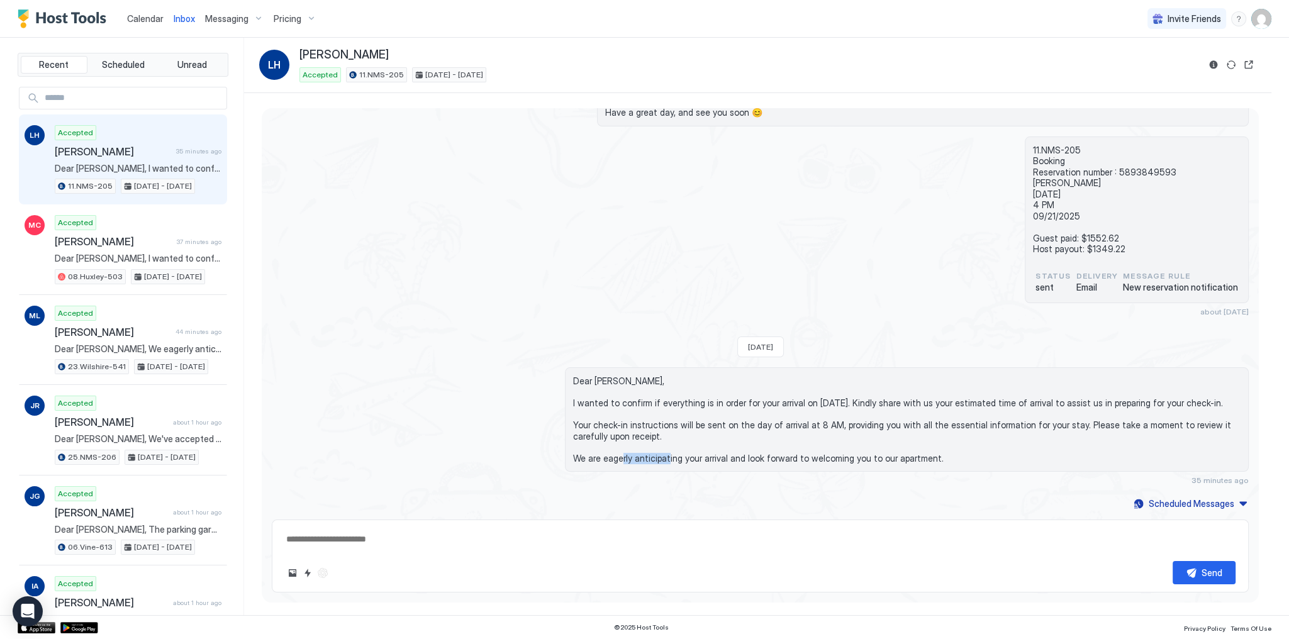
click at [643, 460] on span "Dear [PERSON_NAME], I wanted to confirm if everything is in order for your arri…" at bounding box center [906, 419] width 667 height 88
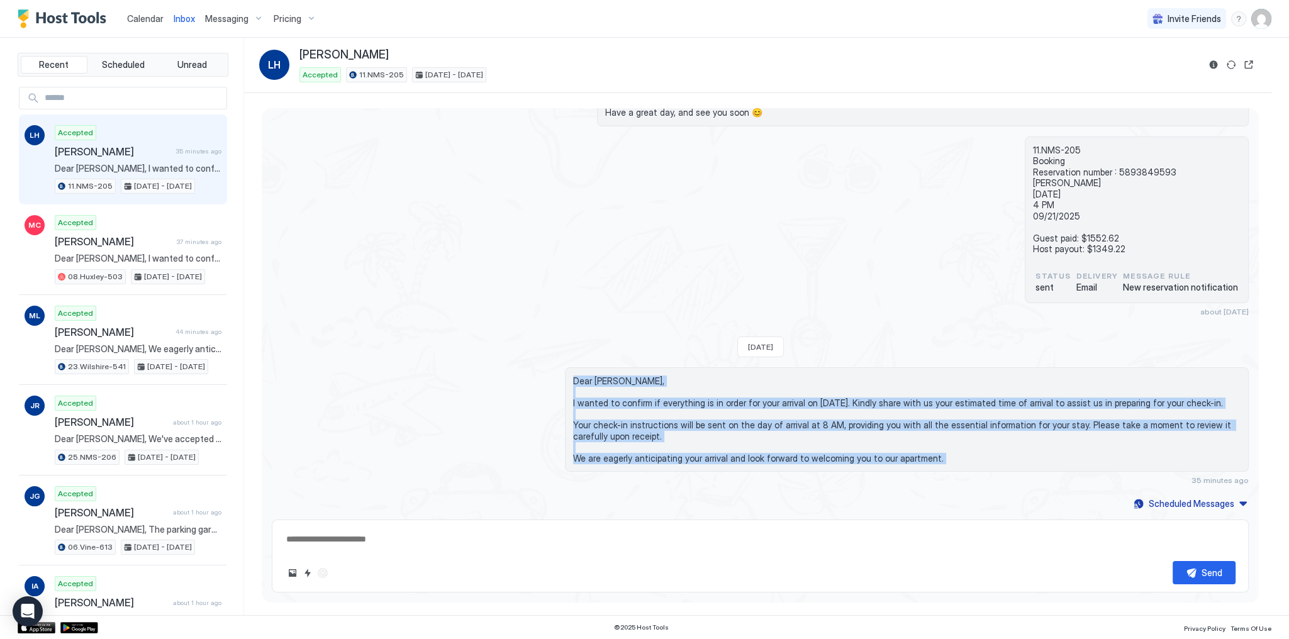
drag, startPoint x: 643, startPoint y: 460, endPoint x: 597, endPoint y: 365, distance: 106.0
click at [597, 365] on div "Loading messages... Fri, August 15th 2025 Dear Leo, Thank you for choosing to s…" at bounding box center [760, 159] width 997 height 706
click at [598, 380] on span "Dear [PERSON_NAME], I wanted to confirm if everything is in order for your arri…" at bounding box center [906, 419] width 667 height 88
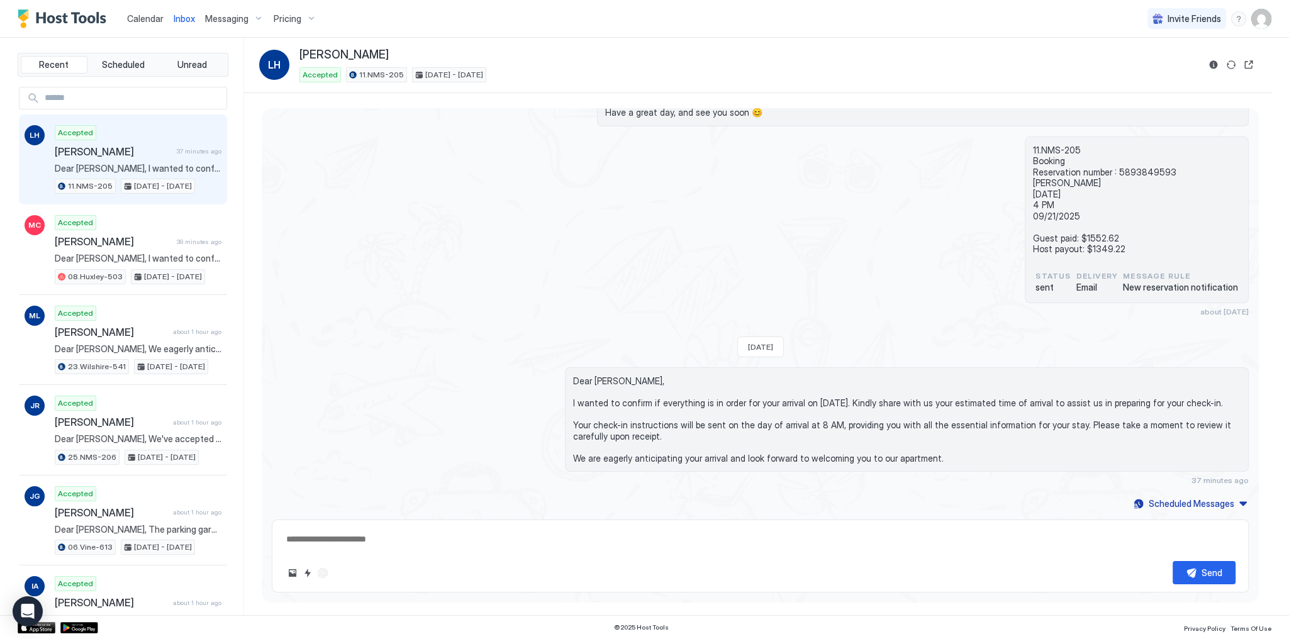
click at [596, 380] on span "Dear [PERSON_NAME], I wanted to confirm if everything is in order for your arri…" at bounding box center [906, 419] width 667 height 88
click at [594, 380] on span "Dear [PERSON_NAME], I wanted to confirm if everything is in order for your arri…" at bounding box center [906, 419] width 667 height 88
click at [774, 375] on span "Dear [PERSON_NAME], I wanted to confirm if everything is in order for your arri…" at bounding box center [906, 419] width 667 height 88
click at [180, 23] on span "Inbox" at bounding box center [184, 18] width 21 height 11
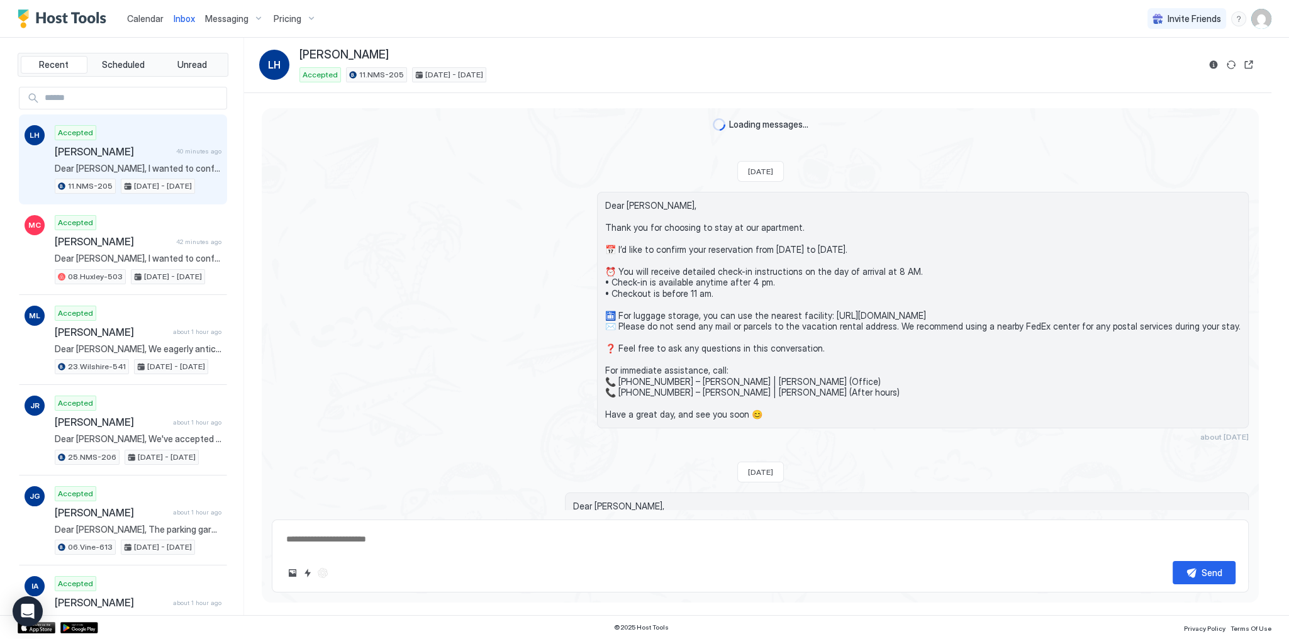
click at [180, 23] on span "Inbox" at bounding box center [184, 18] width 21 height 11
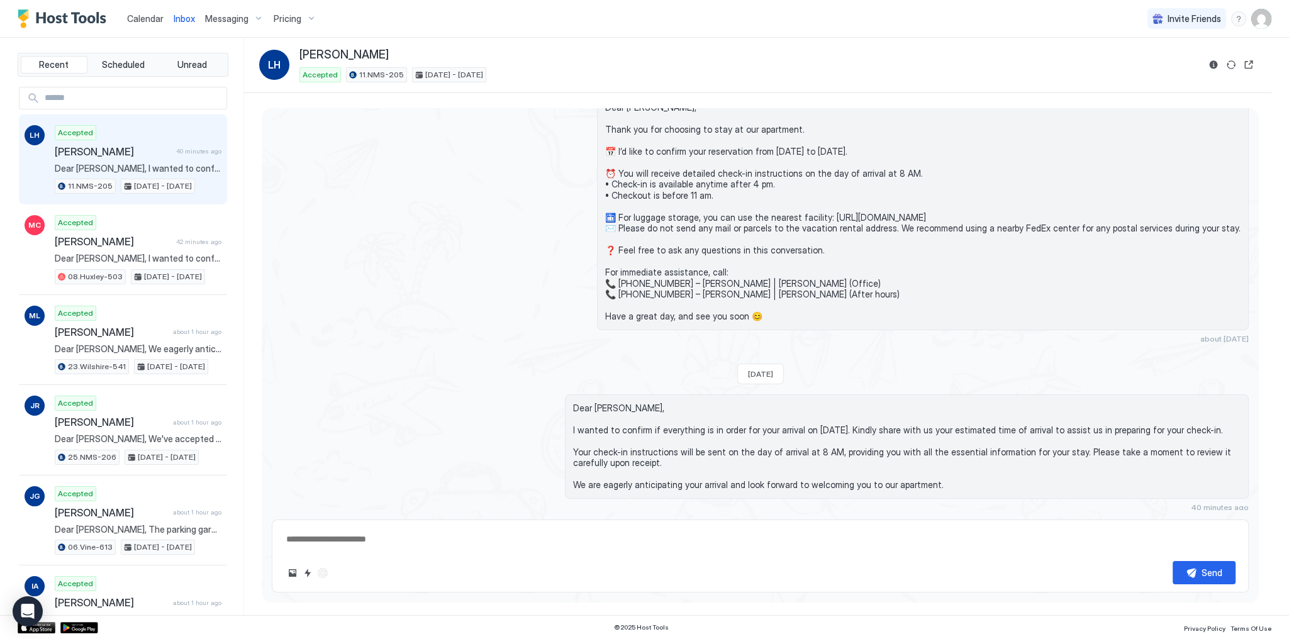
click at [180, 21] on span "Inbox" at bounding box center [184, 18] width 21 height 11
type textarea "*"
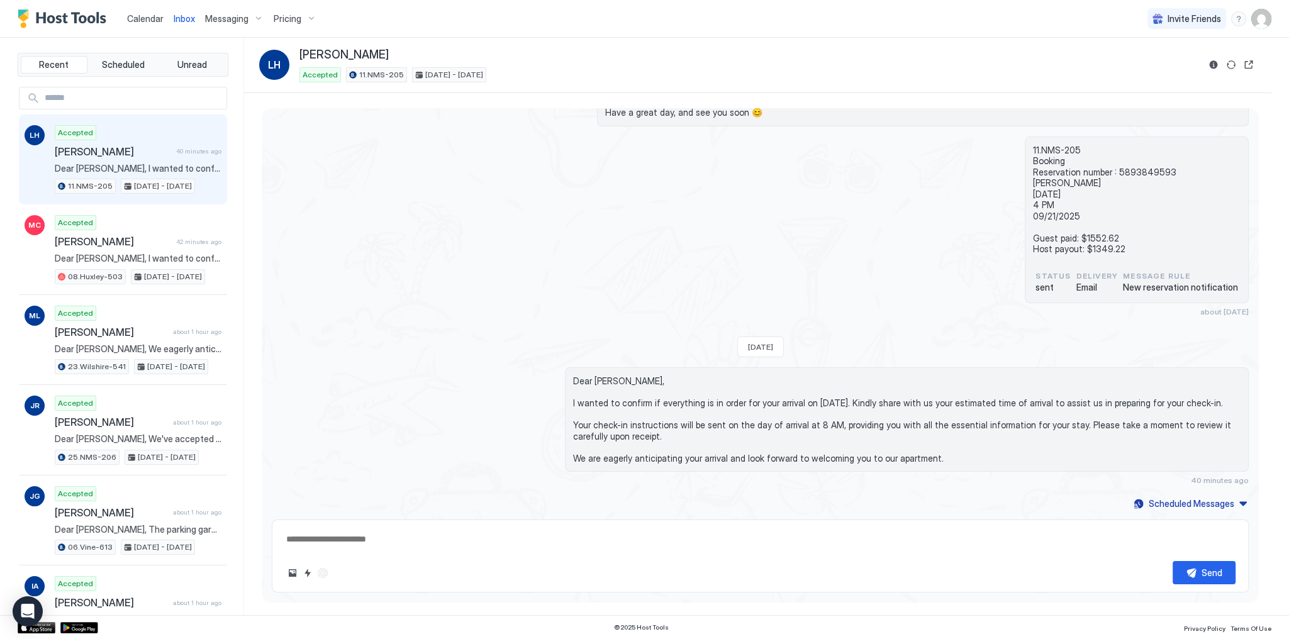
click at [462, 214] on div "11.NMS-205 Booking Reservation number : 5893849593 Leo Hwang 09/17/2025 4 PM 09…" at bounding box center [760, 226] width 977 height 180
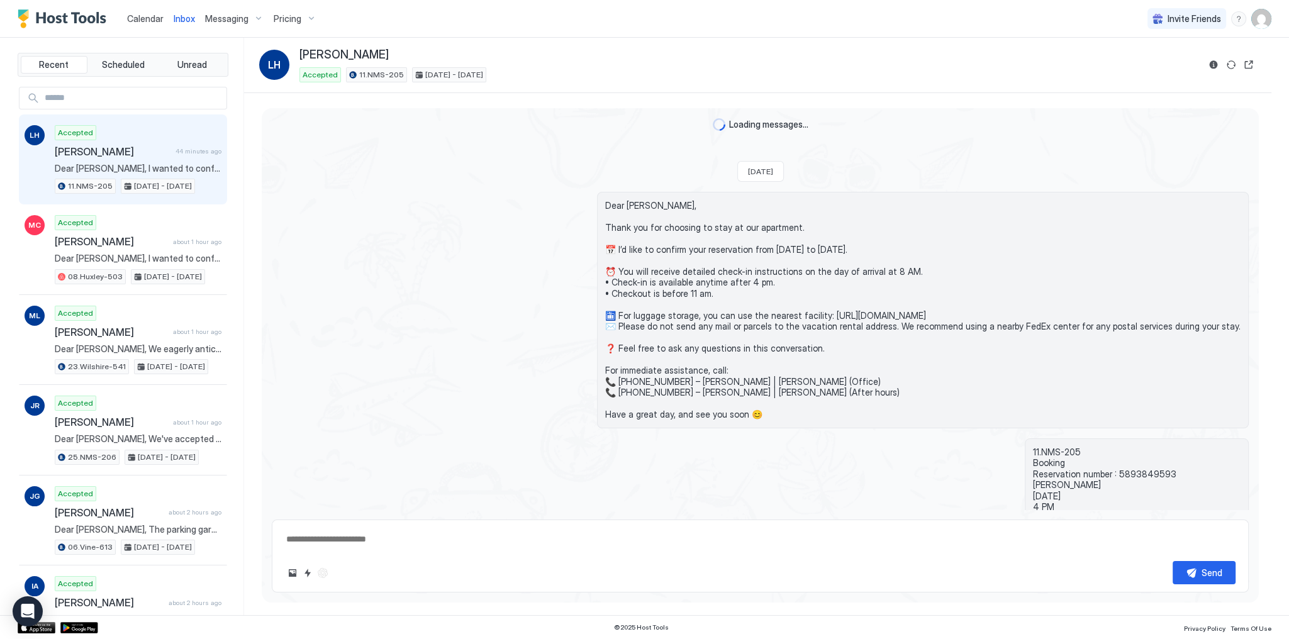
scroll to position [302, 0]
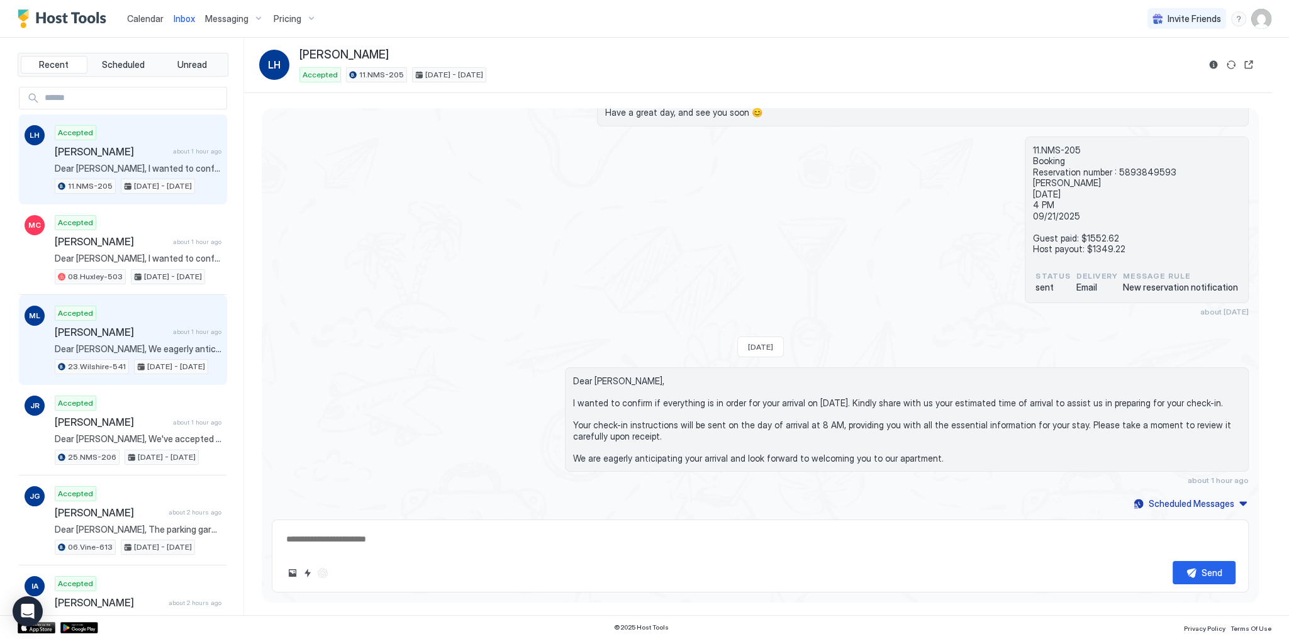
click at [184, 335] on div "[PERSON_NAME] about 1 hour ago" at bounding box center [138, 332] width 167 height 13
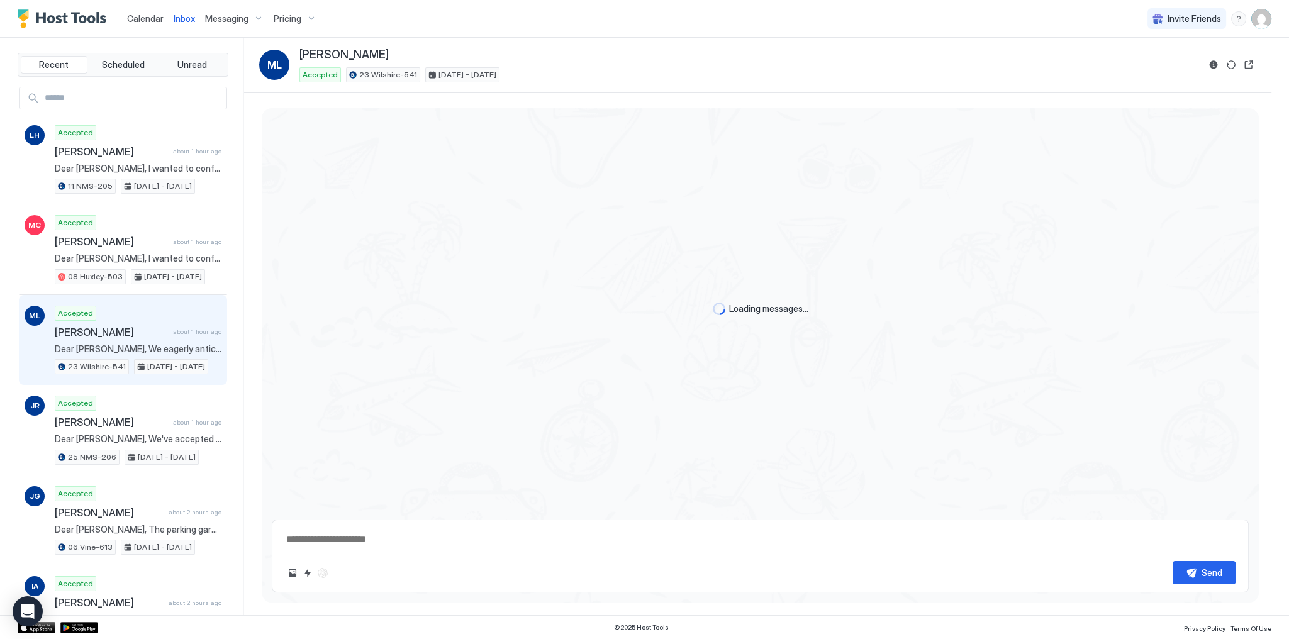
scroll to position [577, 0]
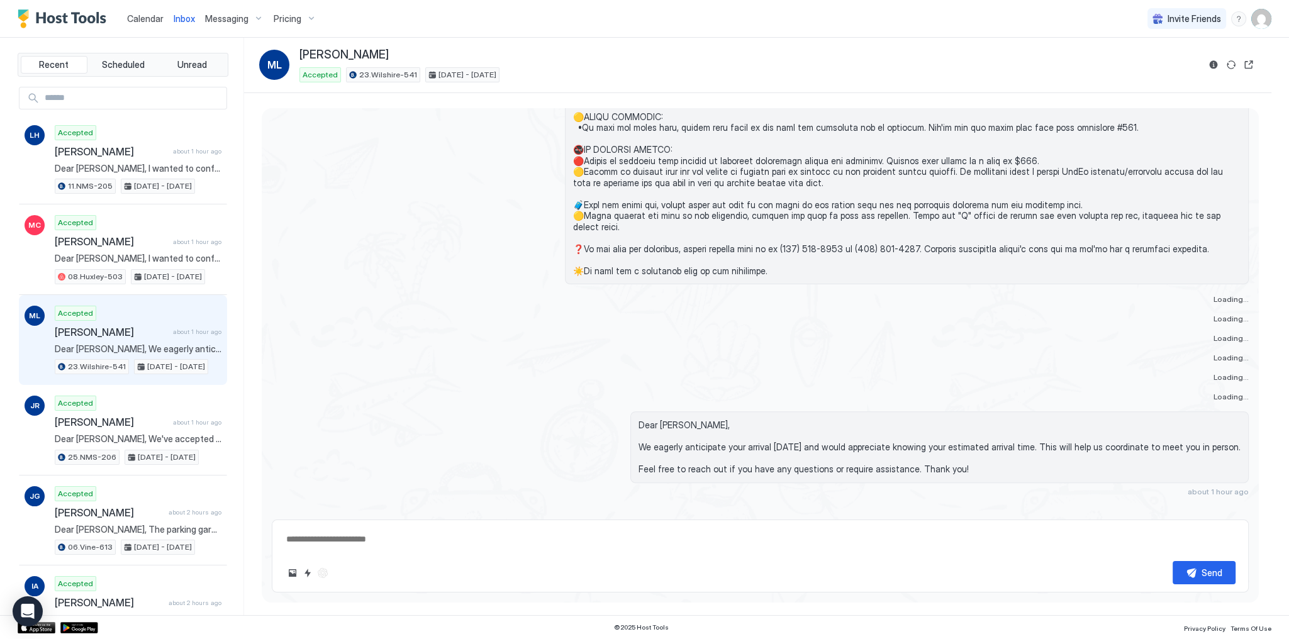
click at [1215, 70] on button "Reservation information" at bounding box center [1213, 64] width 15 height 15
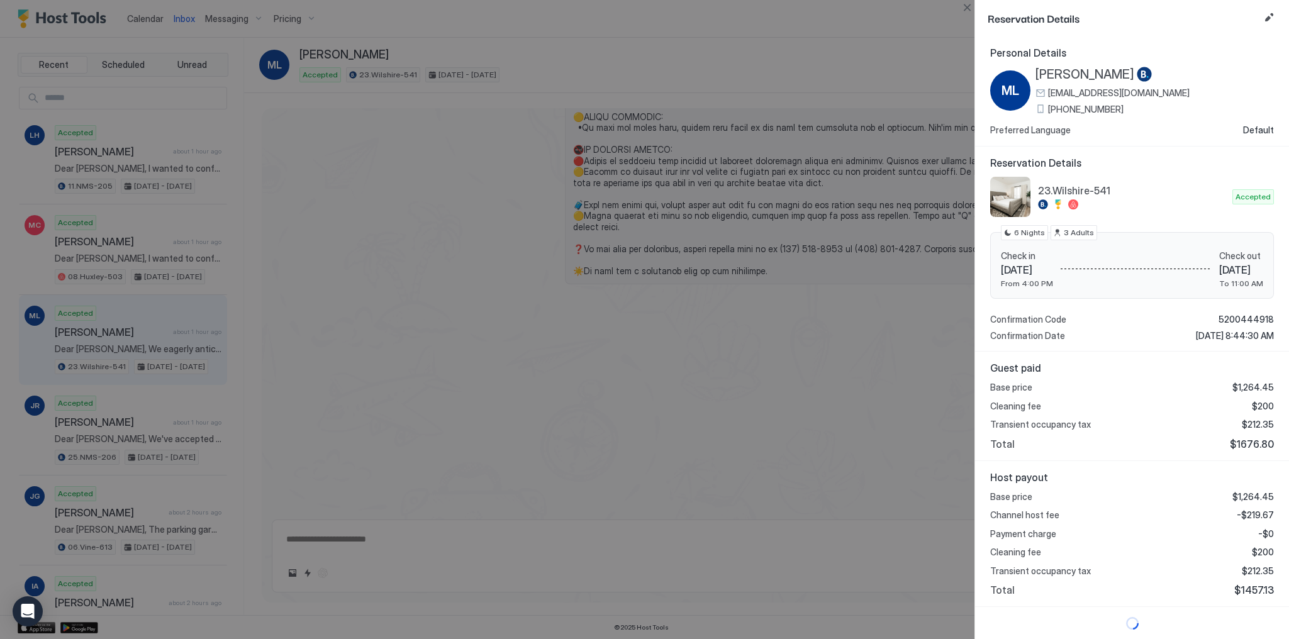
click at [1074, 67] on span "[PERSON_NAME]" at bounding box center [1084, 75] width 99 height 16
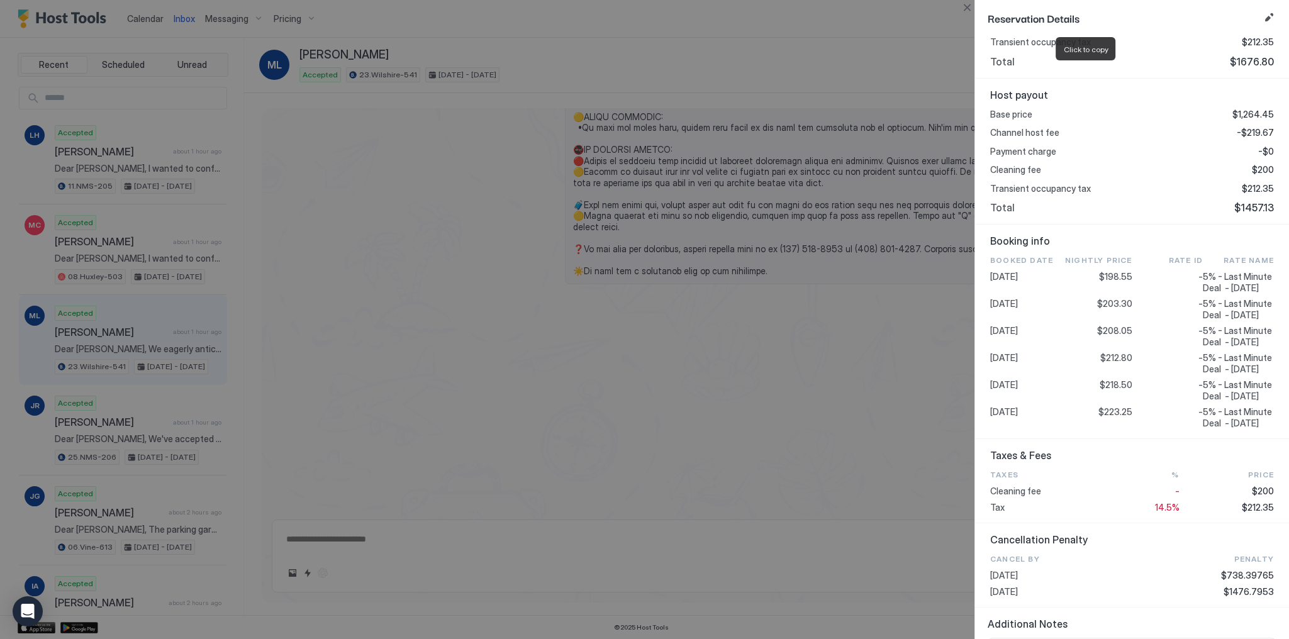
scroll to position [302, 0]
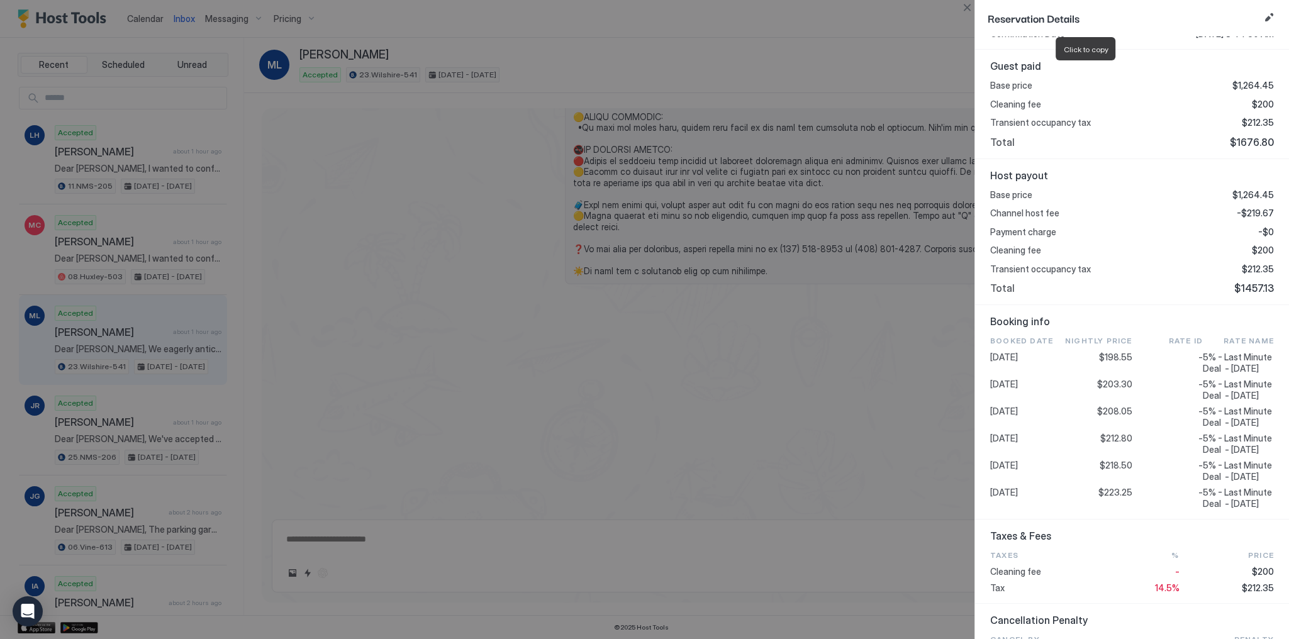
click at [1246, 287] on span "$1457.13" at bounding box center [1254, 288] width 40 height 13
click at [1246, 136] on span "$1676.80" at bounding box center [1252, 142] width 44 height 13
copy span "1676.80"
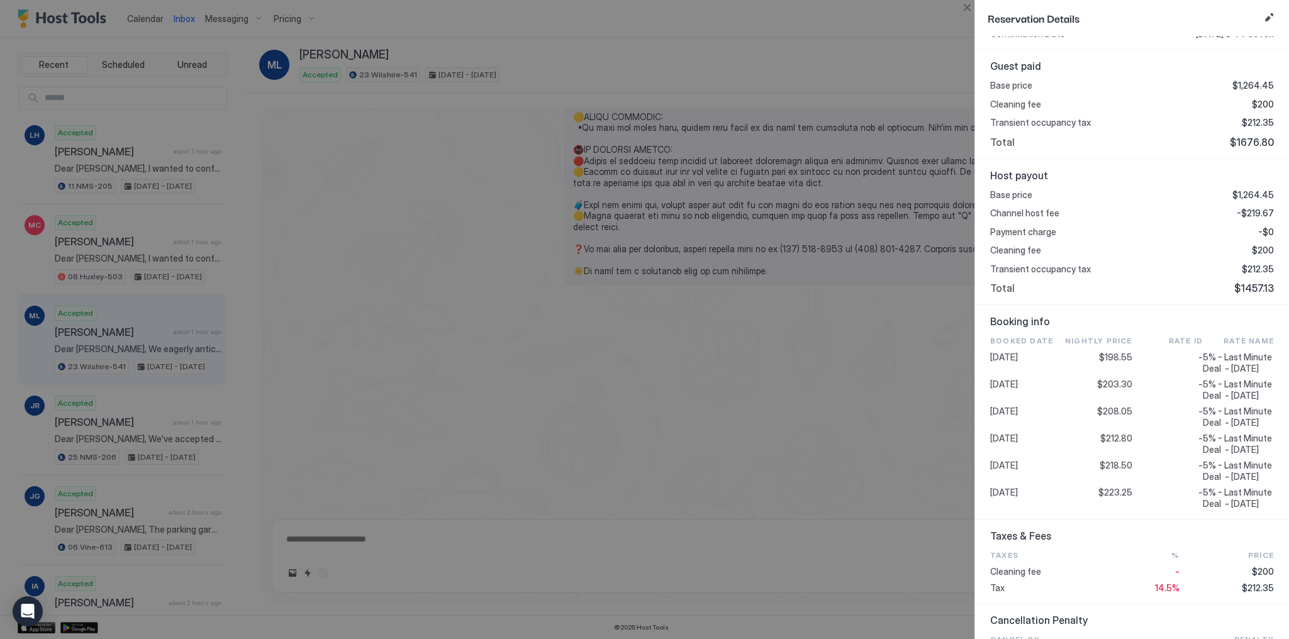
click at [1253, 204] on div "Base price $1,264.45 Channel host fee -$219.67 Payment charge -$0 Cleaning fee …" at bounding box center [1132, 242] width 284 height 106
click at [1253, 213] on span "-$219.67" at bounding box center [1254, 213] width 37 height 11
click at [1253, 214] on span "-$219.67" at bounding box center [1254, 213] width 37 height 11
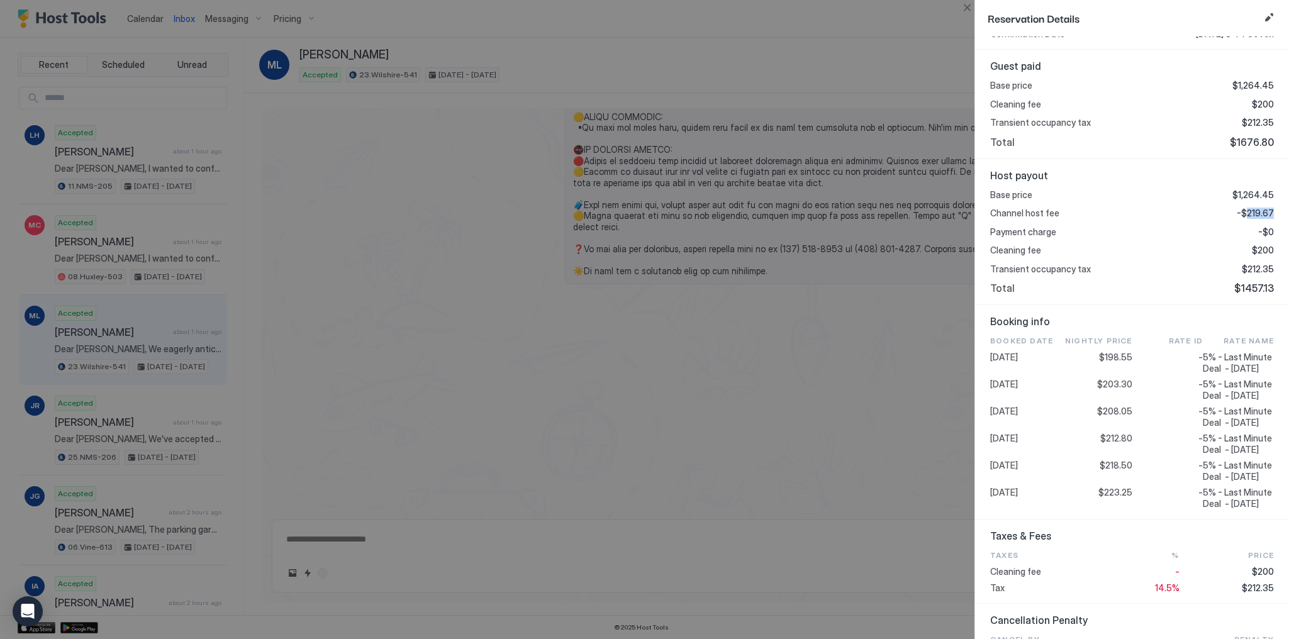
copy span "219.67"
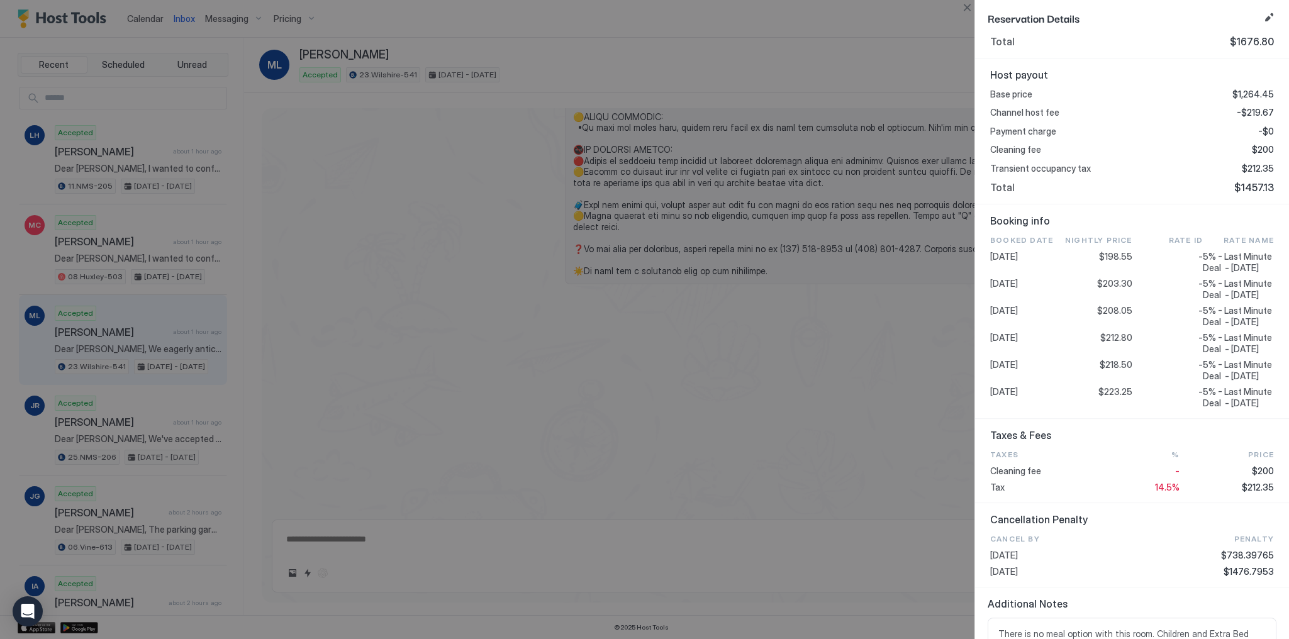
click at [1111, 361] on div "Booked Date Nightly Price Rate ID Rate Name 2025-09-15 $198.55 - 5% - Last Minu…" at bounding box center [1132, 322] width 284 height 174
click at [1112, 343] on span "$212.80" at bounding box center [1116, 337] width 32 height 11
copy span "212.80"
click at [1255, 170] on span "$212.35" at bounding box center [1257, 168] width 32 height 11
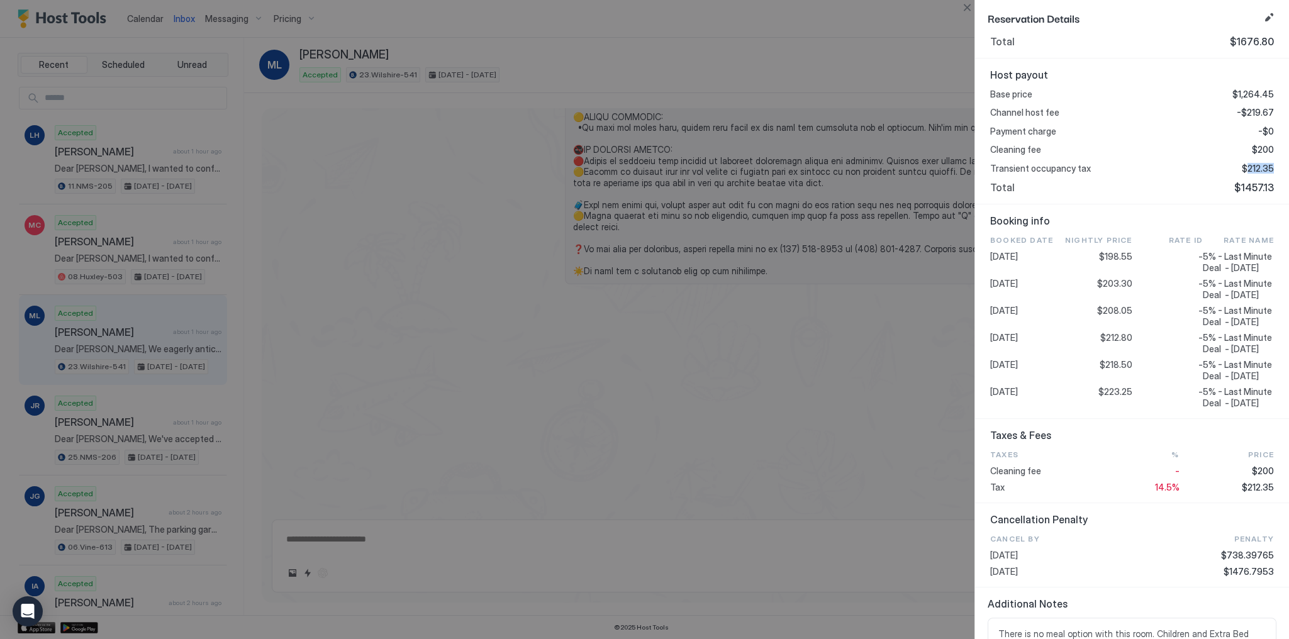
click at [1255, 170] on span "$212.35" at bounding box center [1257, 168] width 32 height 11
copy span "212.35"
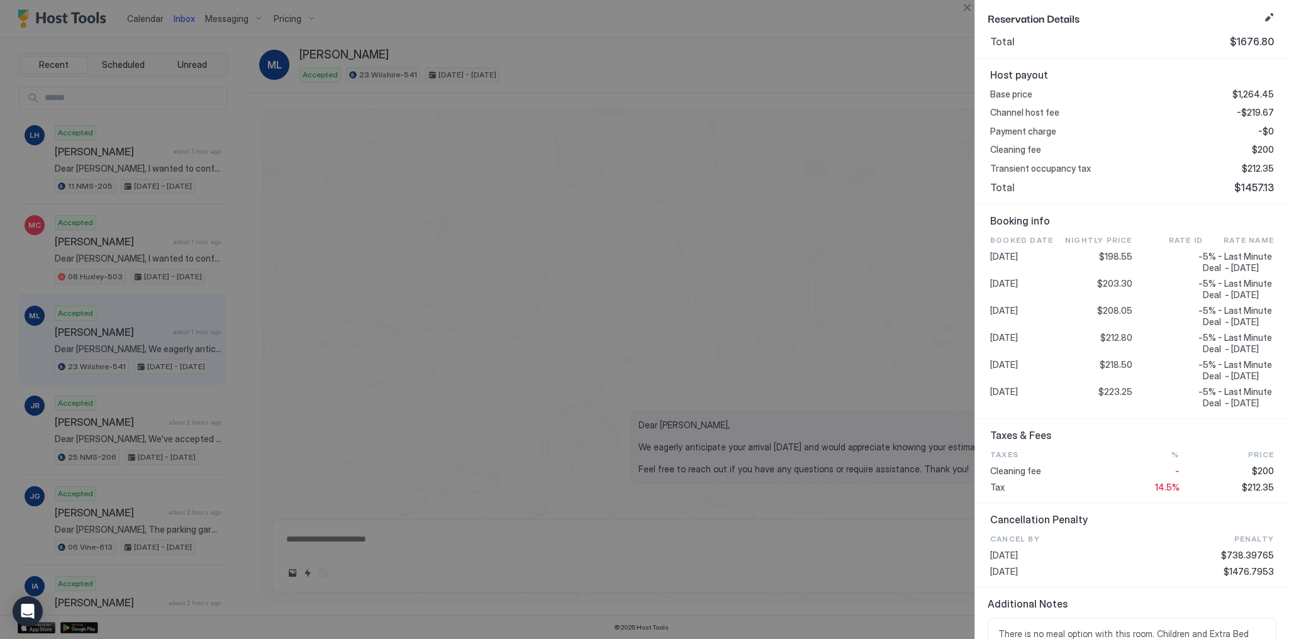
click at [752, 78] on div at bounding box center [644, 319] width 1289 height 639
click at [695, 83] on div at bounding box center [644, 319] width 1289 height 639
type textarea "*"
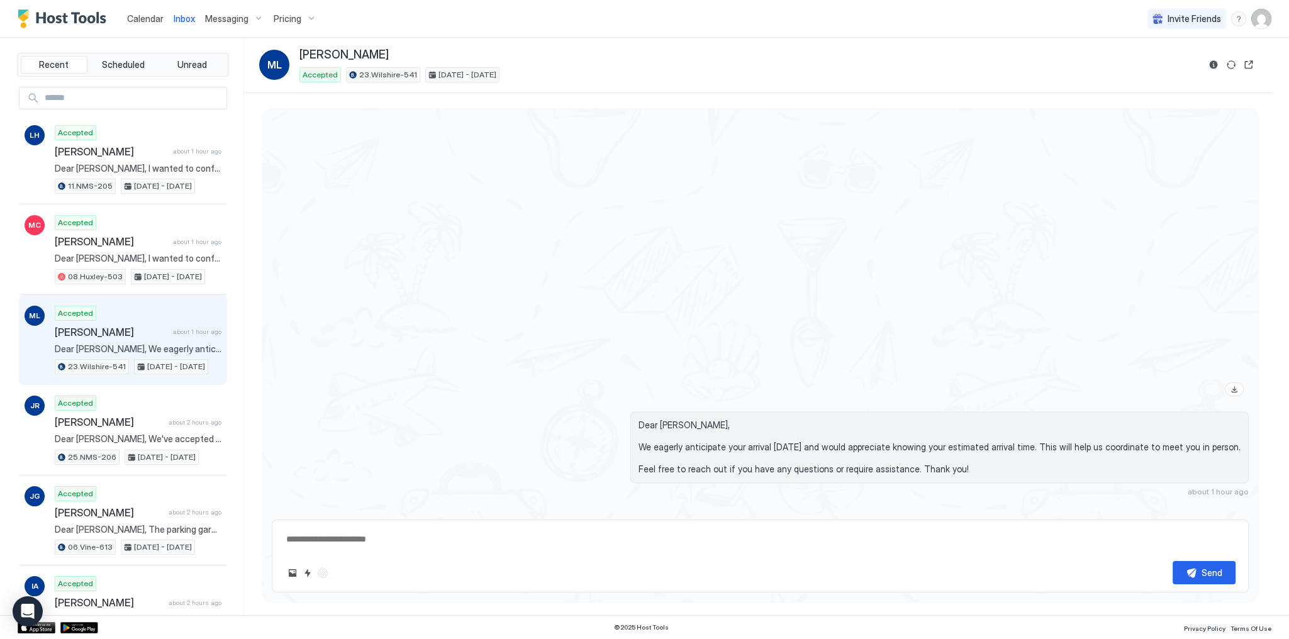
click at [638, 174] on div at bounding box center [907, 233] width 684 height 335
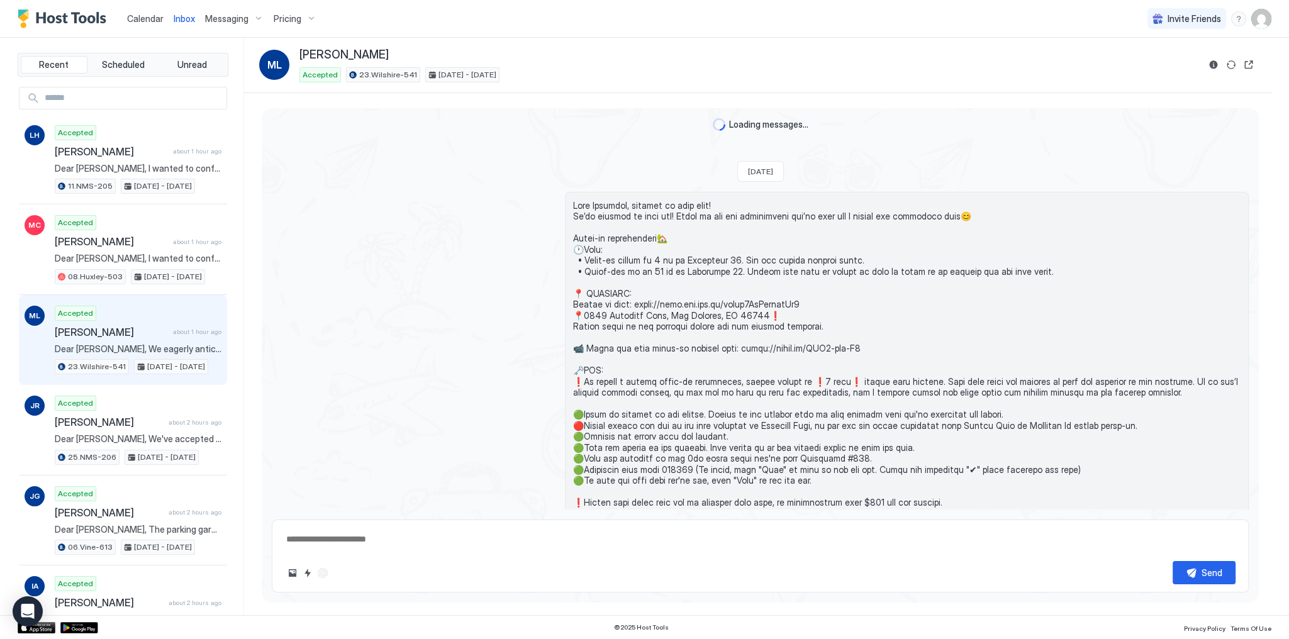
scroll to position [2223, 0]
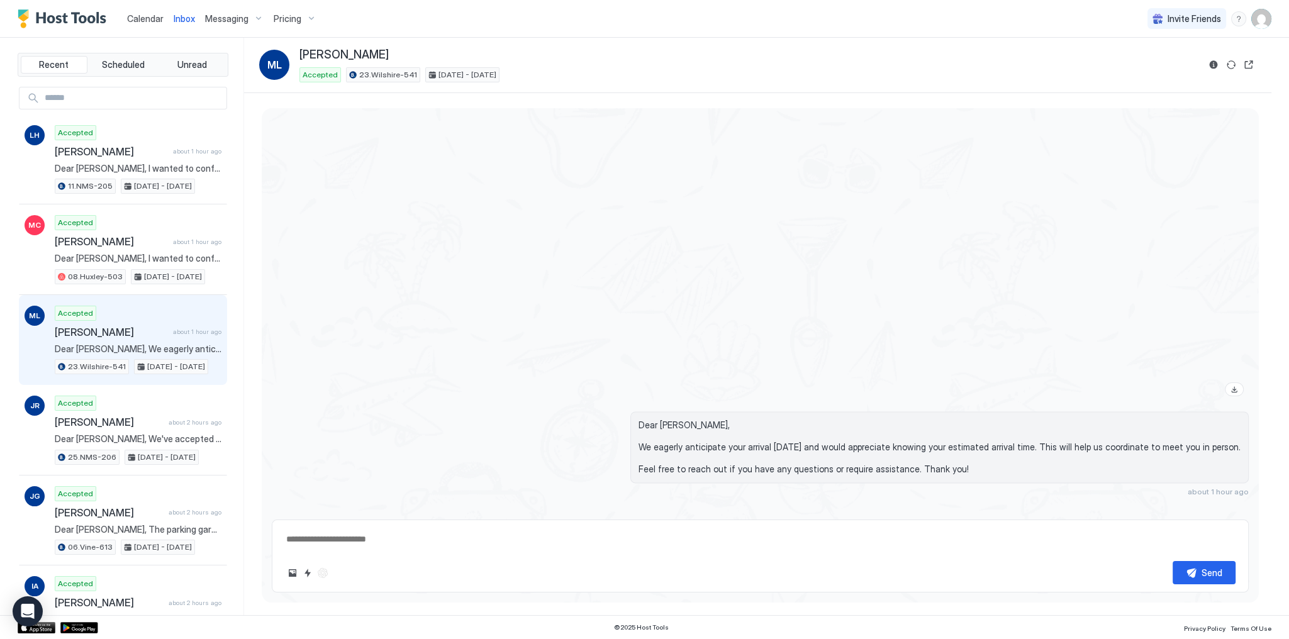
click at [156, 23] on span "Calendar" at bounding box center [145, 18] width 36 height 11
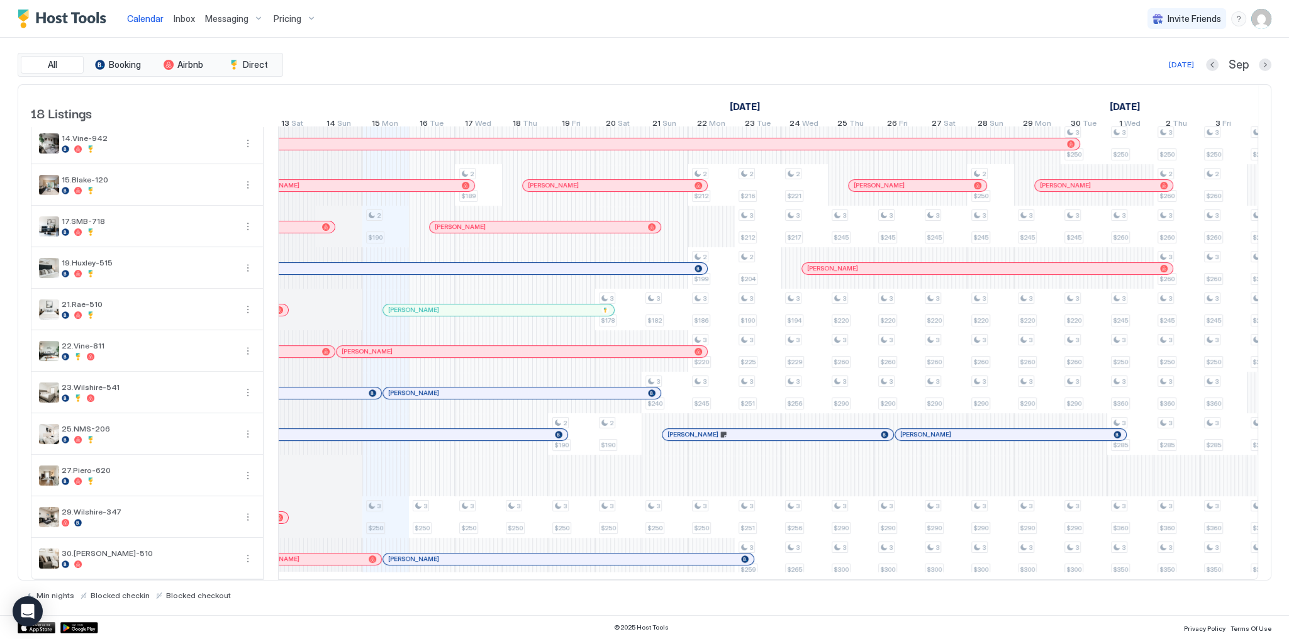
click at [618, 85] on div "[DATE] [DATE] [DATE] 31 Sun 1 Mon 2 Tue 3 Wed 4 Thu 5 Fri 6 Sat 7 Sun 8 Mon 9 T…" at bounding box center [154, 109] width 980 height 49
click at [737, 107] on link "[DATE]" at bounding box center [744, 106] width 36 height 18
click at [708, 96] on div "[DATE] [DATE] [DATE] 31 Sun 1 Mon 2 Tue 3 Wed 4 Thu 5 Fri 6 Sat 7 Sun 8 Mon 9 T…" at bounding box center [768, 109] width 980 height 49
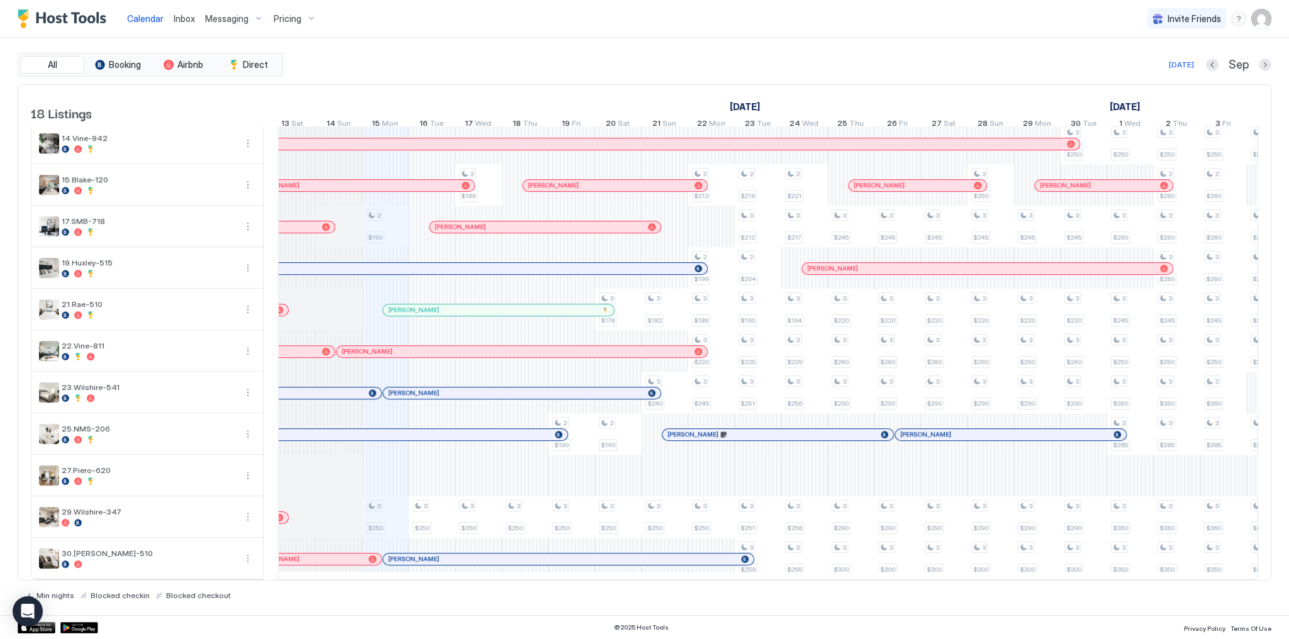
click at [748, 108] on link "[DATE]" at bounding box center [744, 106] width 36 height 18
click at [704, 104] on div "[DATE]" at bounding box center [408, 106] width 1396 height 18
click at [727, 105] on link "[DATE]" at bounding box center [744, 106] width 36 height 18
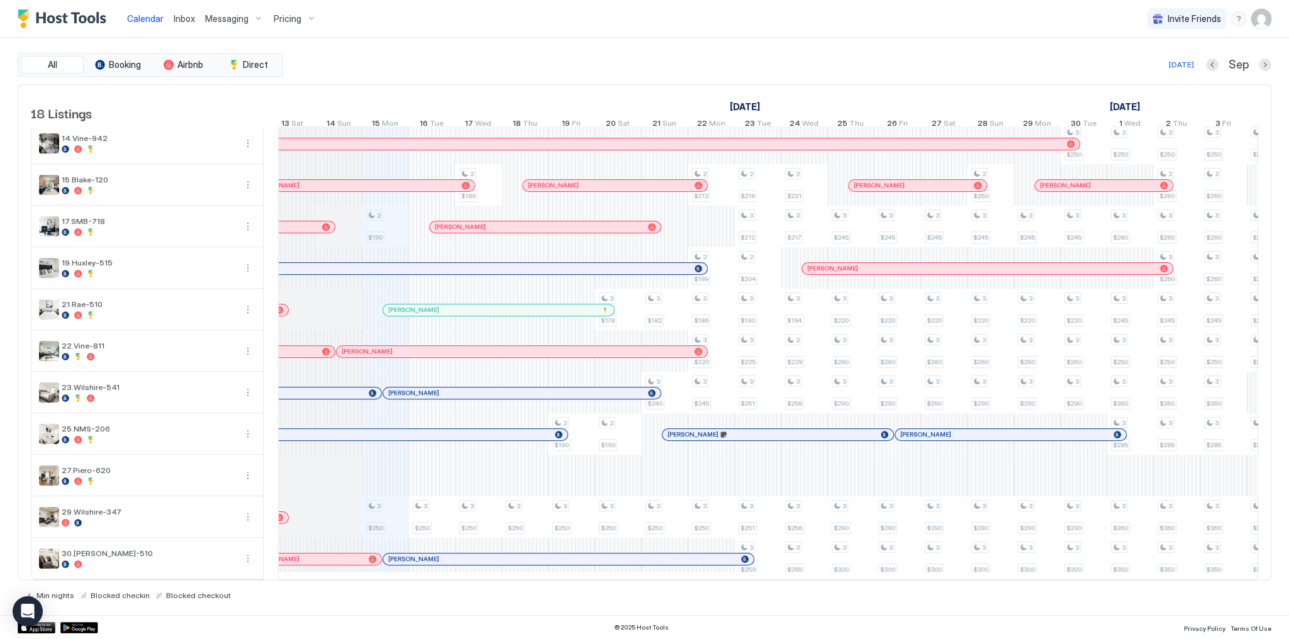
click at [727, 105] on link "[DATE]" at bounding box center [744, 106] width 36 height 18
click at [746, 106] on link "[DATE]" at bounding box center [744, 106] width 36 height 18
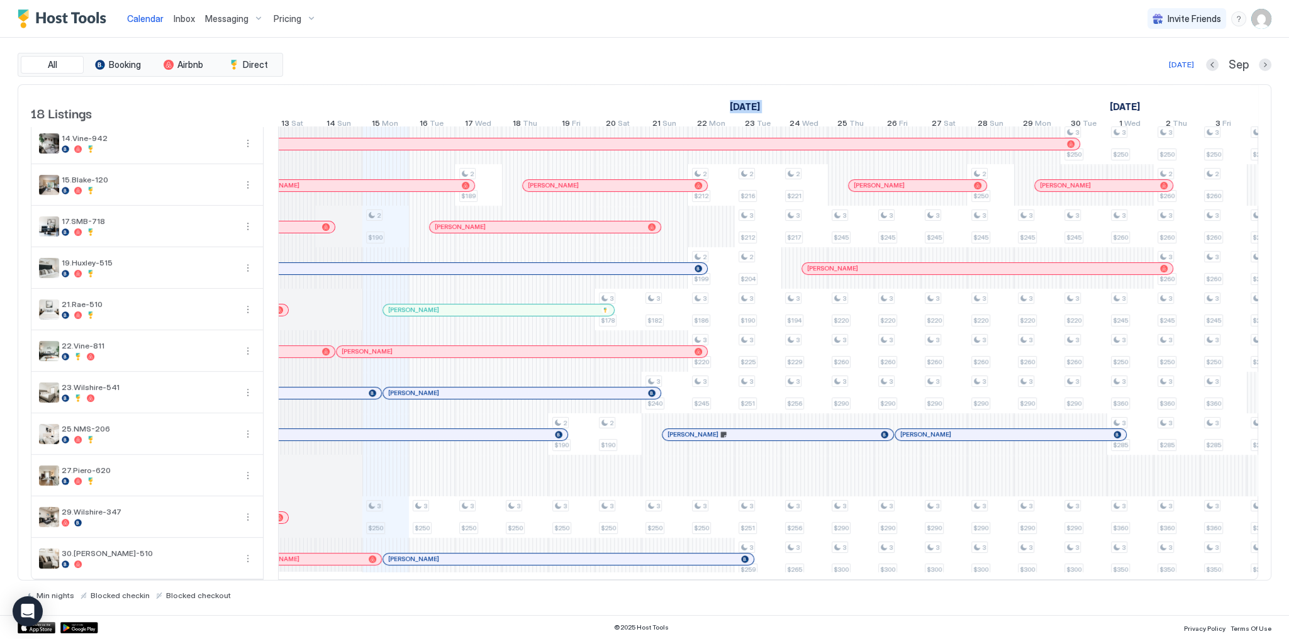
click at [746, 106] on link "[DATE]" at bounding box center [744, 106] width 36 height 18
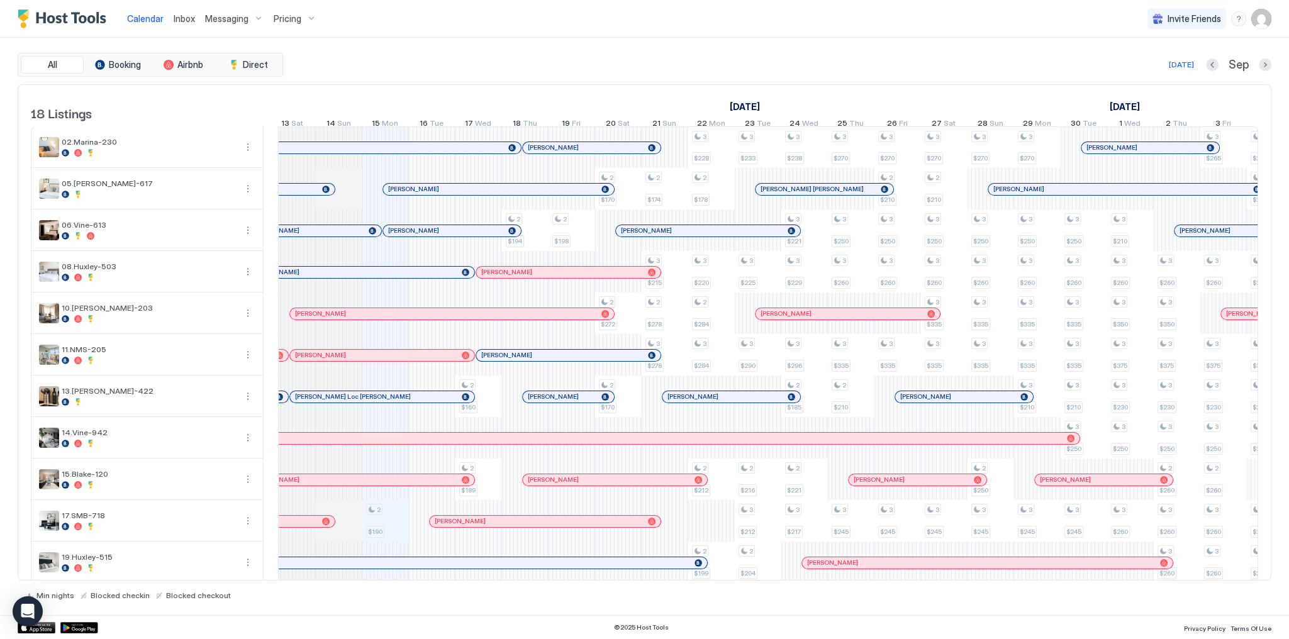
click at [478, 58] on div "[DATE] Sep" at bounding box center [778, 64] width 985 height 15
click at [478, 51] on div "All Booking Airbnb Direct [DATE] [DATE] Listings [DATE] [DATE] [DATE] 31 Sun 1 …" at bounding box center [644, 326] width 1253 height 577
click at [503, 35] on div "Calendar Inbox Messaging Pricing Invite Friends SG" at bounding box center [644, 19] width 1289 height 38
click at [476, 85] on div "[DATE] [DATE] [DATE] 31 Sun 1 Mon 2 Tue 3 Wed 4 Thu 5 Fri 6 Sat 7 Sun 8 Mon 9 T…" at bounding box center [154, 109] width 980 height 49
click at [527, 87] on div "[DATE] [DATE] [DATE] 31 Sun 1 Mon 2 Tue 3 Wed 4 Thu 5 Fri 6 Sat 7 Sun 8 Mon 9 T…" at bounding box center [154, 109] width 980 height 49
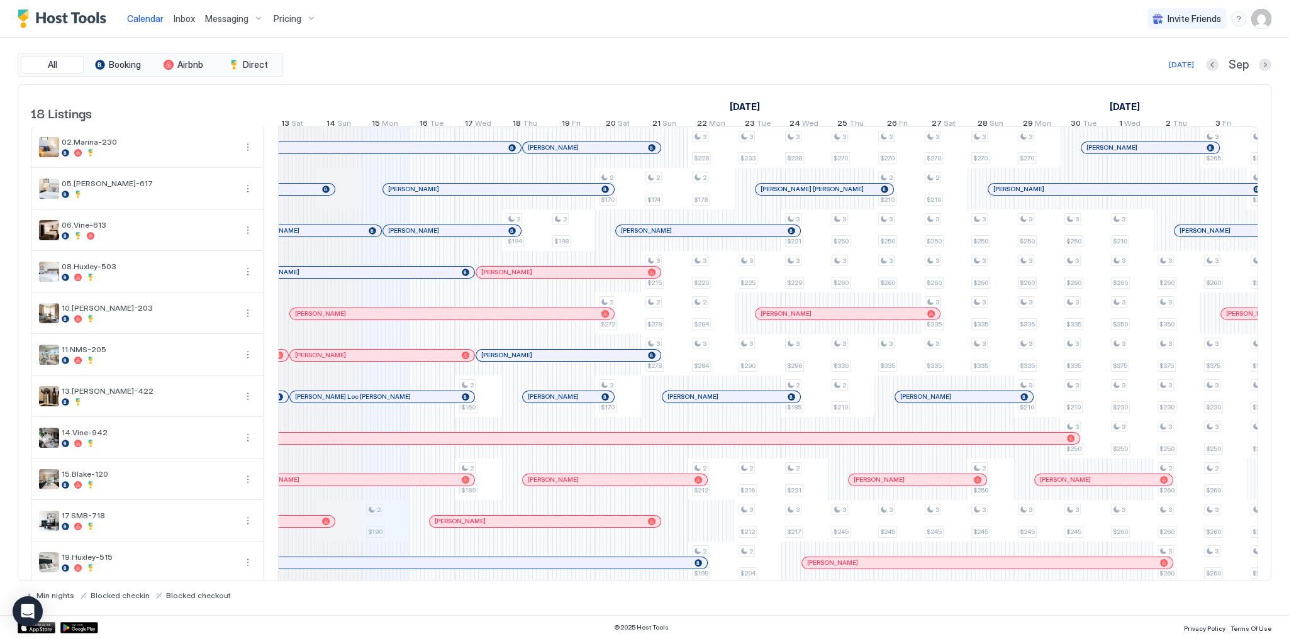
click at [601, 60] on div "[DATE] Sep" at bounding box center [778, 64] width 985 height 15
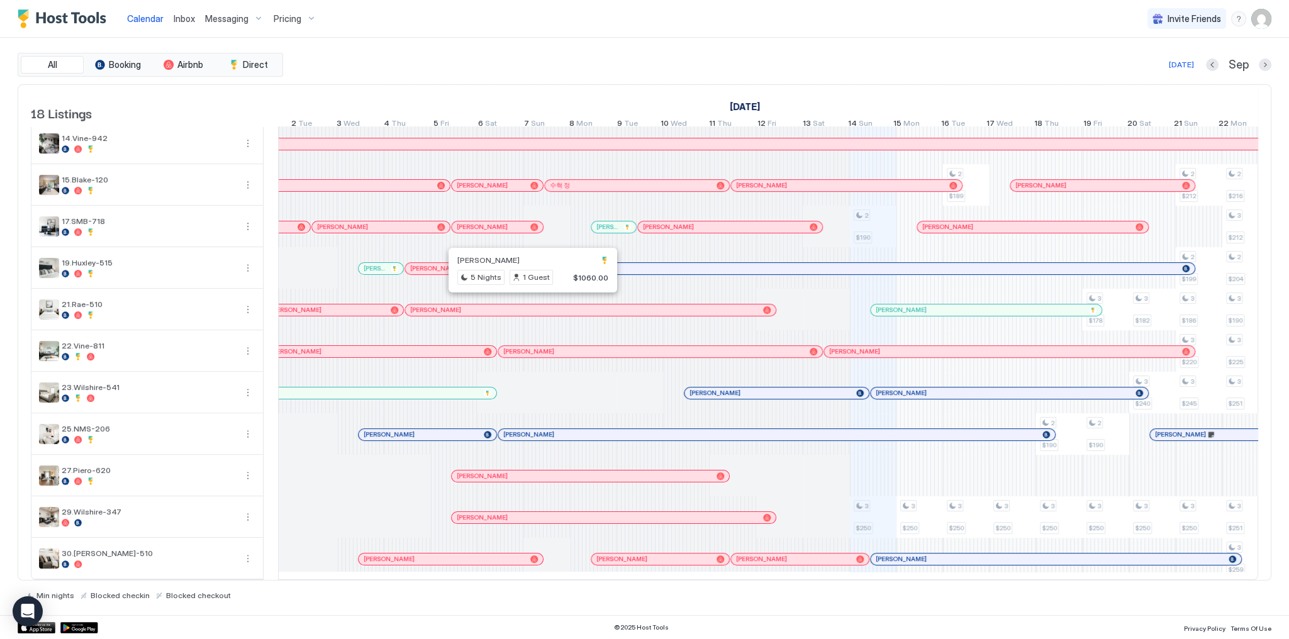
scroll to position [0, 938]
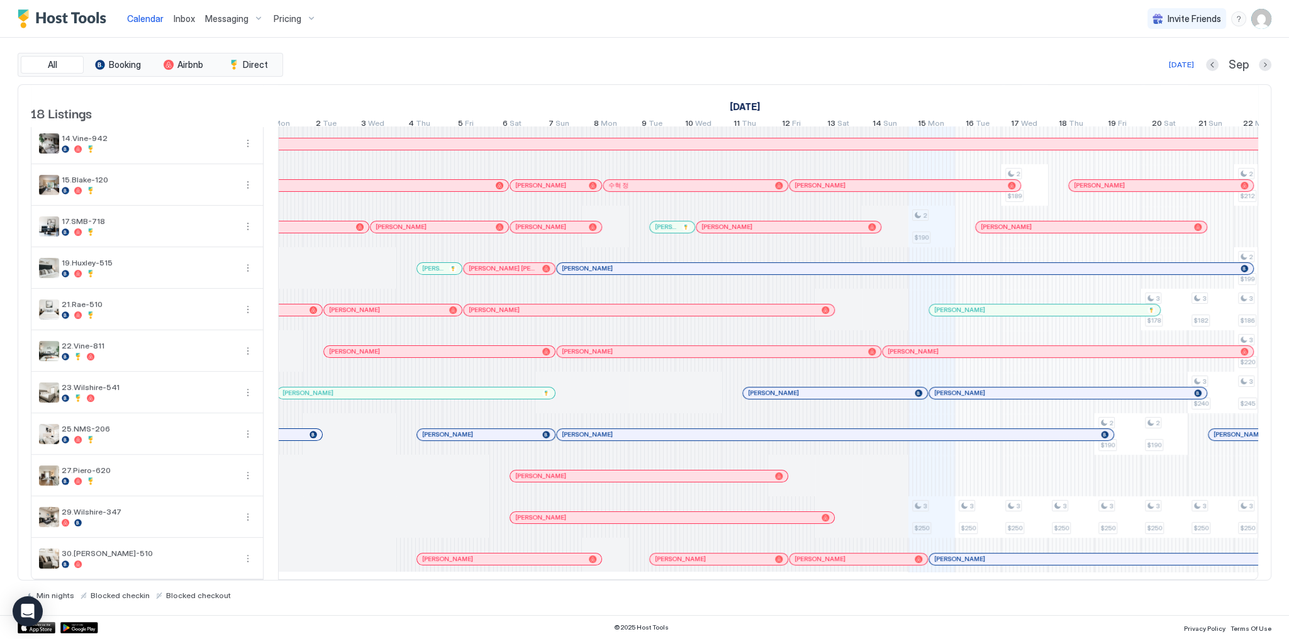
click at [568, 87] on div "[DATE] [DATE] [DATE] 11 Mon 12 Tue 13 Wed 14 Thu 15 Fri 16 Sat 17 Sun 18 Mon 19…" at bounding box center [768, 109] width 980 height 49
click at [747, 72] on div "All Booking Airbnb Direct [DATE] Sep" at bounding box center [644, 65] width 1253 height 24
click at [597, 81] on div "All Booking Airbnb Direct [DATE] [DATE] Listings [DATE] [DATE] [DATE] 11 Mon 12…" at bounding box center [644, 326] width 1253 height 547
click at [575, 42] on div "All Booking Airbnb Direct [DATE] [DATE] Listings [DATE] [DATE] [DATE] 11 Mon 12…" at bounding box center [644, 326] width 1253 height 577
click at [196, 20] on div "Inbox" at bounding box center [184, 18] width 31 height 23
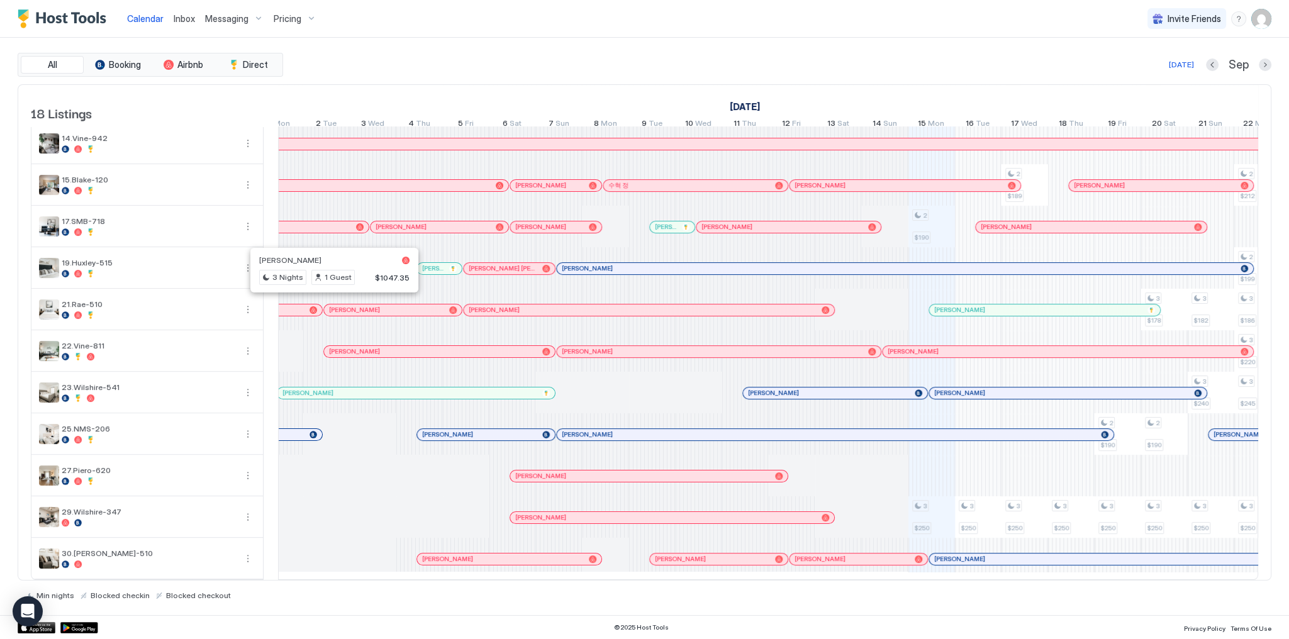
click at [187, 18] on span "Inbox" at bounding box center [184, 18] width 21 height 11
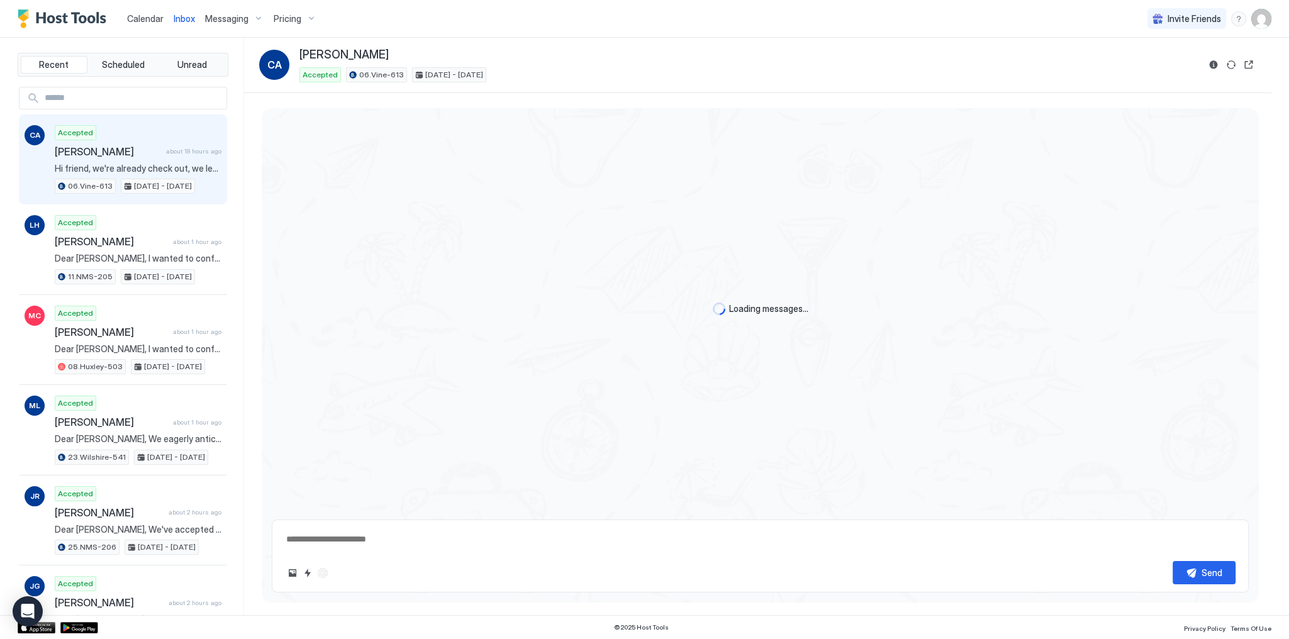
scroll to position [2570, 0]
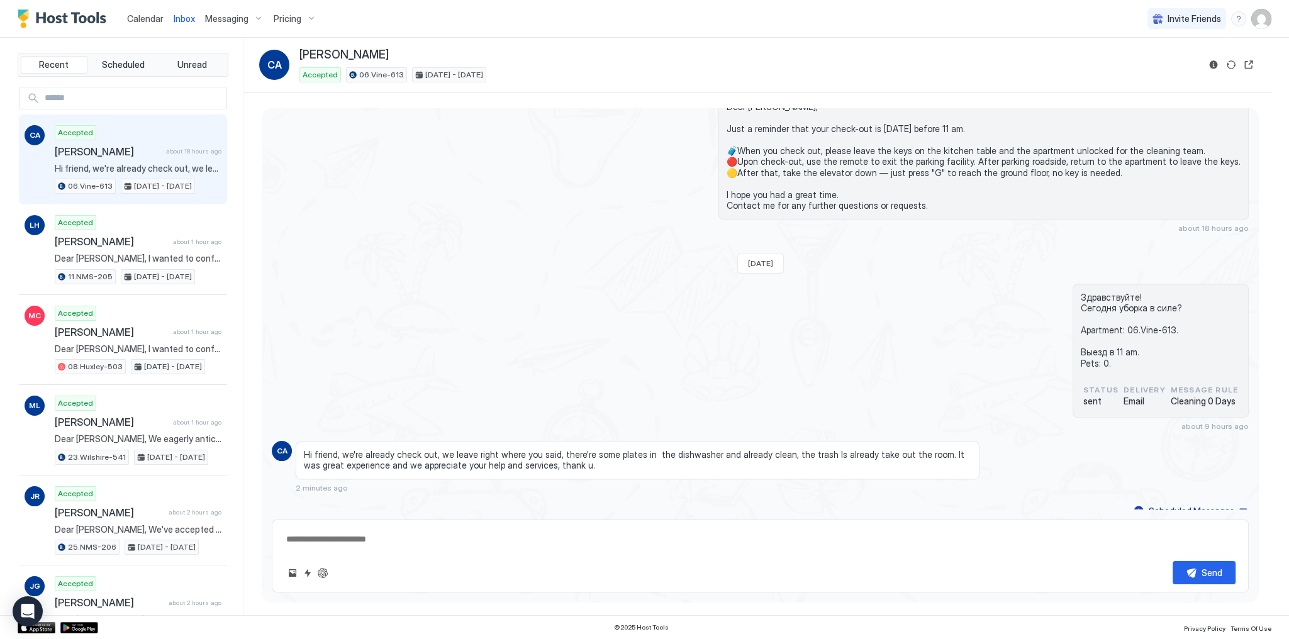
click at [449, 449] on span "Hi friend, we're already check out, we leave right where you said, there're som…" at bounding box center [637, 460] width 667 height 22
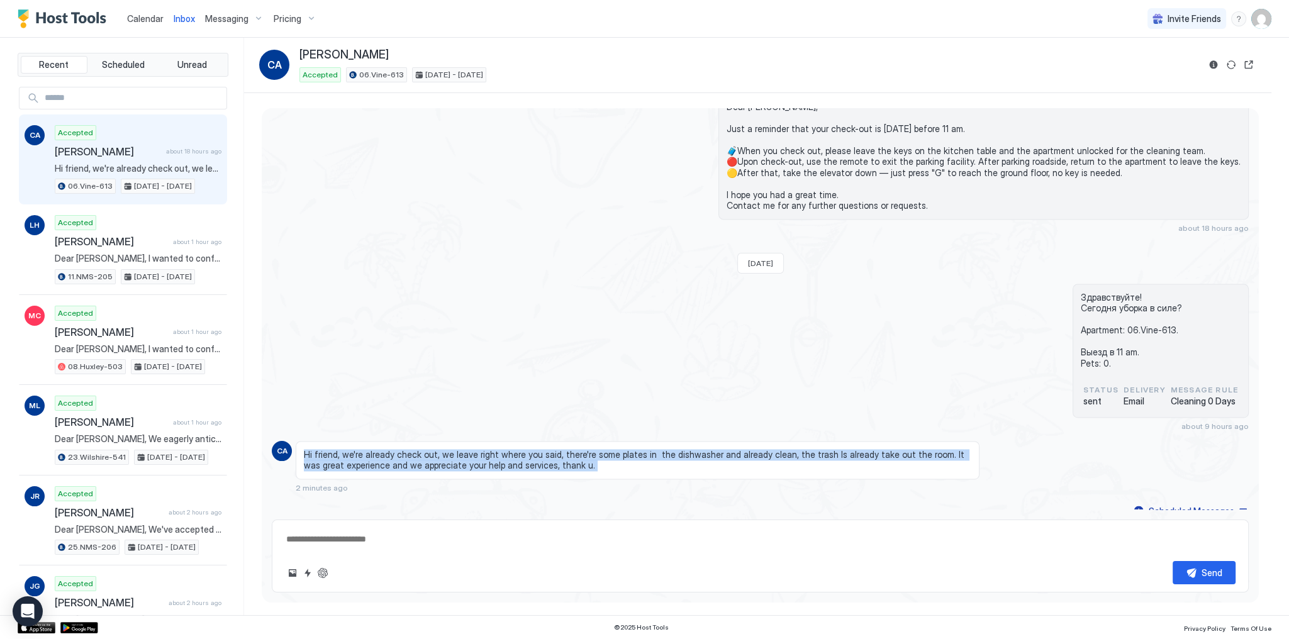
click at [449, 449] on span "Hi friend, we're already check out, we leave right where you said, there're som…" at bounding box center [637, 460] width 667 height 22
click at [570, 449] on span "Hi friend, we're already check out, we leave right where you said, there're som…" at bounding box center [637, 460] width 667 height 22
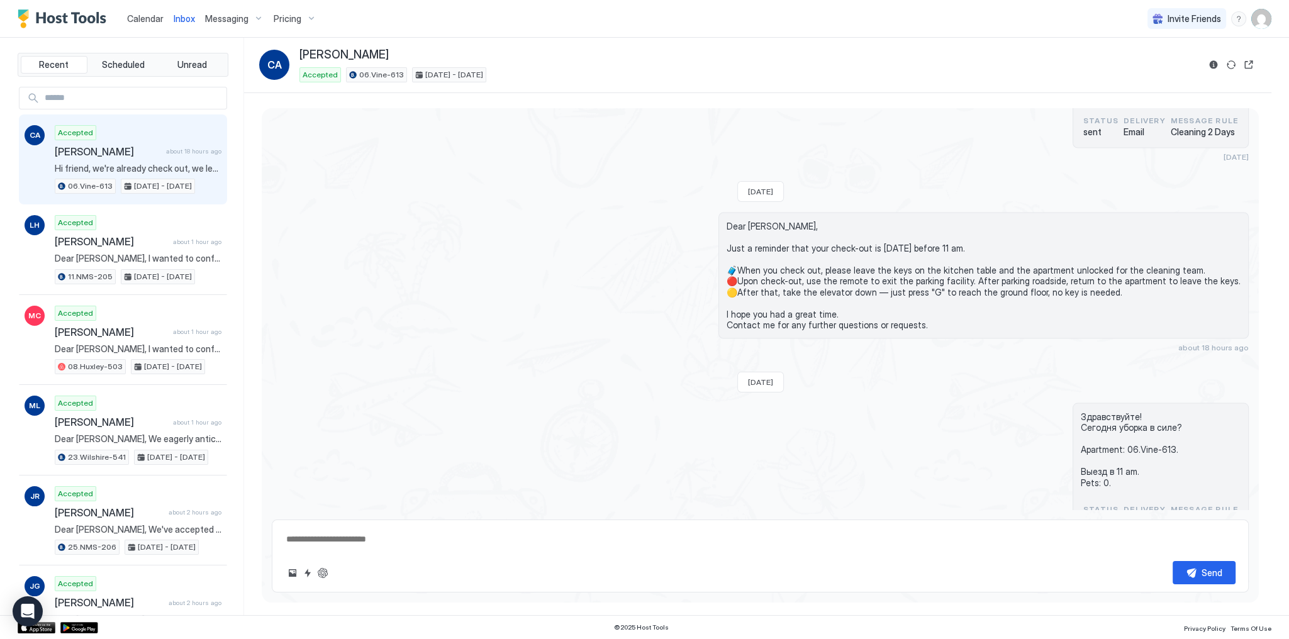
scroll to position [3345, 0]
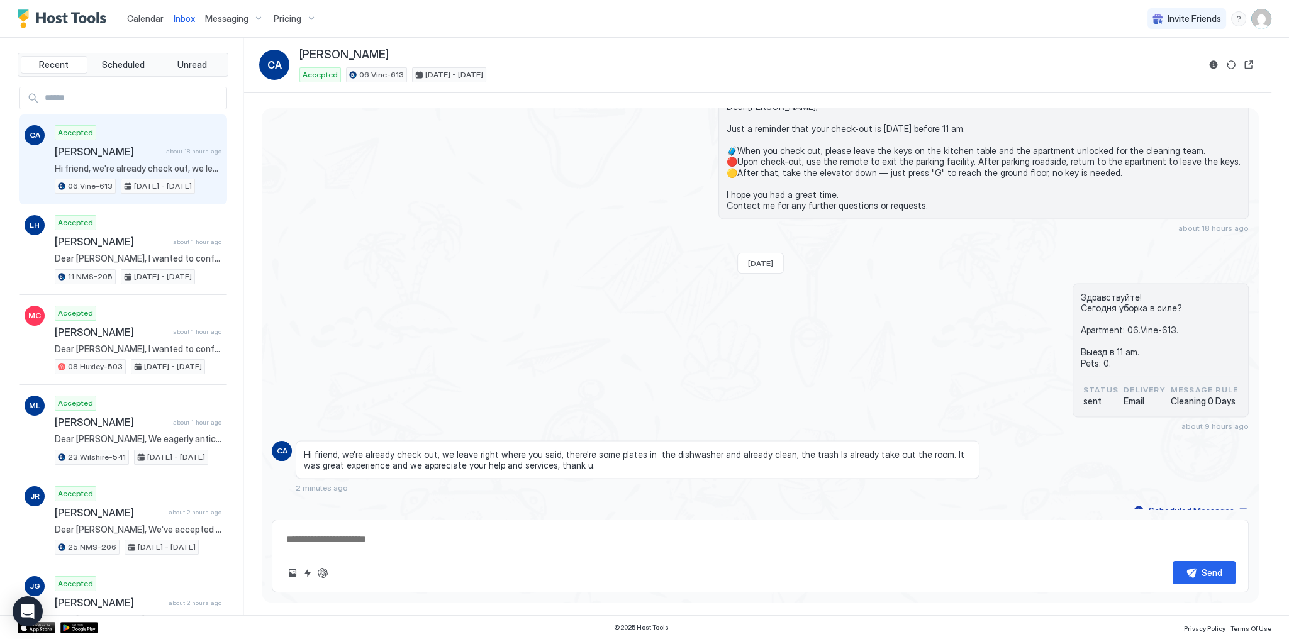
click at [543, 449] on span "Hi friend, we're already check out, we leave right where you said, there're som…" at bounding box center [637, 460] width 667 height 22
drag, startPoint x: 543, startPoint y: 445, endPoint x: 867, endPoint y: 447, distance: 323.9
click at [867, 449] on span "Hi friend, we're already check out, we leave right where you said, there're som…" at bounding box center [637, 460] width 667 height 22
click at [828, 449] on span "Hi friend, we're already check out, we leave right where you said, there're som…" at bounding box center [637, 460] width 667 height 22
drag, startPoint x: 789, startPoint y: 450, endPoint x: 515, endPoint y: 459, distance: 273.7
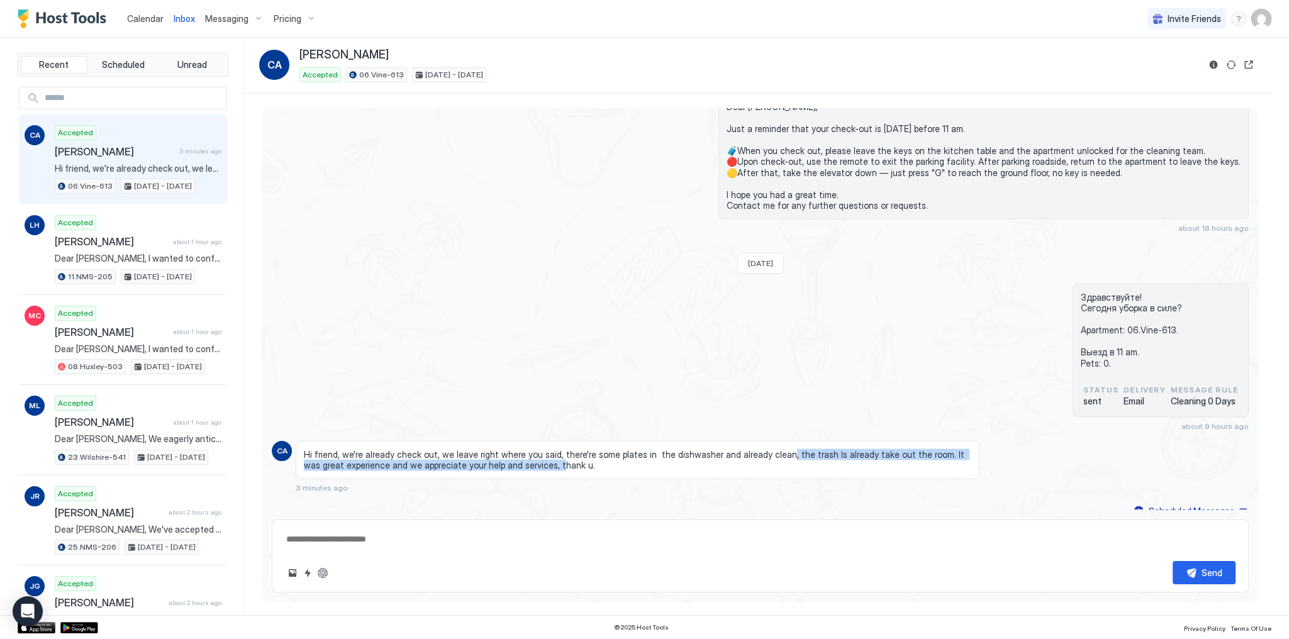
click at [515, 459] on span "Hi friend, we're already check out, we leave right where you said, there're som…" at bounding box center [637, 460] width 667 height 22
click at [325, 574] on button "ChatGPT Auto Reply" at bounding box center [322, 572] width 15 height 15
click at [661, 401] on div "Здравствуйте! Сегодня уборка в силе? Apartment: 06.Vine-613. Выезд в 11 am. Pet…" at bounding box center [760, 357] width 977 height 147
type textarea "*"
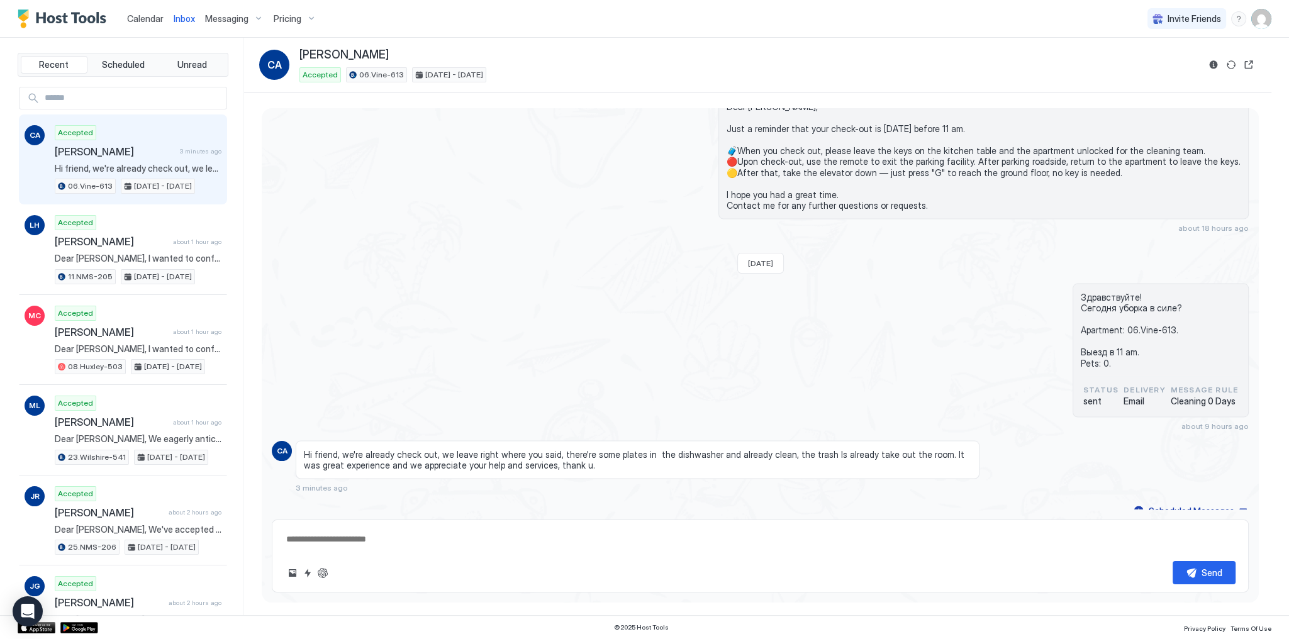
type textarea "**********"
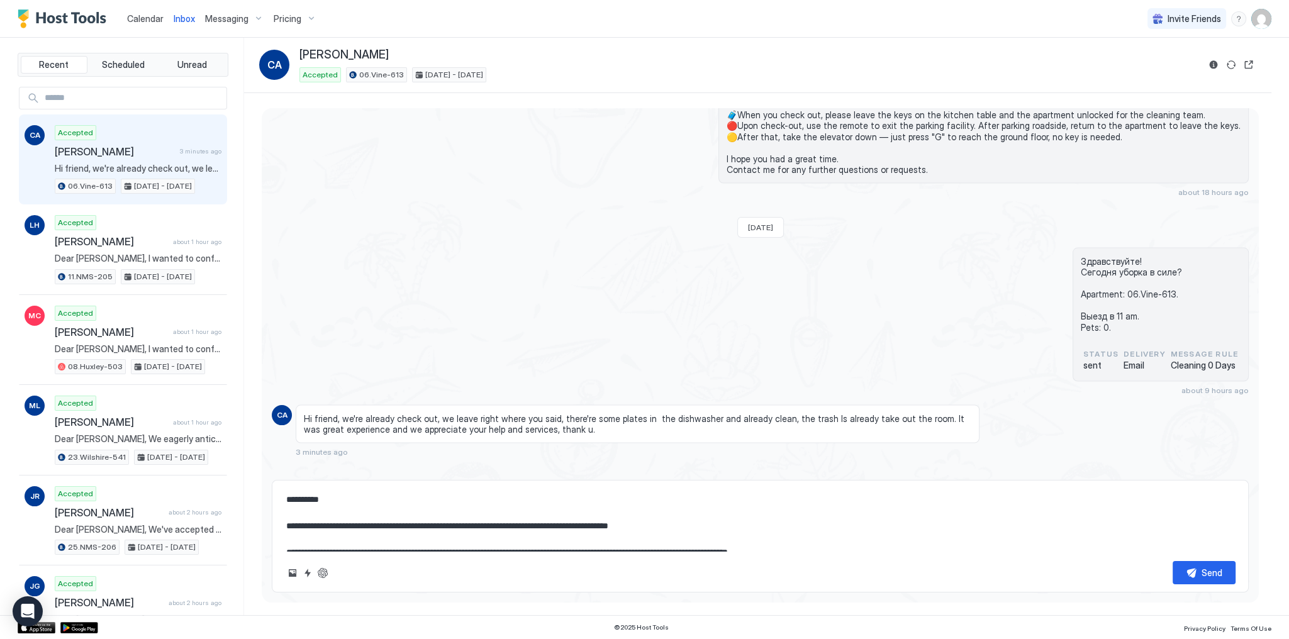
scroll to position [3385, 0]
click at [388, 506] on textarea "**********" at bounding box center [760, 519] width 950 height 63
type textarea "*"
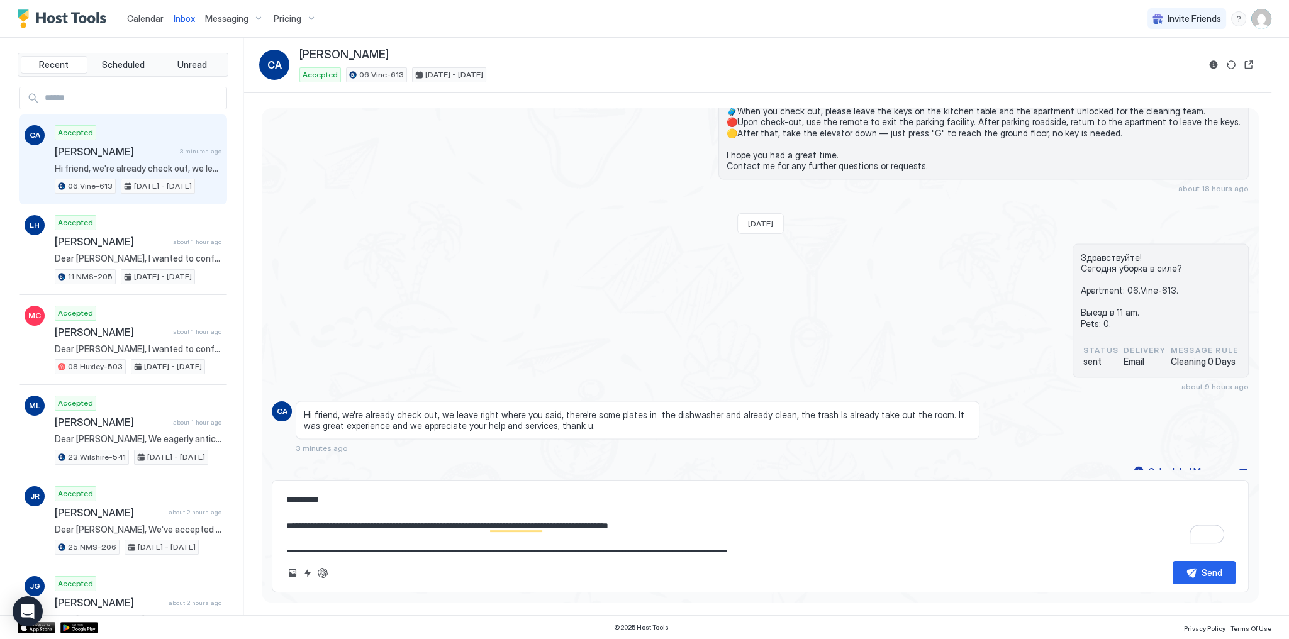
type textarea "**********"
type textarea "*"
type textarea "**********"
type textarea "*"
type textarea "**********"
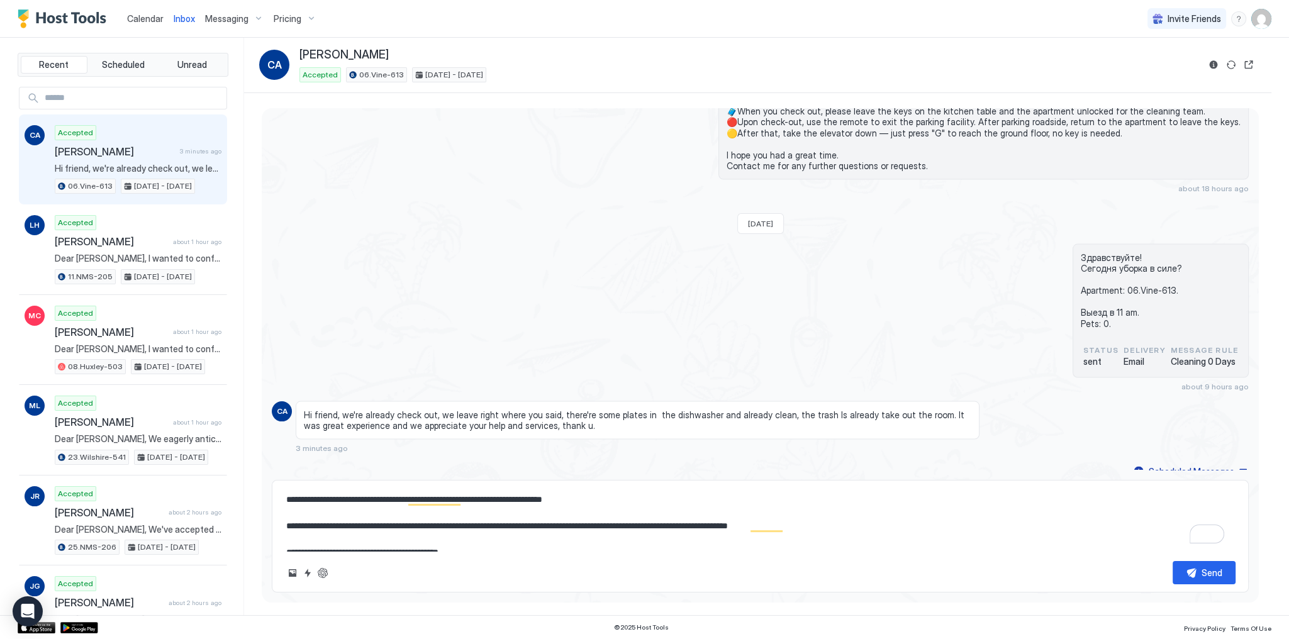
type textarea "*"
type textarea "**********"
type textarea "*"
click at [614, 504] on textarea "**********" at bounding box center [760, 519] width 950 height 63
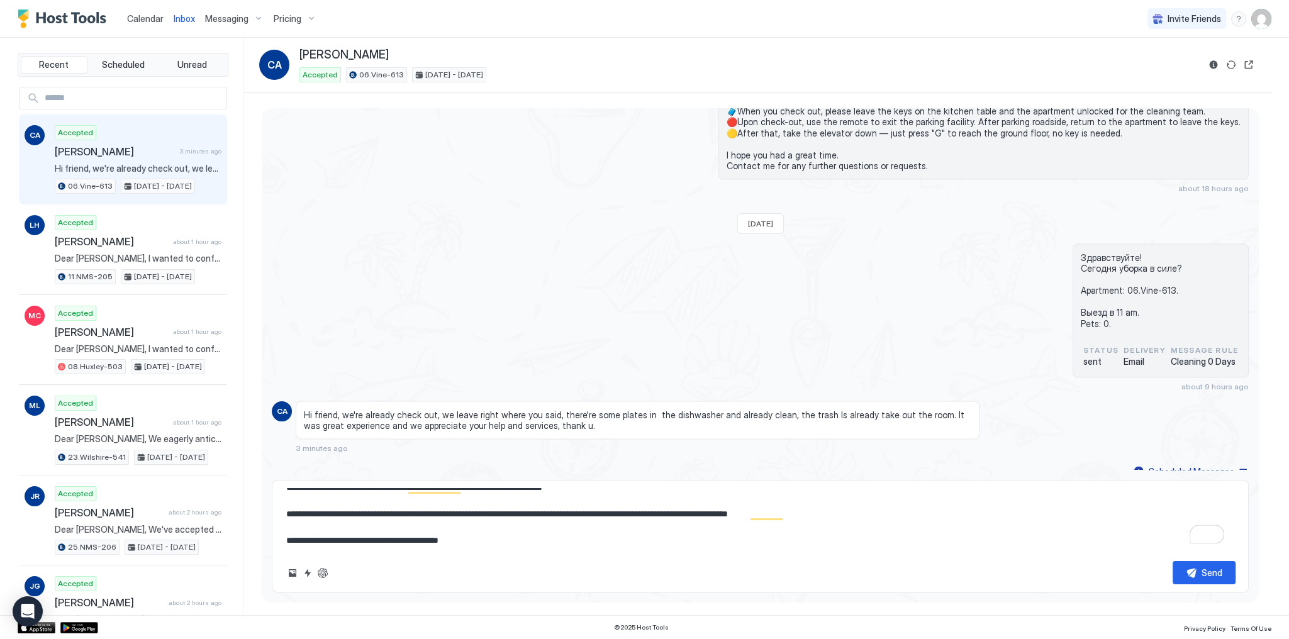
scroll to position [13, 0]
click at [347, 514] on textarea "**********" at bounding box center [760, 519] width 950 height 63
click at [322, 514] on textarea "**********" at bounding box center [760, 519] width 950 height 63
drag, startPoint x: 322, startPoint y: 514, endPoint x: 630, endPoint y: 518, distance: 308.2
click at [628, 518] on textarea "**********" at bounding box center [760, 519] width 950 height 63
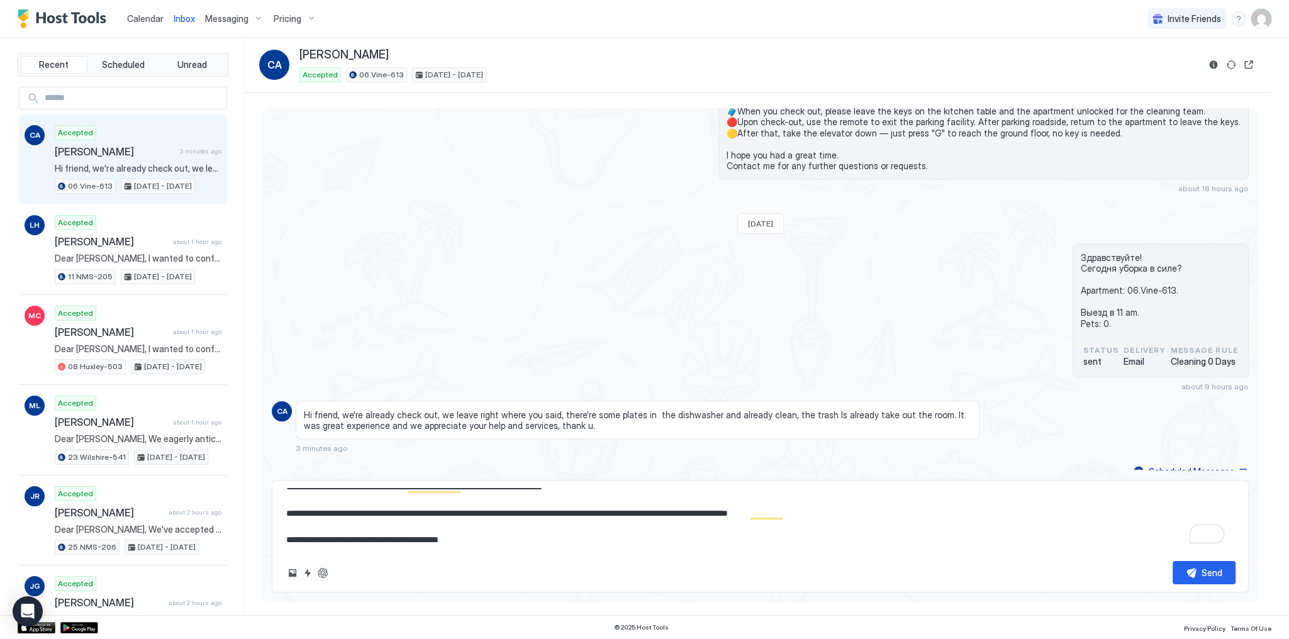
click at [655, 518] on textarea "**********" at bounding box center [760, 519] width 950 height 63
click at [916, 521] on textarea "**********" at bounding box center [760, 519] width 950 height 63
type textarea "**********"
click at [1205, 575] on div "Send" at bounding box center [1211, 572] width 21 height 13
click at [750, 318] on div "Здравствуйте! Сегодня уборка в силе? Apartment: 06.Vine-613. Выезд в 11 am. Pet…" at bounding box center [760, 317] width 977 height 147
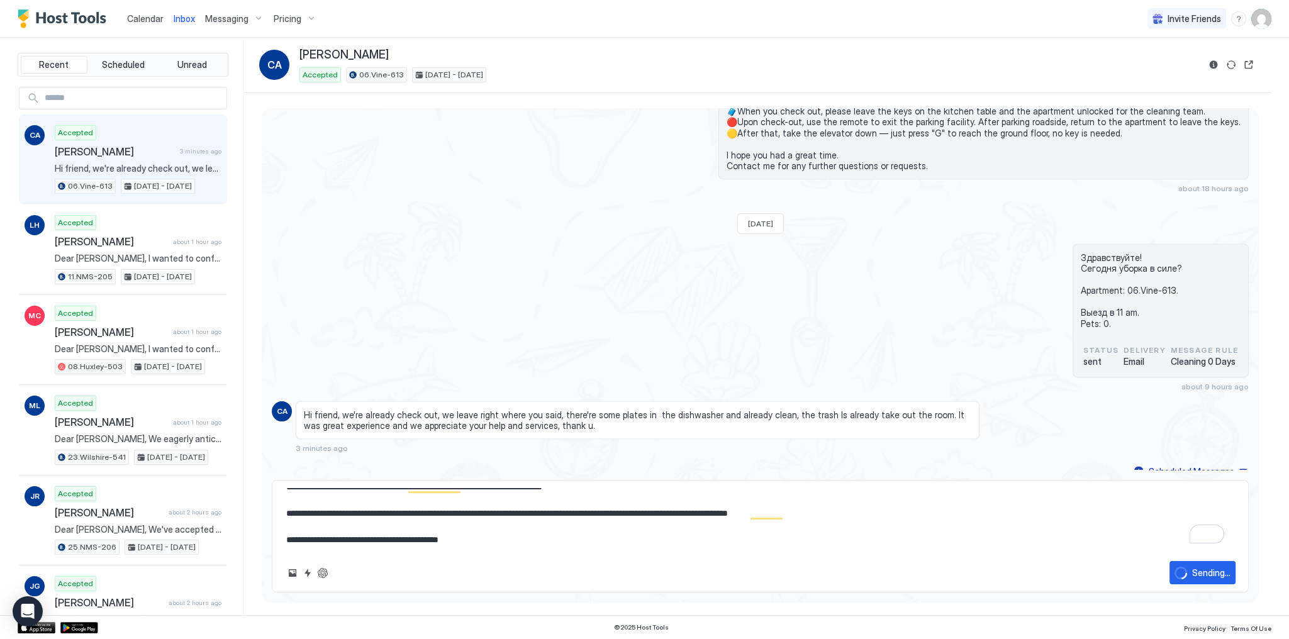
type textarea "*"
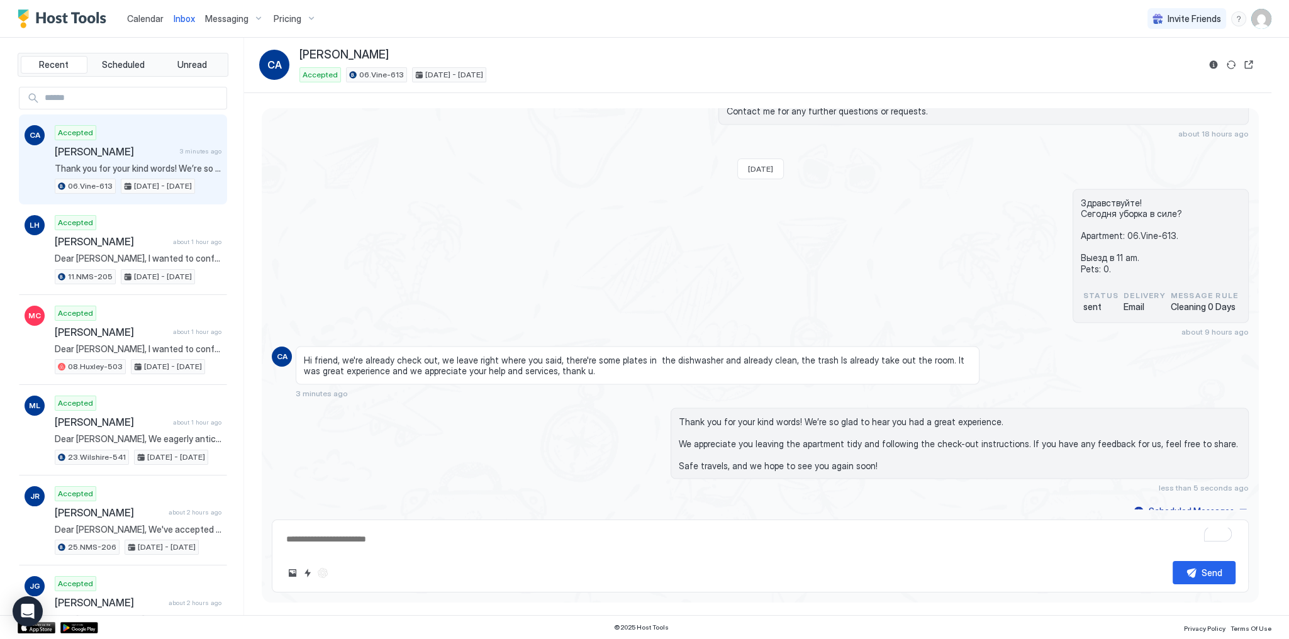
scroll to position [3316, 0]
click at [186, 17] on span "Inbox" at bounding box center [184, 18] width 21 height 11
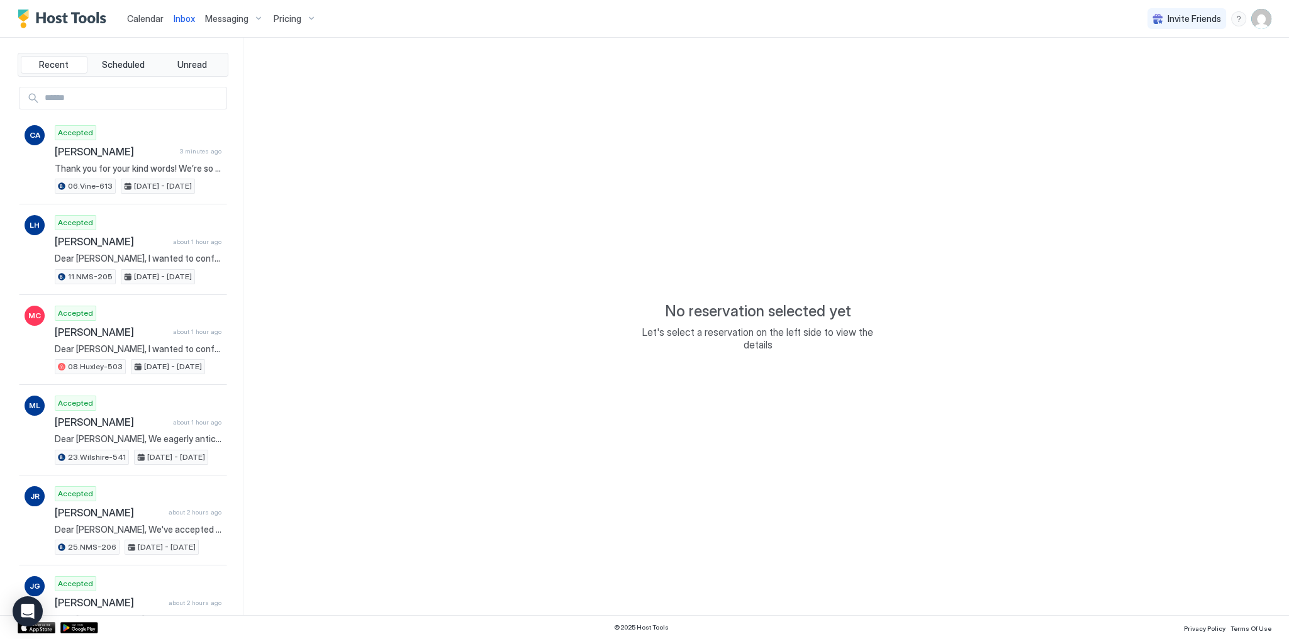
click at [186, 17] on span "Inbox" at bounding box center [184, 18] width 21 height 11
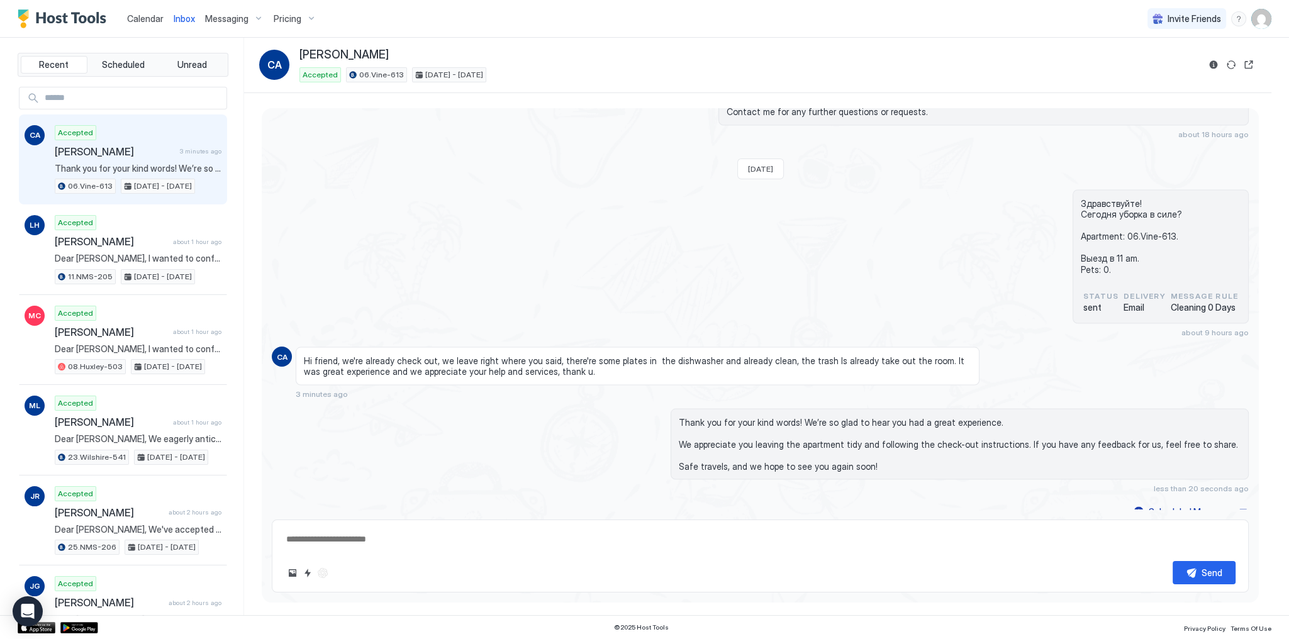
click at [137, 19] on span "Calendar" at bounding box center [145, 18] width 36 height 11
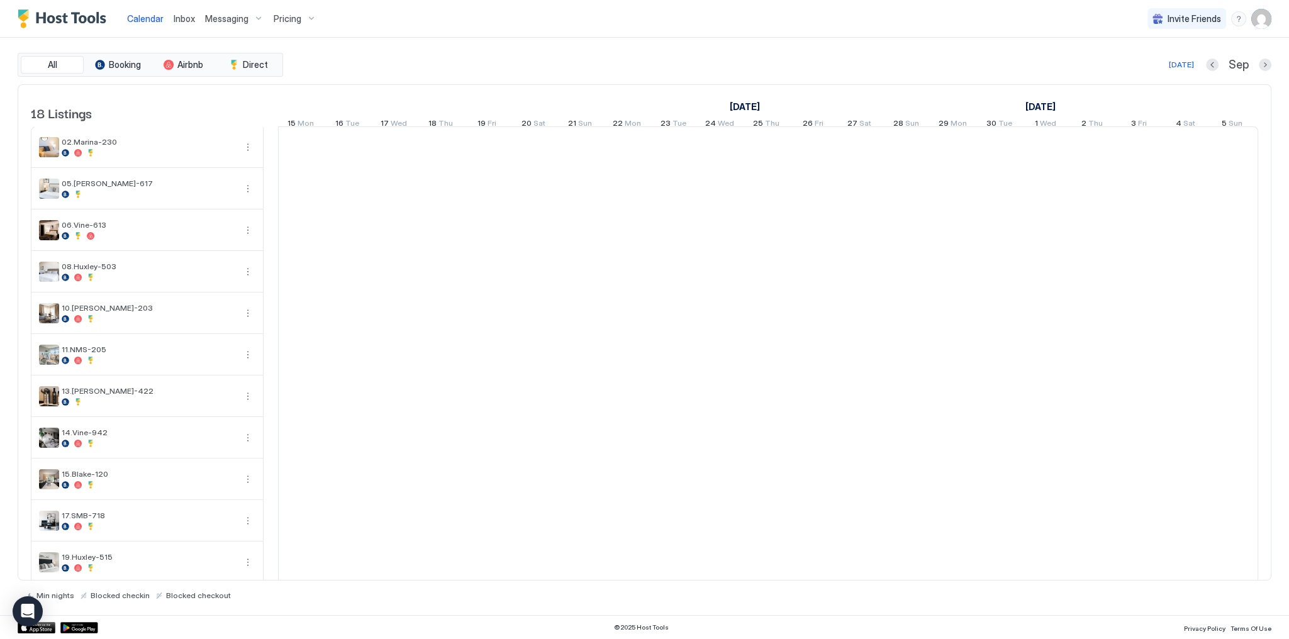
click at [181, 18] on span "Inbox" at bounding box center [184, 18] width 21 height 11
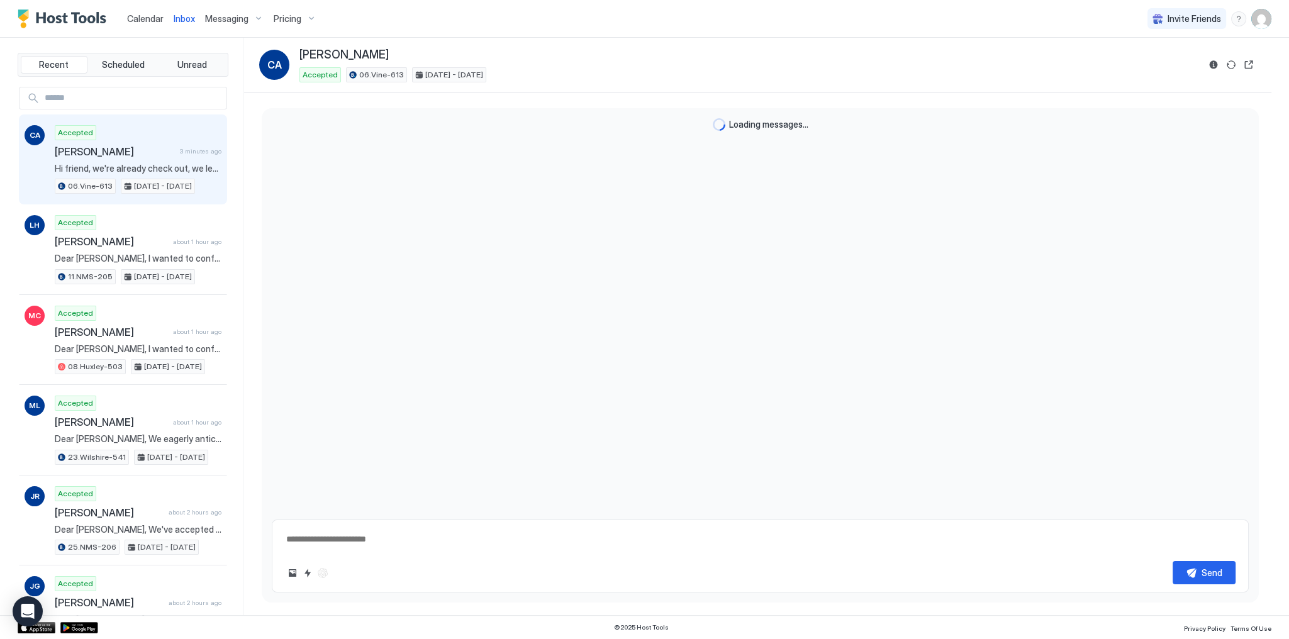
click at [181, 18] on span "Inbox" at bounding box center [184, 18] width 21 height 11
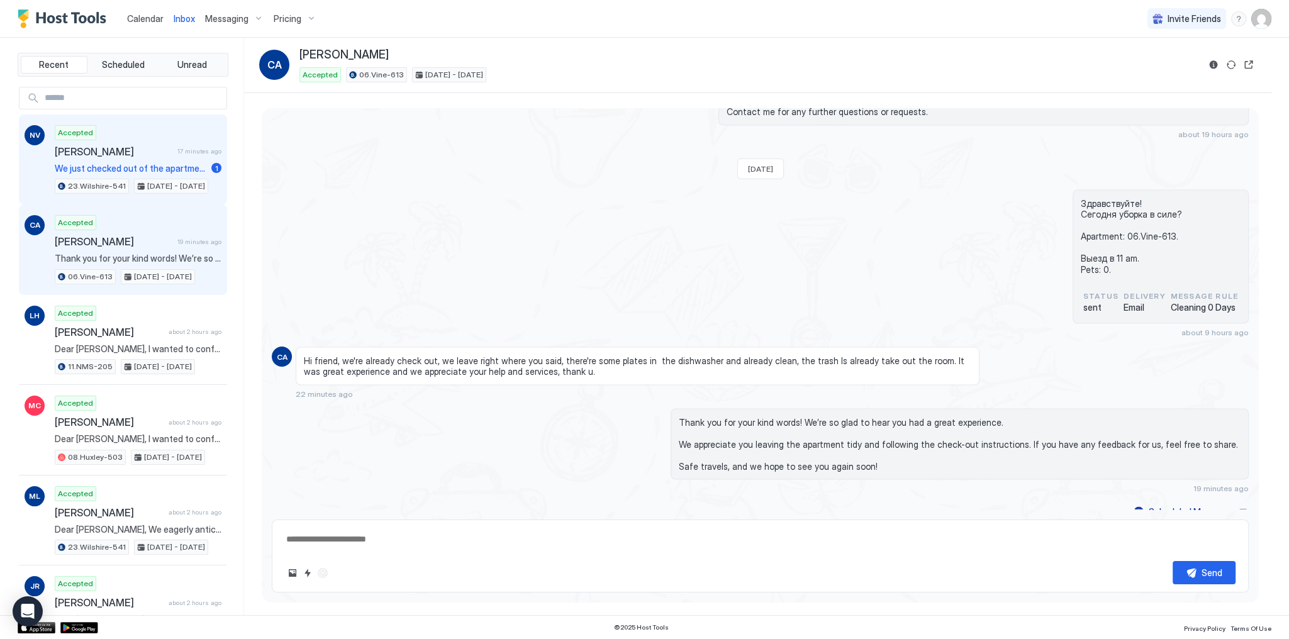
click at [186, 153] on span "17 minutes ago" at bounding box center [199, 151] width 44 height 8
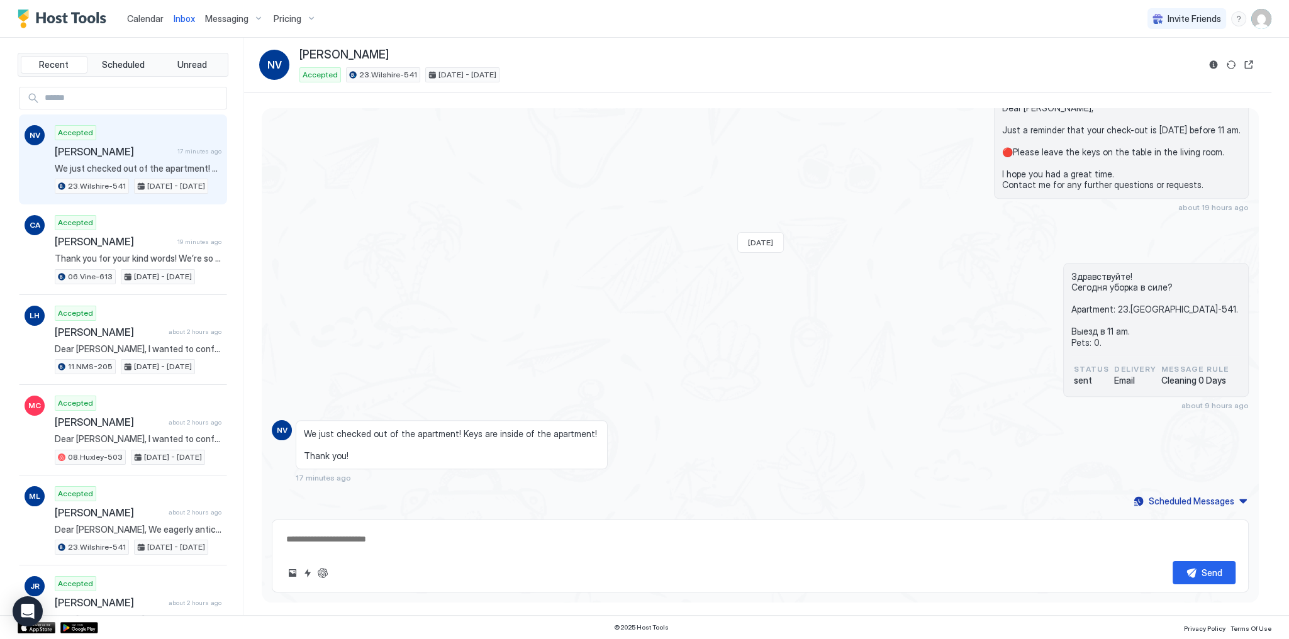
scroll to position [2163, 0]
click at [328, 573] on button "ChatGPT Auto Reply" at bounding box center [322, 572] width 15 height 15
type textarea "*"
type textarea "**********"
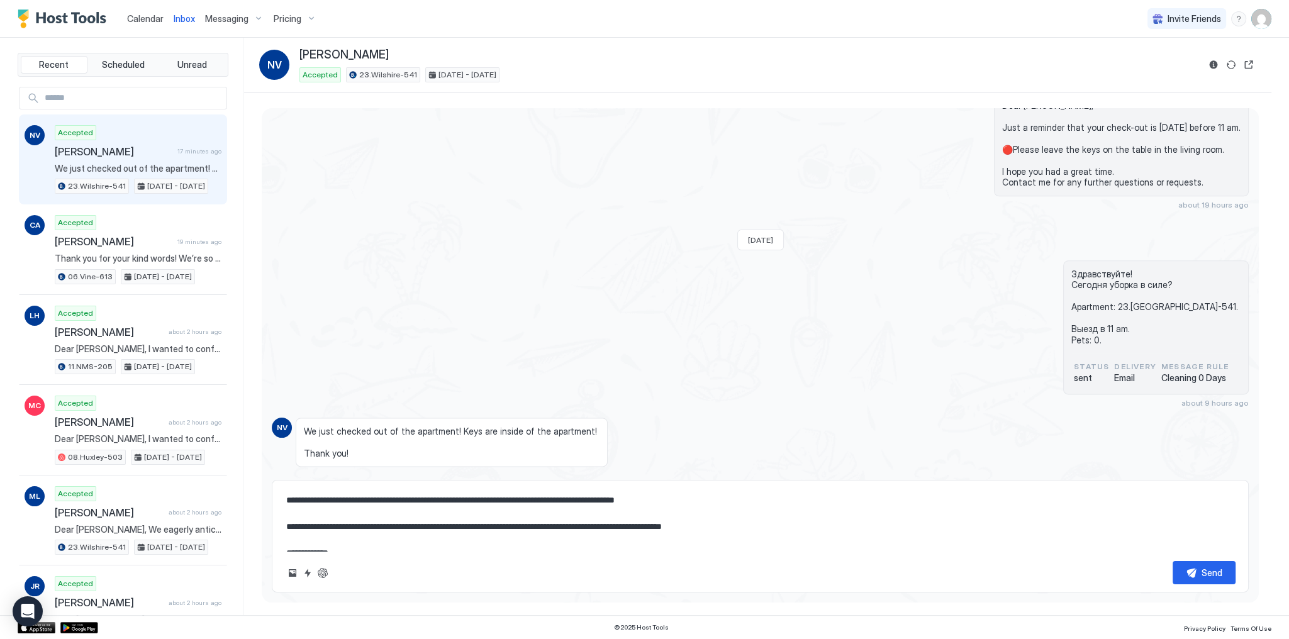
scroll to position [0, 0]
click at [541, 526] on textarea "**********" at bounding box center [760, 519] width 950 height 63
type textarea "*"
type textarea "**********"
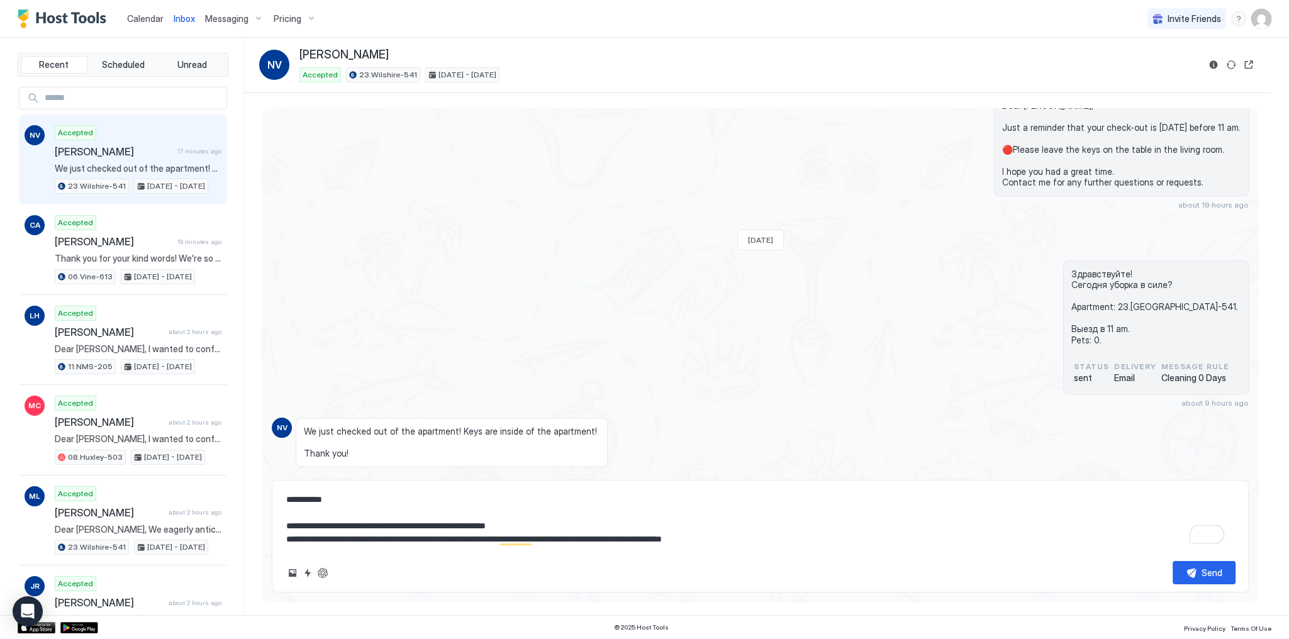
scroll to position [20, 0]
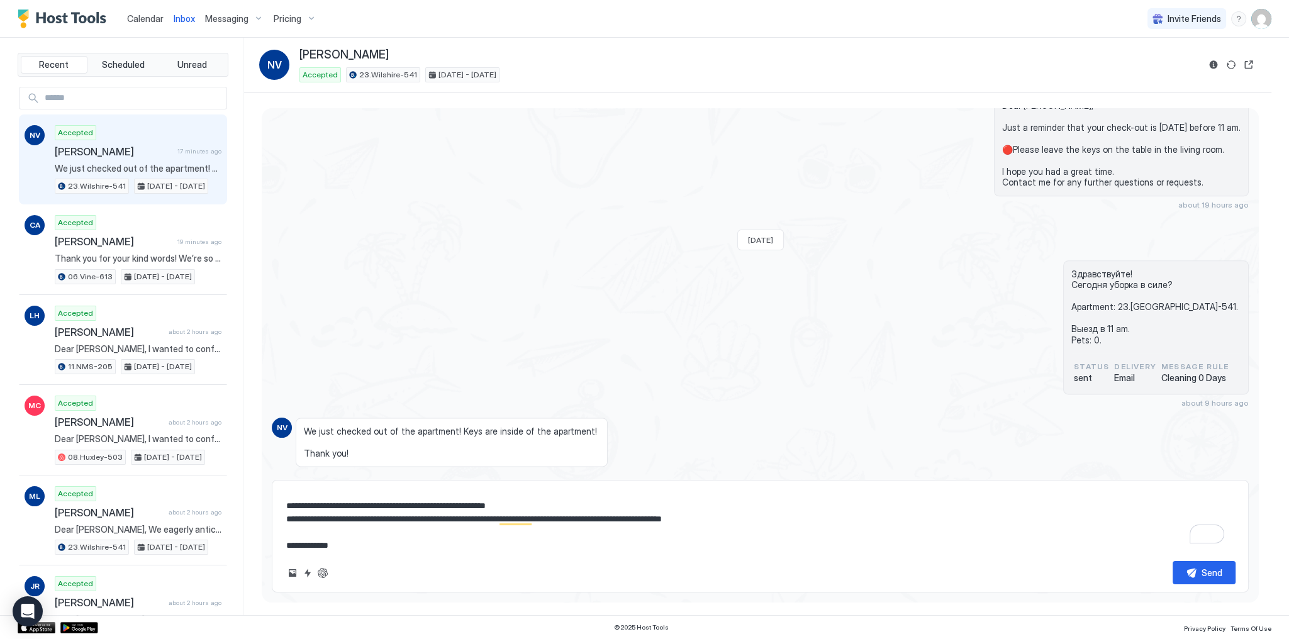
type textarea "*"
type textarea "**********"
click at [398, 447] on span "We just checked out of the apartment! Keys are inside of the apartment! Thank y…" at bounding box center [452, 442] width 296 height 33
type textarea "*"
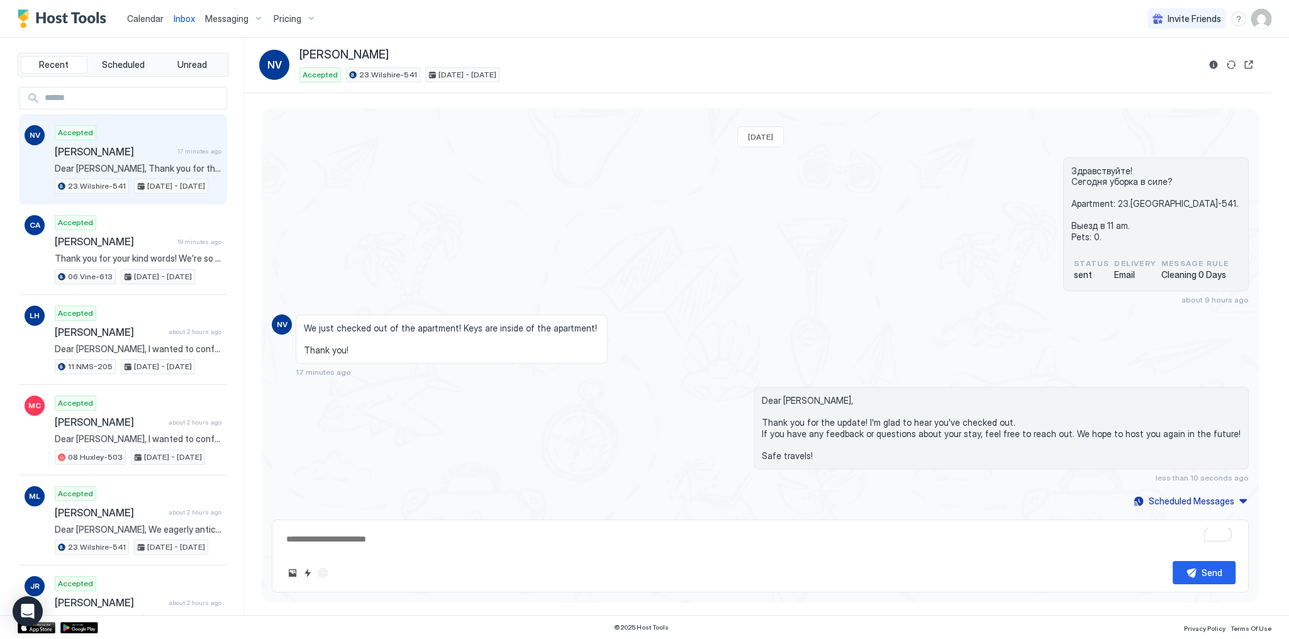
scroll to position [2137, 0]
click at [183, 12] on link "Inbox" at bounding box center [184, 18] width 21 height 13
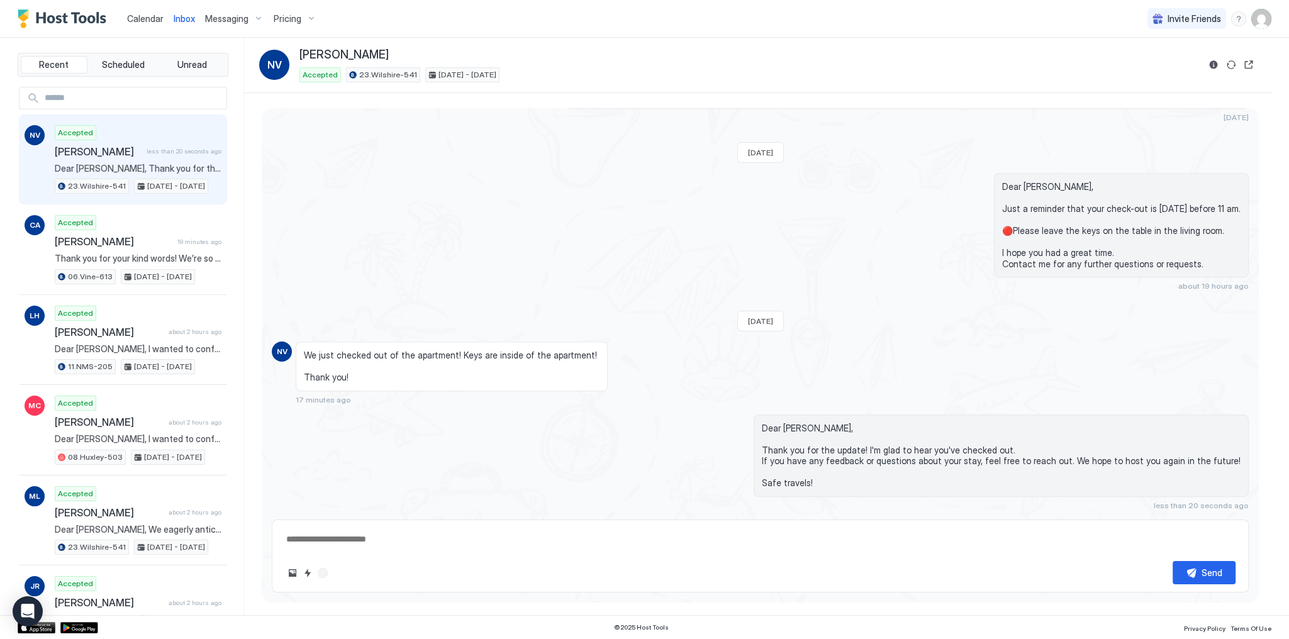
scroll to position [2137, 0]
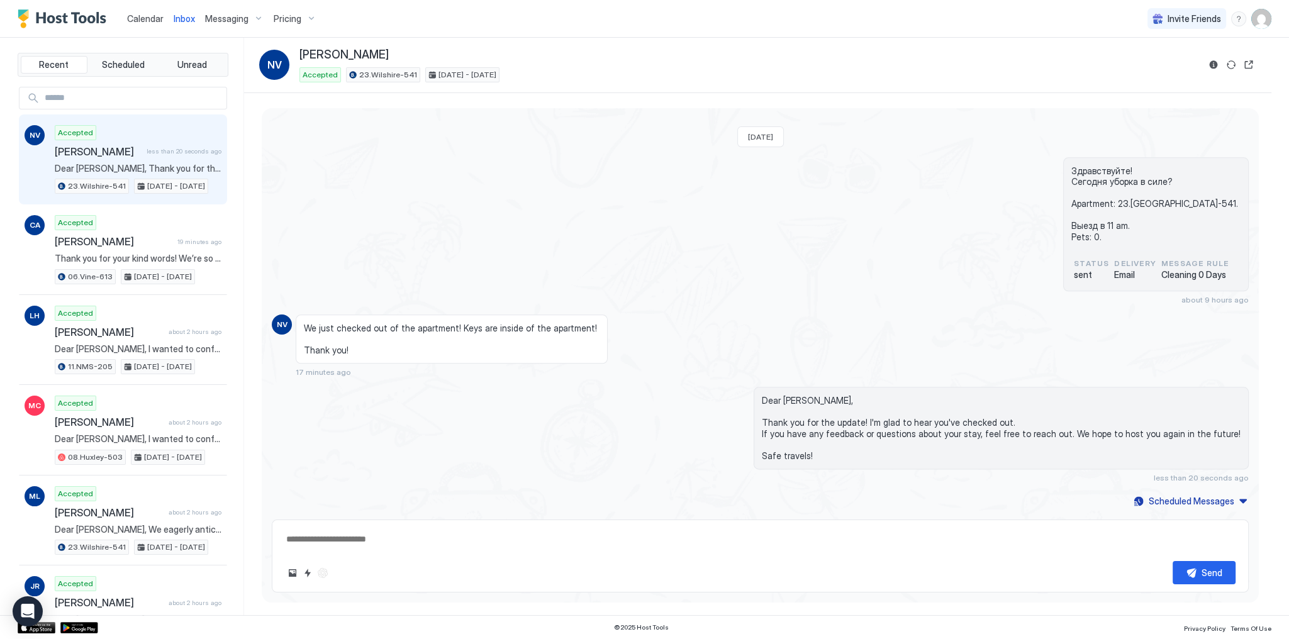
click at [828, 218] on div "Здравствуйте! Сегодня уборка в силе? Apartment: 23.[GEOGRAPHIC_DATA]-541. Выезд…" at bounding box center [760, 230] width 977 height 147
drag, startPoint x: 557, startPoint y: 233, endPoint x: 494, endPoint y: 200, distance: 71.4
click at [556, 232] on div "Здравствуйте! Сегодня уборка в силе? Apartment: 23.[GEOGRAPHIC_DATA]-541. Выезд…" at bounding box center [760, 230] width 977 height 147
click at [187, 24] on link "Inbox" at bounding box center [184, 18] width 21 height 13
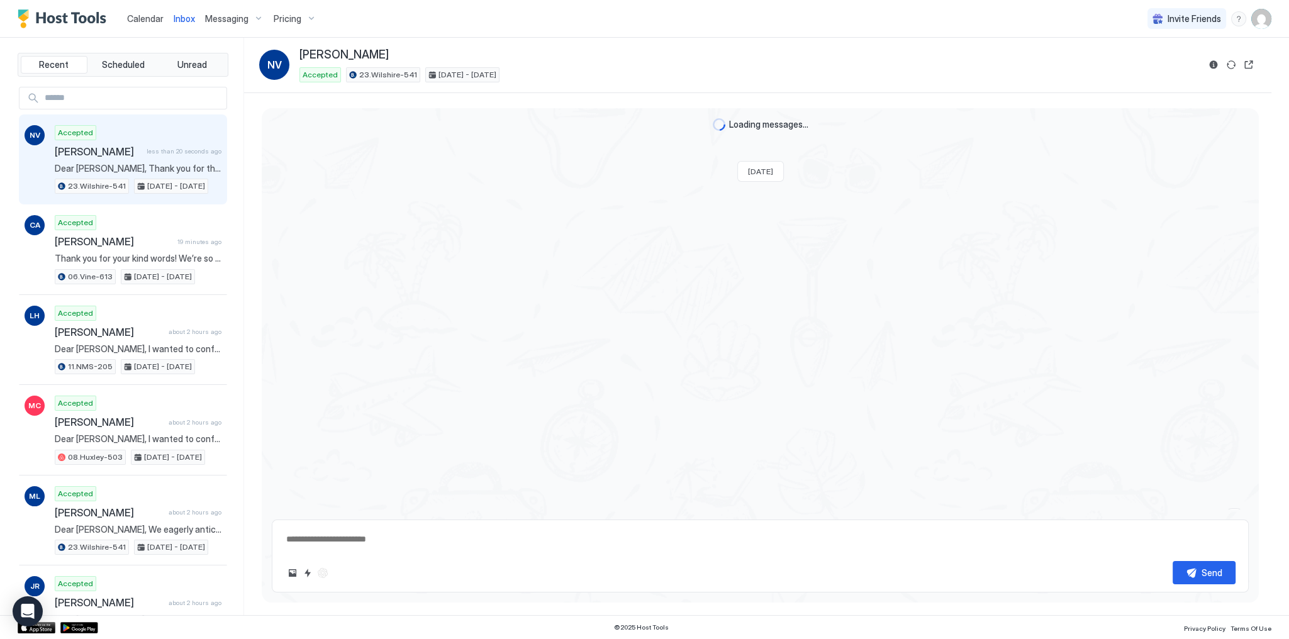
scroll to position [2137, 0]
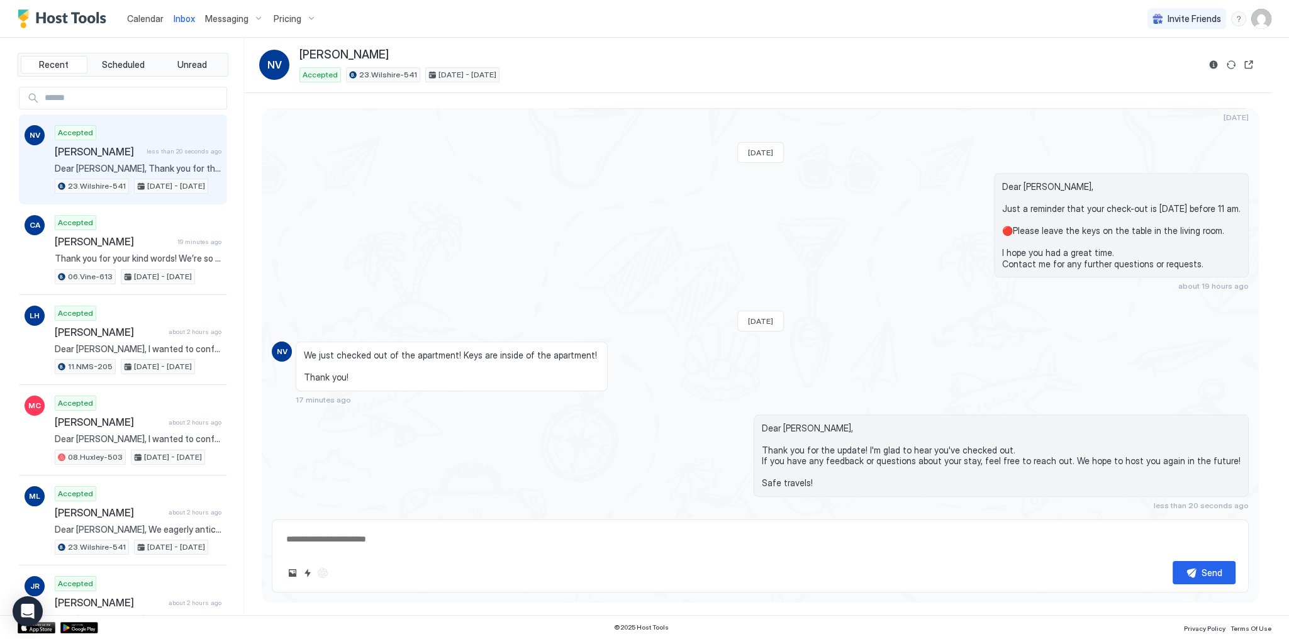
click at [187, 24] on link "Inbox" at bounding box center [184, 18] width 21 height 13
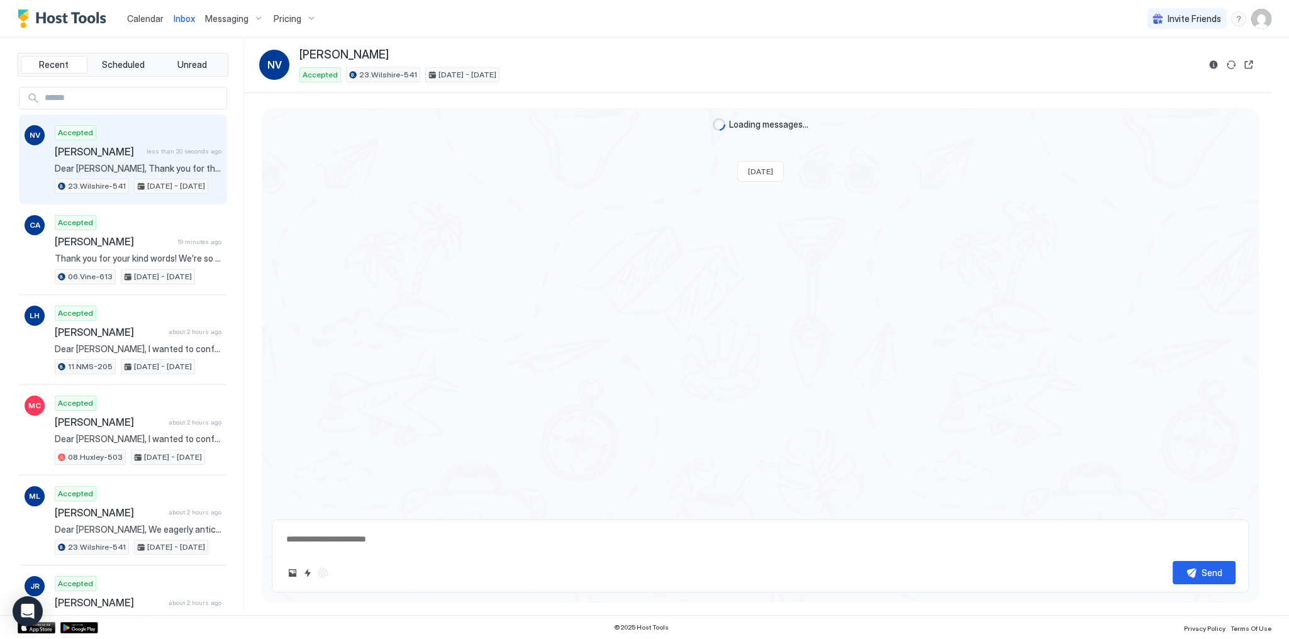
scroll to position [2137, 0]
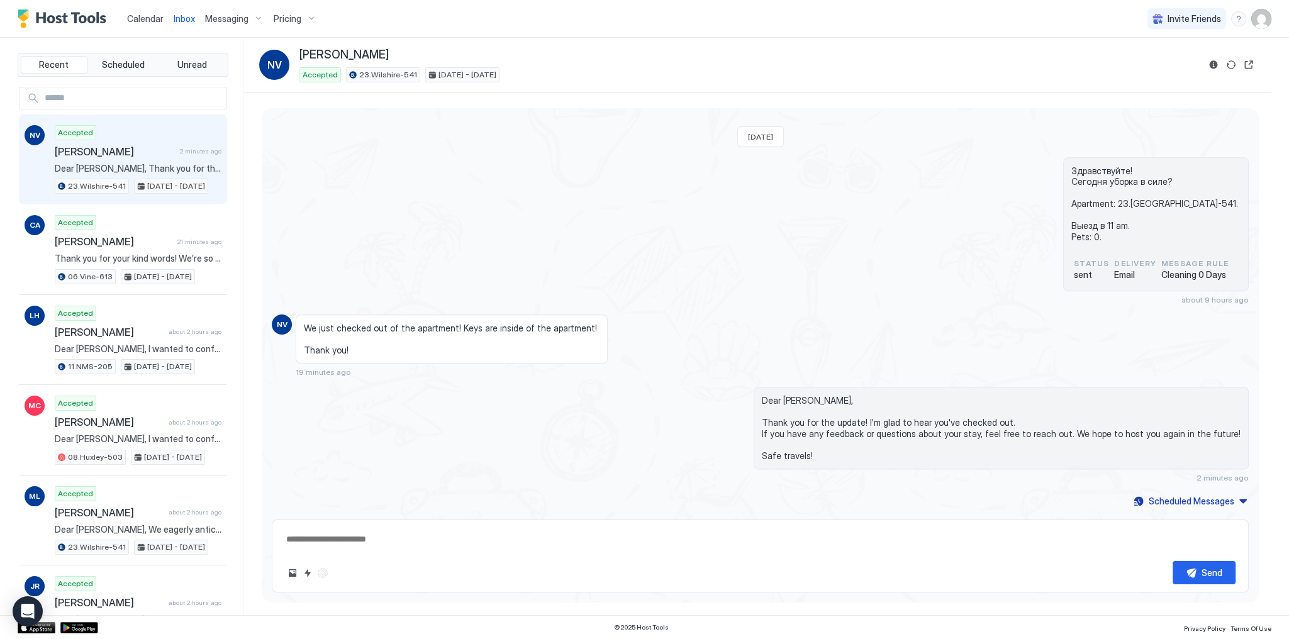
drag, startPoint x: 782, startPoint y: 275, endPoint x: 709, endPoint y: 254, distance: 75.8
click at [780, 275] on div "Здравствуйте! Сегодня уборка в силе? Apartment: 23.[GEOGRAPHIC_DATA]-541. Выезд…" at bounding box center [760, 230] width 977 height 147
click at [174, 23] on span "Inbox" at bounding box center [184, 18] width 21 height 11
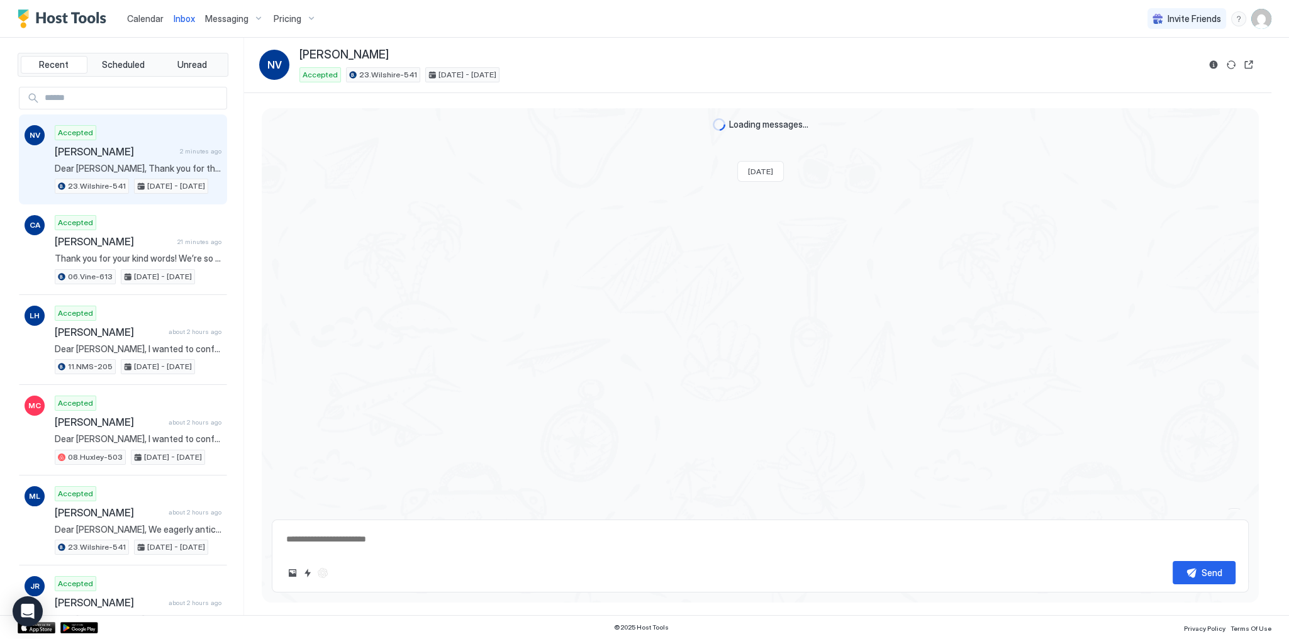
click at [176, 19] on span "Inbox" at bounding box center [184, 18] width 21 height 11
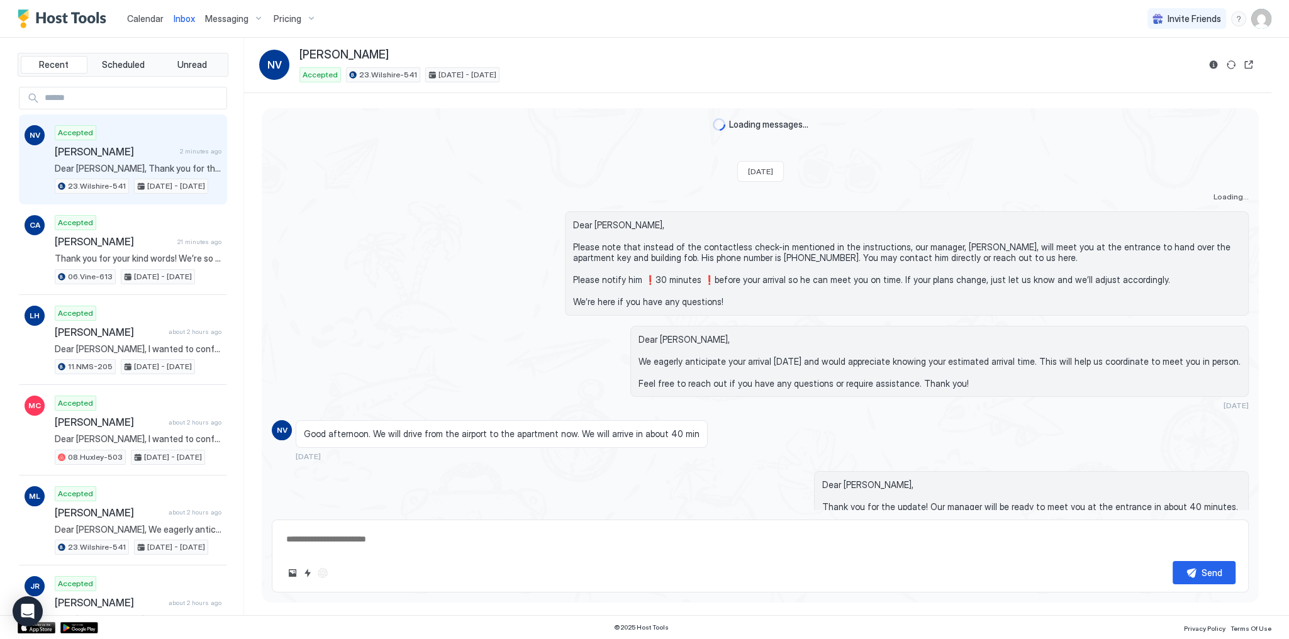
scroll to position [2137, 0]
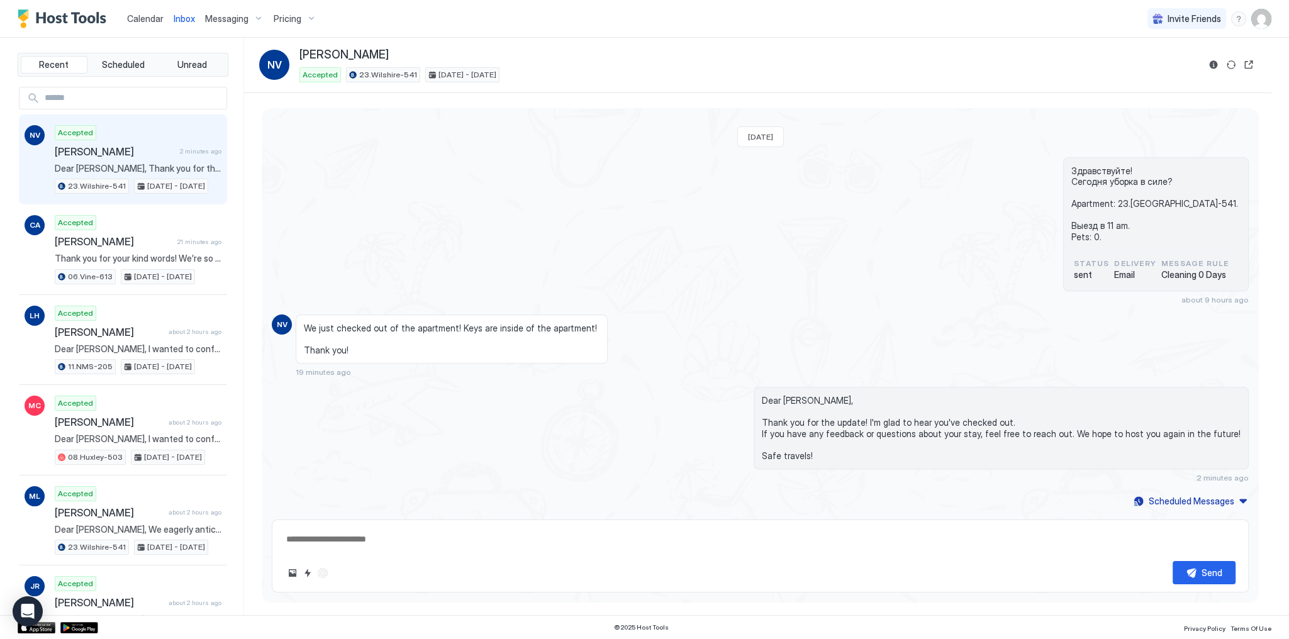
click at [160, 20] on span "Calendar" at bounding box center [145, 18] width 36 height 11
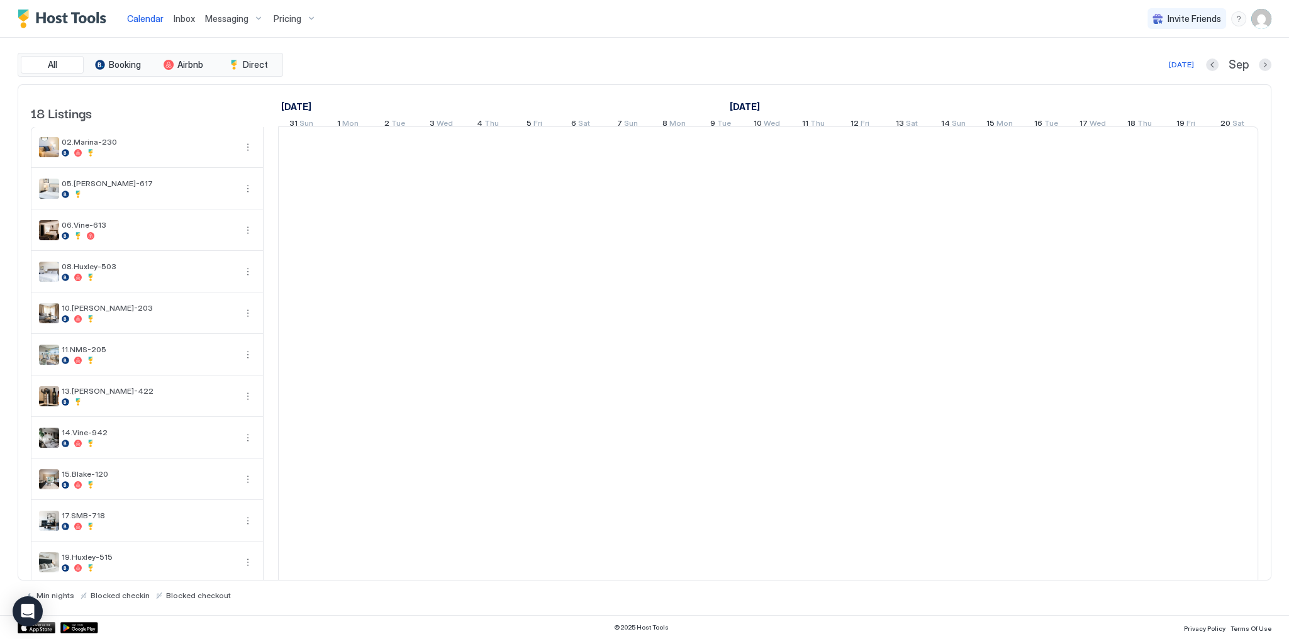
scroll to position [0, 699]
click at [182, 23] on link "Inbox" at bounding box center [184, 18] width 21 height 13
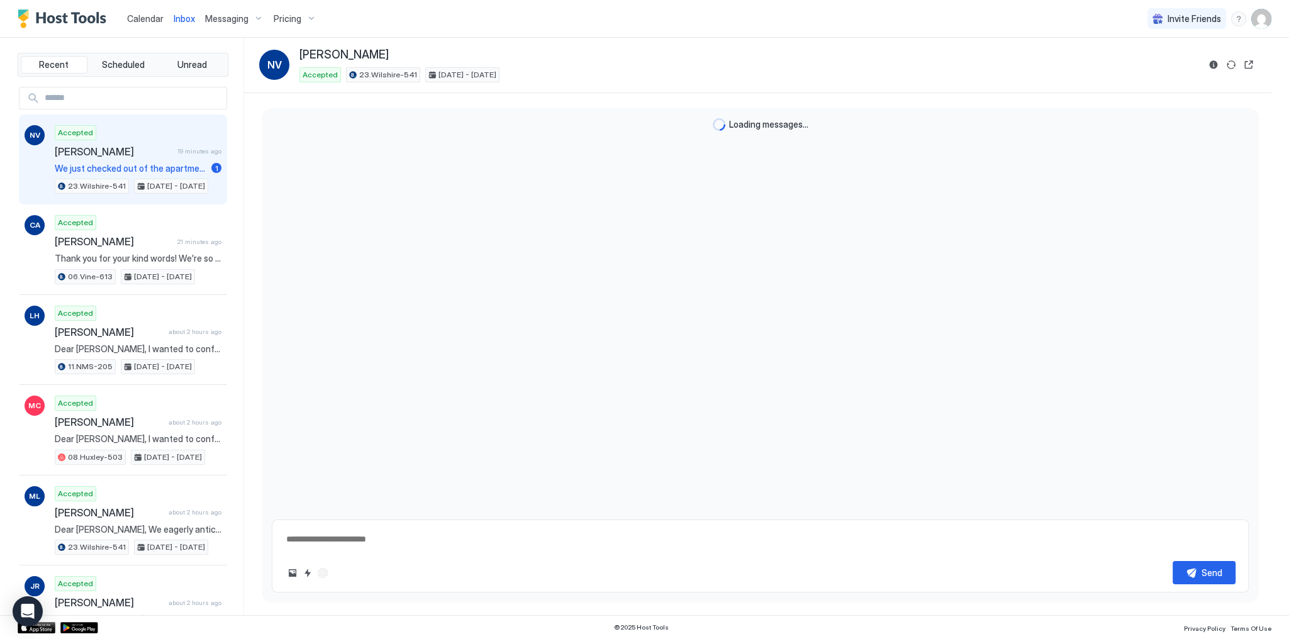
scroll to position [1601, 0]
click at [182, 23] on link "Inbox" at bounding box center [184, 18] width 21 height 13
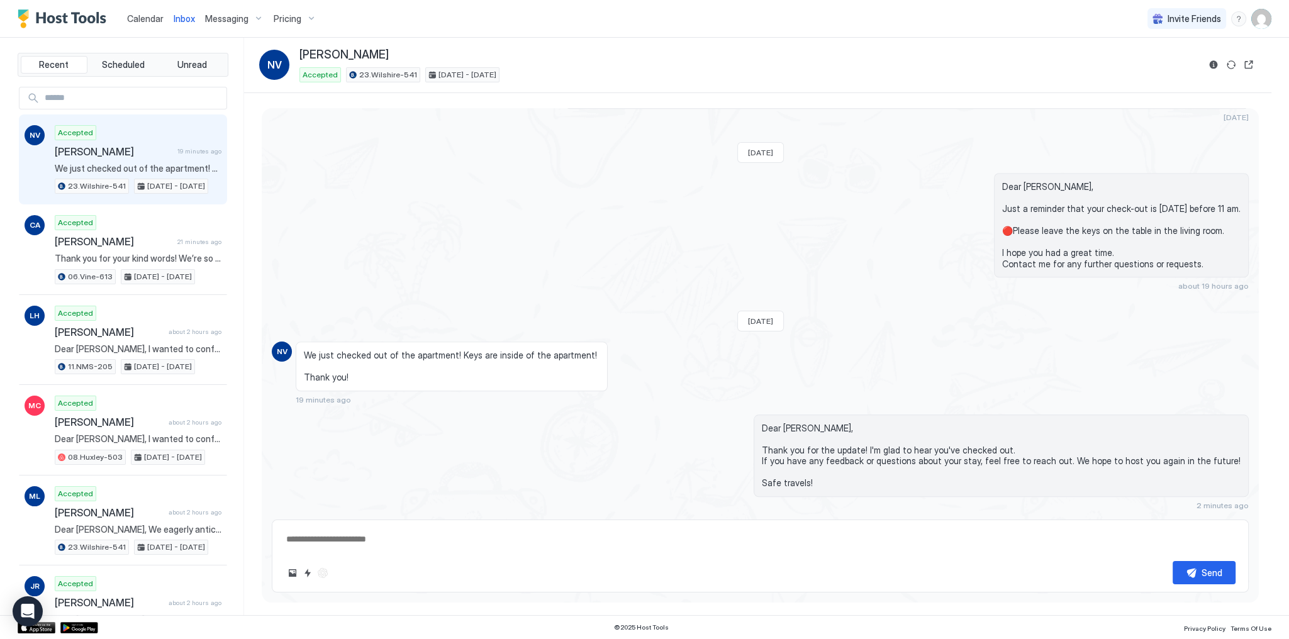
click at [146, 19] on span "Calendar" at bounding box center [145, 18] width 36 height 11
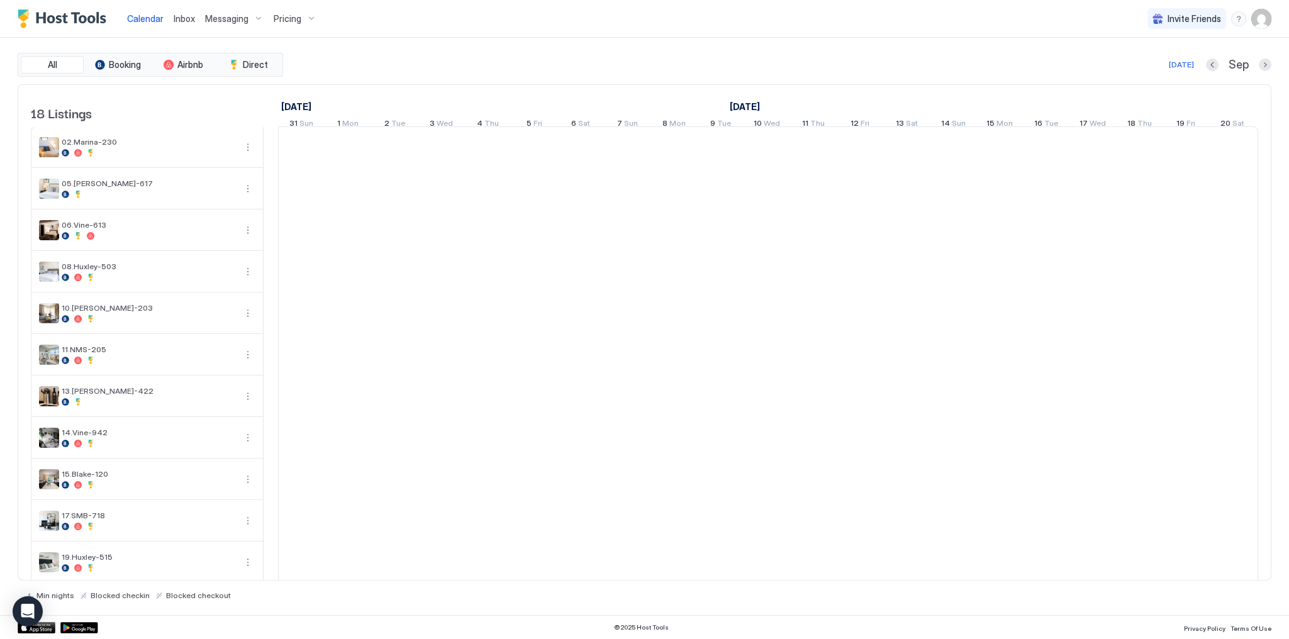
scroll to position [0, 699]
click at [186, 20] on span "Inbox" at bounding box center [184, 18] width 21 height 11
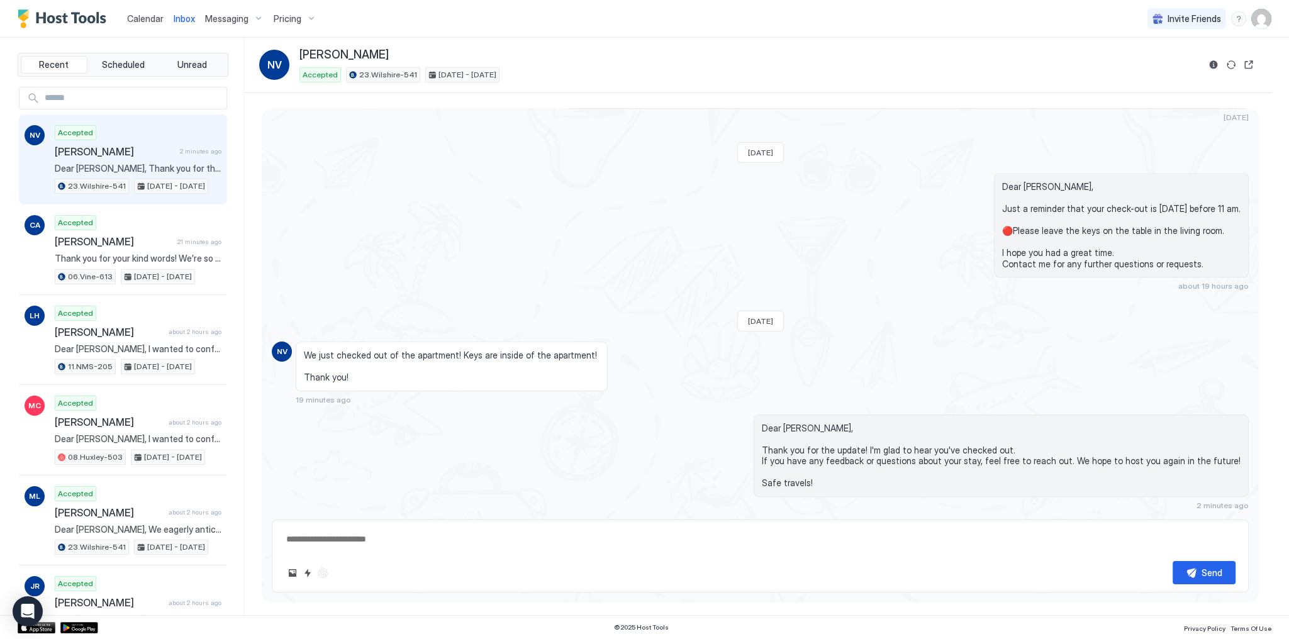
click at [580, 190] on div "Dear [PERSON_NAME], Just a reminder that your check-out is [DATE] before 11 am.…" at bounding box center [907, 232] width 684 height 118
type textarea "*"
